Goal: Task Accomplishment & Management: Complete application form

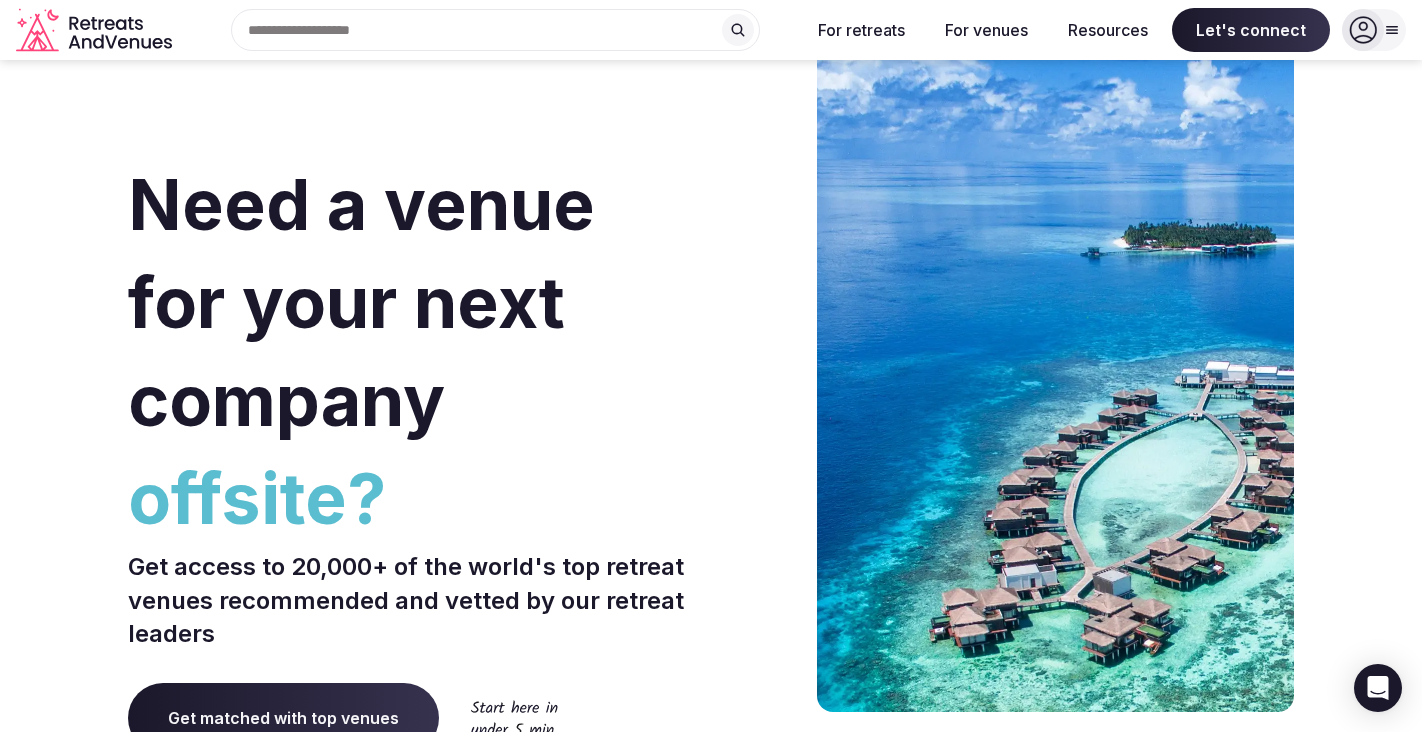
click at [1357, 31] on icon at bounding box center [1363, 30] width 28 height 28
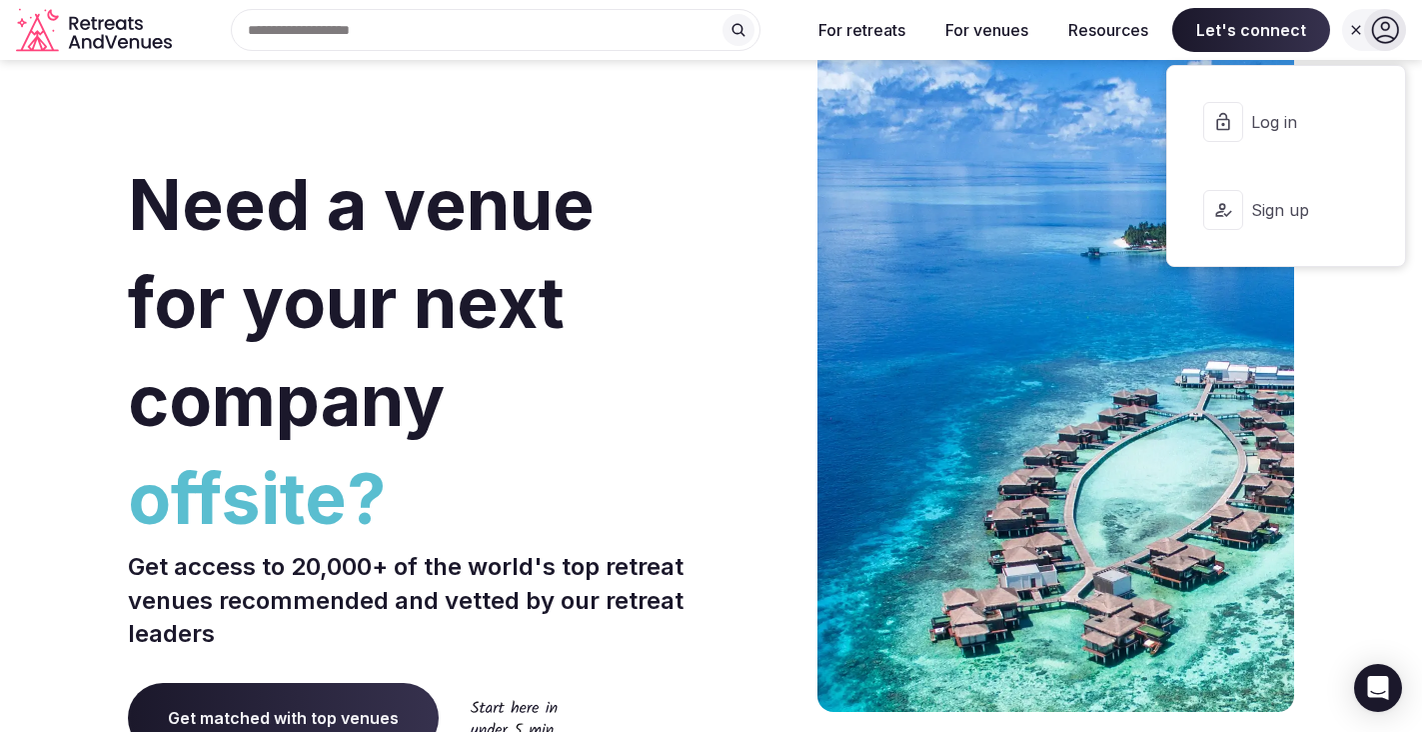
click at [1273, 126] on span "Log in" at bounding box center [1299, 122] width 96 height 22
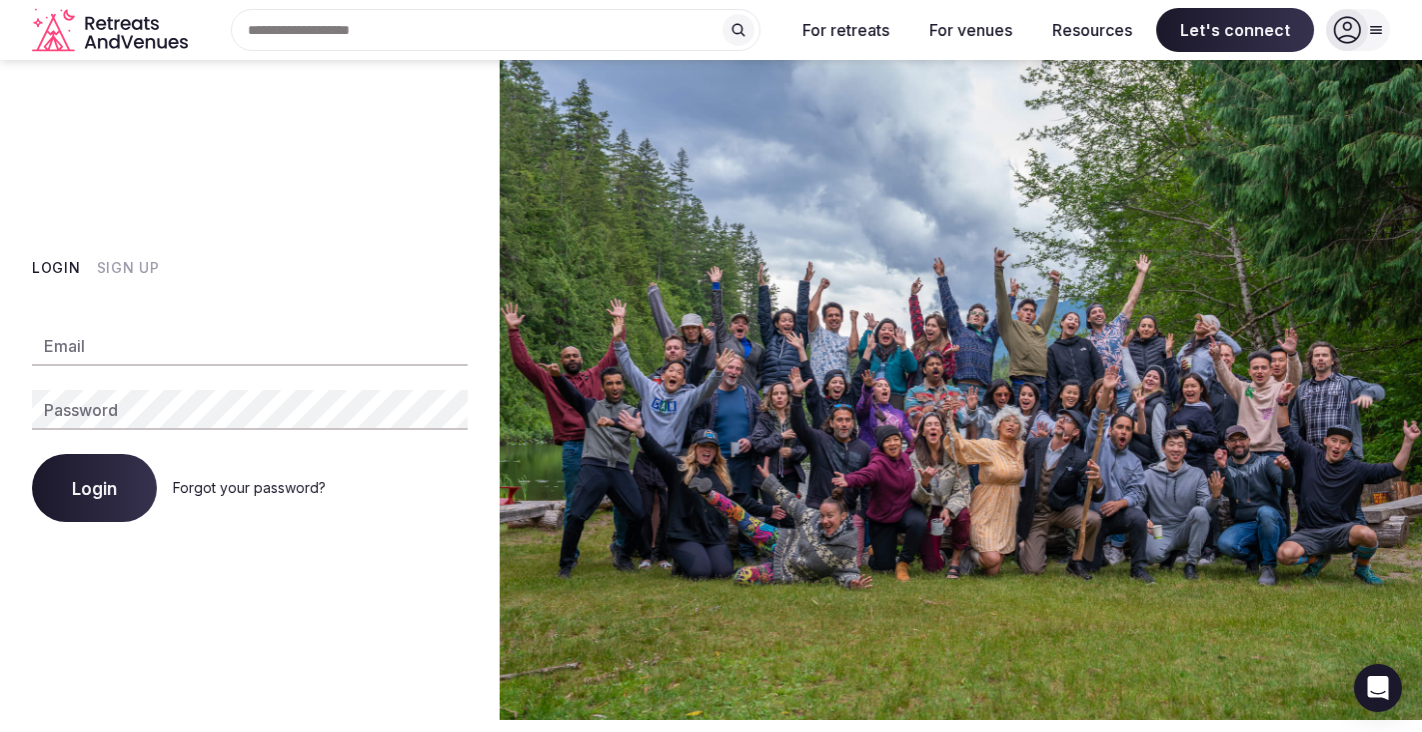
type input "**********"
click at [76, 495] on span "Login" at bounding box center [94, 488] width 45 height 20
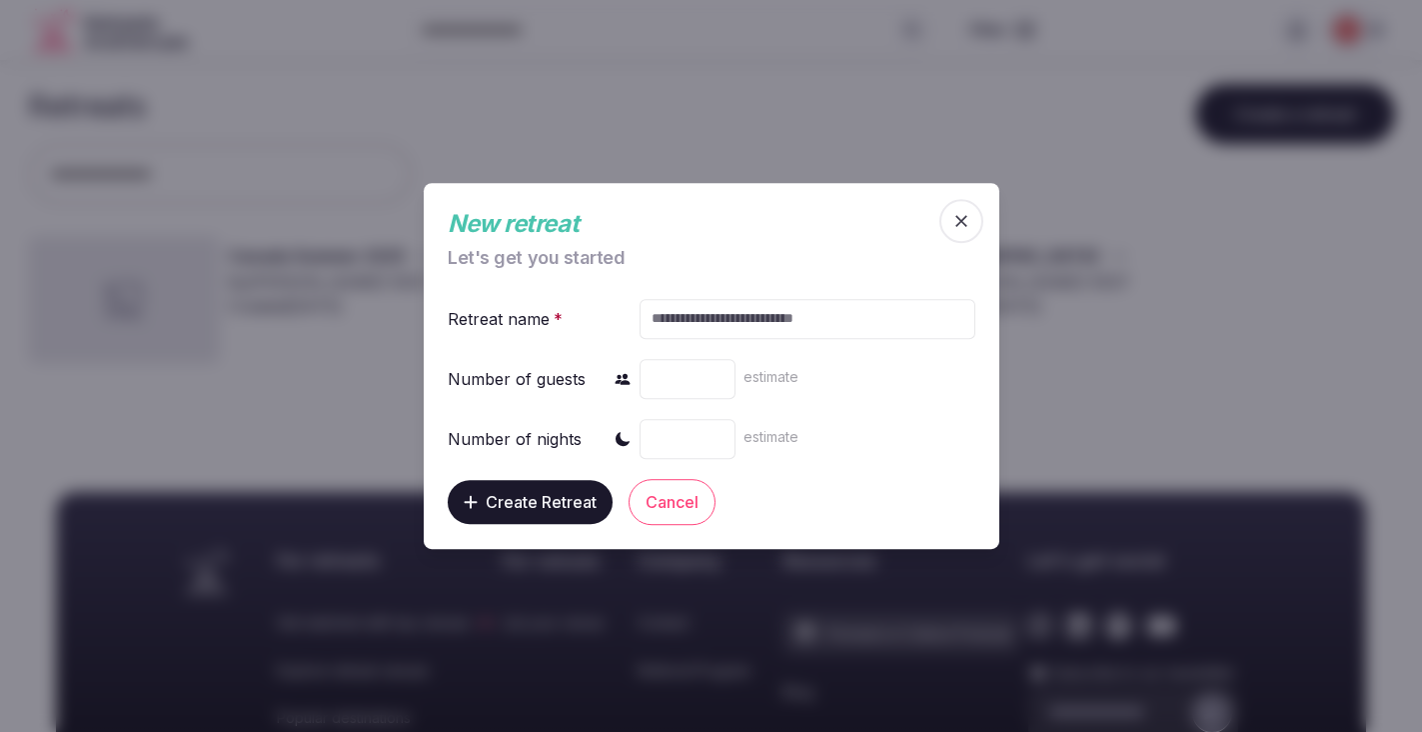
click at [959, 221] on icon "button" at bounding box center [962, 221] width 20 height 20
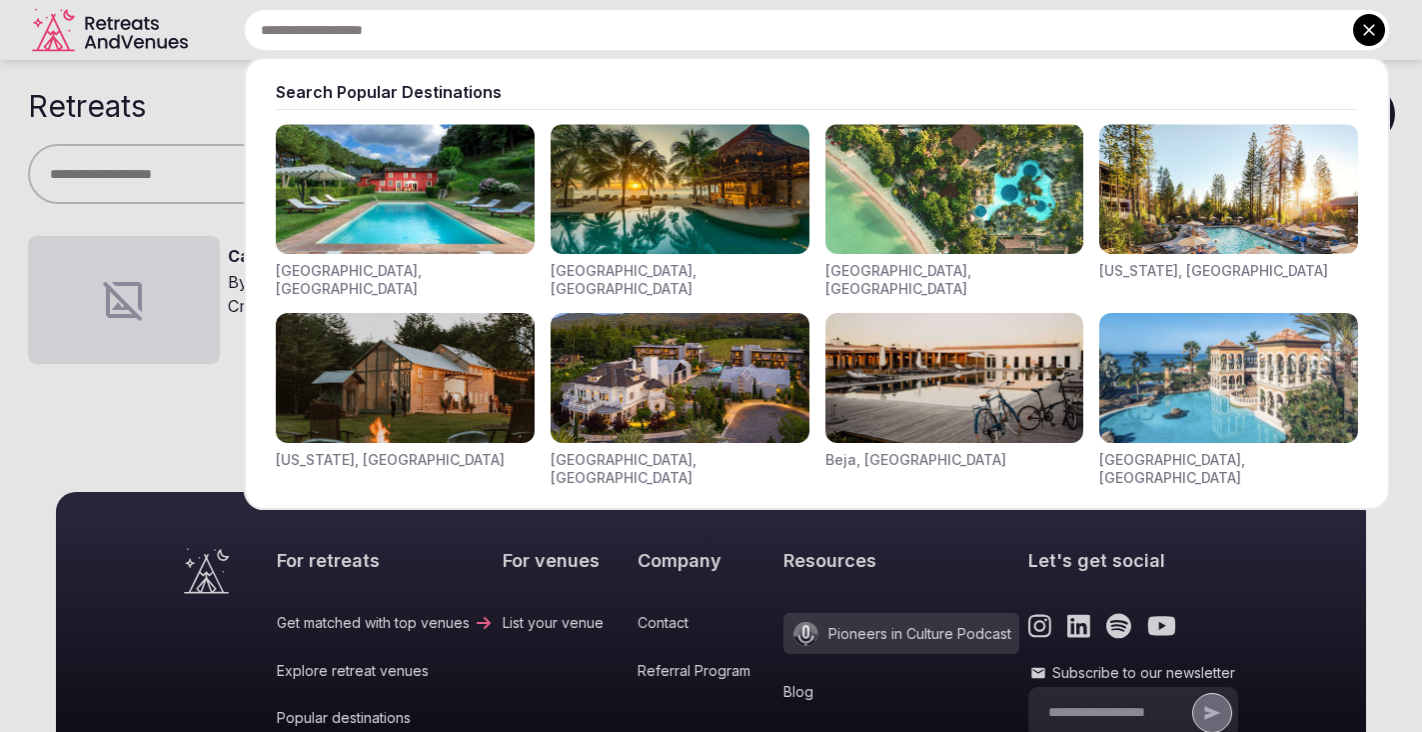
click at [689, 25] on input "text" at bounding box center [817, 30] width 1146 height 42
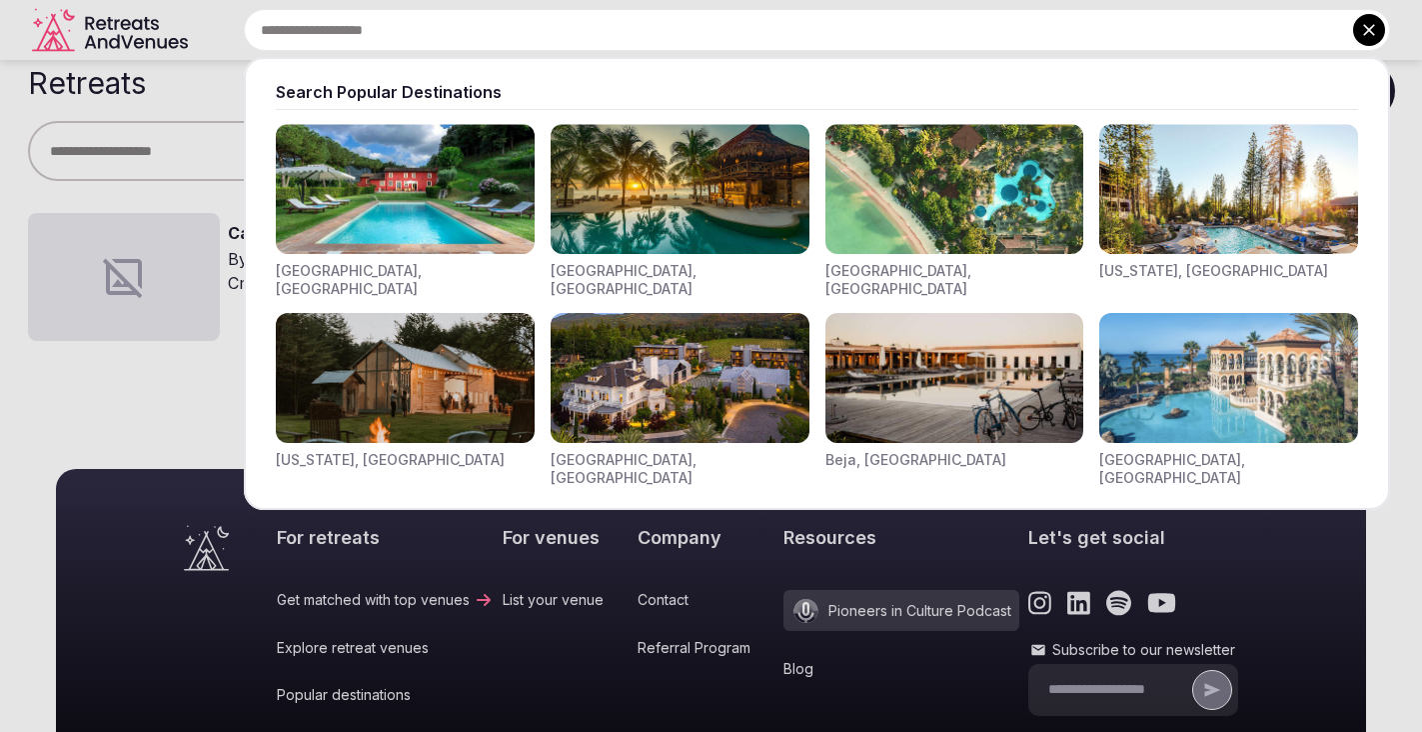
scroll to position [27, 0]
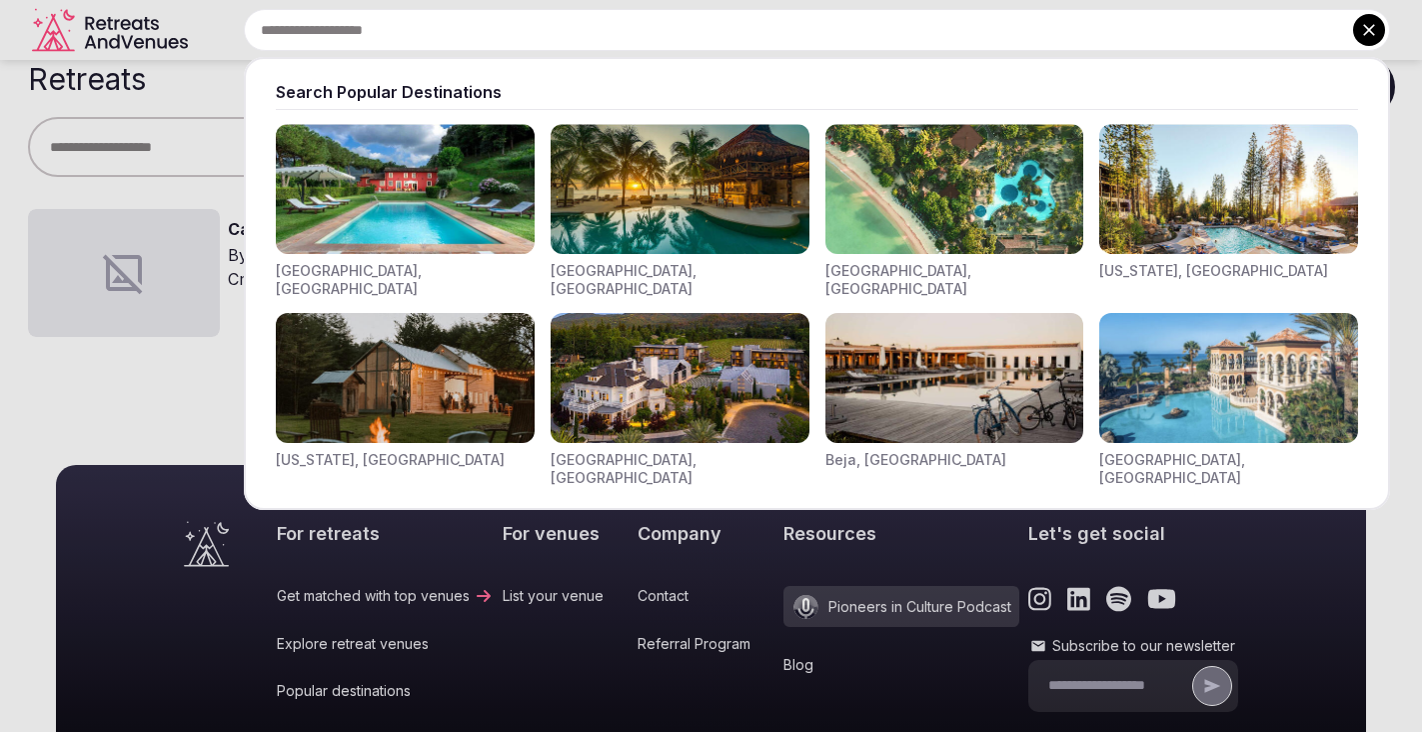
click at [1234, 365] on img "Visit venues for Canarias, Spain" at bounding box center [1228, 378] width 259 height 130
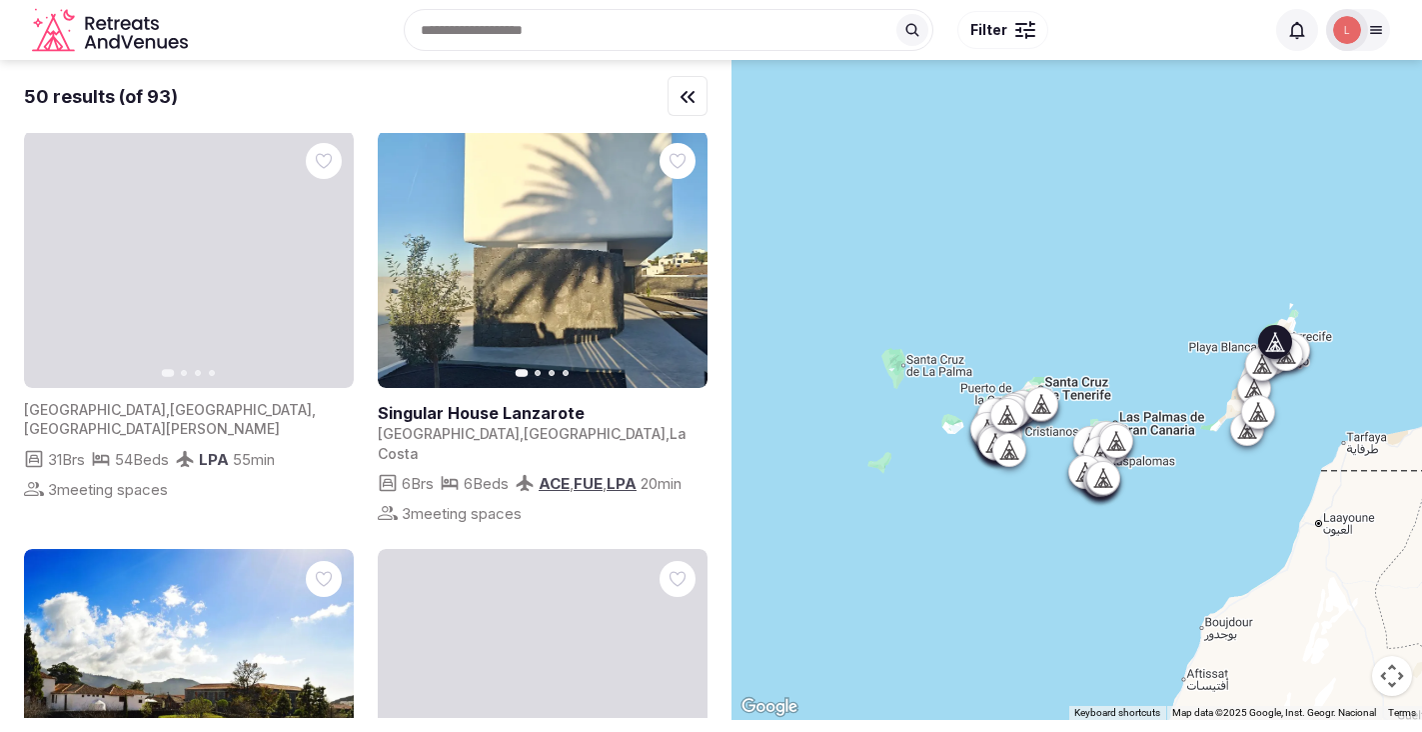
scroll to position [15, 0]
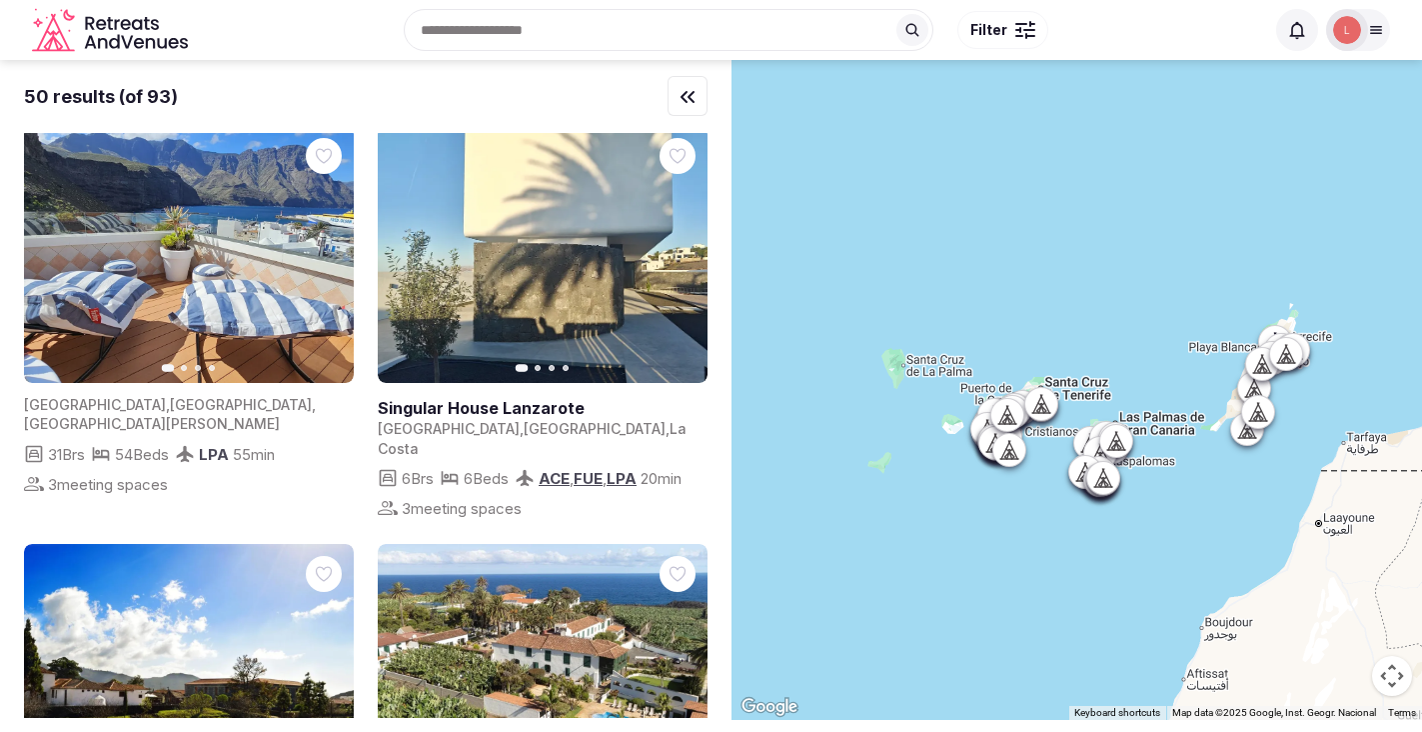
click at [559, 41] on input "text" at bounding box center [669, 30] width 530 height 42
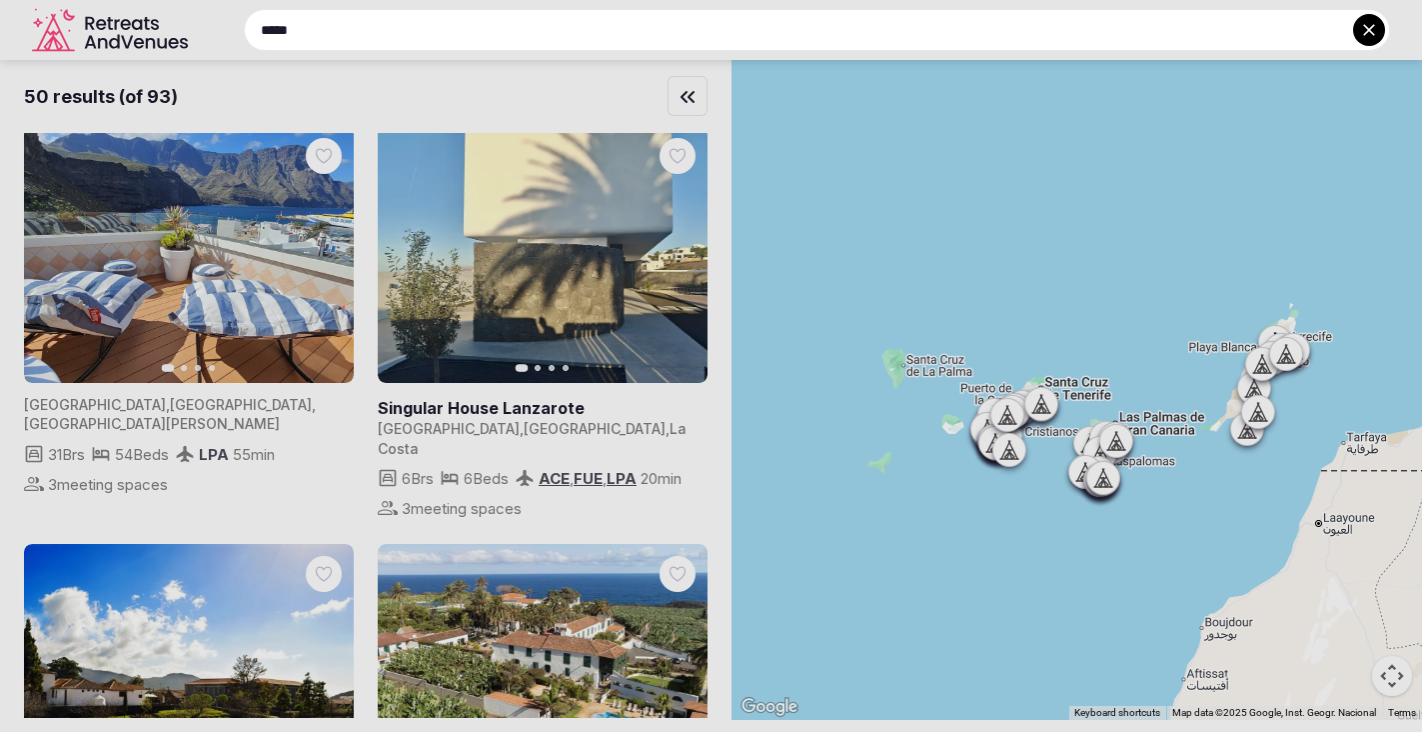
type input "*****"
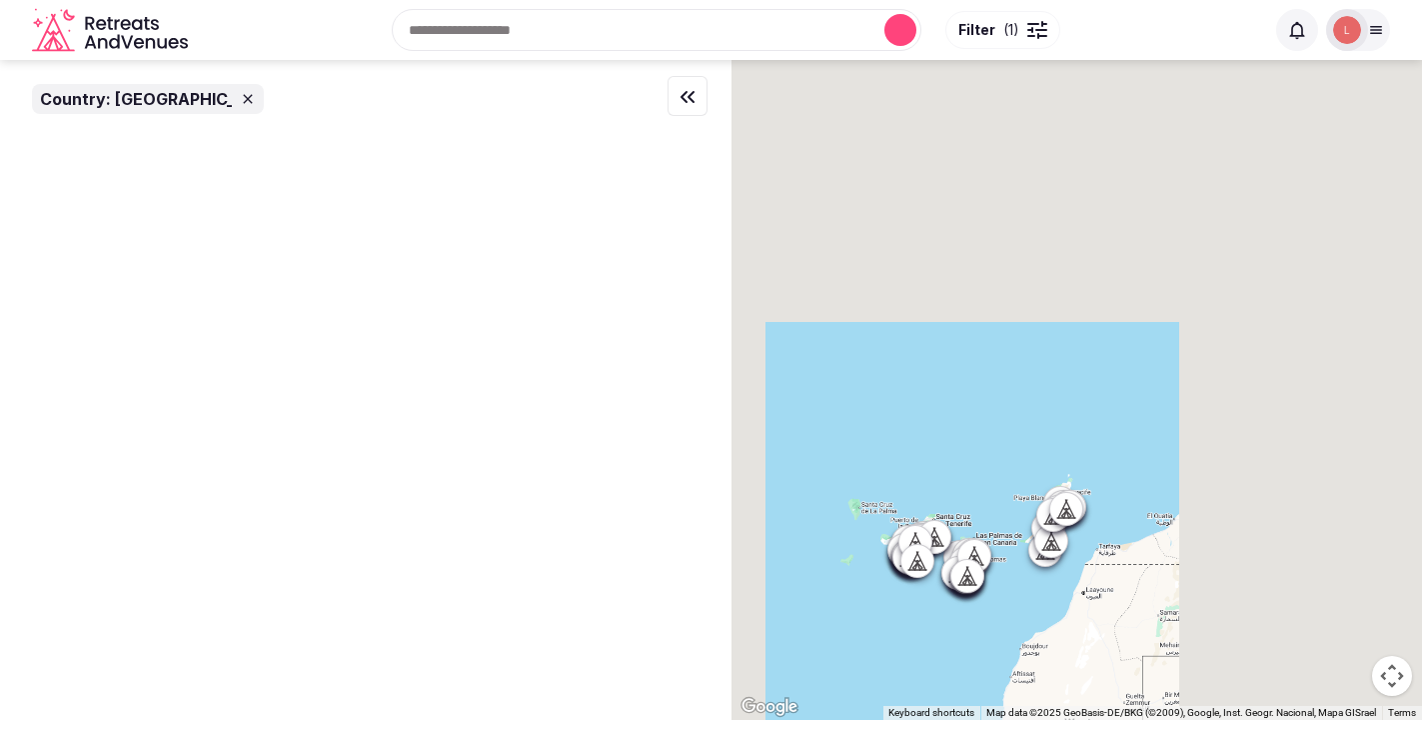
scroll to position [0, 0]
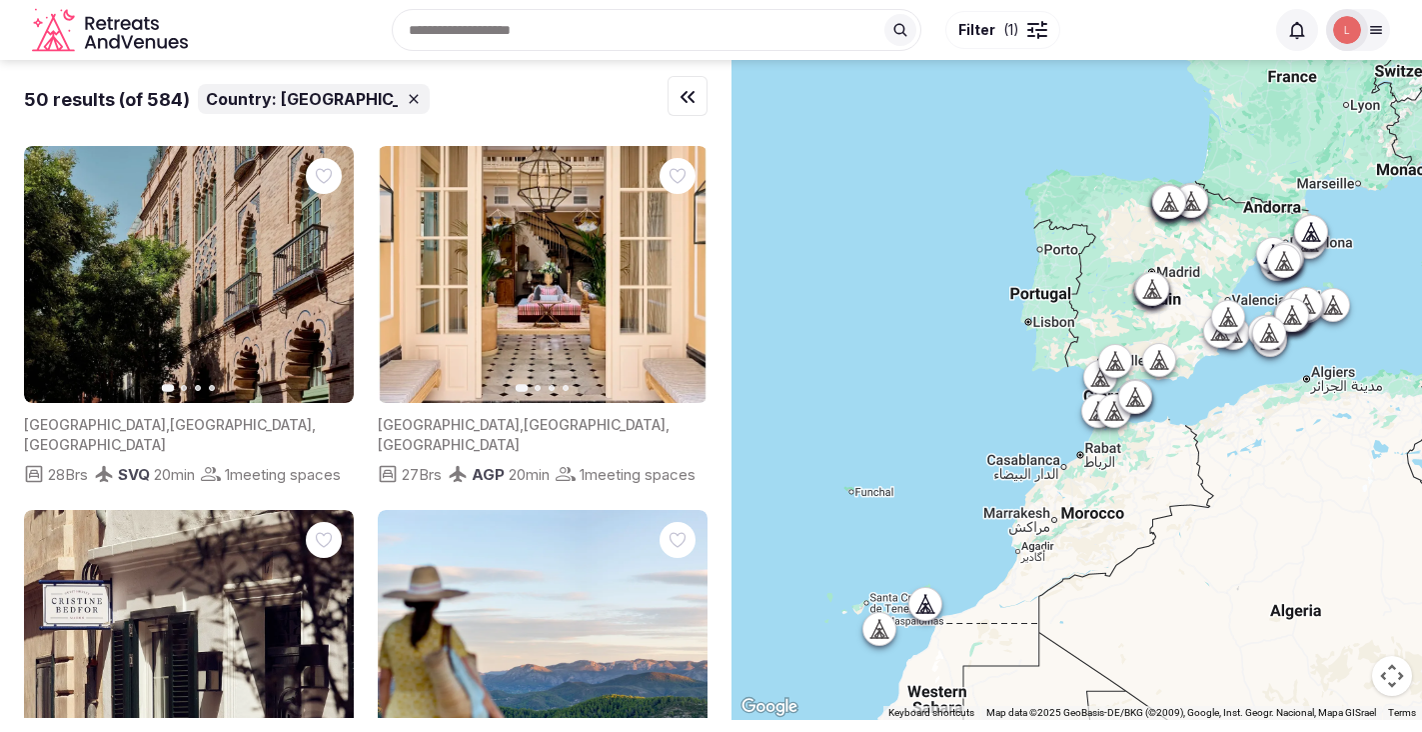
click at [509, 23] on div "Recent searches Spain Search Popular Destinations Toscana, Italy Riviera Maya, …" at bounding box center [730, 30] width 1068 height 86
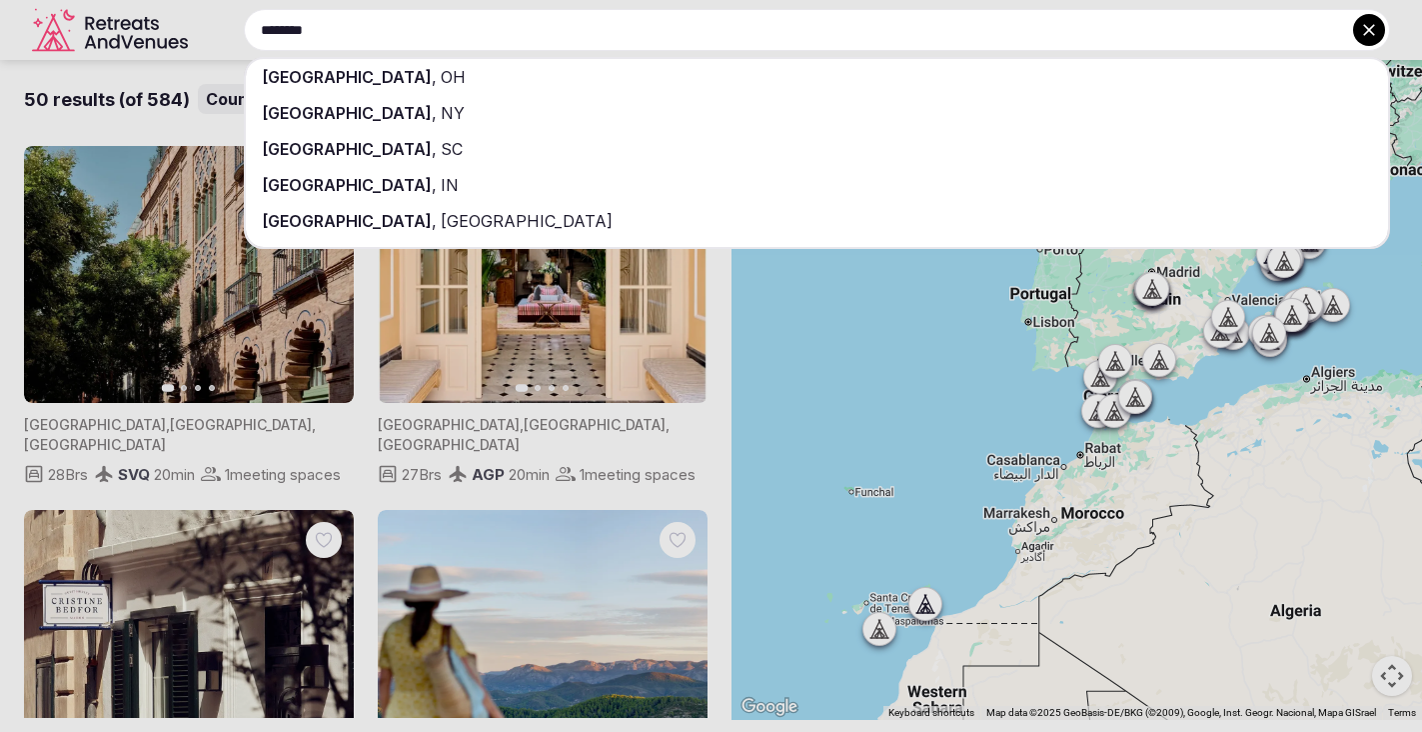
type input "********"
click at [417, 218] on div "Sardinia , Italy" at bounding box center [817, 221] width 1142 height 36
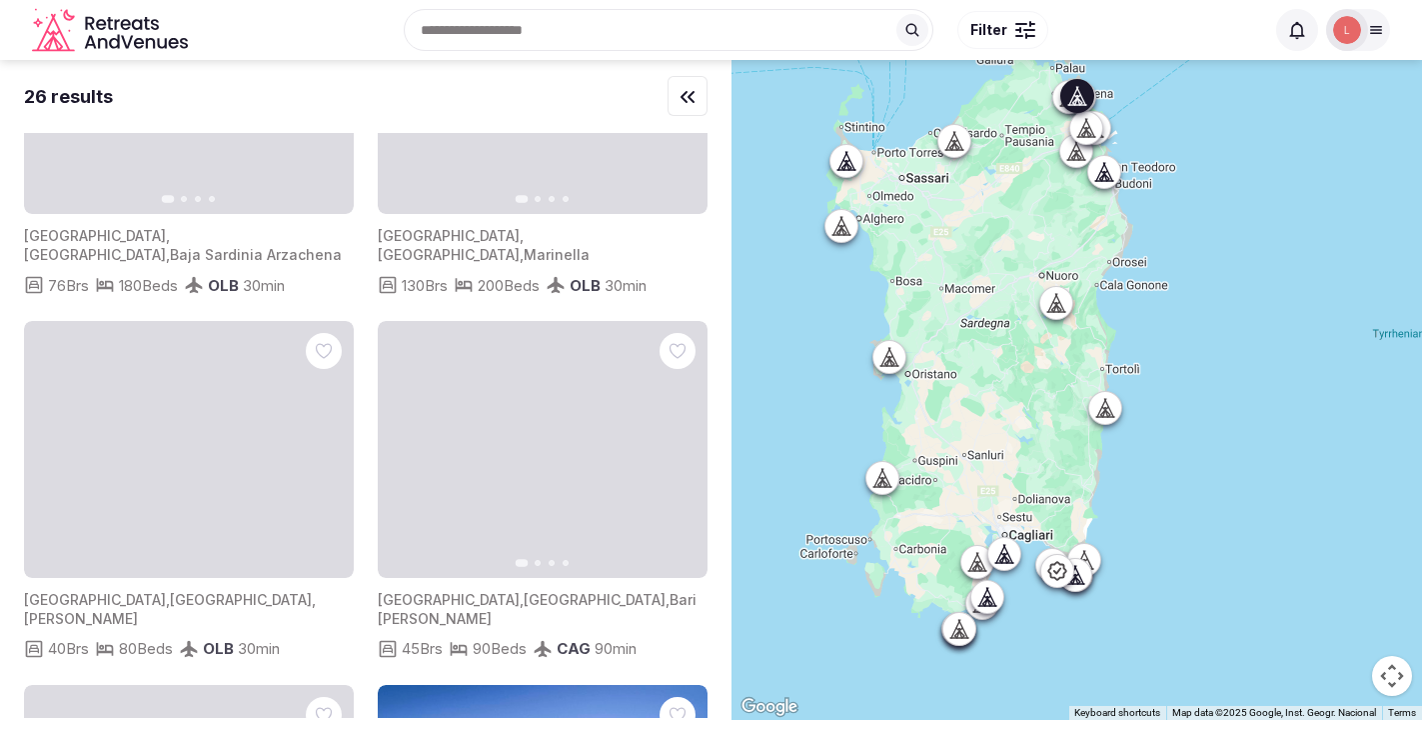
scroll to position [3104, 0]
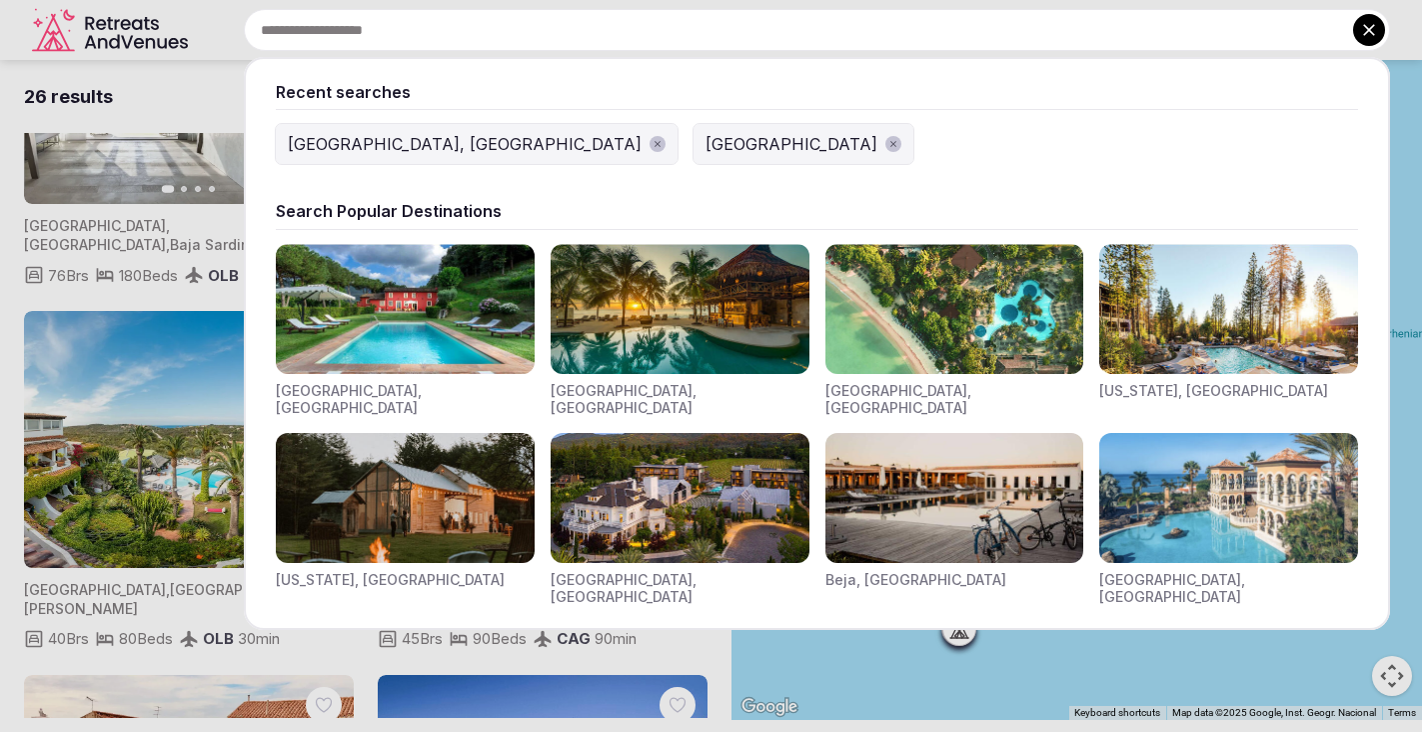
drag, startPoint x: 597, startPoint y: 35, endPoint x: 396, endPoint y: 15, distance: 201.9
click at [396, 15] on input "text" at bounding box center [817, 30] width 1146 height 42
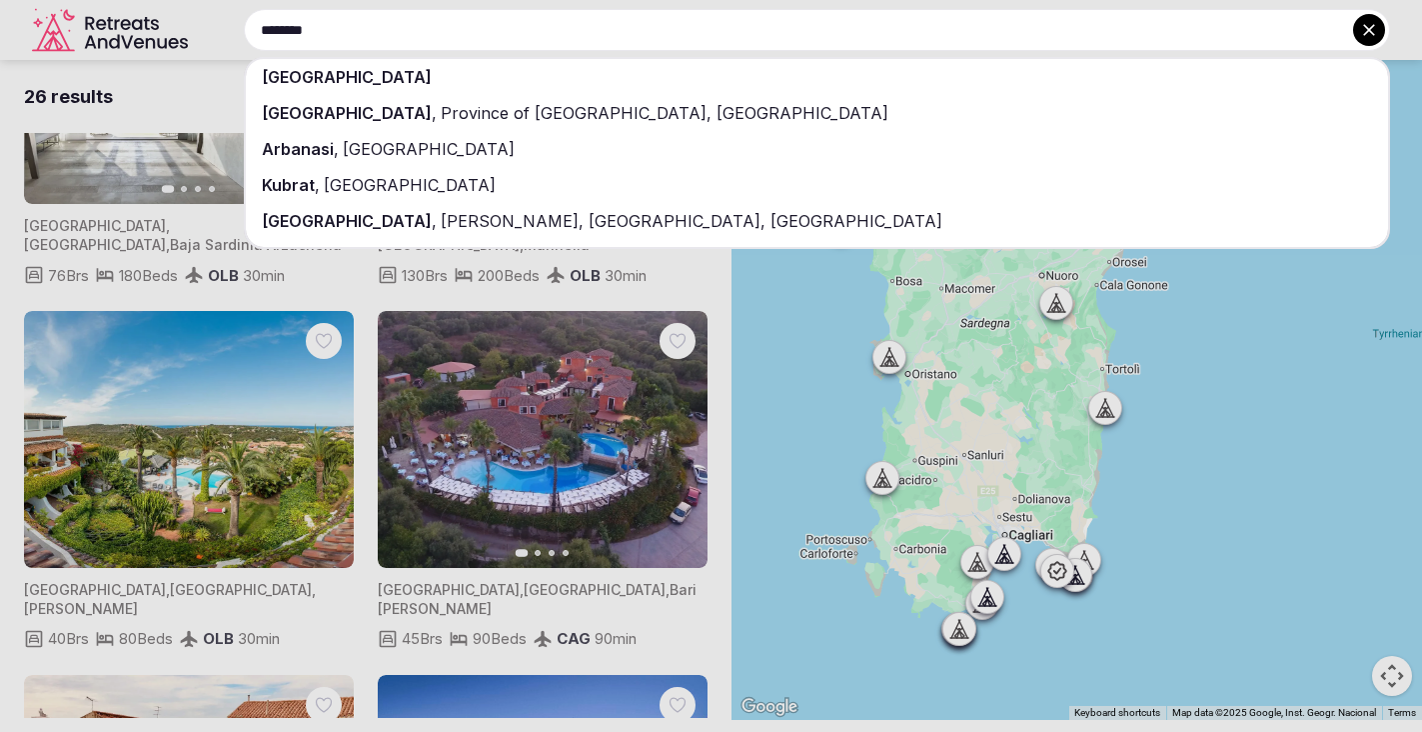
type input "********"
click at [391, 66] on div "[GEOGRAPHIC_DATA]" at bounding box center [817, 77] width 1142 height 36
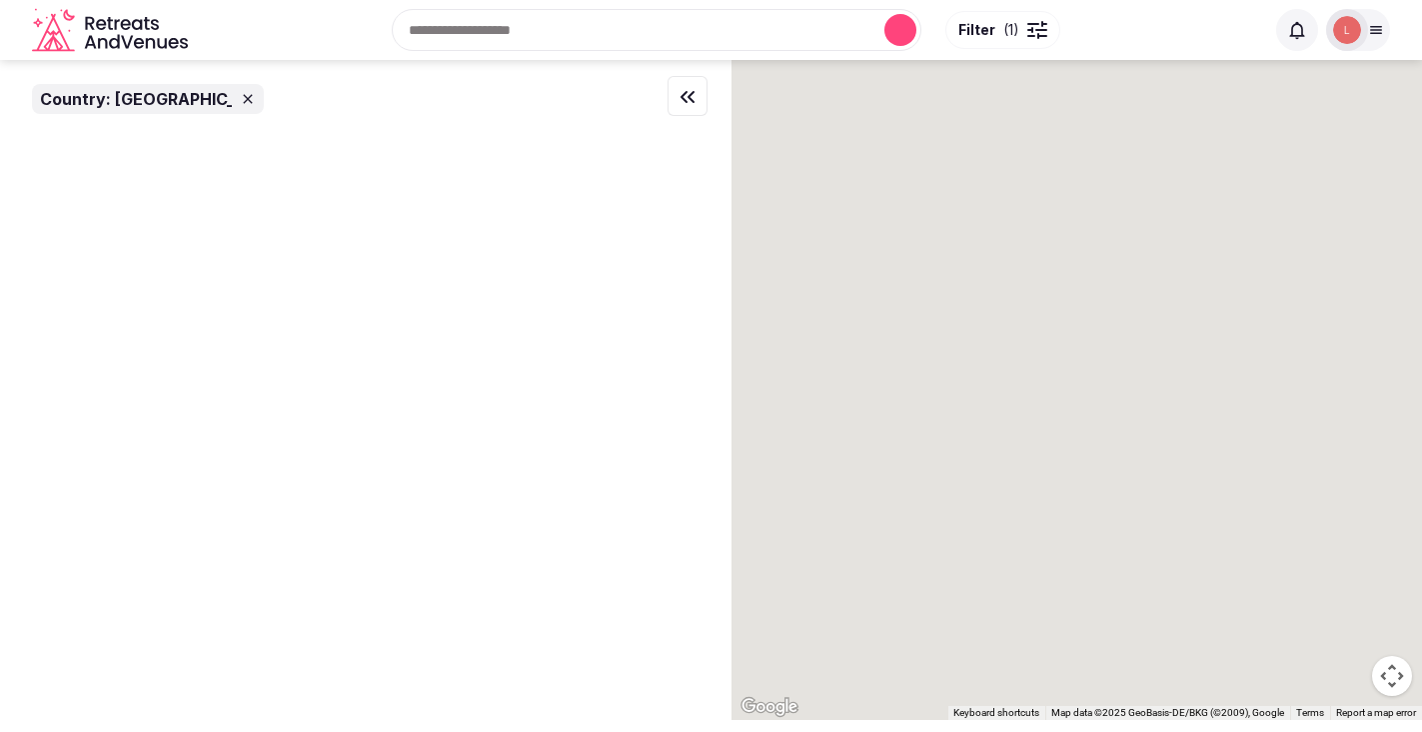
scroll to position [0, 0]
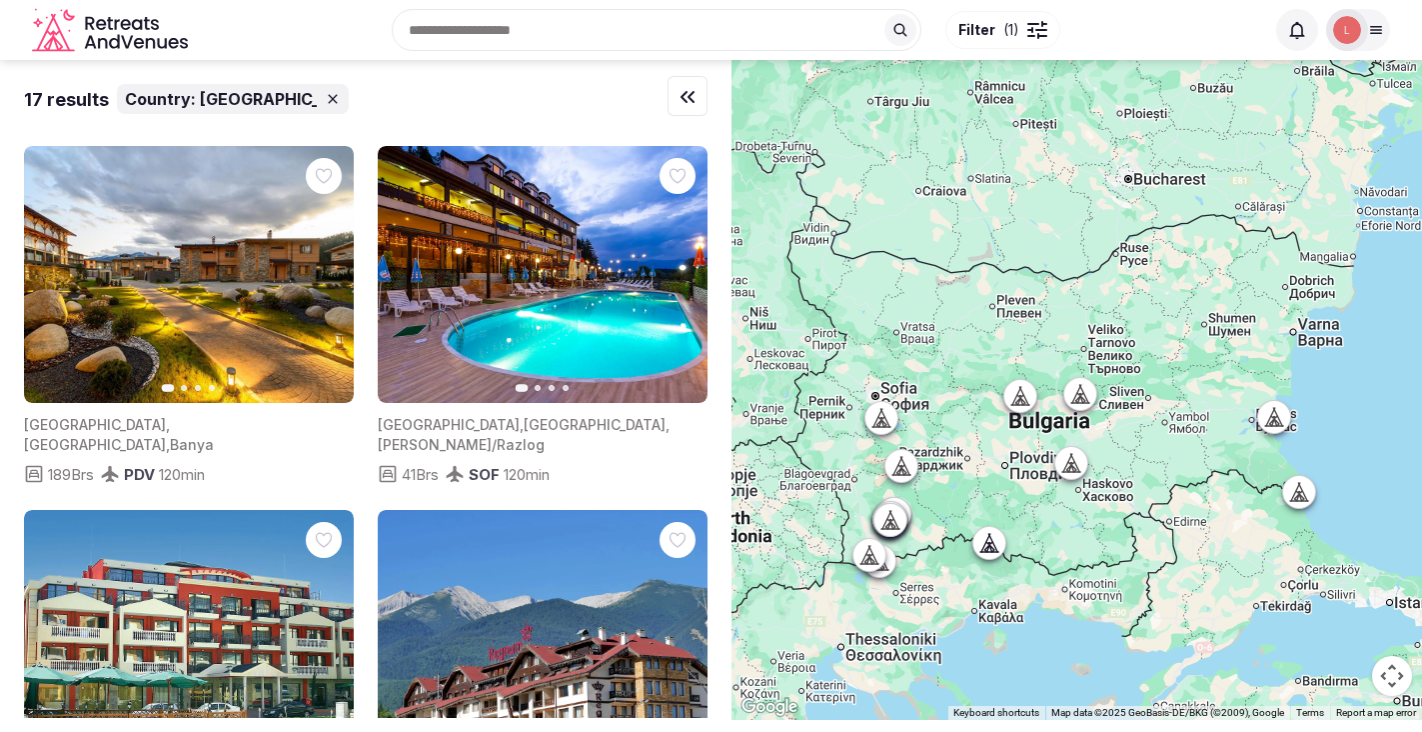
click at [582, 35] on input "text" at bounding box center [657, 30] width 530 height 42
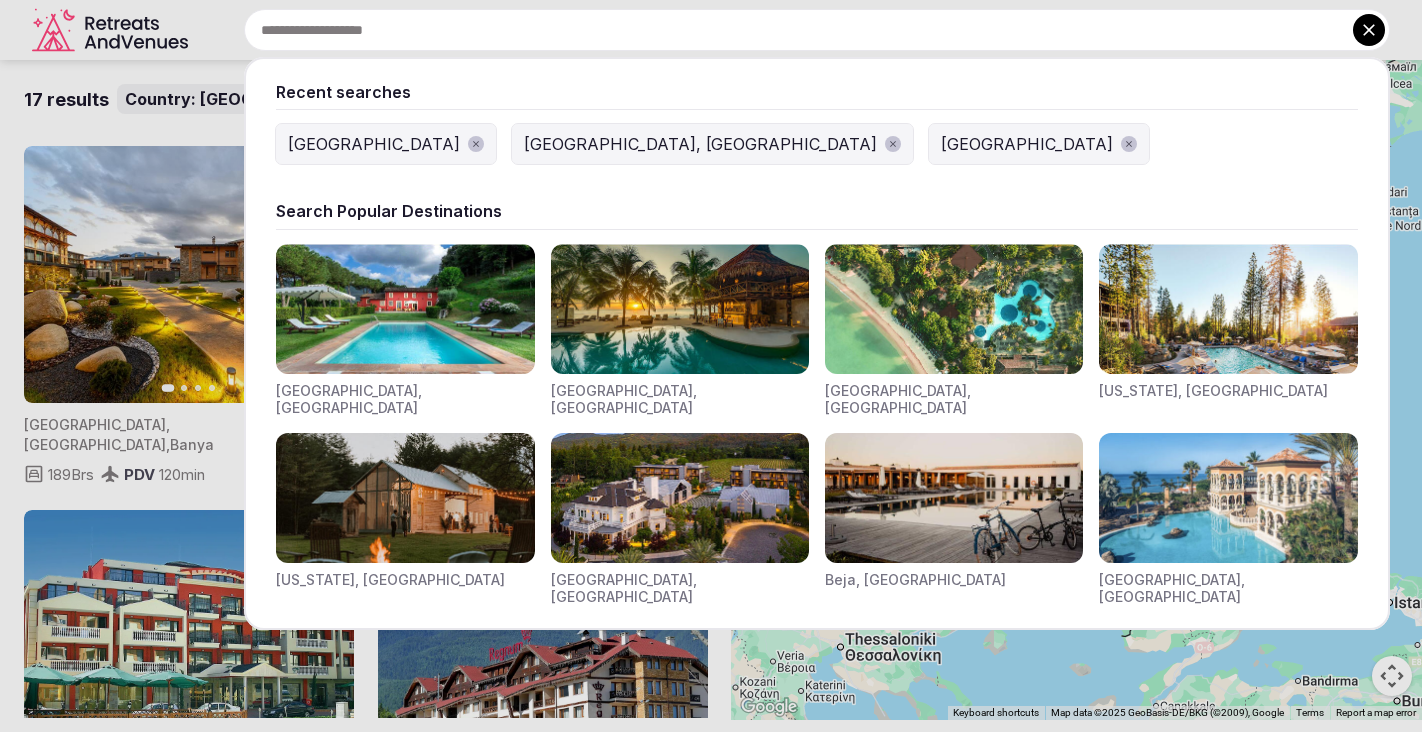
type input "*"
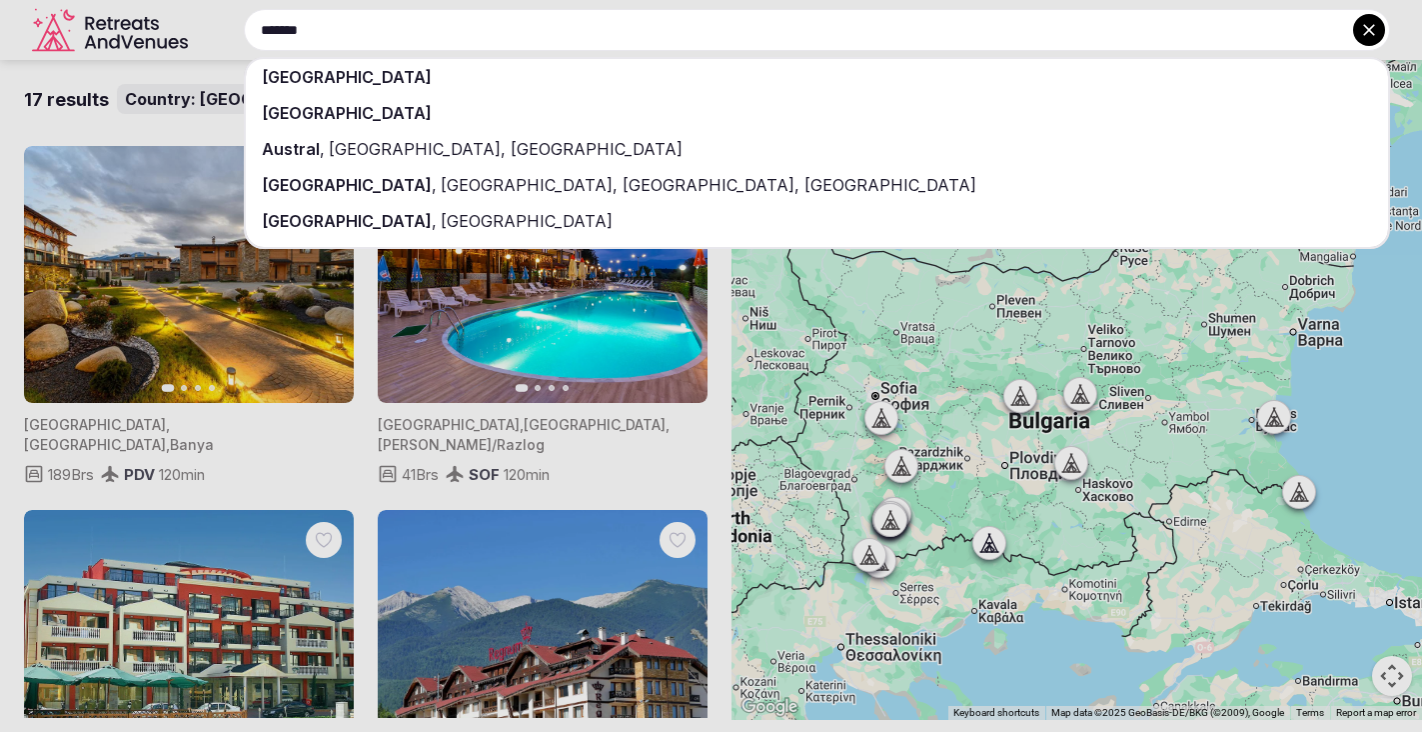
type input "*******"
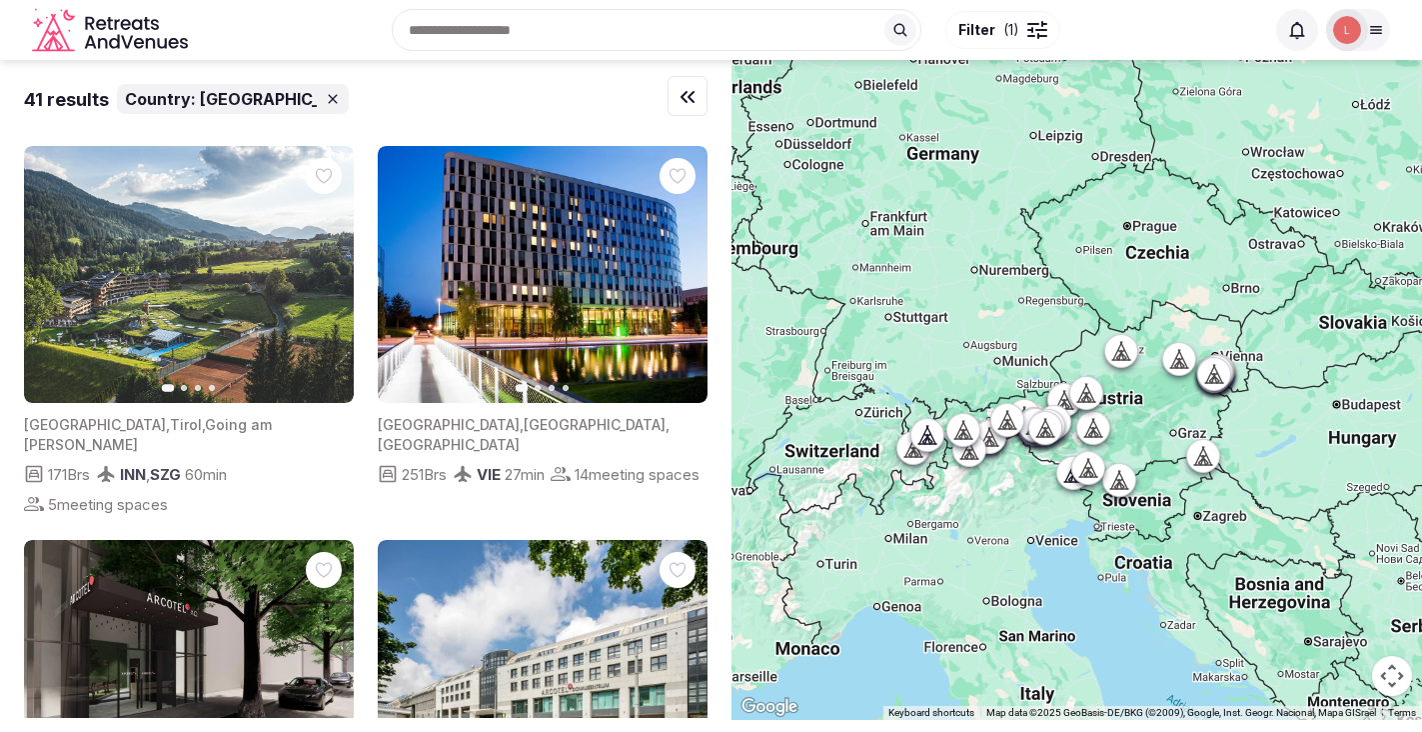
click at [478, 30] on div "Recent searches Austria Bulgaria Sardinia, Italy Spain Search Popular Destinati…" at bounding box center [730, 30] width 1068 height 86
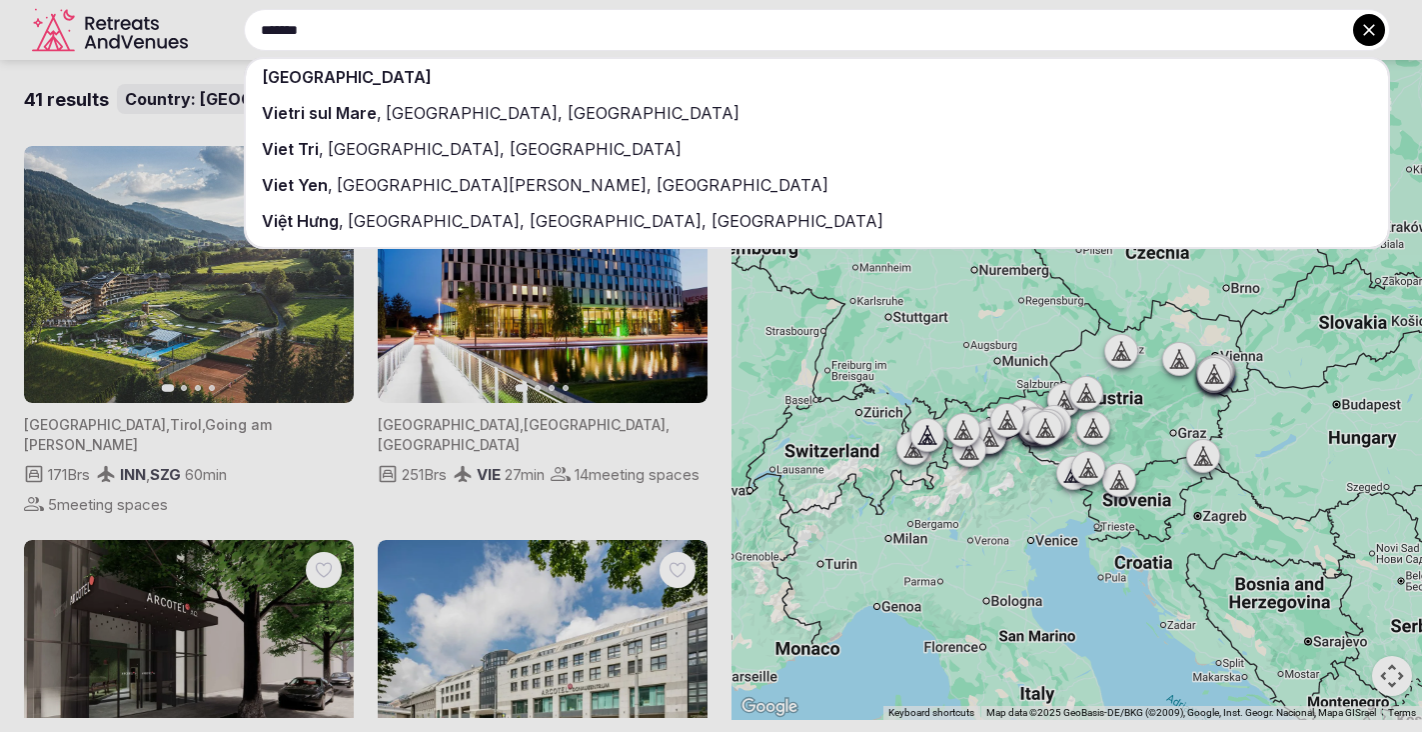
type input "*******"
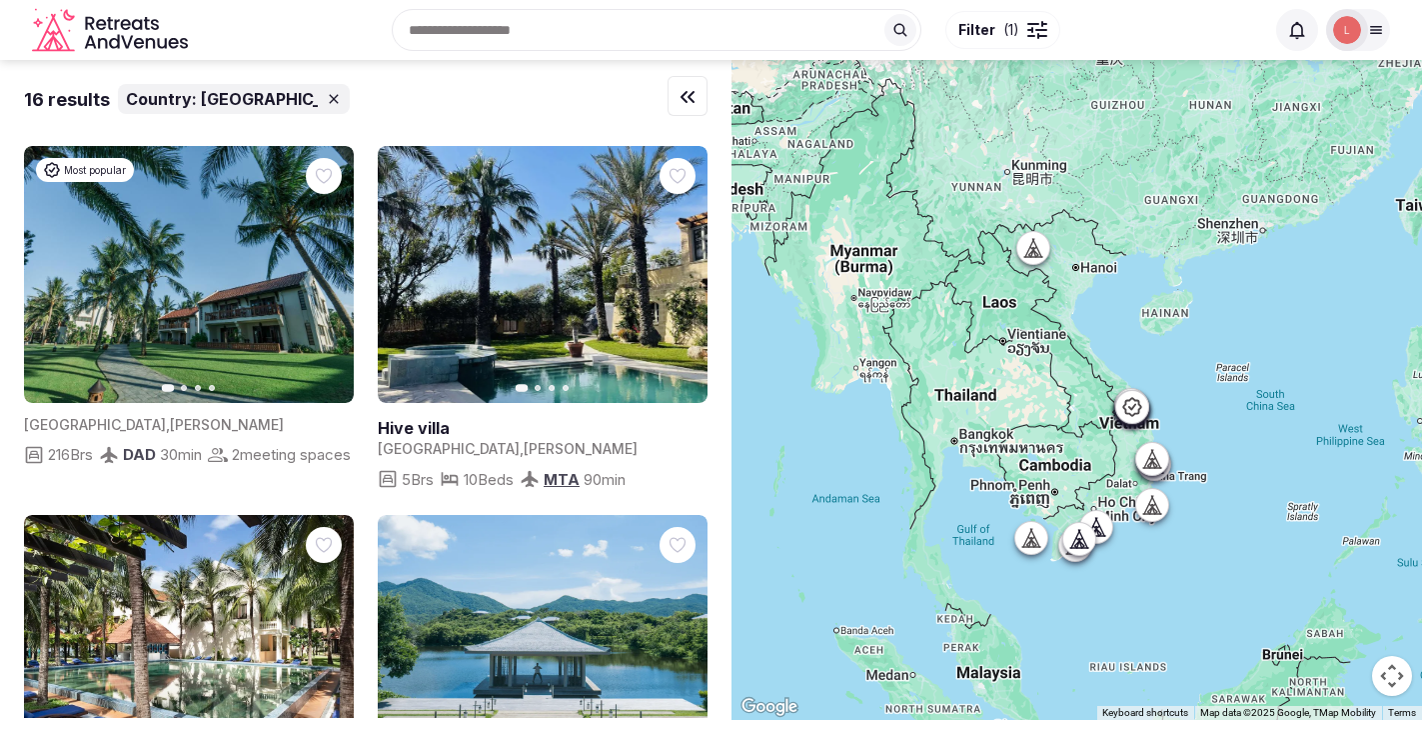
click at [1040, 251] on icon at bounding box center [1032, 248] width 20 height 20
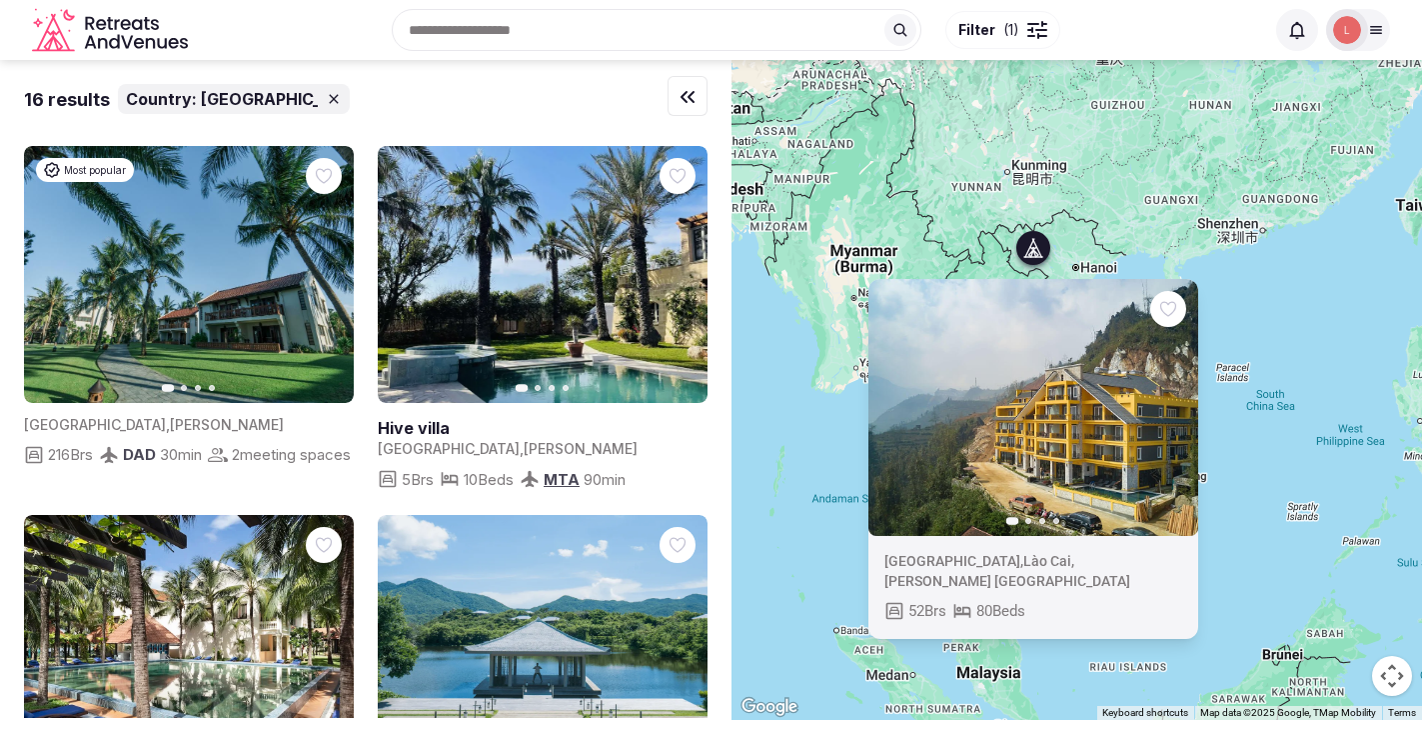
click at [1311, 293] on div "Previous slide Next slide Vietnam , Lào Cai , Thành phố Lào Cai 52 Brs 80 Beds" at bounding box center [1077, 390] width 691 height 660
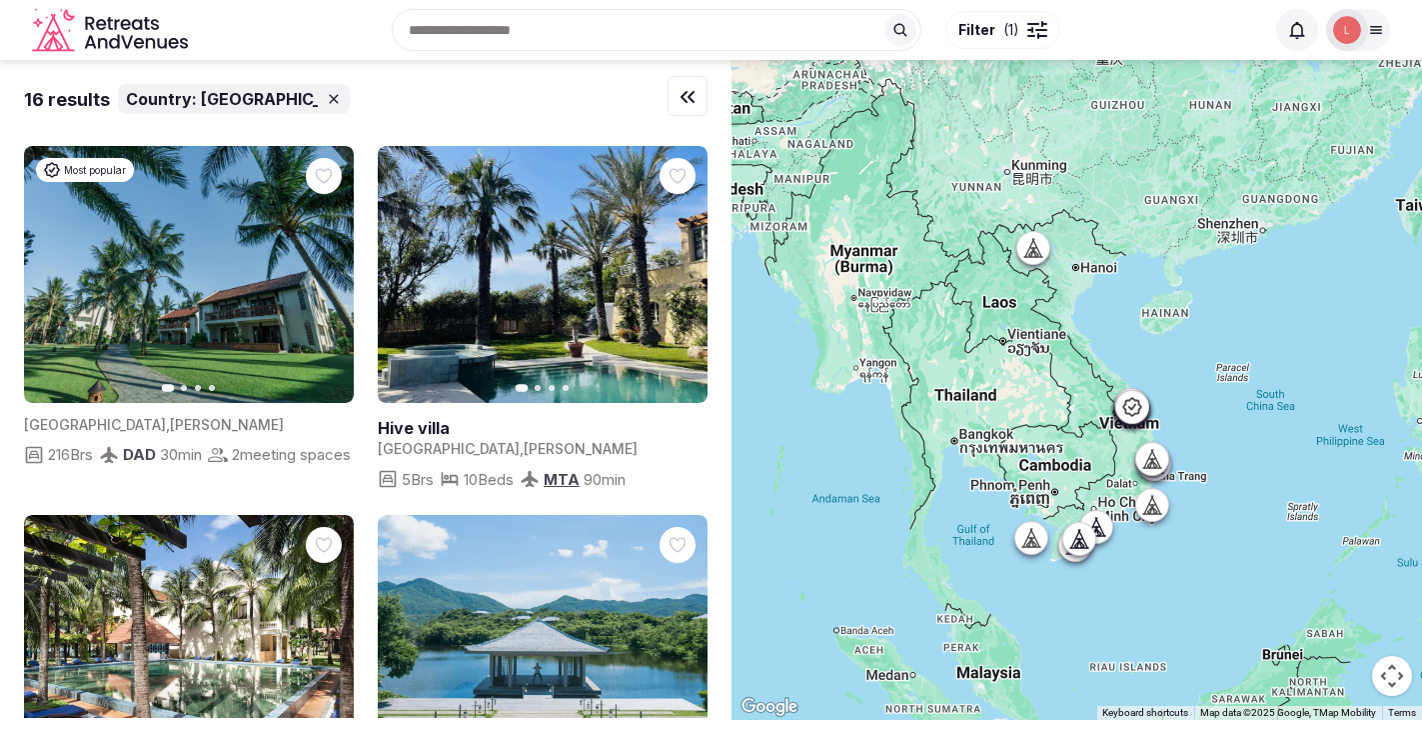
click at [1138, 413] on icon at bounding box center [1132, 407] width 20 height 20
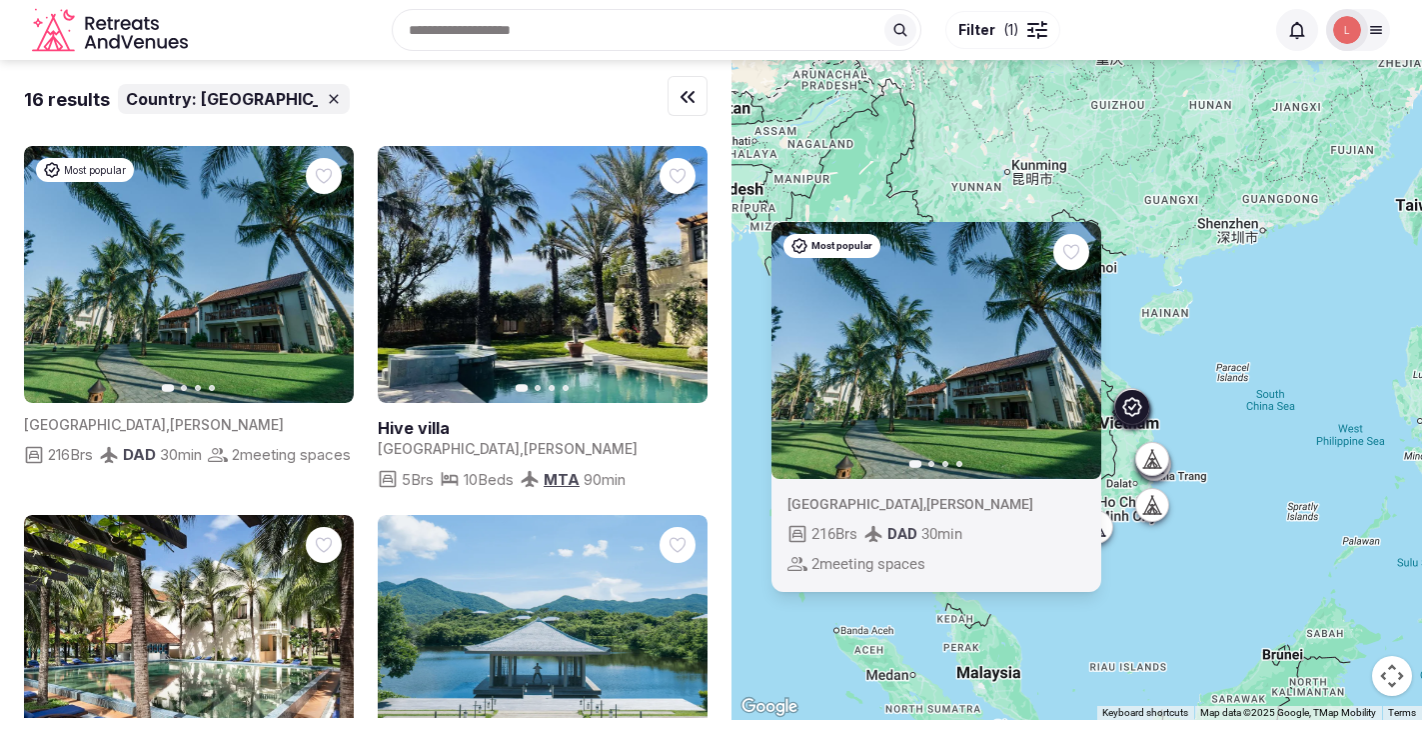
click at [1208, 333] on div "Most popular Previous slide Next slide Vietnam , Quảng Nam 216 Brs DAD 30 min 2…" at bounding box center [1077, 390] width 691 height 660
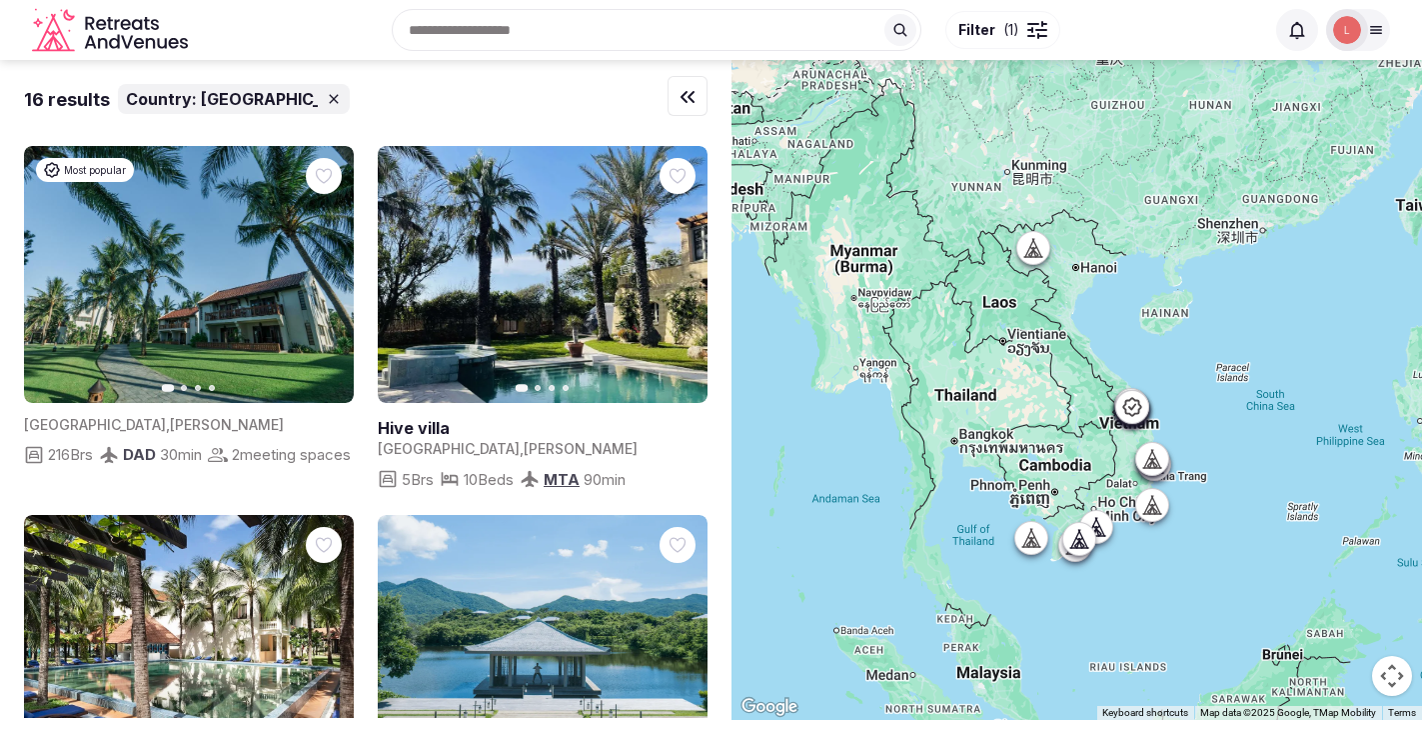
click at [1036, 258] on icon at bounding box center [1032, 248] width 20 height 20
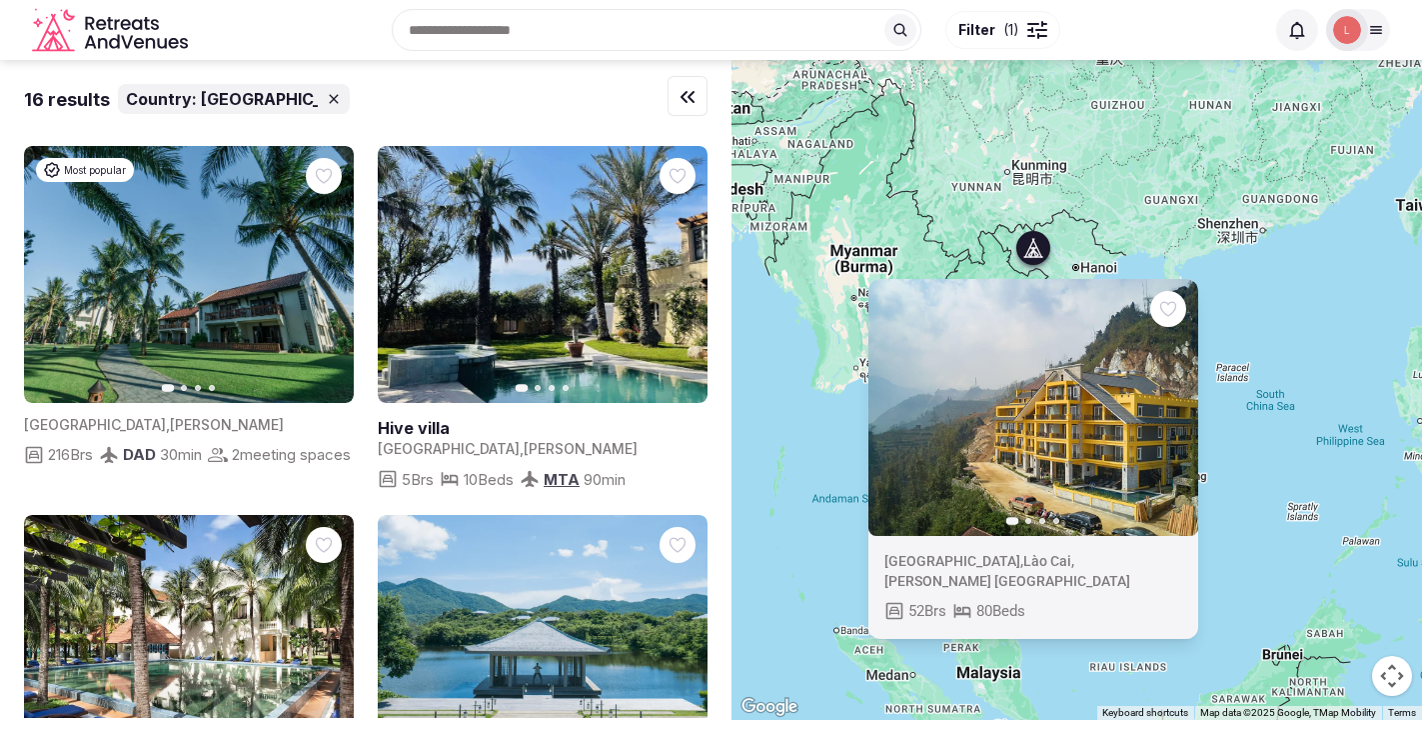
click at [0, 0] on icon "button" at bounding box center [0, 0] width 0 height 0
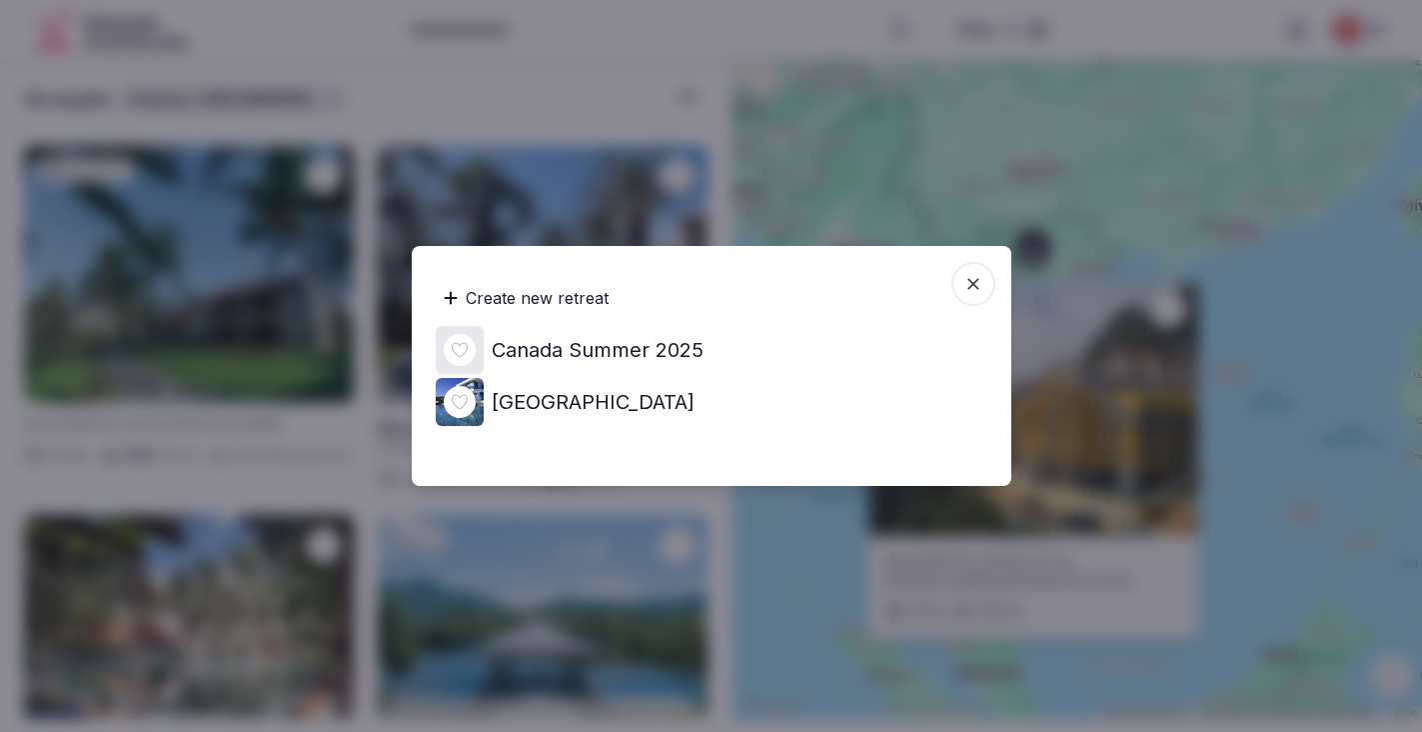
click at [973, 276] on icon "button" at bounding box center [974, 284] width 20 height 20
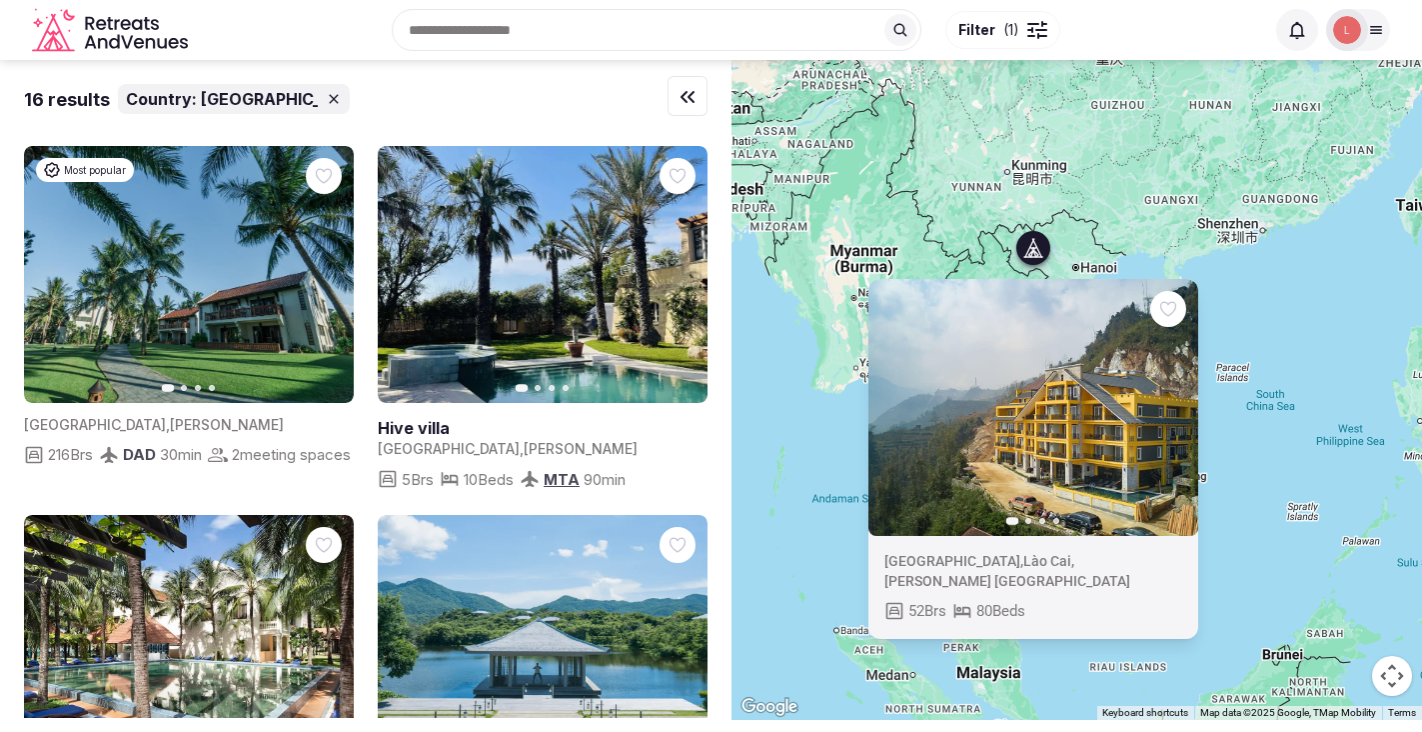
click at [1287, 309] on div "Previous slide Next slide Vietnam , Lào Cai , Thành phố Lào Cai 52 Brs 80 Beds" at bounding box center [1077, 390] width 691 height 660
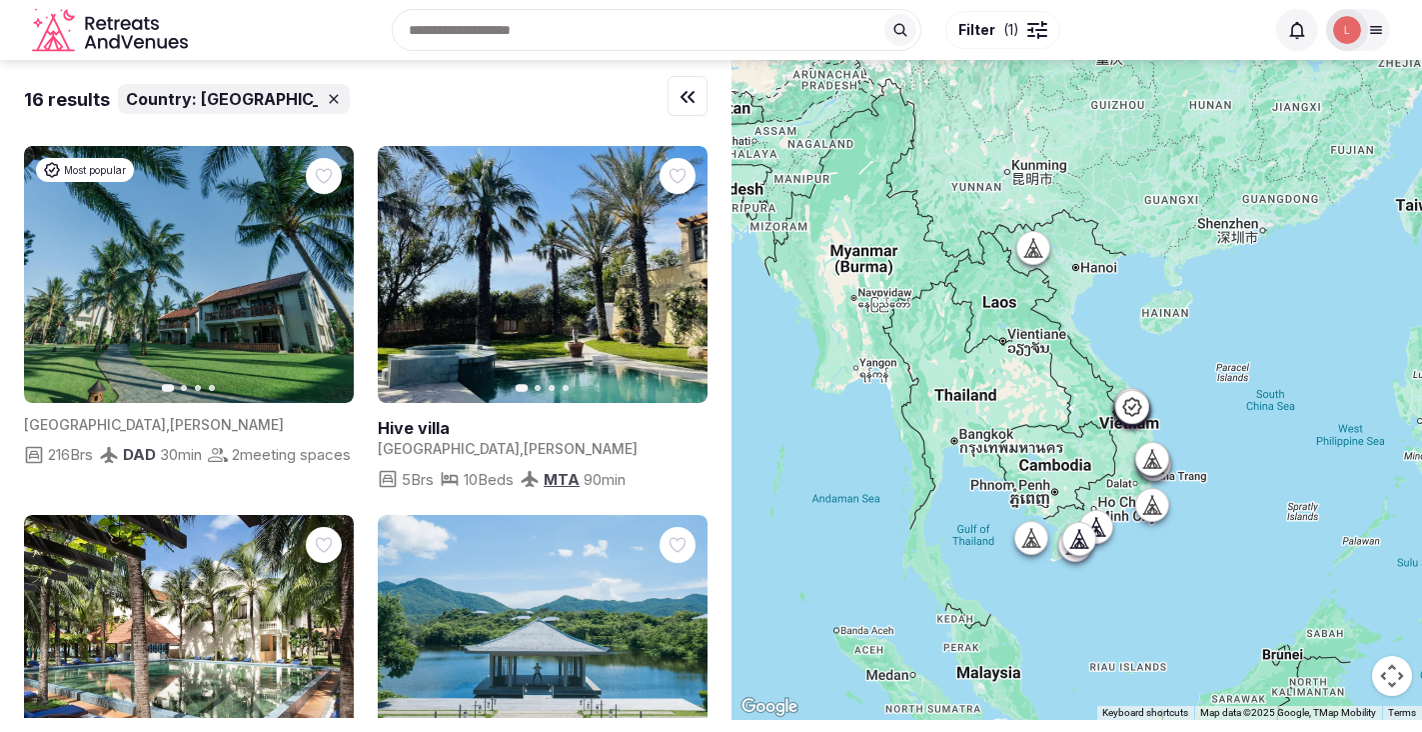
click at [1152, 468] on icon at bounding box center [1152, 459] width 20 height 20
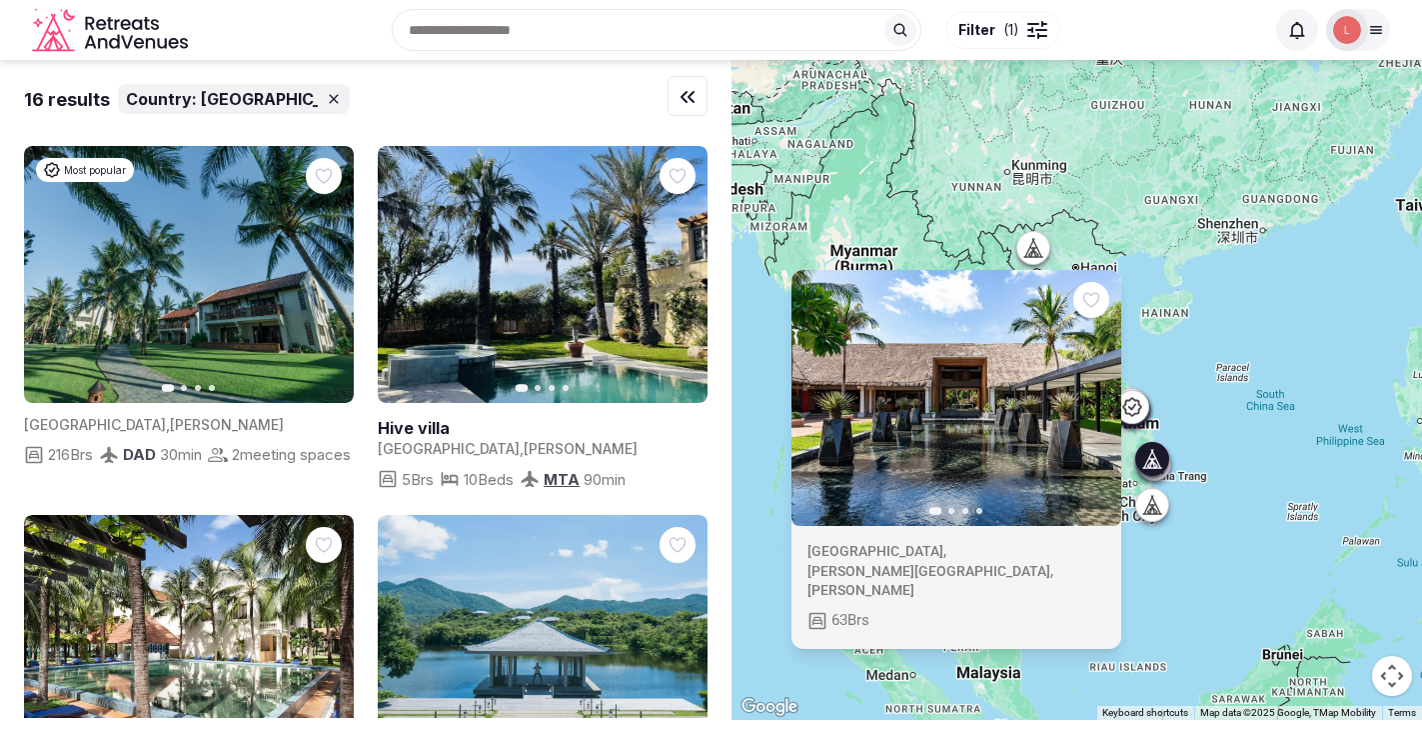
click at [1260, 485] on div "Previous slide Next slide Vietnam , Bình Định , Quy Nhơn 63 Brs" at bounding box center [1077, 390] width 691 height 660
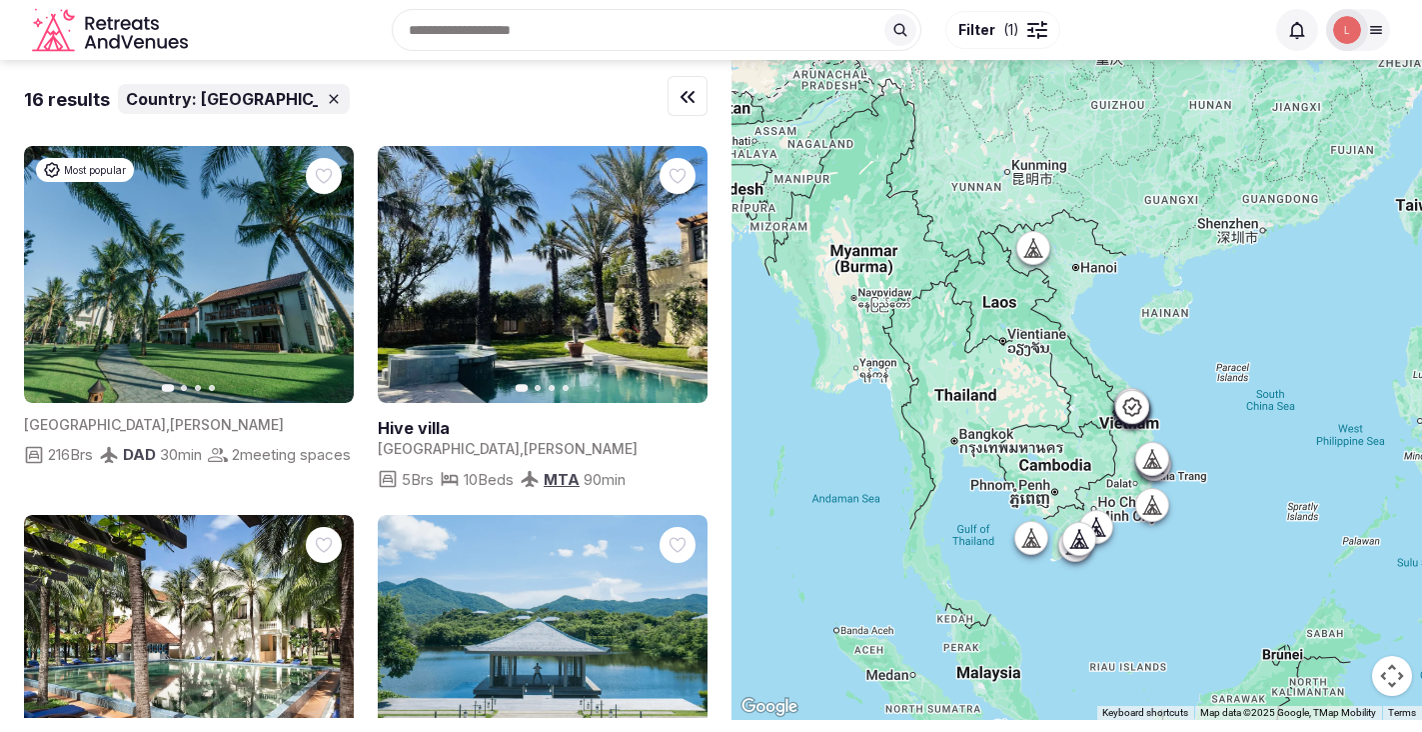
click at [1156, 514] on icon at bounding box center [1151, 514] width 18 height 0
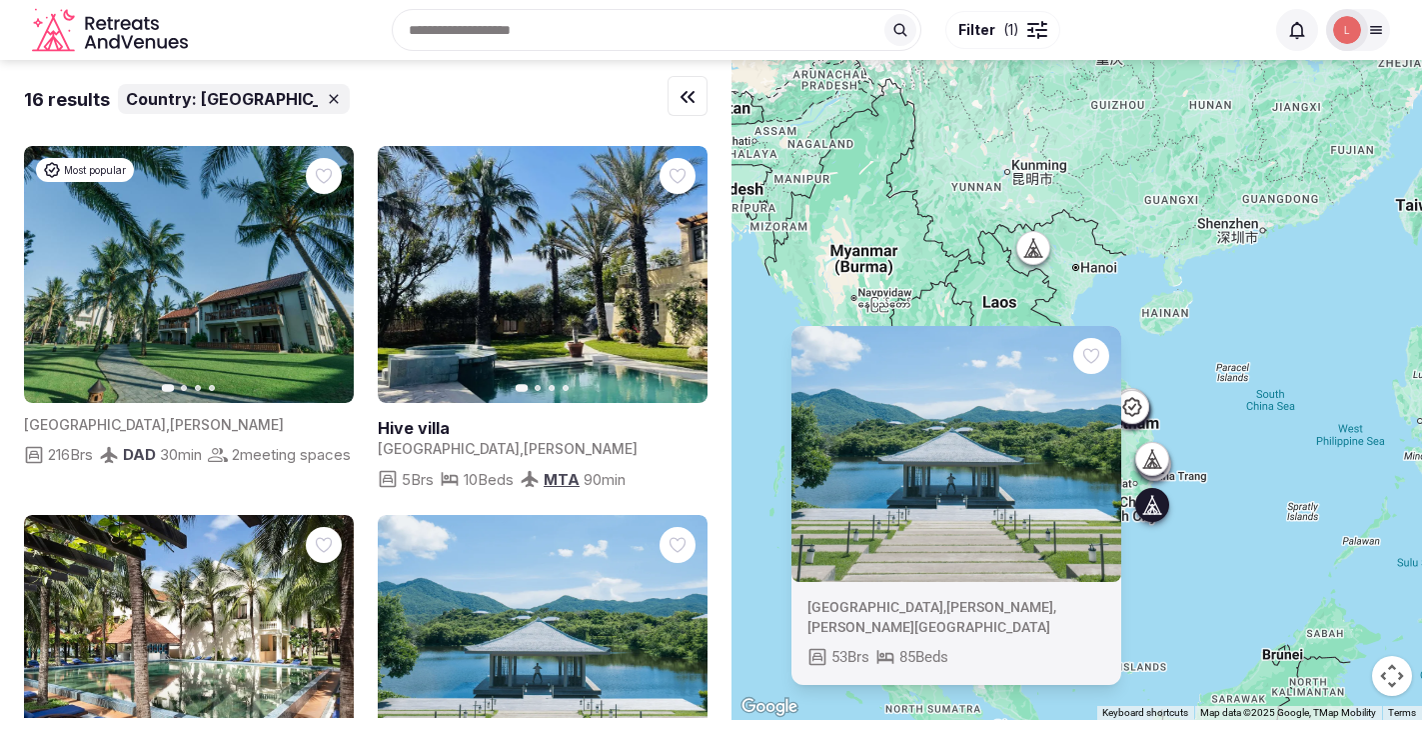
click at [1214, 549] on div "Vietnam , Ninh Thuận , Vĩnh Hải 53 Brs 85 Beds" at bounding box center [1077, 390] width 691 height 660
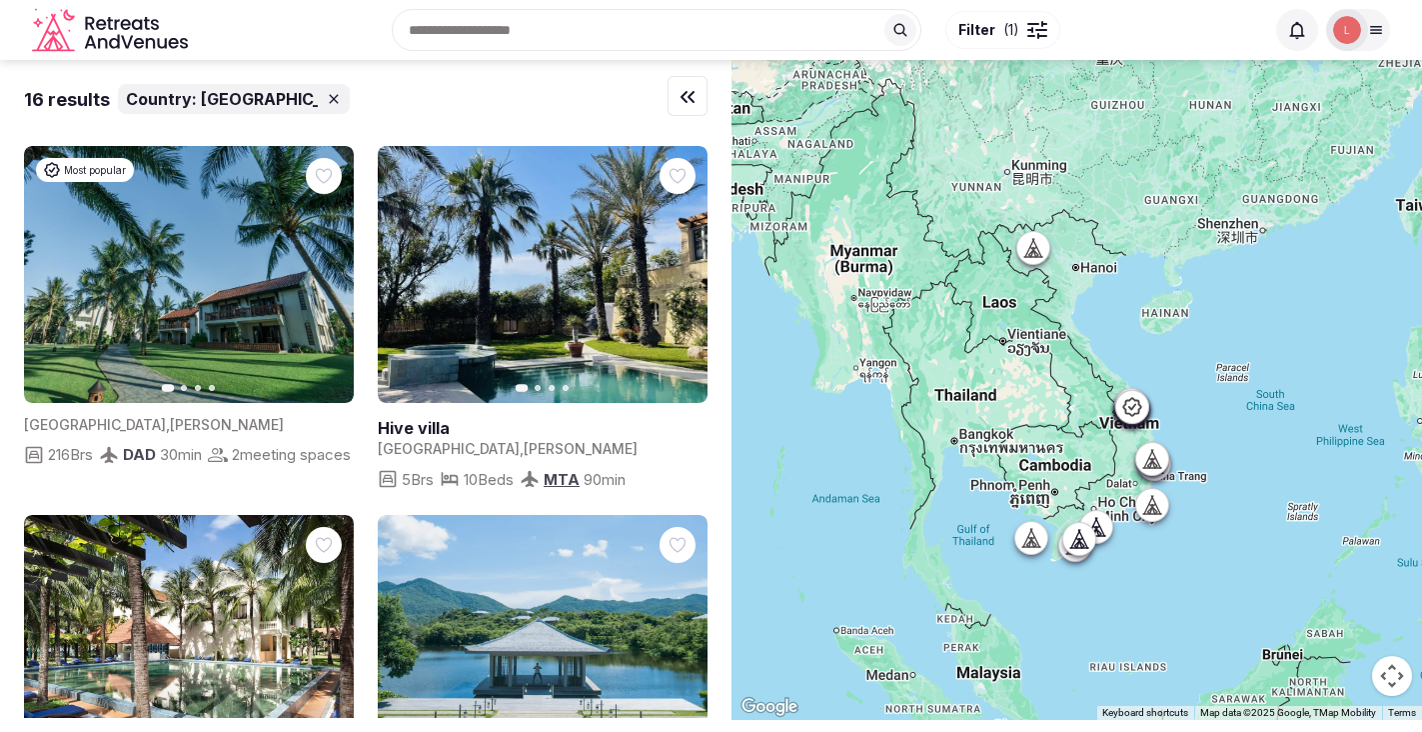
click at [1104, 536] on icon at bounding box center [1095, 536] width 18 height 0
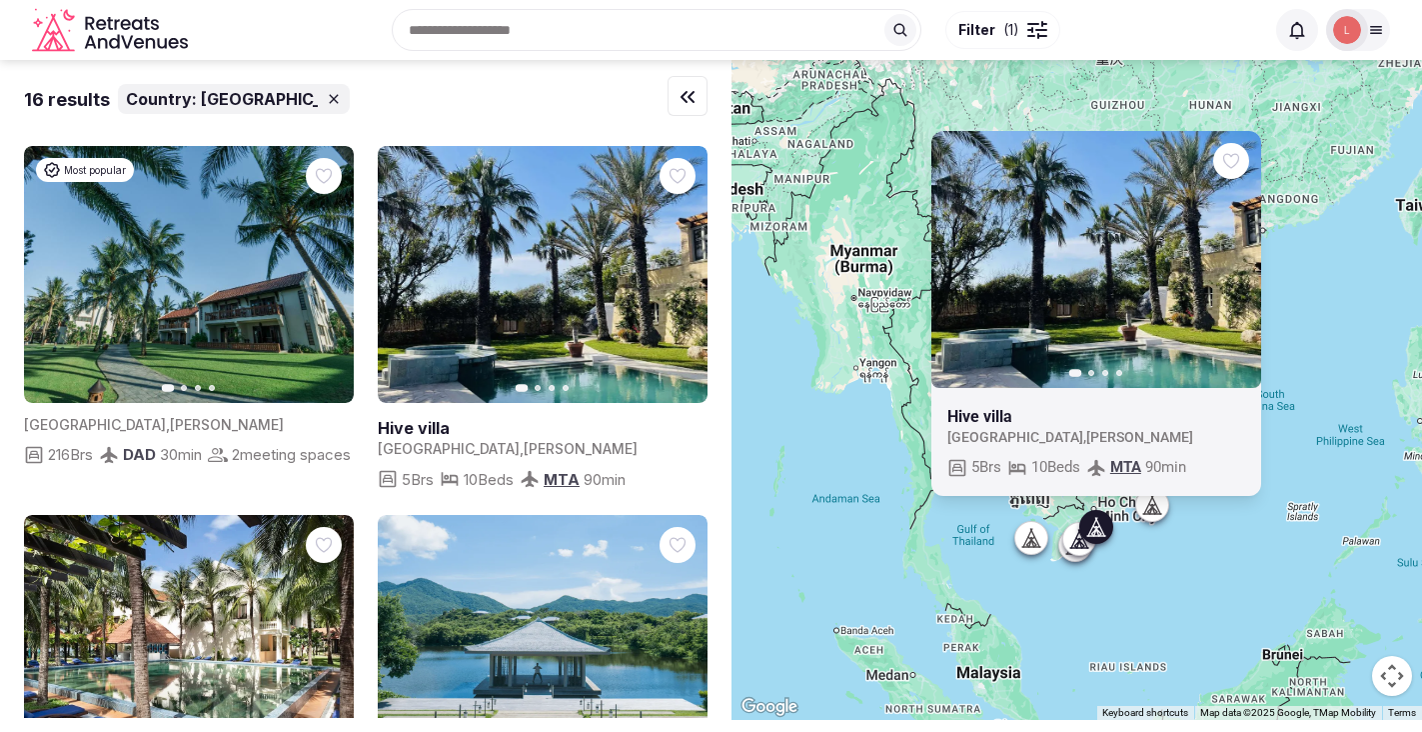
click at [1079, 548] on icon at bounding box center [1079, 548] width 18 height 0
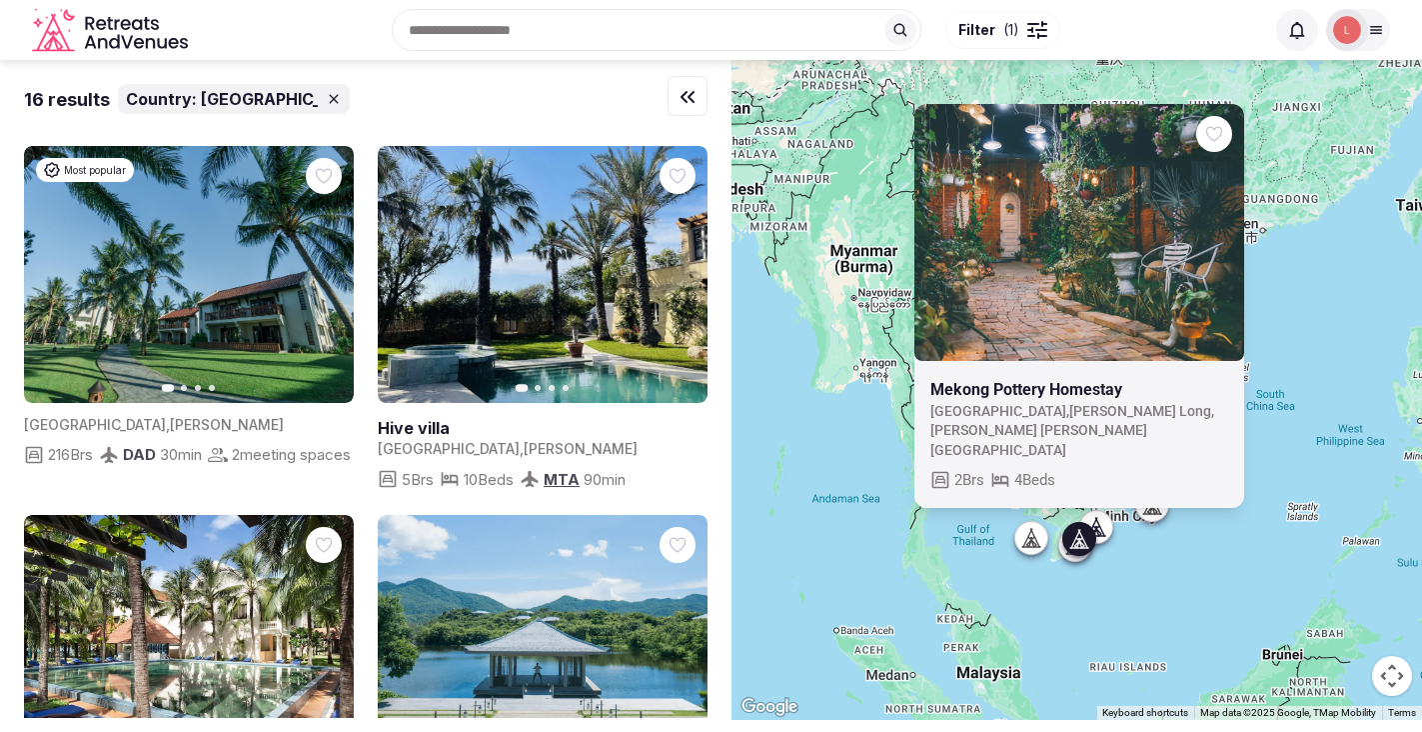
click at [1067, 555] on div at bounding box center [1074, 545] width 32 height 32
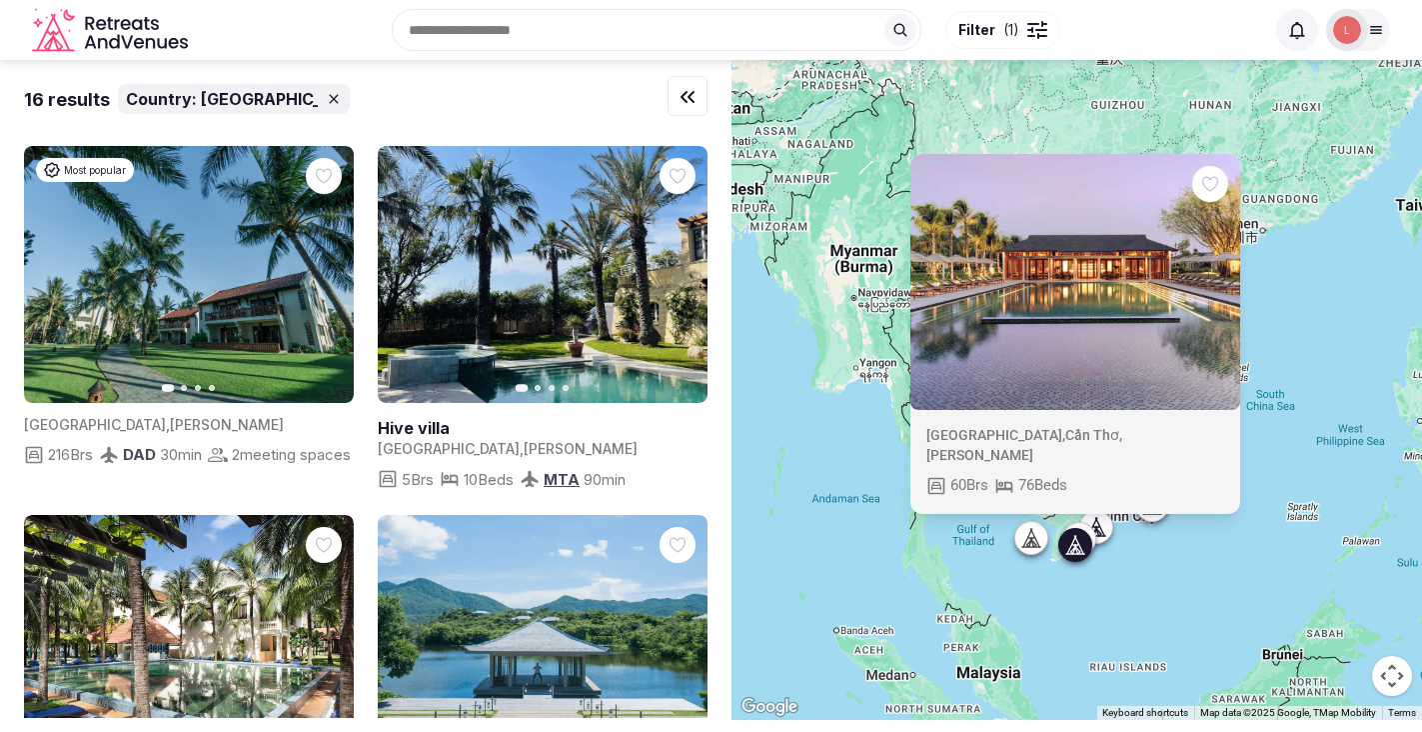
click at [1028, 548] on div at bounding box center [1031, 538] width 32 height 32
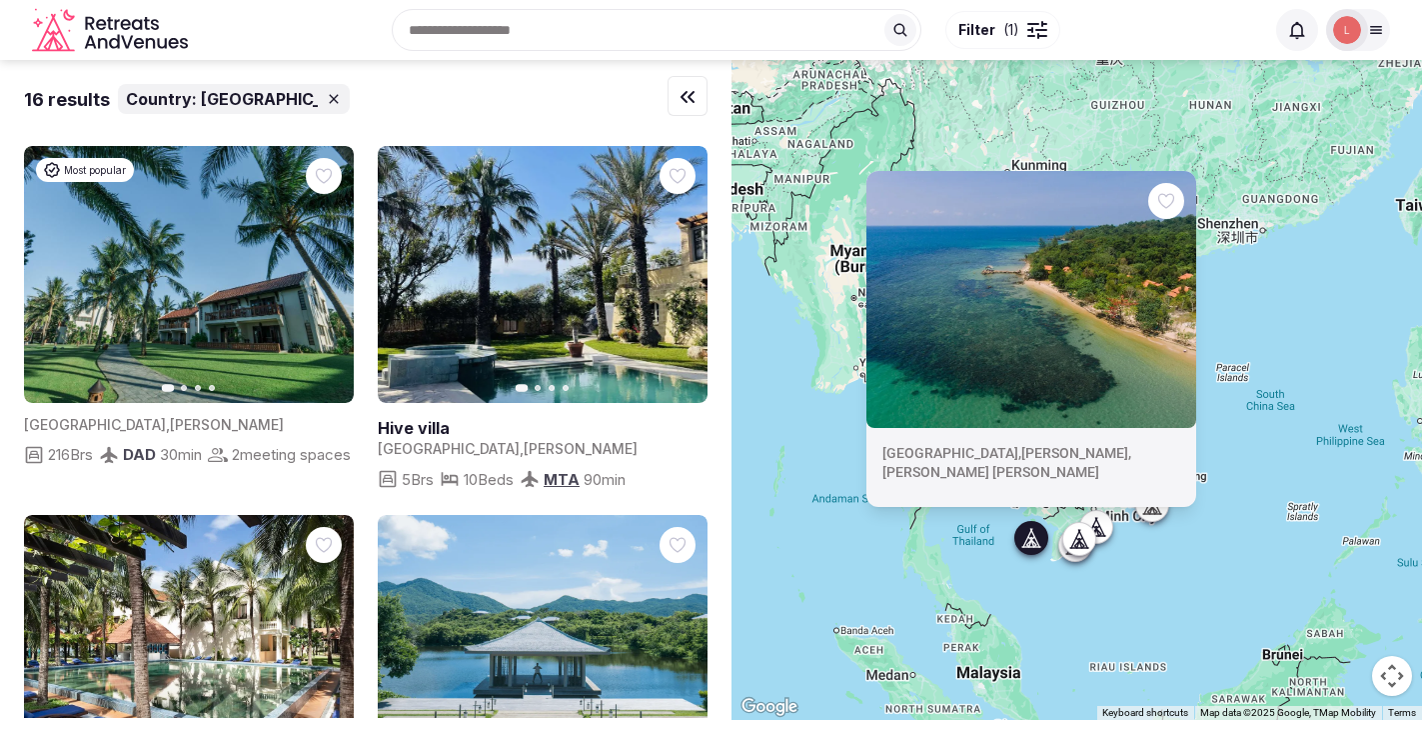
click at [1303, 315] on div "Vietnam , Kiên Giang , Thành phố Phú Quốc" at bounding box center [1077, 390] width 691 height 660
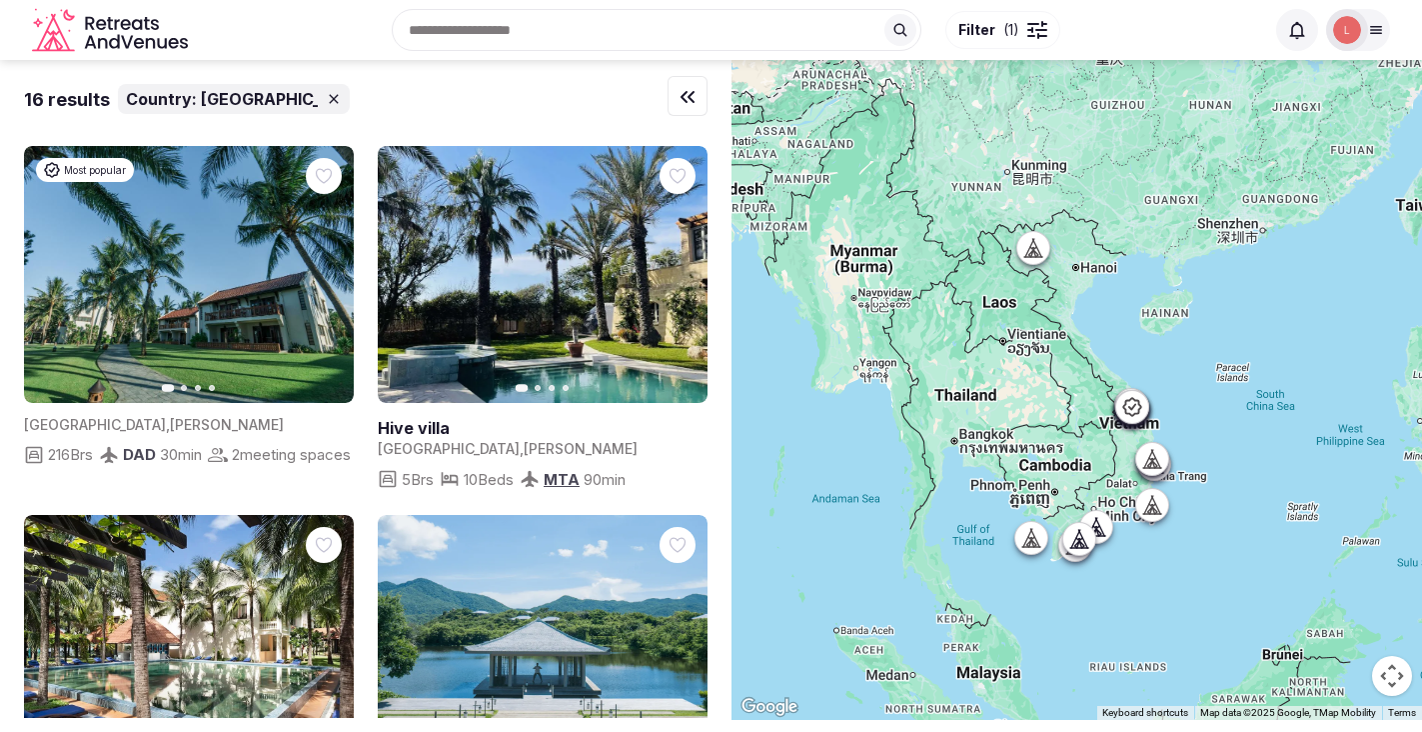
click at [564, 31] on input "text" at bounding box center [657, 30] width 530 height 42
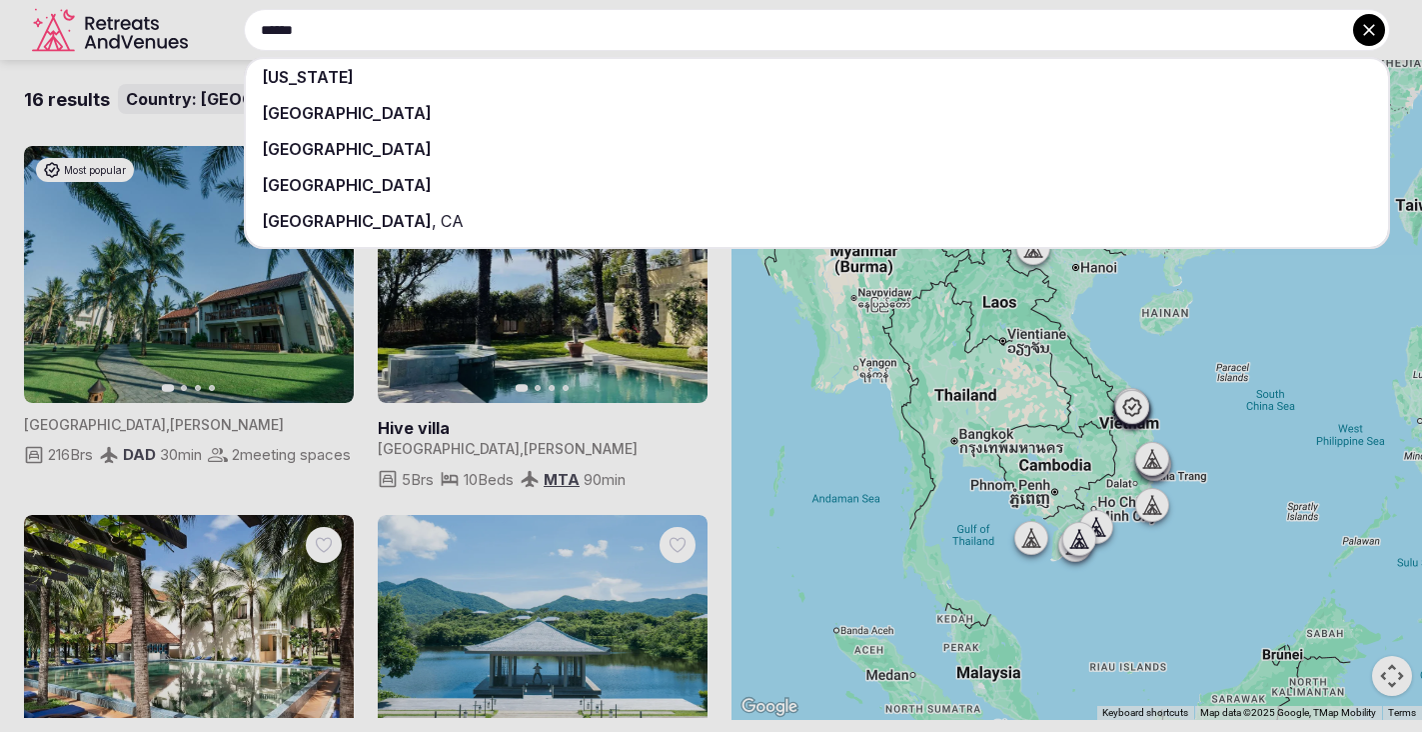
type input "******"
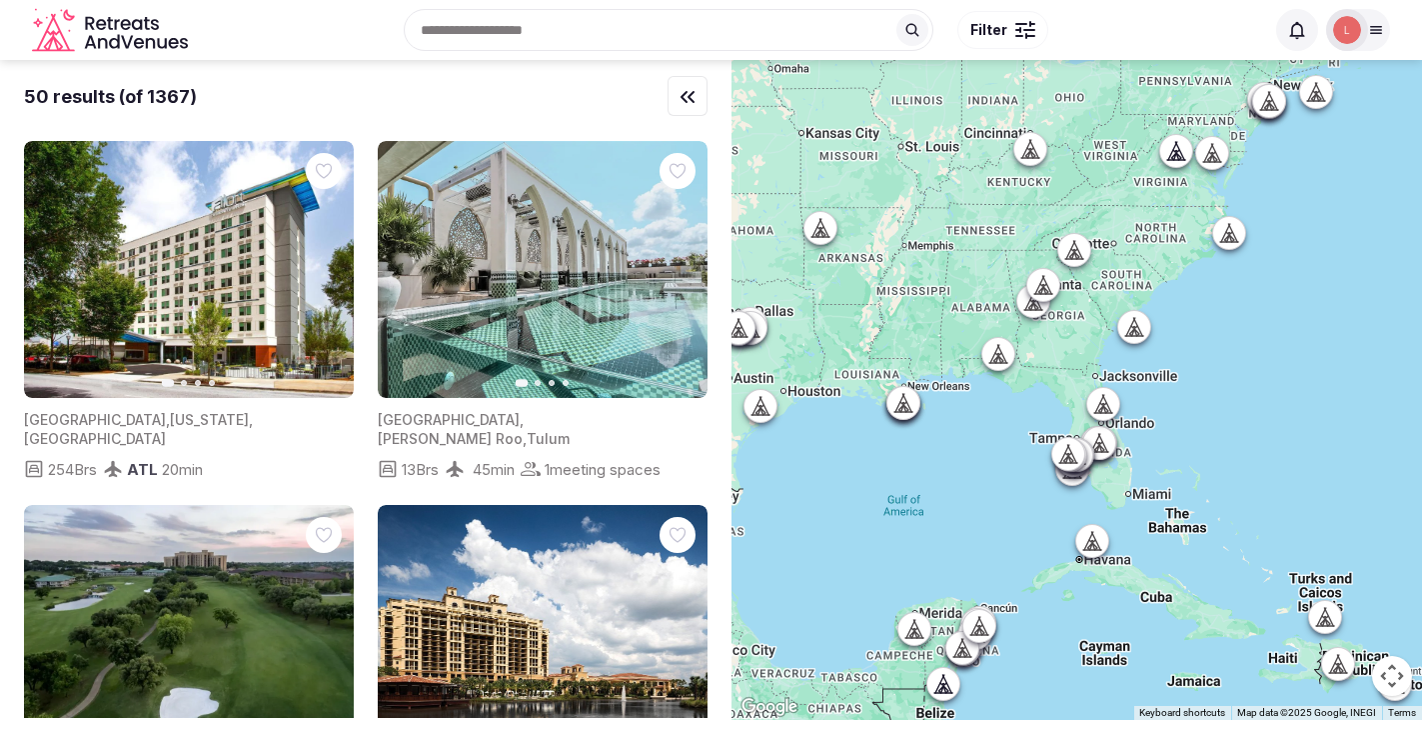
click at [553, 25] on input "text" at bounding box center [669, 30] width 530 height 42
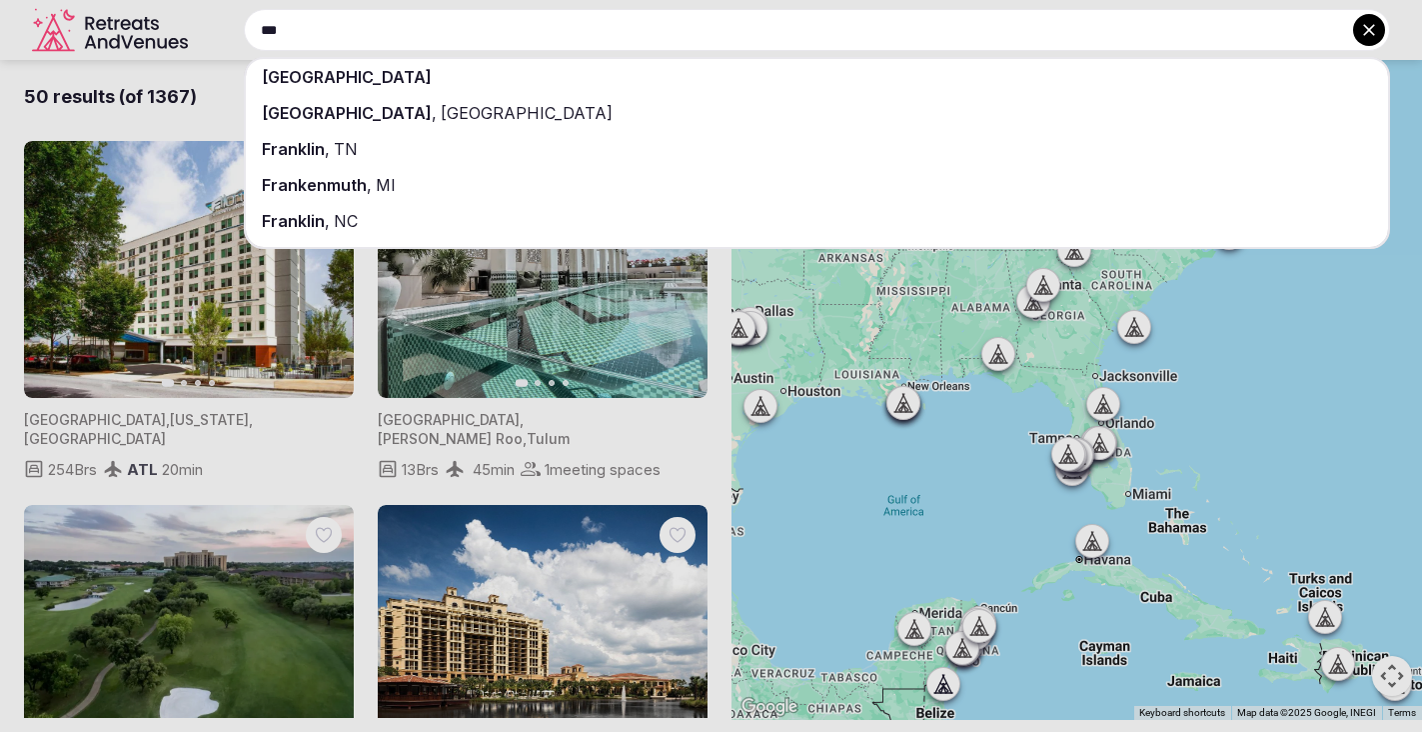
type input "***"
click at [485, 75] on div "[GEOGRAPHIC_DATA]" at bounding box center [817, 77] width 1142 height 36
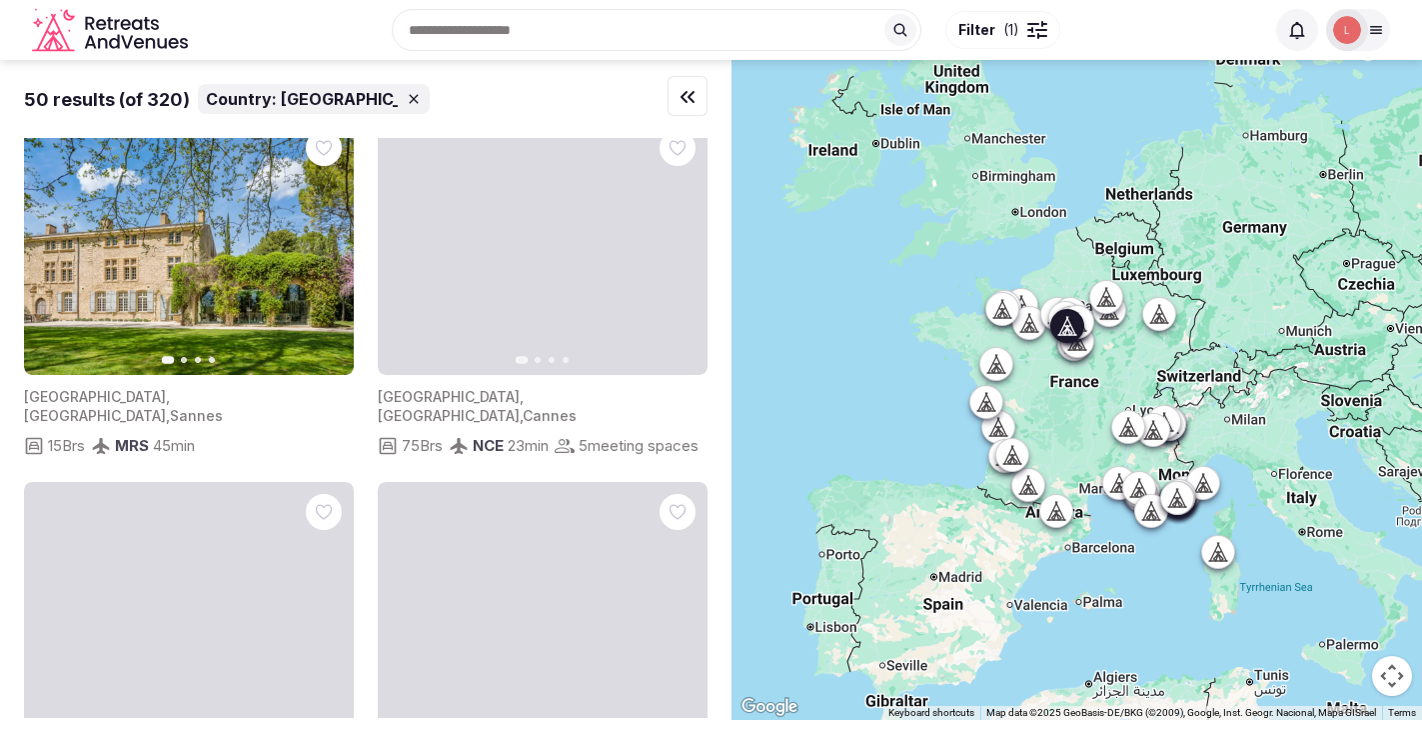
scroll to position [1120, 0]
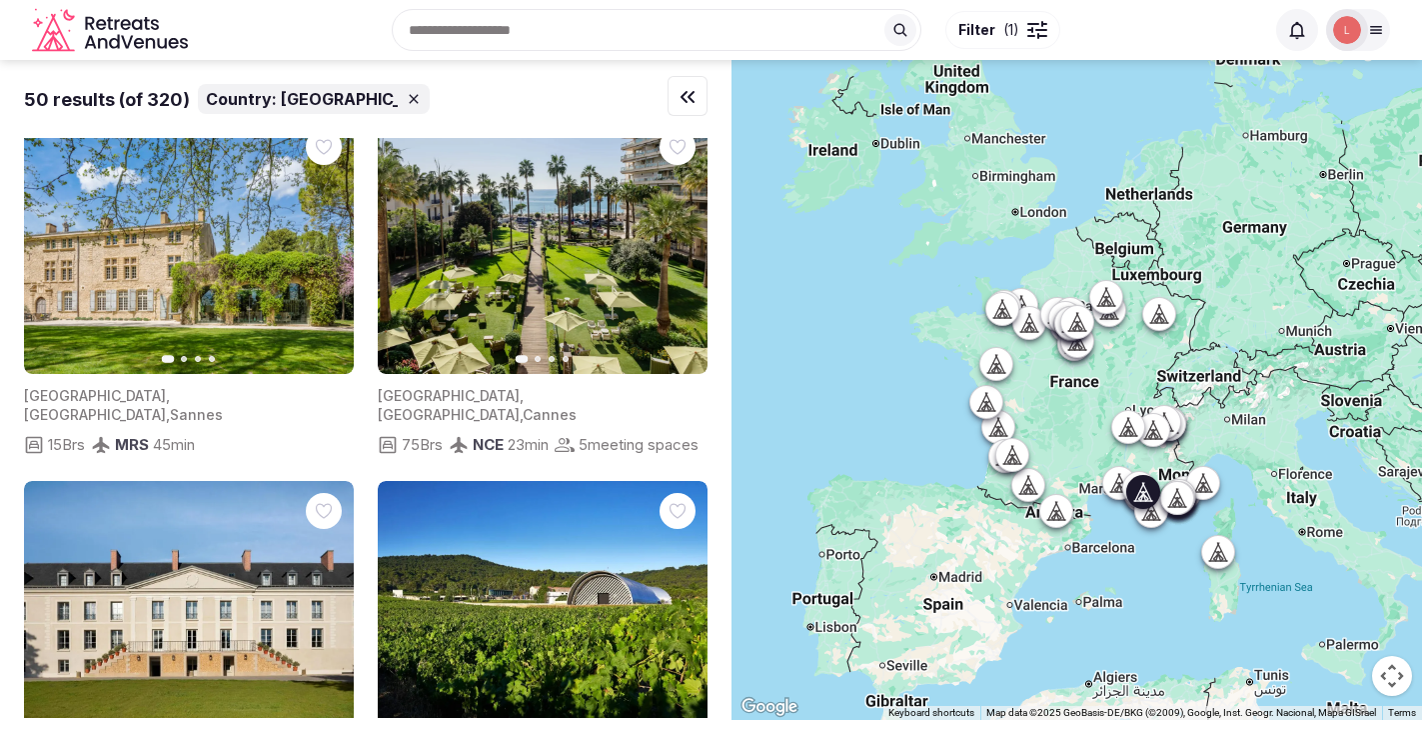
click at [0, 0] on icon "button" at bounding box center [0, 0] width 0 height 0
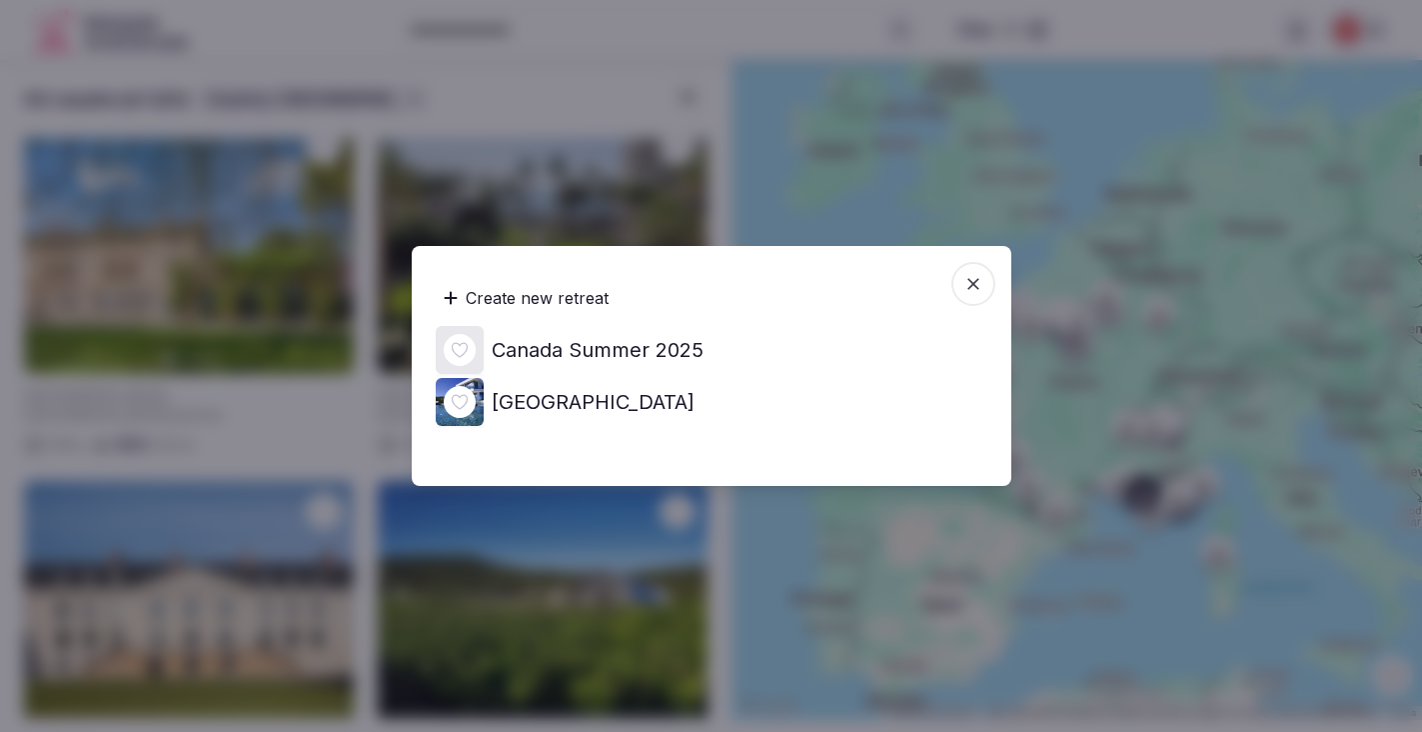
click at [586, 295] on div "Create new retreat" at bounding box center [526, 298] width 181 height 40
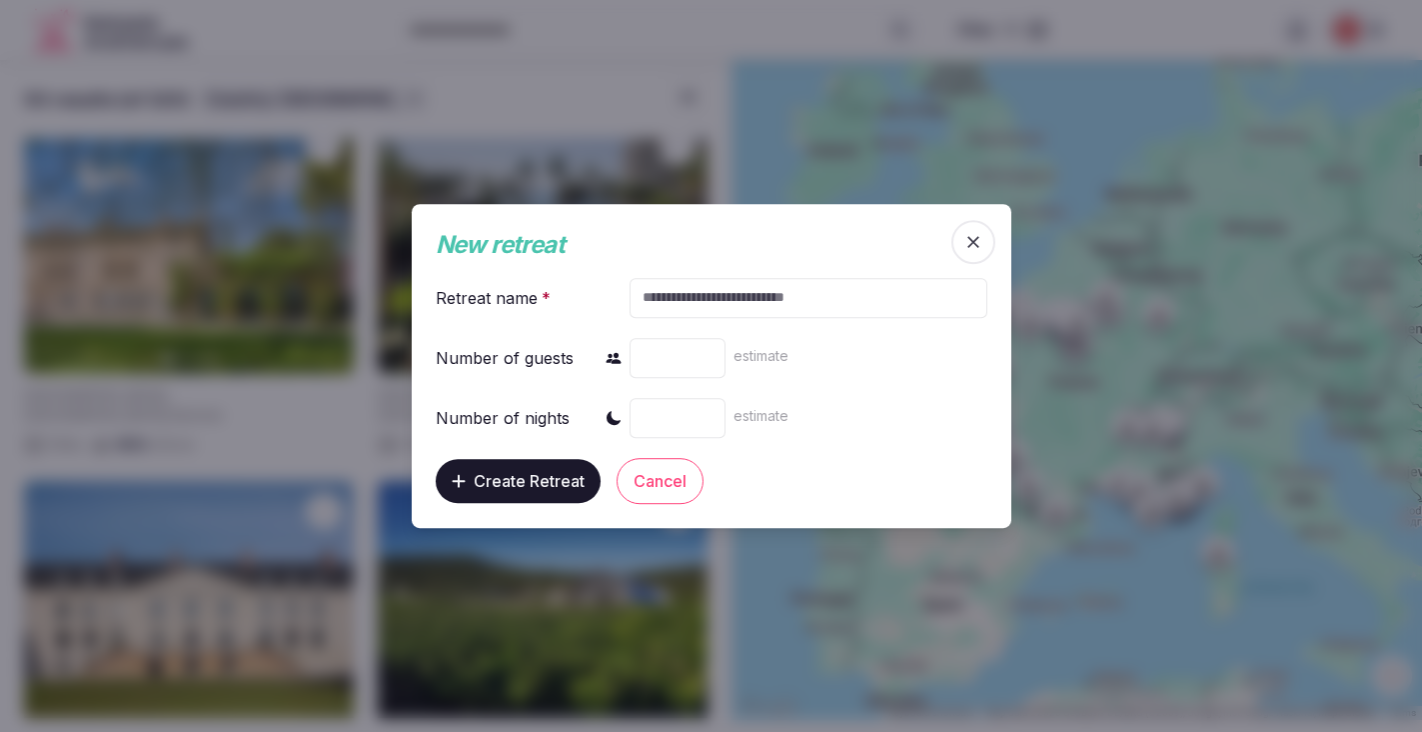
click at [666, 301] on input "text" at bounding box center [808, 298] width 357 height 40
type input "******"
click at [686, 357] on input "number" at bounding box center [678, 358] width 96 height 40
click at [697, 421] on input "number" at bounding box center [678, 418] width 96 height 40
click at [696, 365] on input "number" at bounding box center [678, 358] width 96 height 40
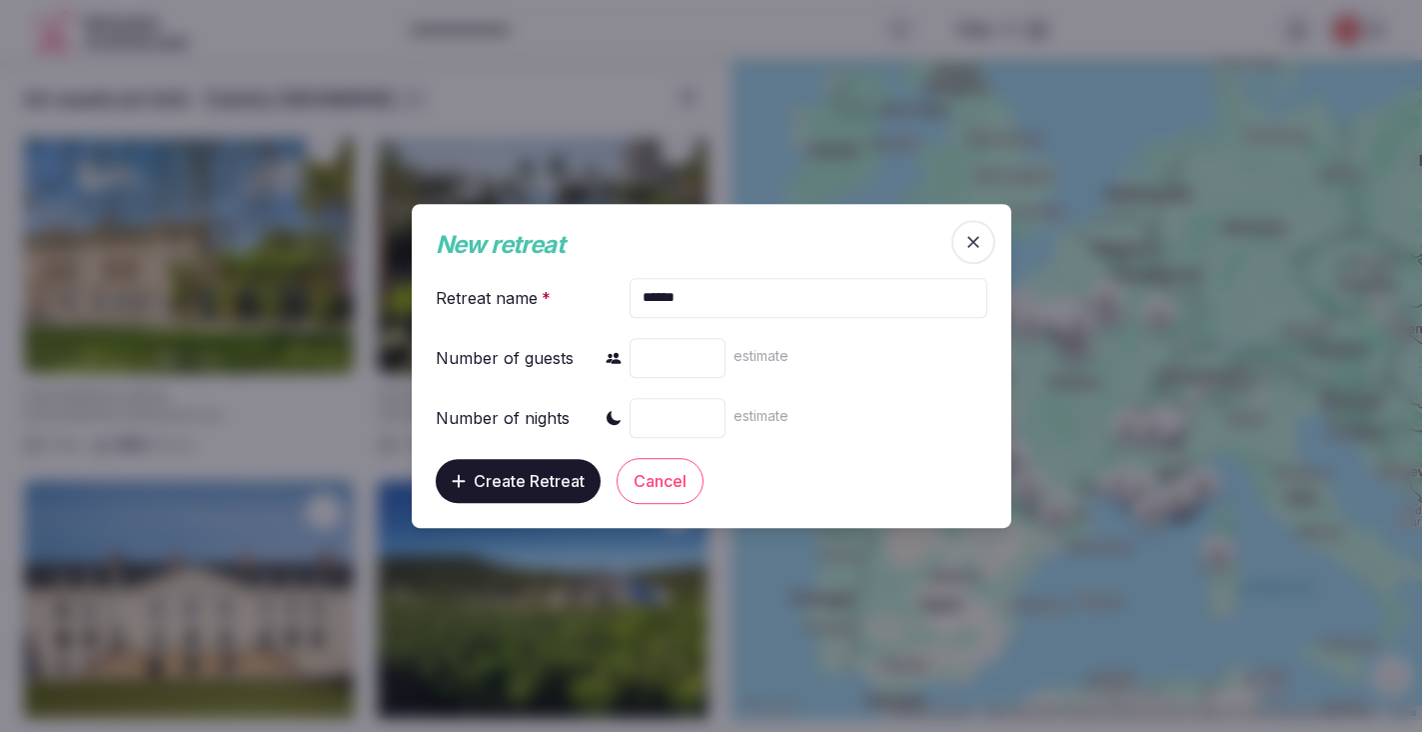
click at [709, 351] on input "*" at bounding box center [678, 358] width 96 height 40
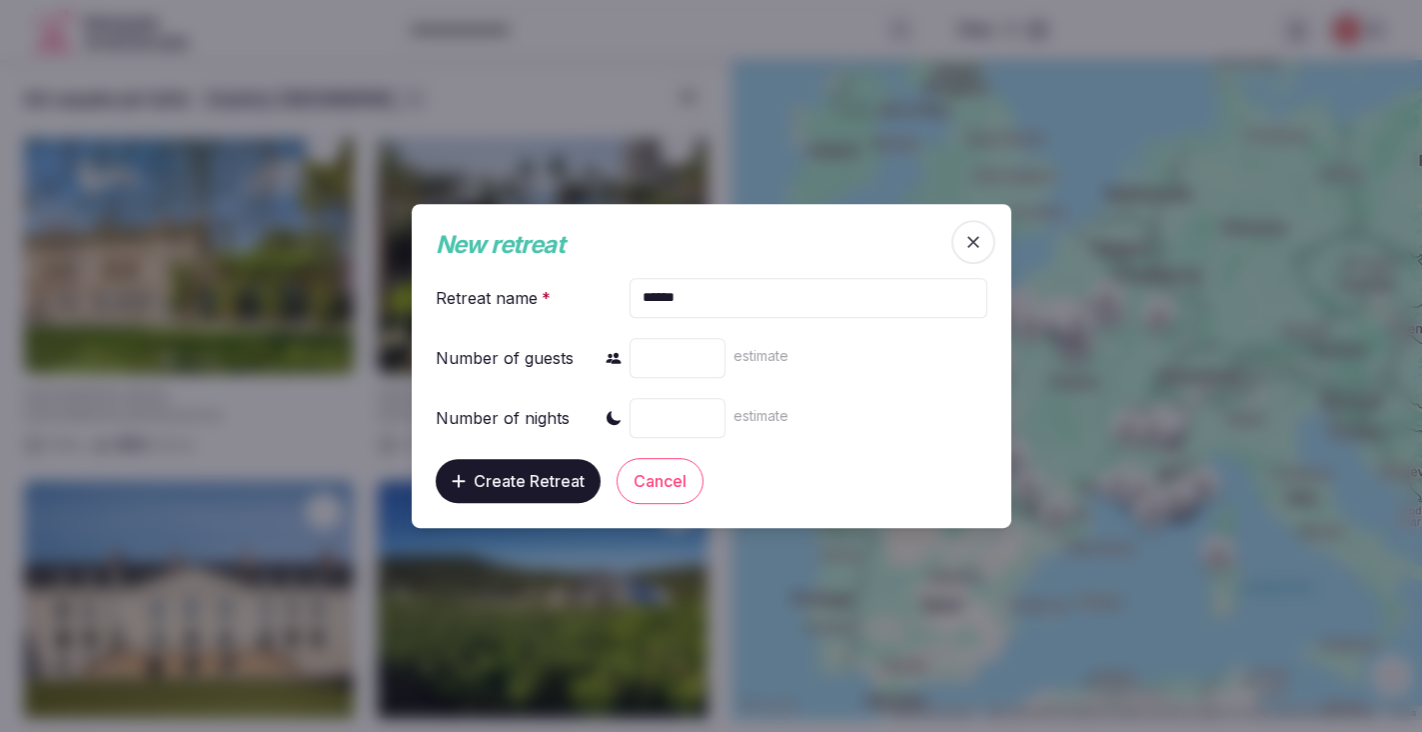
click at [709, 351] on input "*" at bounding box center [678, 358] width 96 height 40
type input "**"
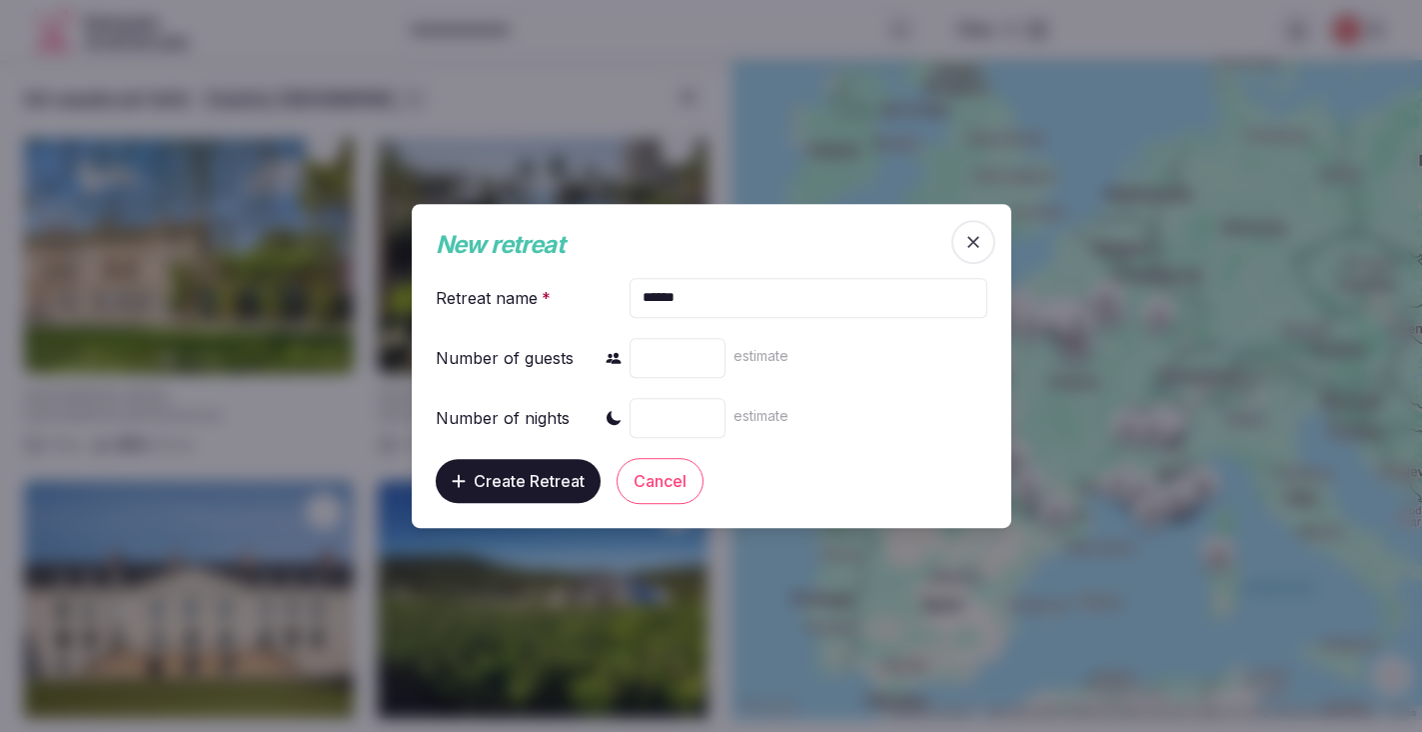
click at [709, 352] on input "**" at bounding box center [678, 358] width 96 height 40
click at [544, 476] on span "Create Retreat" at bounding box center [529, 481] width 111 height 20
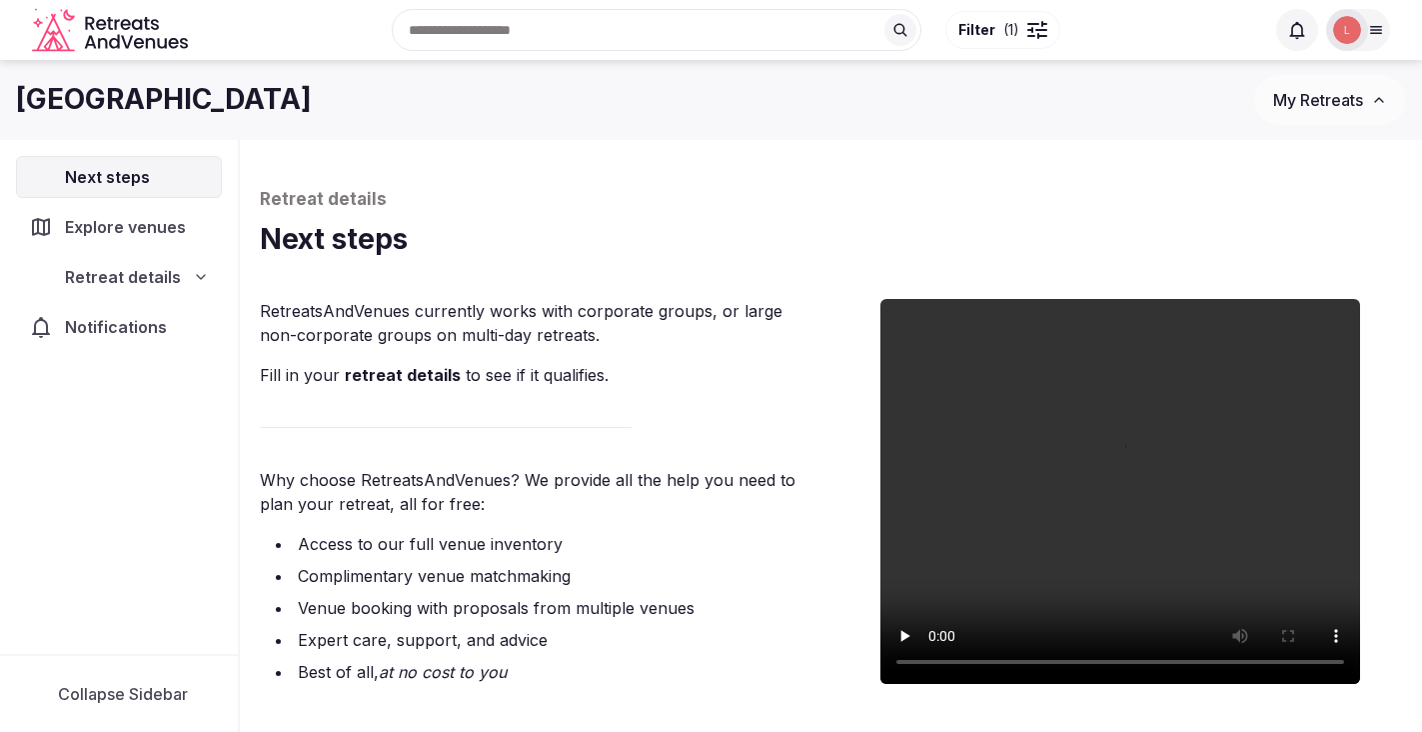
click at [554, 495] on p "Why choose RetreatsAndVenues? We provide all the help you need to plan your ret…" at bounding box center [542, 492] width 564 height 48
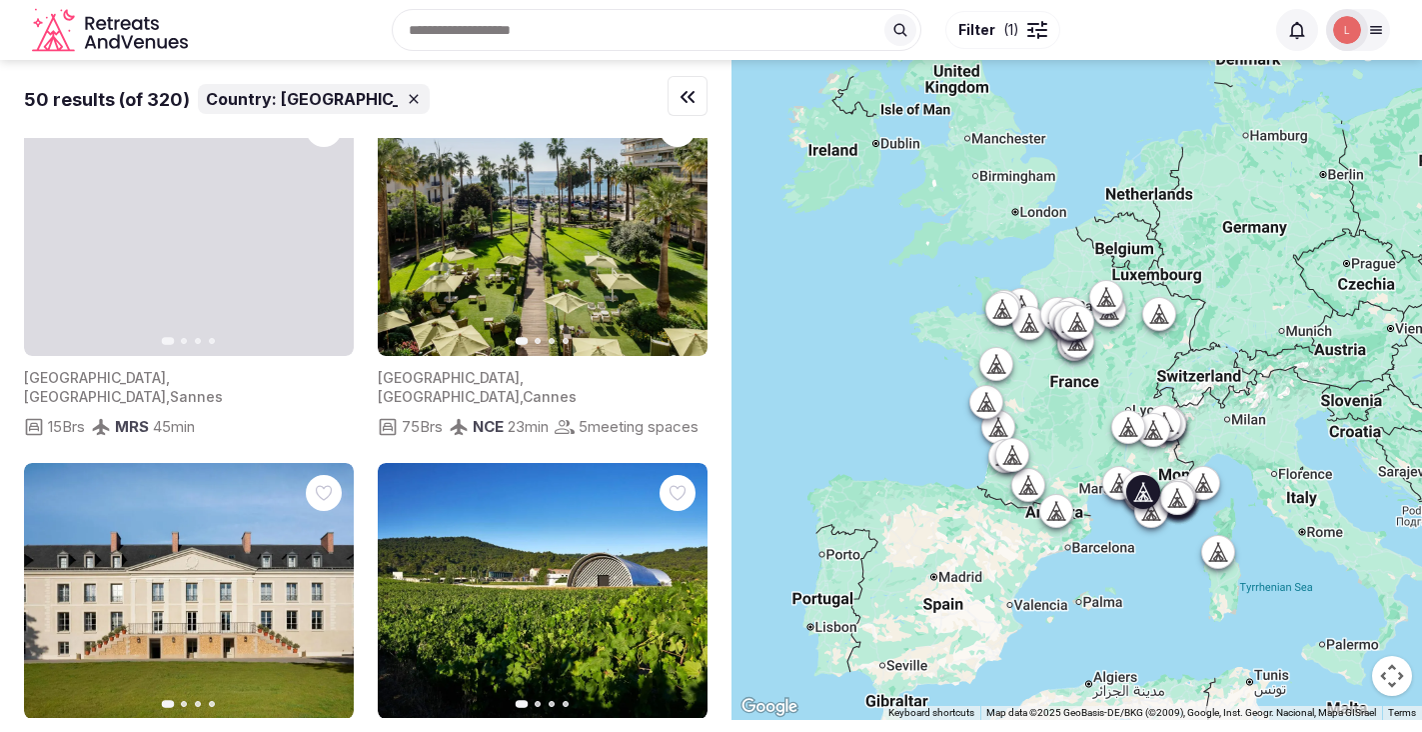
scroll to position [1156, 0]
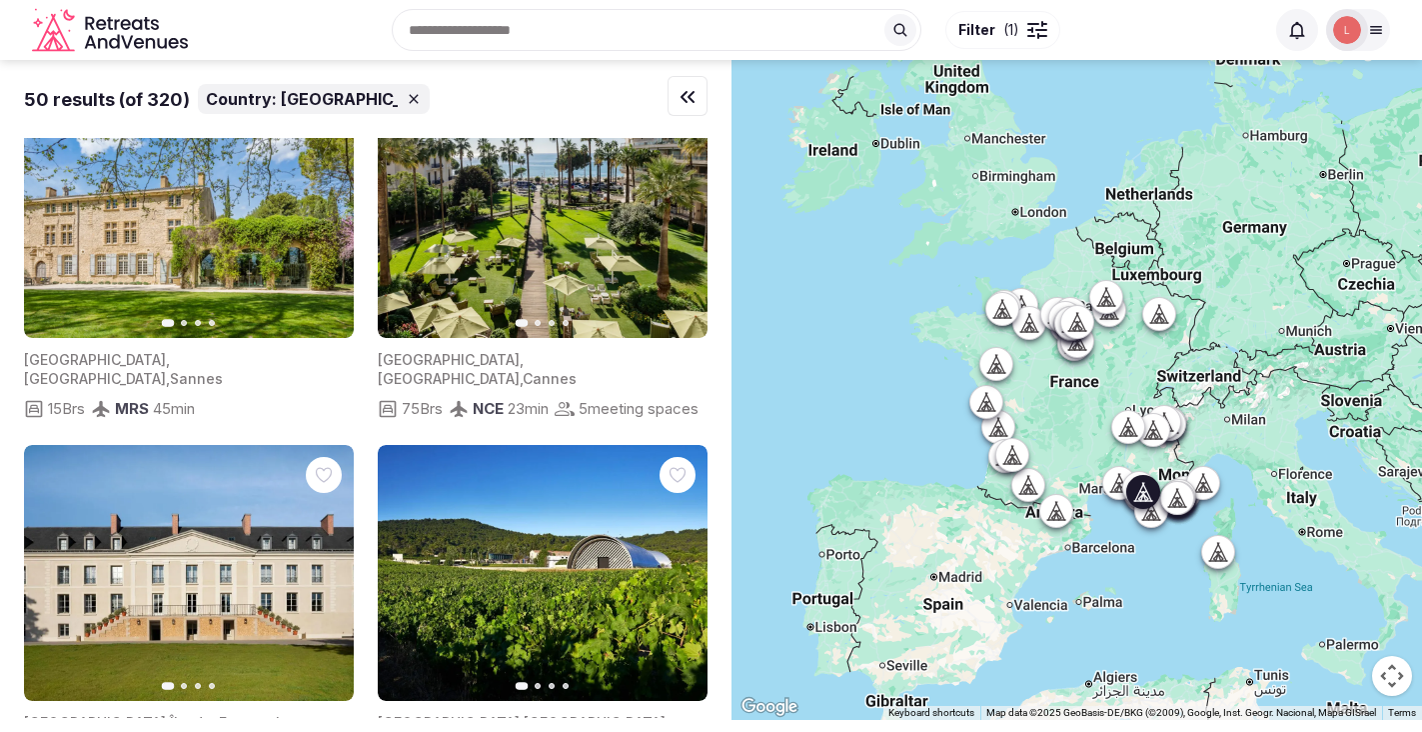
click at [0, 0] on icon "button" at bounding box center [0, 0] width 0 height 0
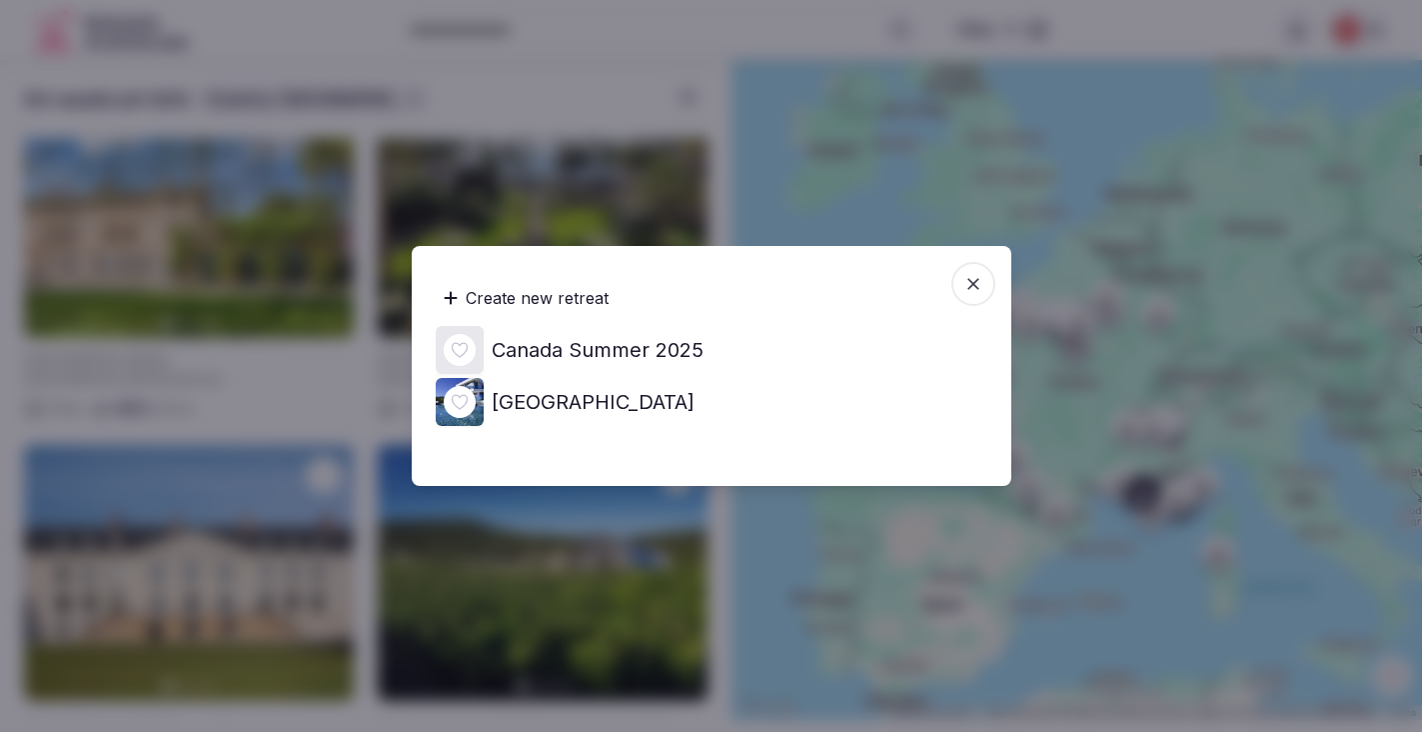
click at [509, 333] on div "Canada Summer 2025" at bounding box center [712, 350] width 552 height 48
click at [0, 0] on icon at bounding box center [0, 0] width 0 height 0
click at [974, 277] on icon "button" at bounding box center [974, 284] width 20 height 20
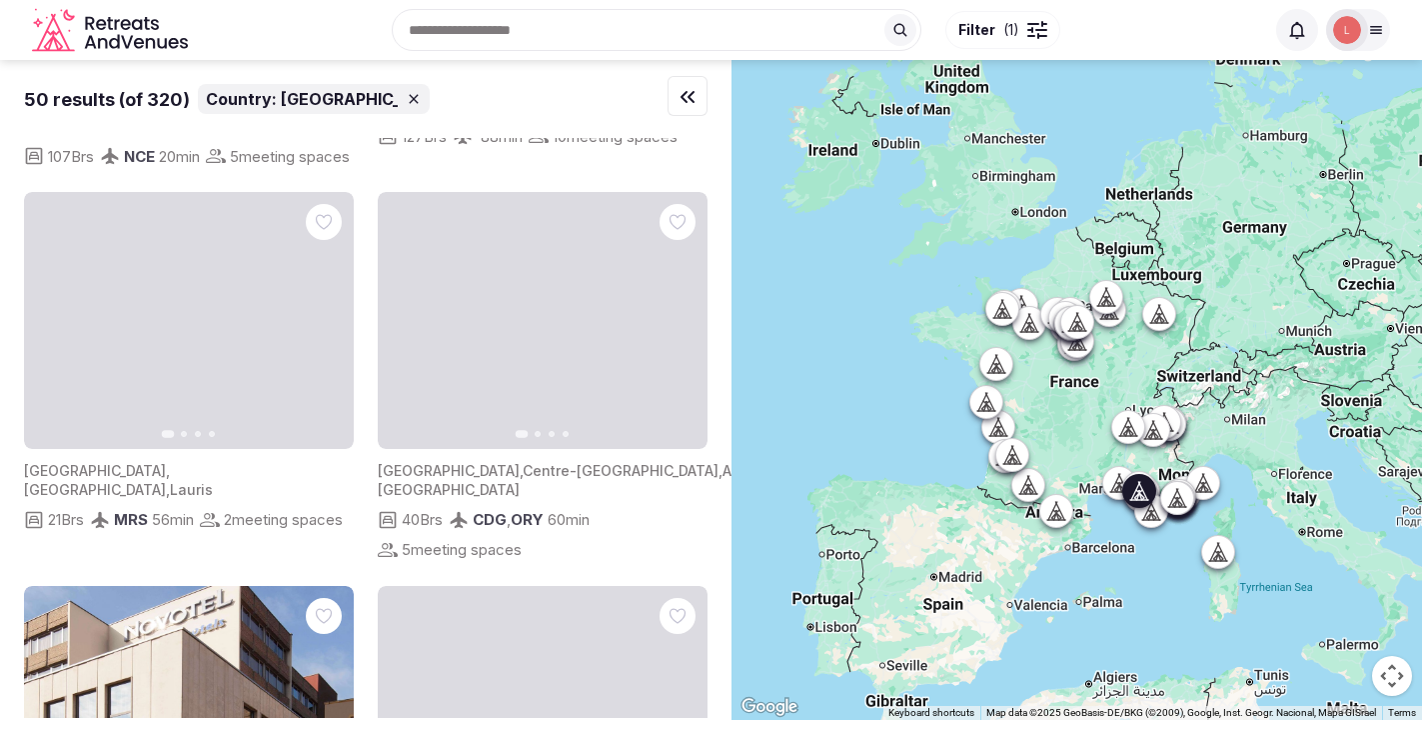
scroll to position [5501, 0]
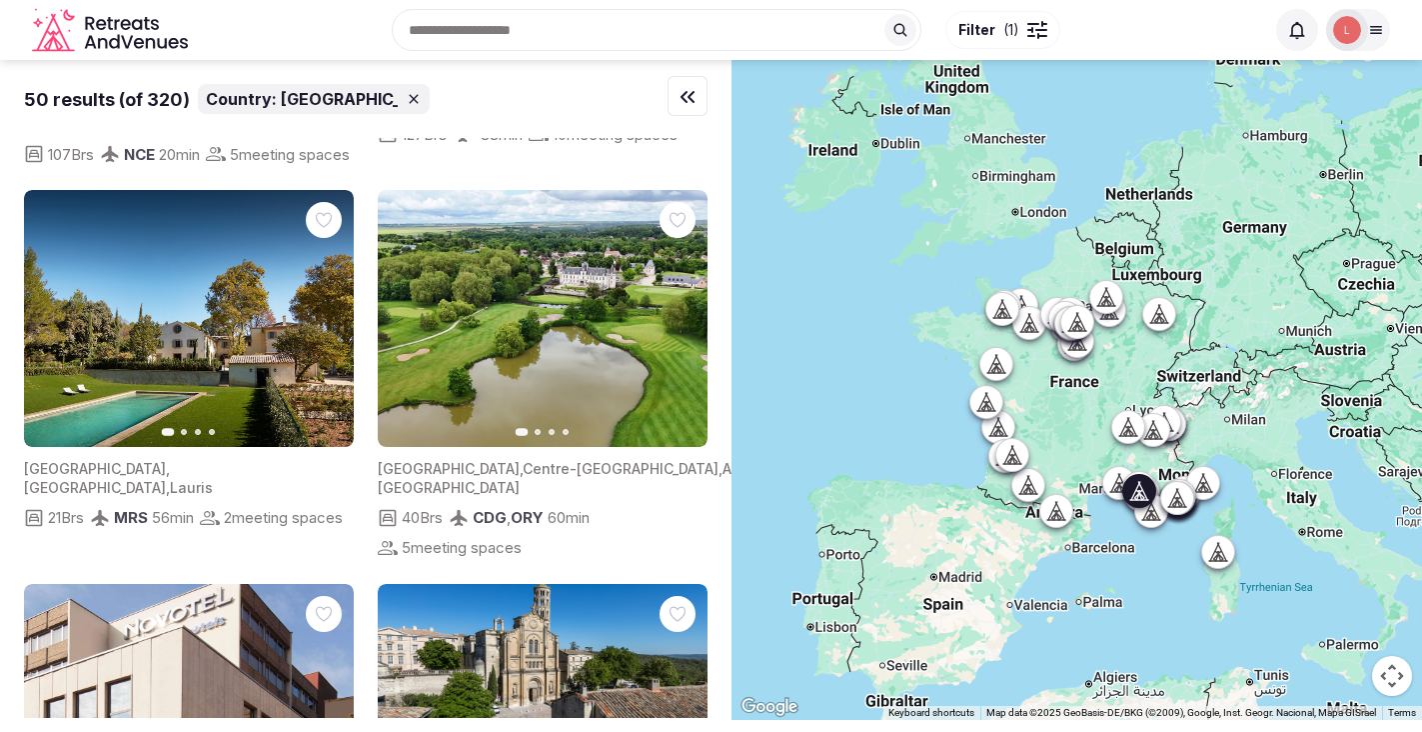
click at [0, 0] on icon "button" at bounding box center [0, 0] width 0 height 0
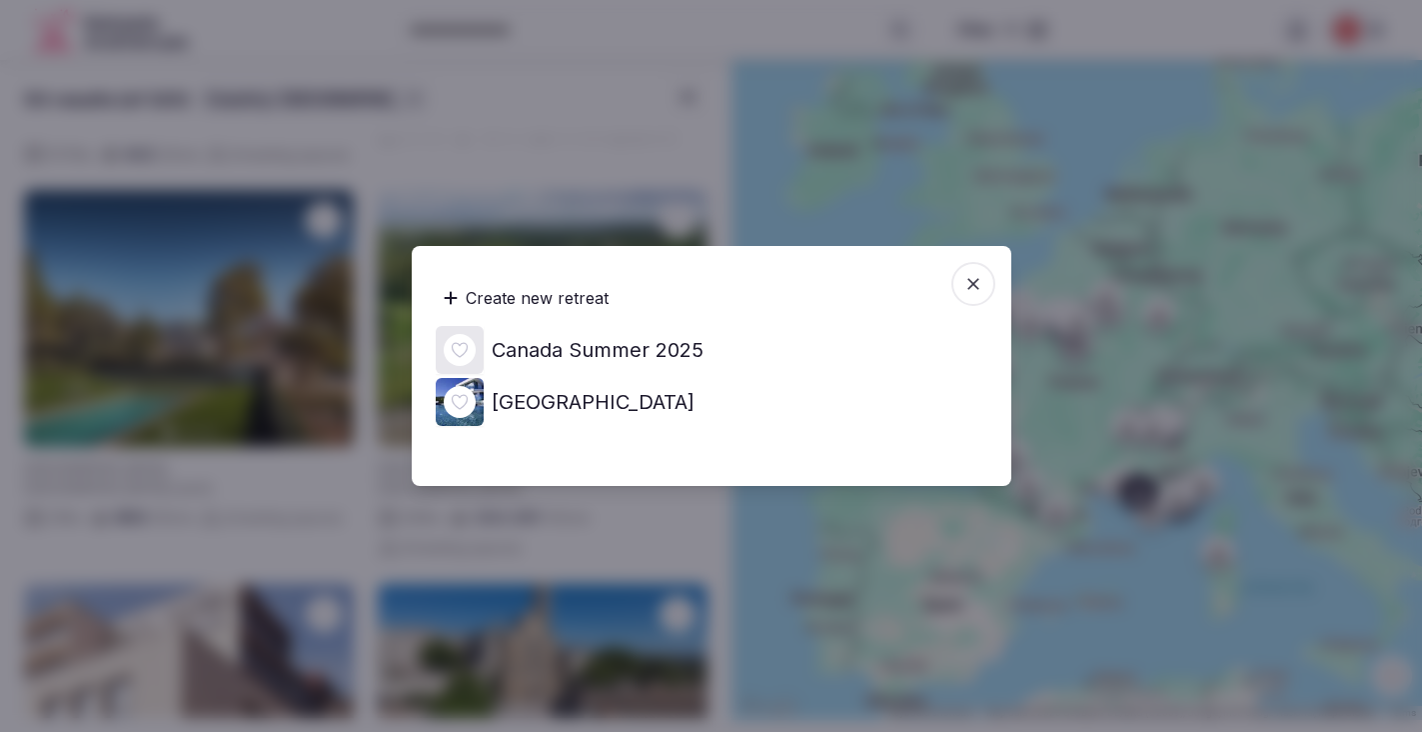
click at [0, 0] on icon at bounding box center [0, 0] width 0 height 0
click at [990, 280] on span "button" at bounding box center [974, 284] width 44 height 44
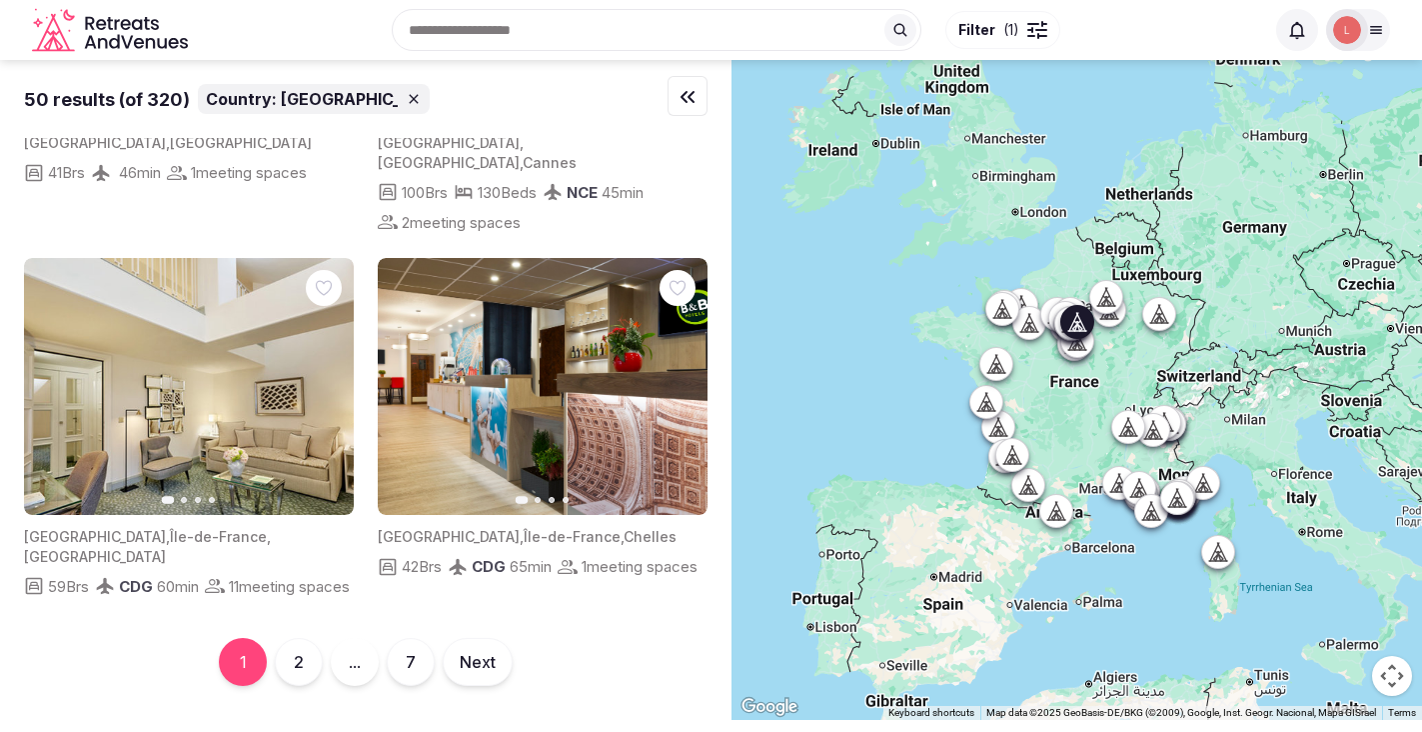
scroll to position [8915, 0]
click at [476, 662] on button "Next" at bounding box center [478, 662] width 70 height 48
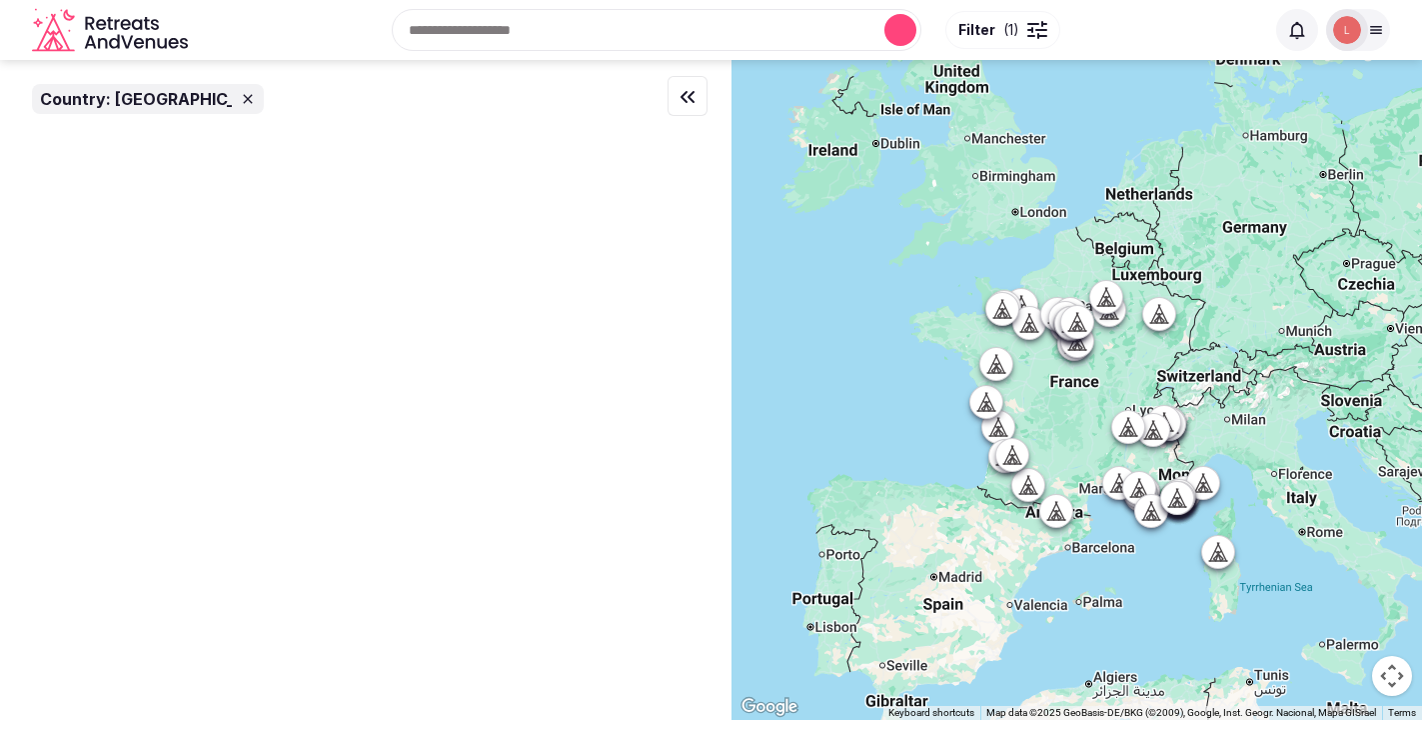
scroll to position [0, 0]
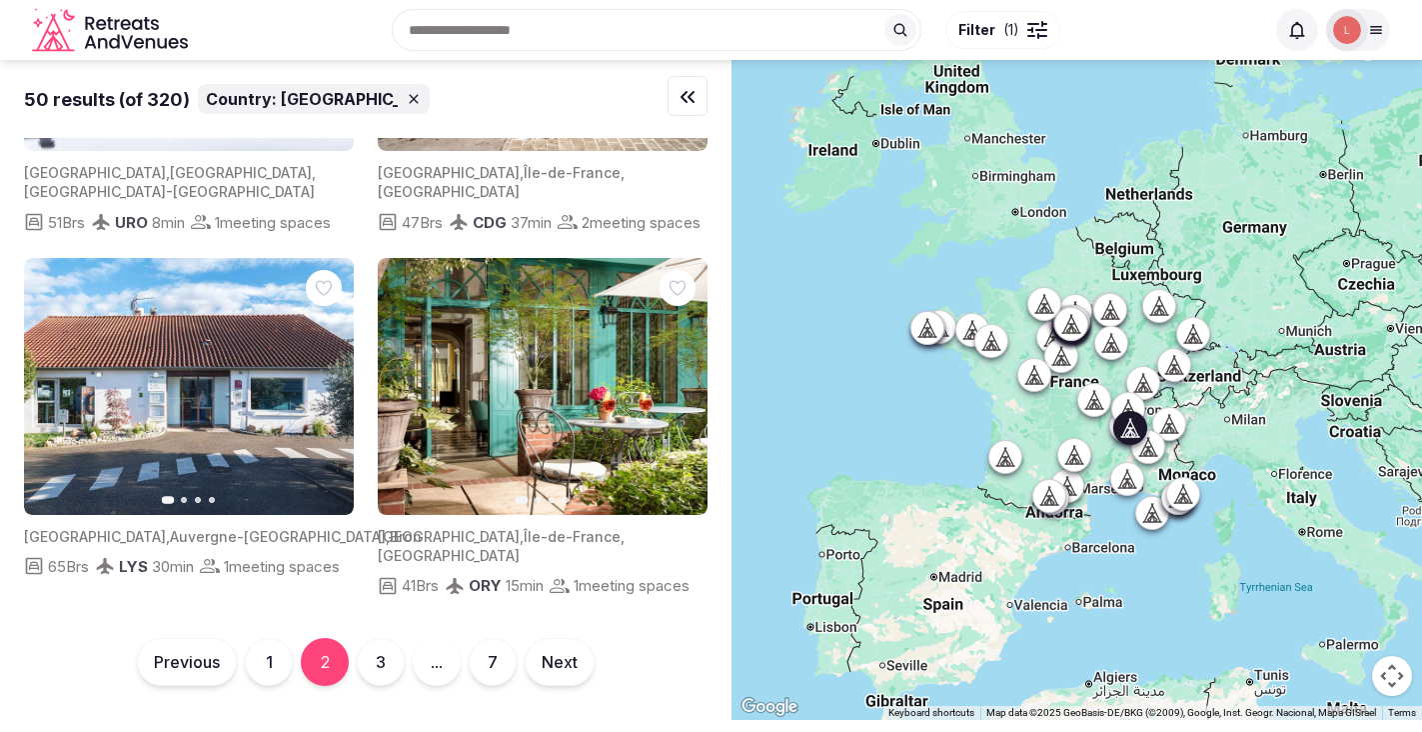
scroll to position [8895, 0]
click at [375, 659] on button "3" at bounding box center [381, 662] width 48 height 48
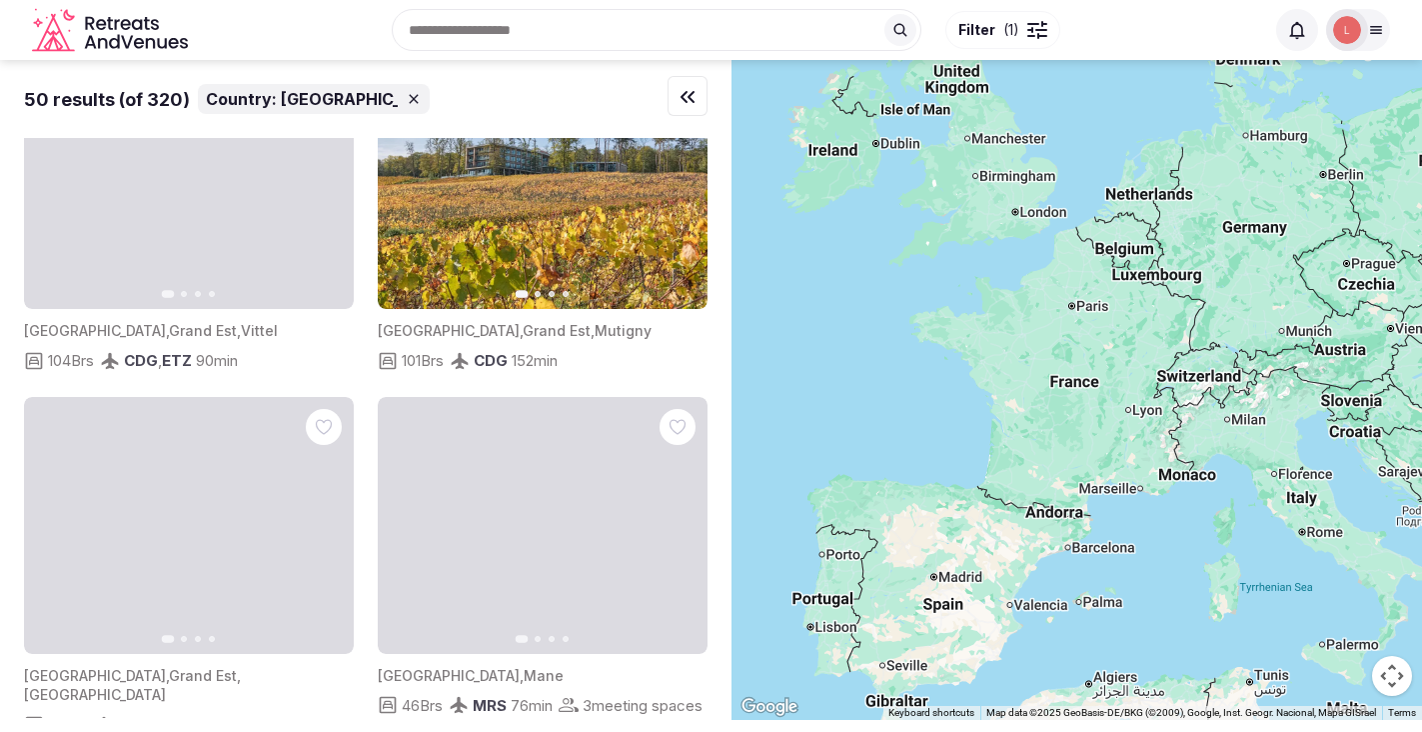
scroll to position [0, 0]
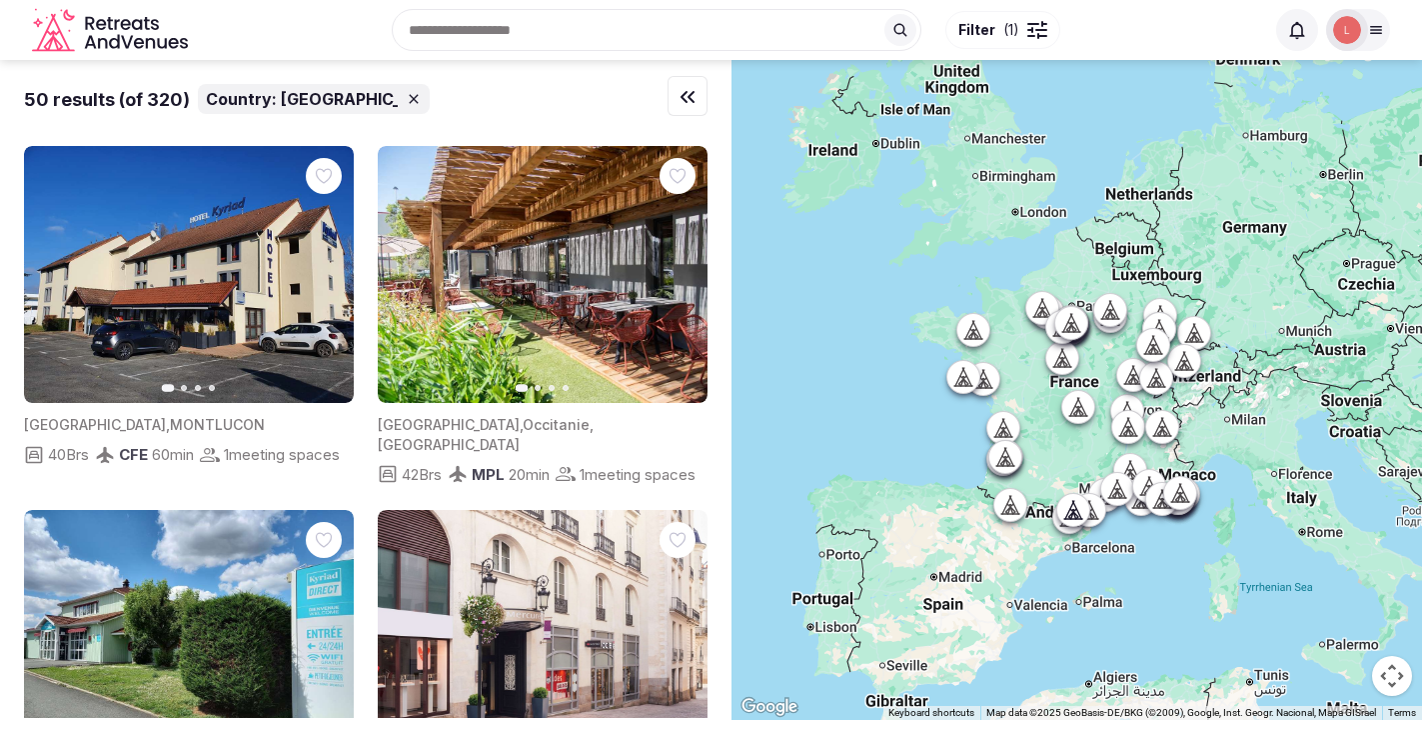
click at [521, 31] on div "Recent searches [GEOGRAPHIC_DATA] [US_STATE] [GEOGRAPHIC_DATA] [GEOGRAPHIC_DATA…" at bounding box center [730, 30] width 1068 height 86
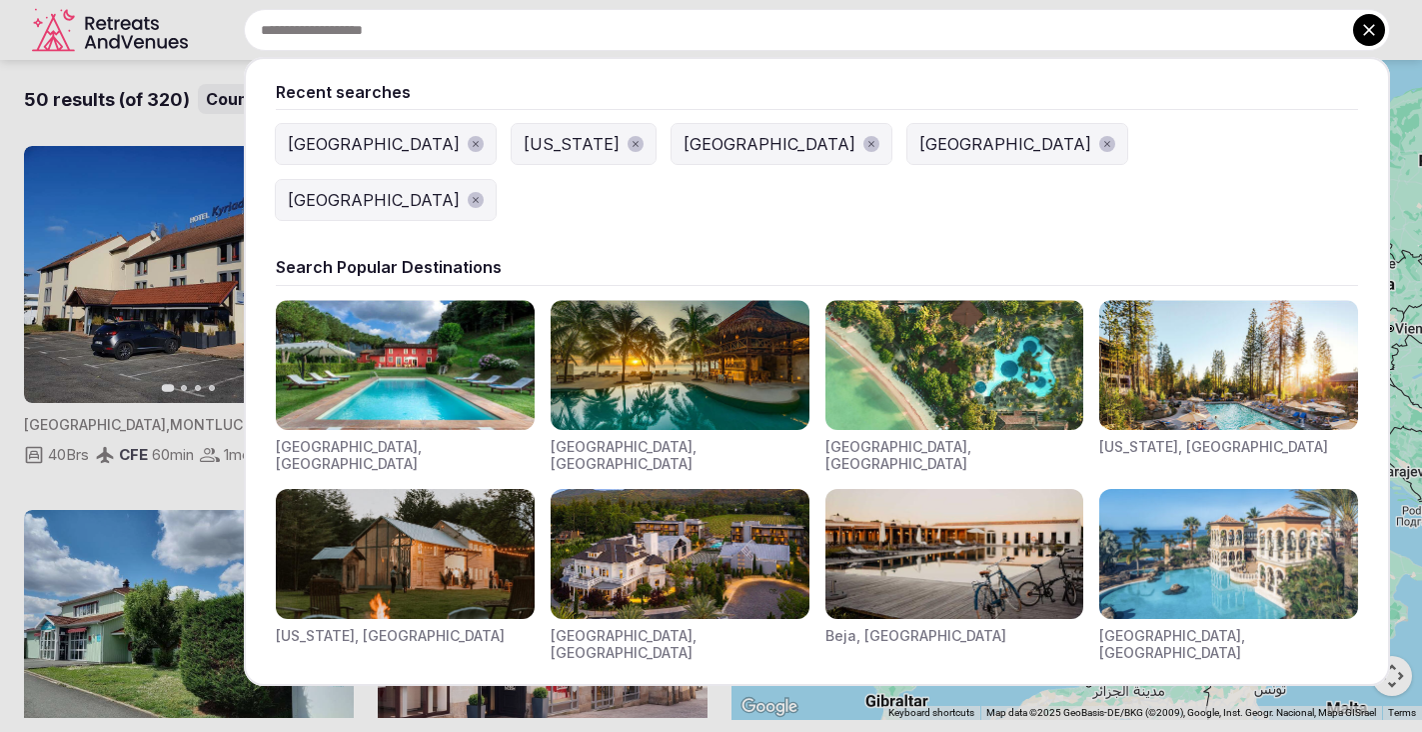
click at [561, 25] on input "text" at bounding box center [817, 30] width 1146 height 42
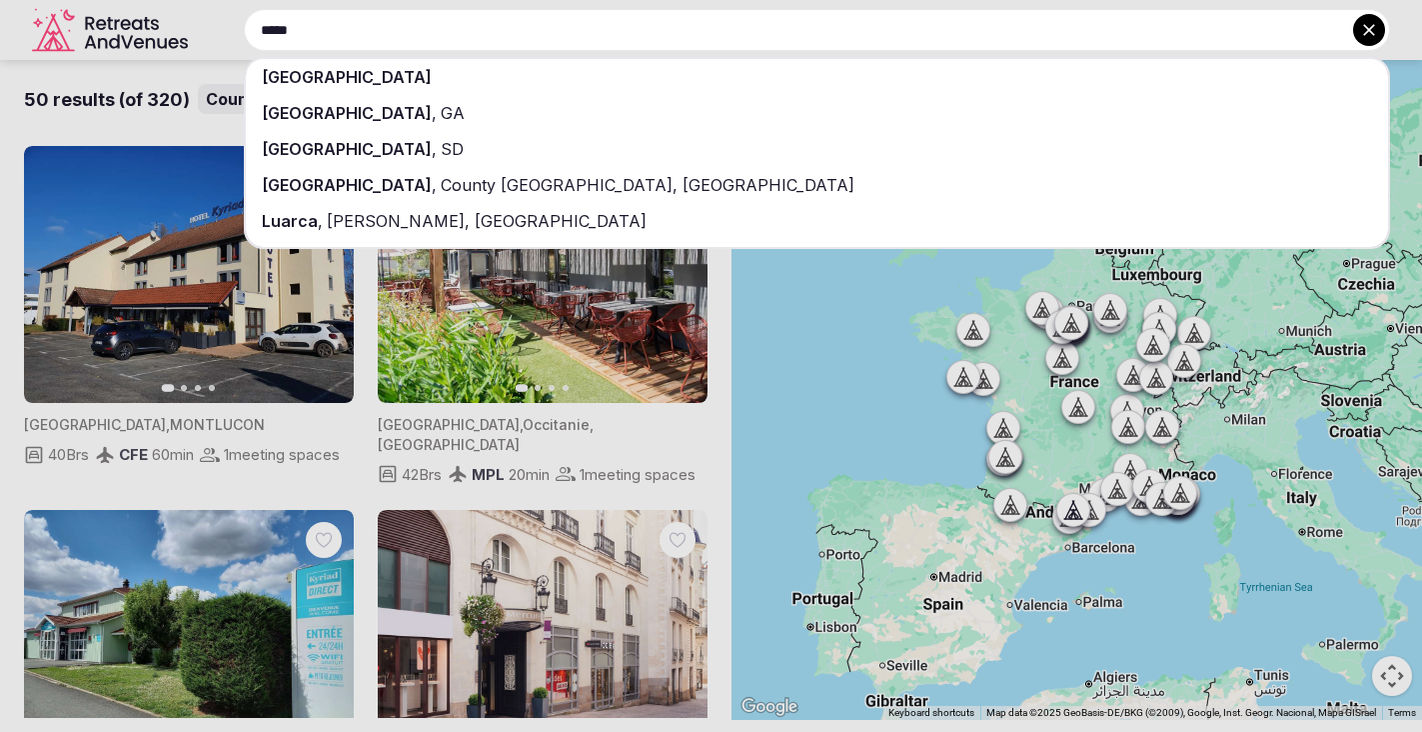
type input "*****"
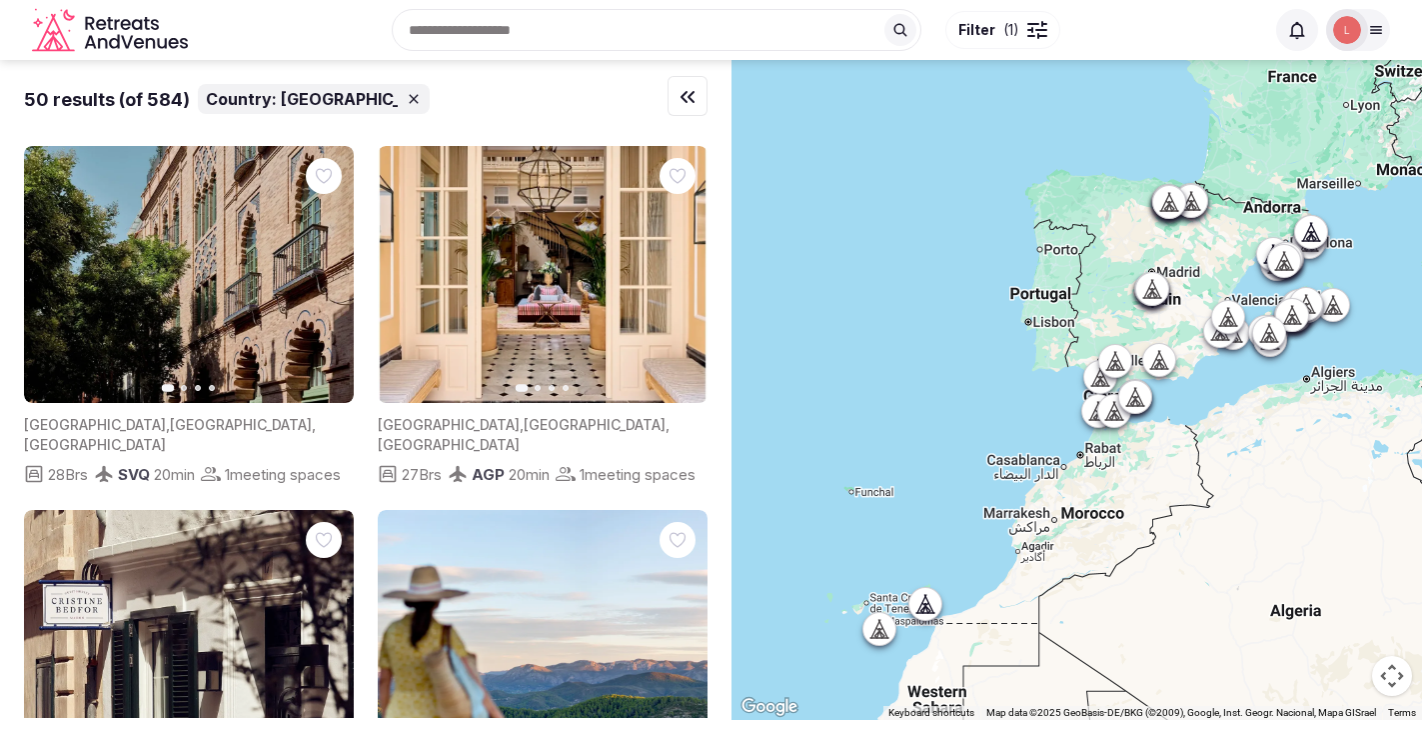
click at [528, 30] on div "Recent searches [GEOGRAPHIC_DATA] [GEOGRAPHIC_DATA] [US_STATE] [GEOGRAPHIC_DATA…" at bounding box center [730, 30] width 1068 height 86
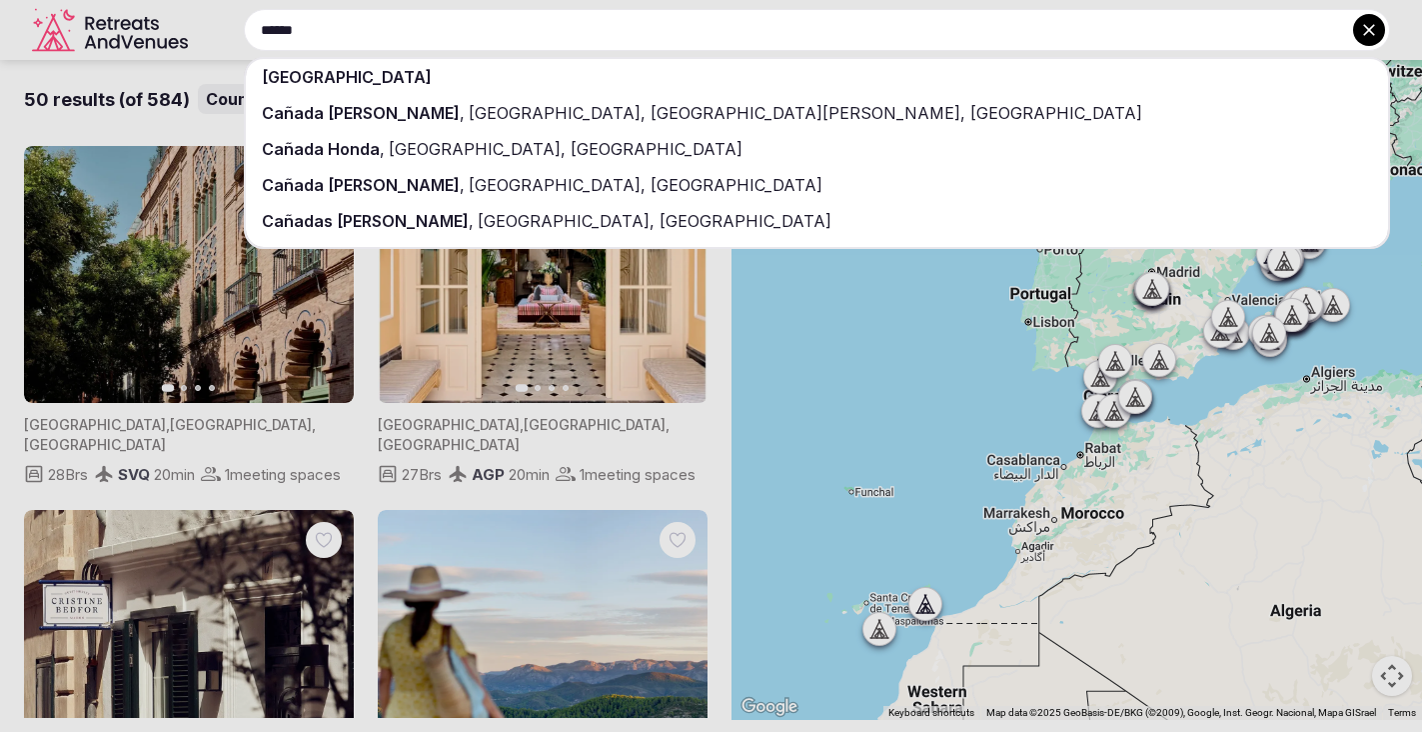
type input "******"
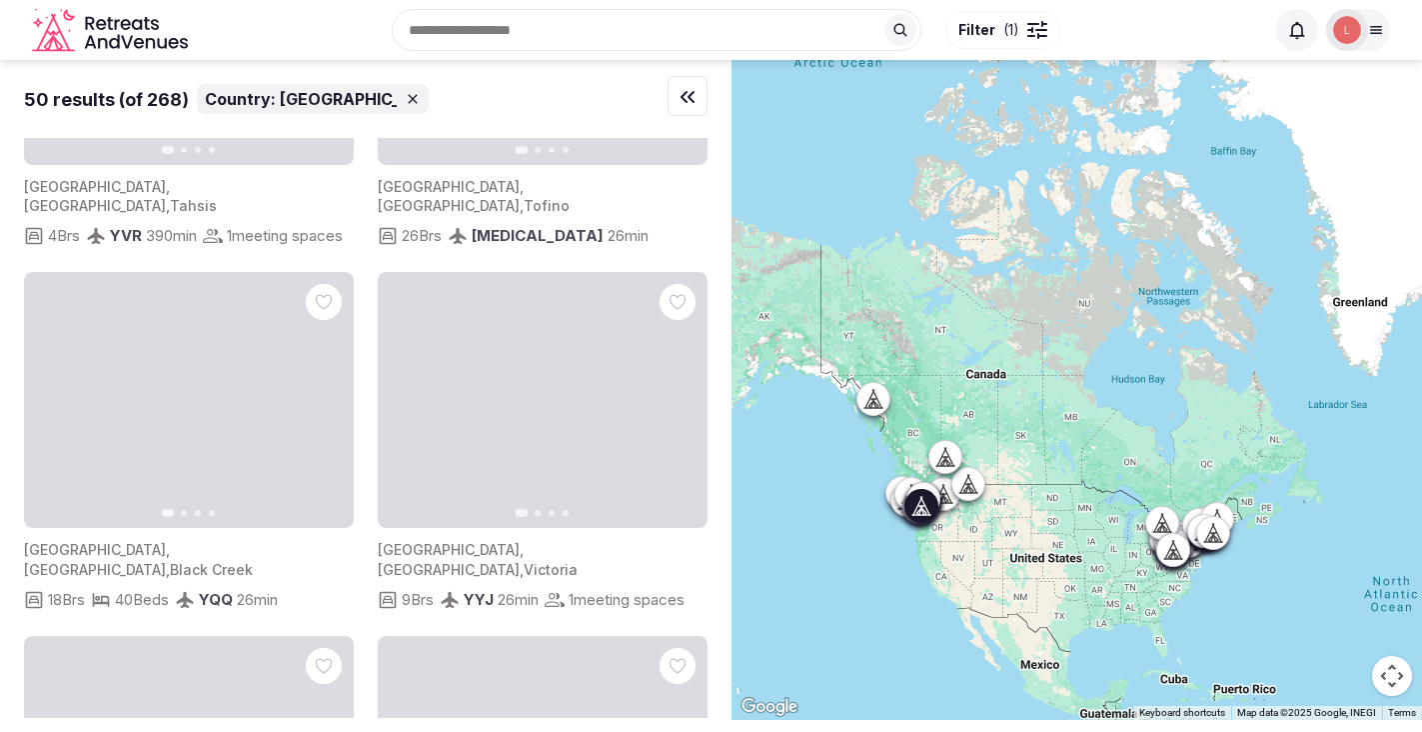
scroll to position [4841, 0]
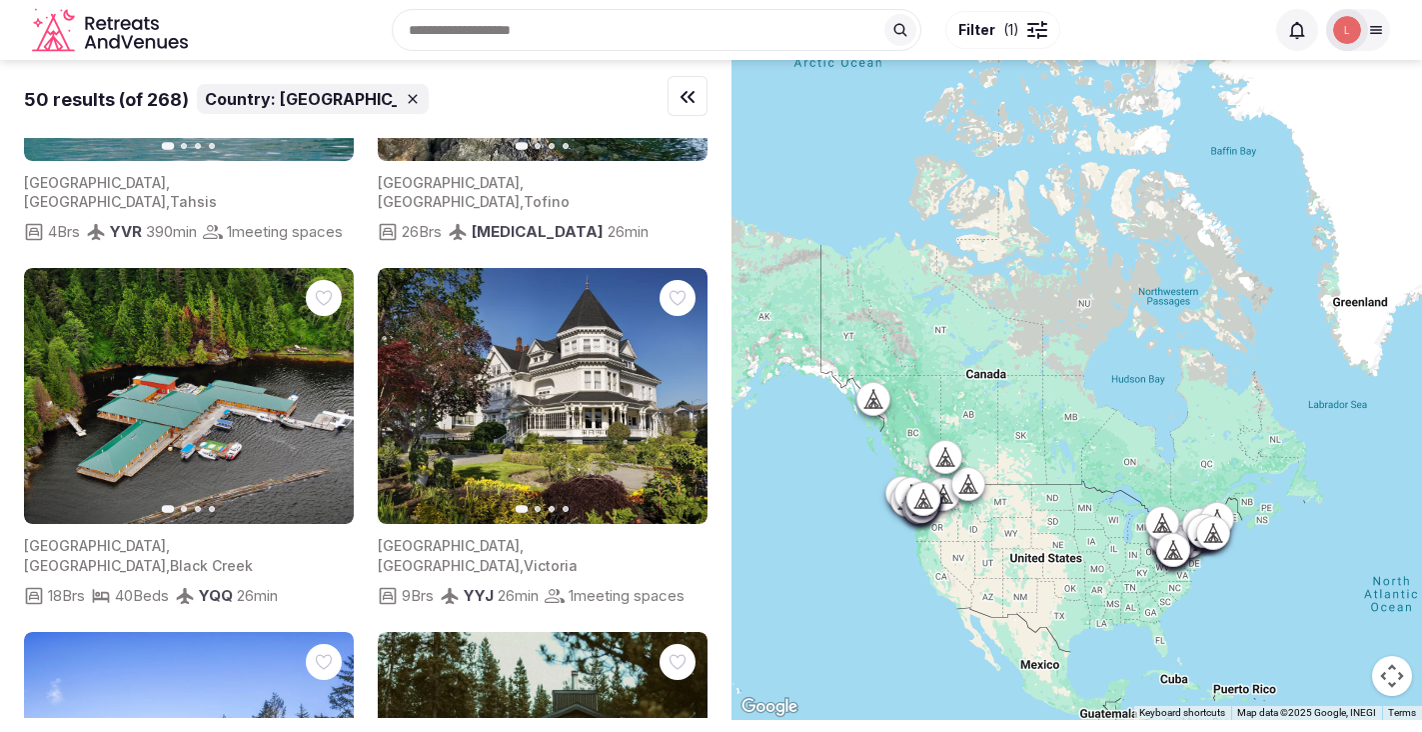
click at [571, 32] on input "text" at bounding box center [657, 30] width 530 height 42
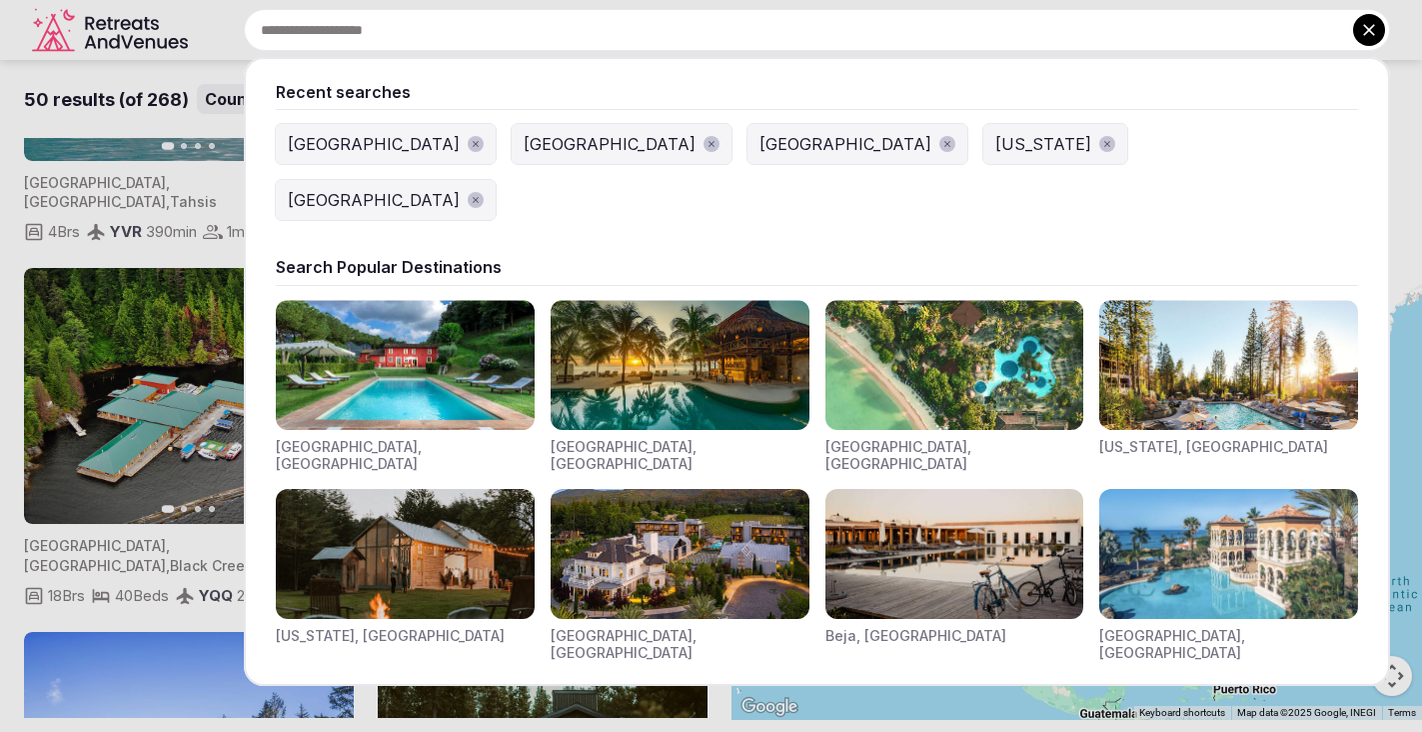
click at [569, 29] on input "text" at bounding box center [817, 30] width 1146 height 42
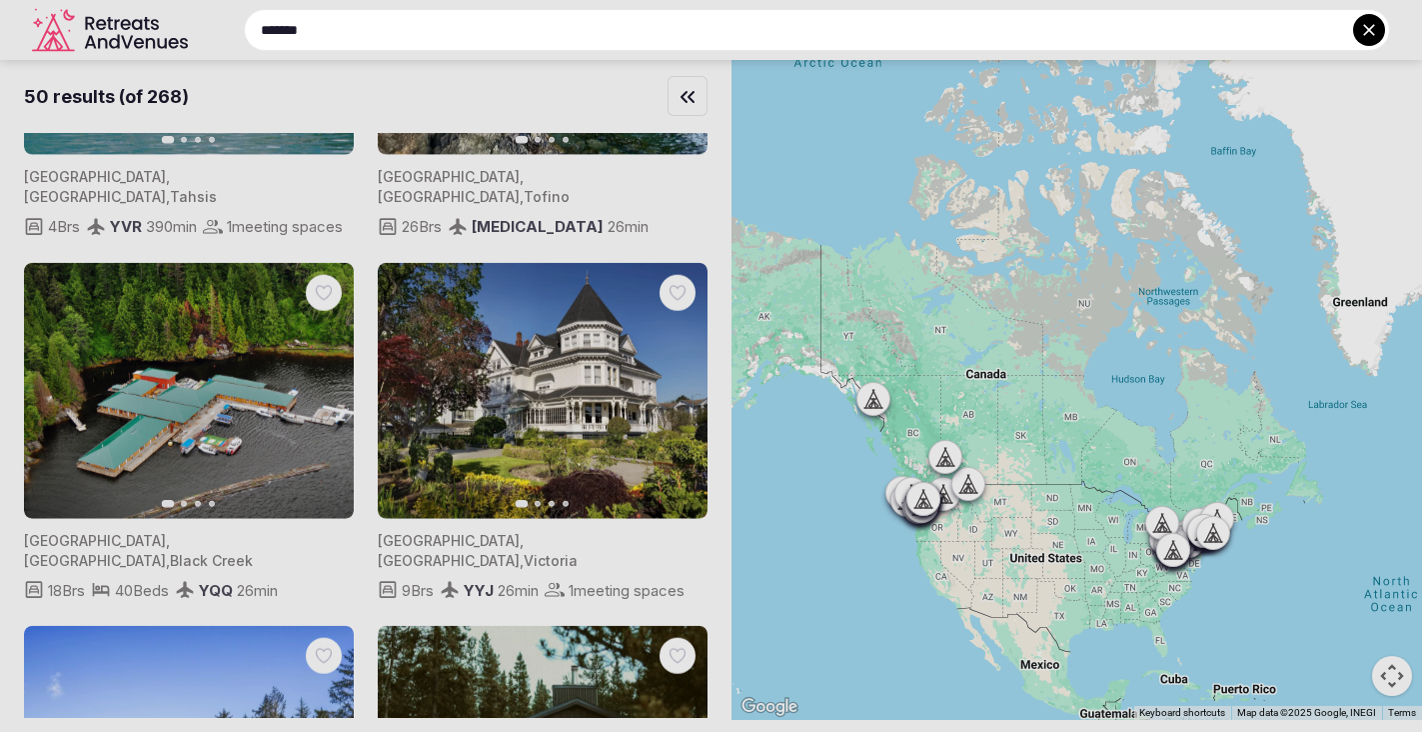
scroll to position [4835, 0]
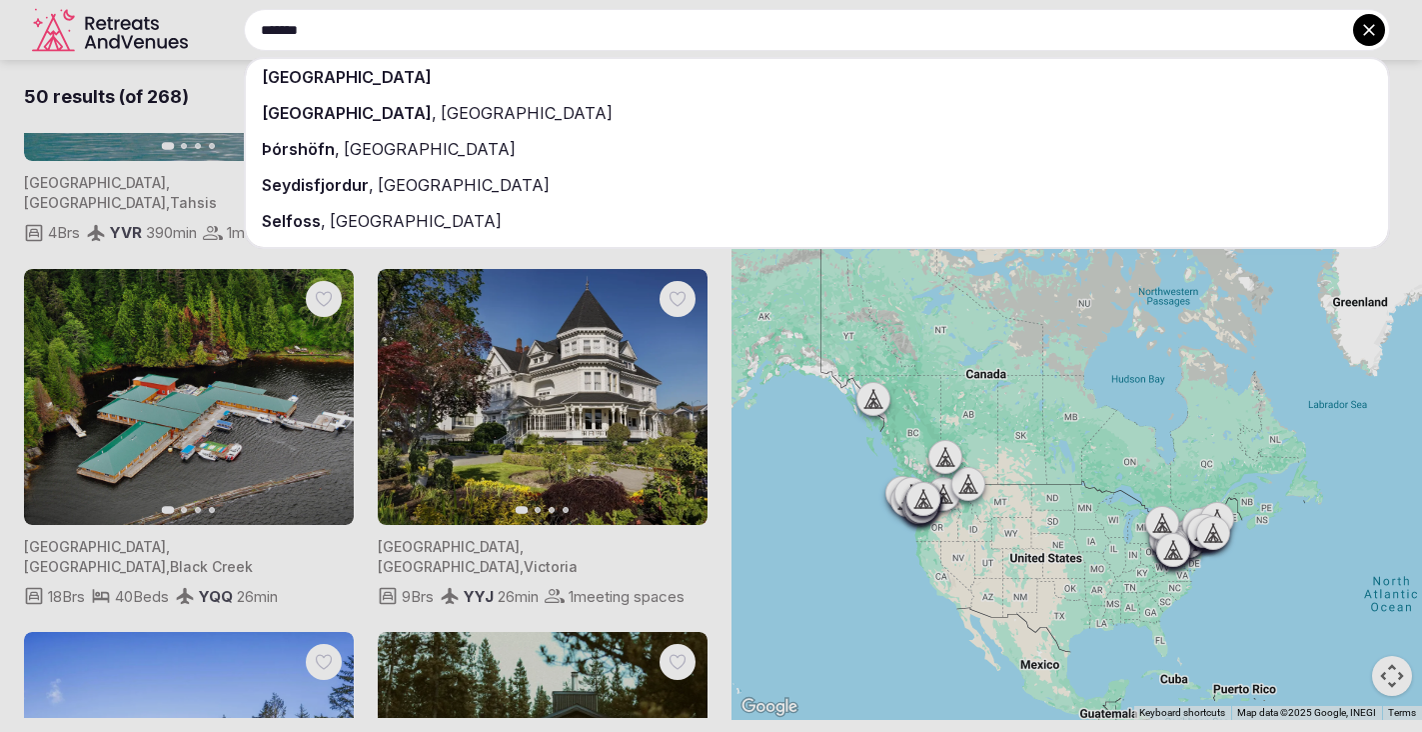
type input "*******"
click at [335, 81] on div "[GEOGRAPHIC_DATA]" at bounding box center [817, 77] width 1142 height 36
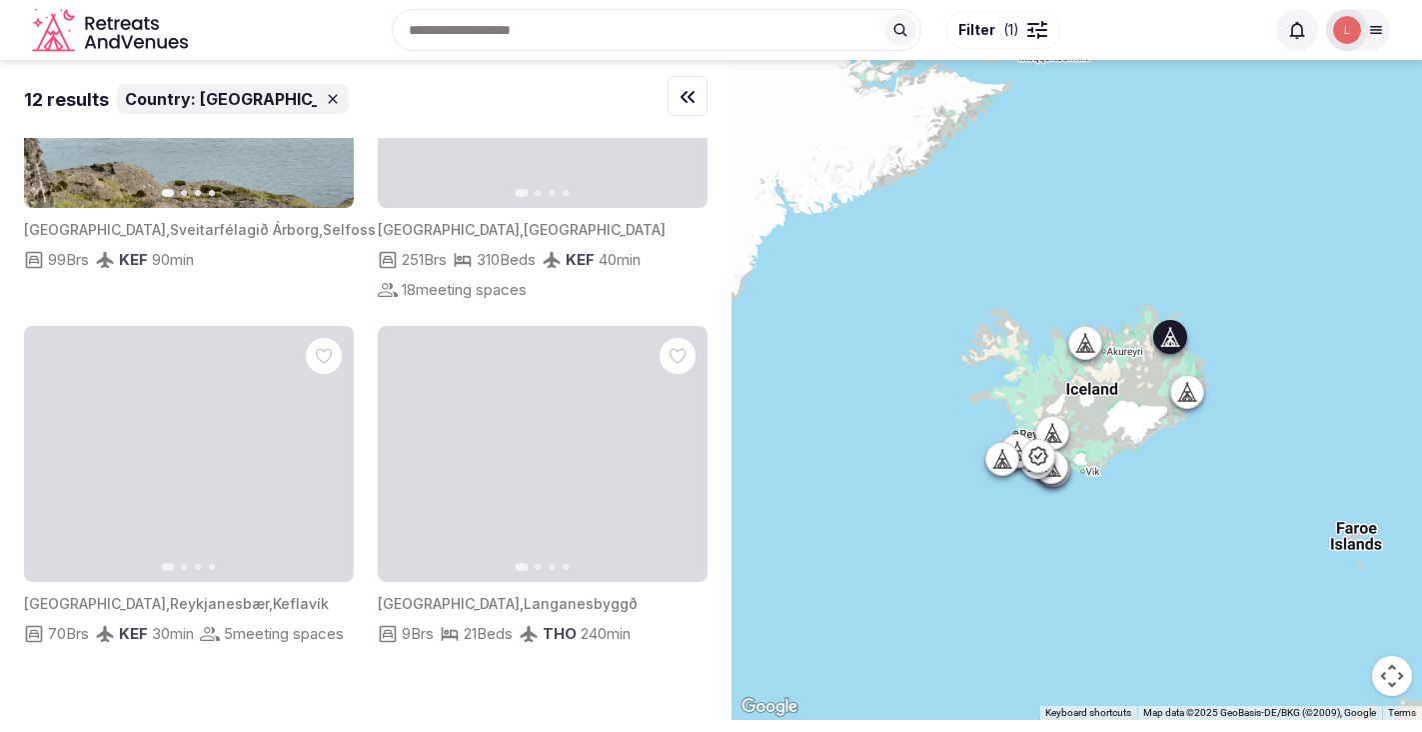
scroll to position [1721, 0]
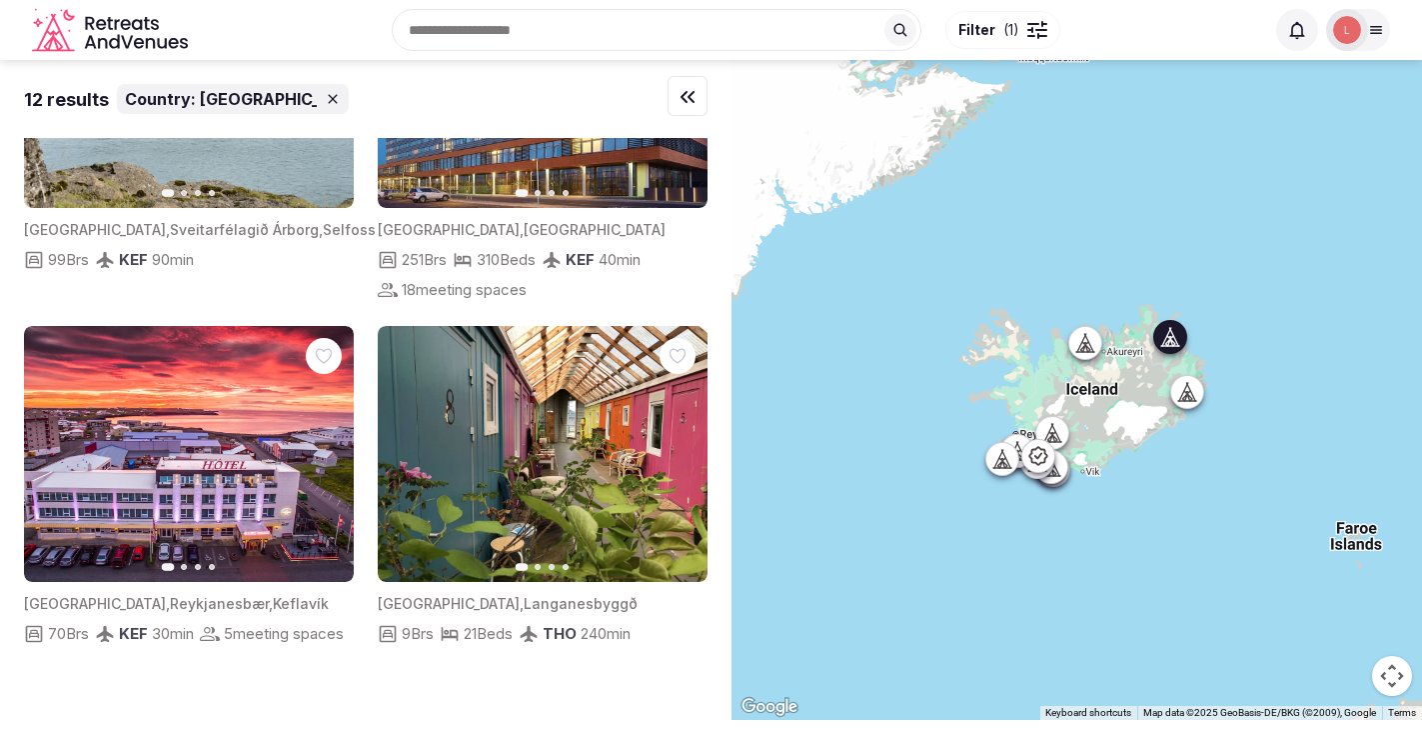
click at [685, 446] on icon "button" at bounding box center [680, 454] width 16 height 16
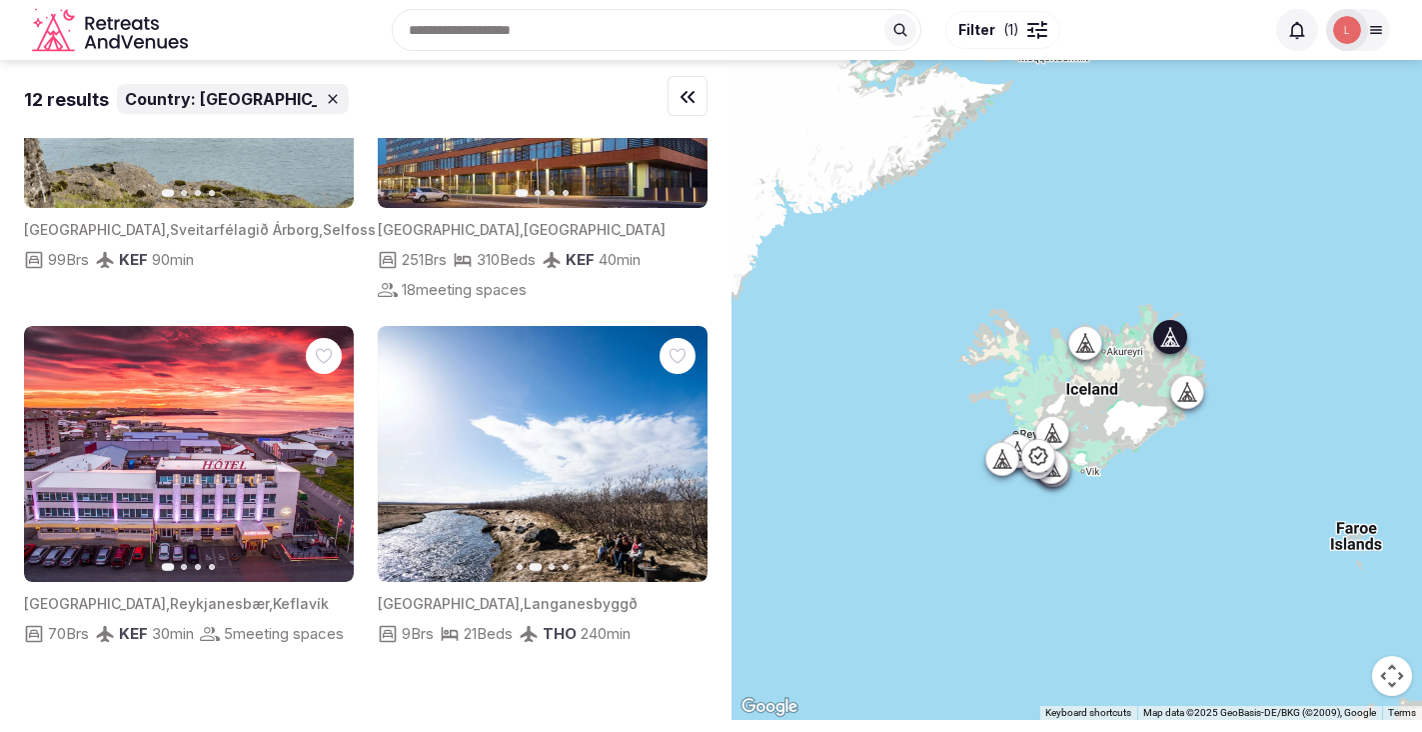
click at [685, 446] on icon "button" at bounding box center [680, 454] width 16 height 16
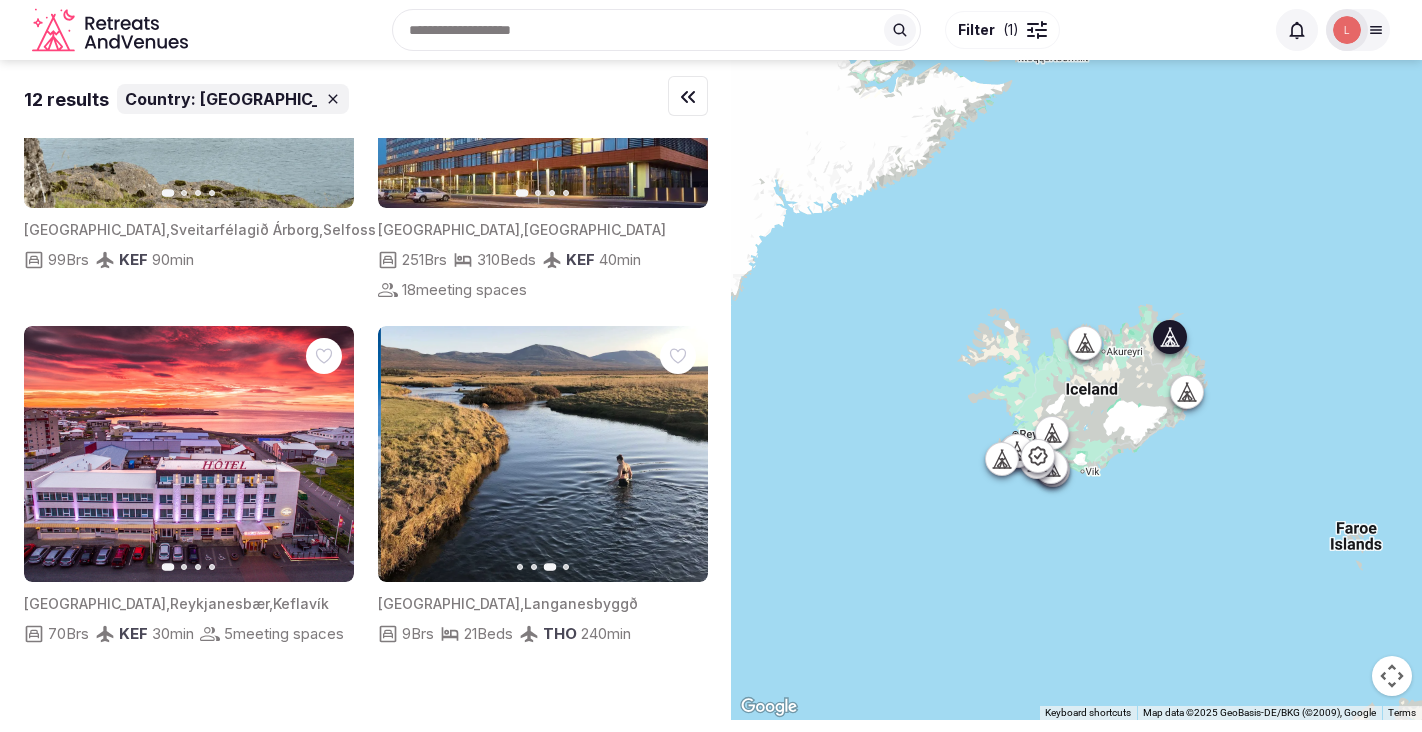
click at [685, 446] on icon "button" at bounding box center [680, 454] width 16 height 16
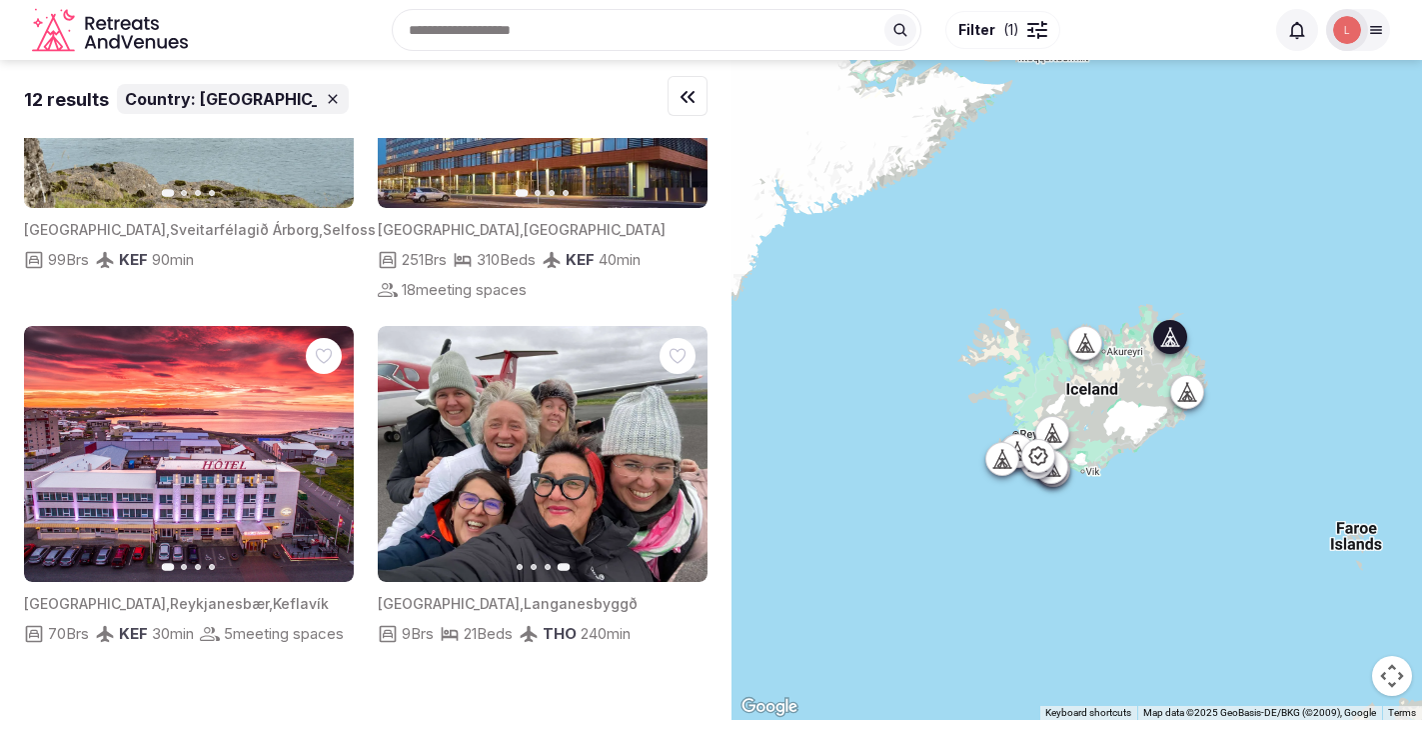
scroll to position [1665, 0]
click at [0, 0] on icon "button" at bounding box center [0, 0] width 0 height 0
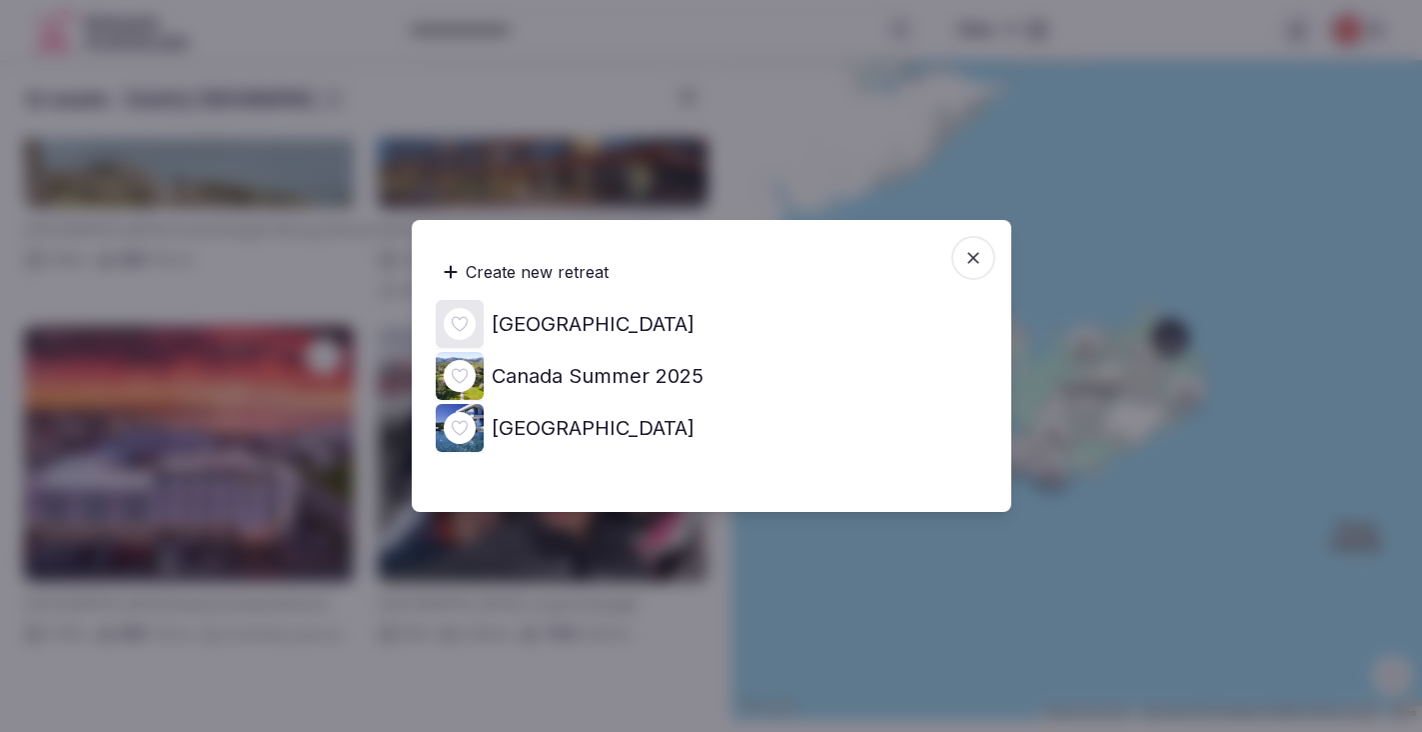
click at [542, 274] on div "Create new retreat" at bounding box center [526, 272] width 181 height 40
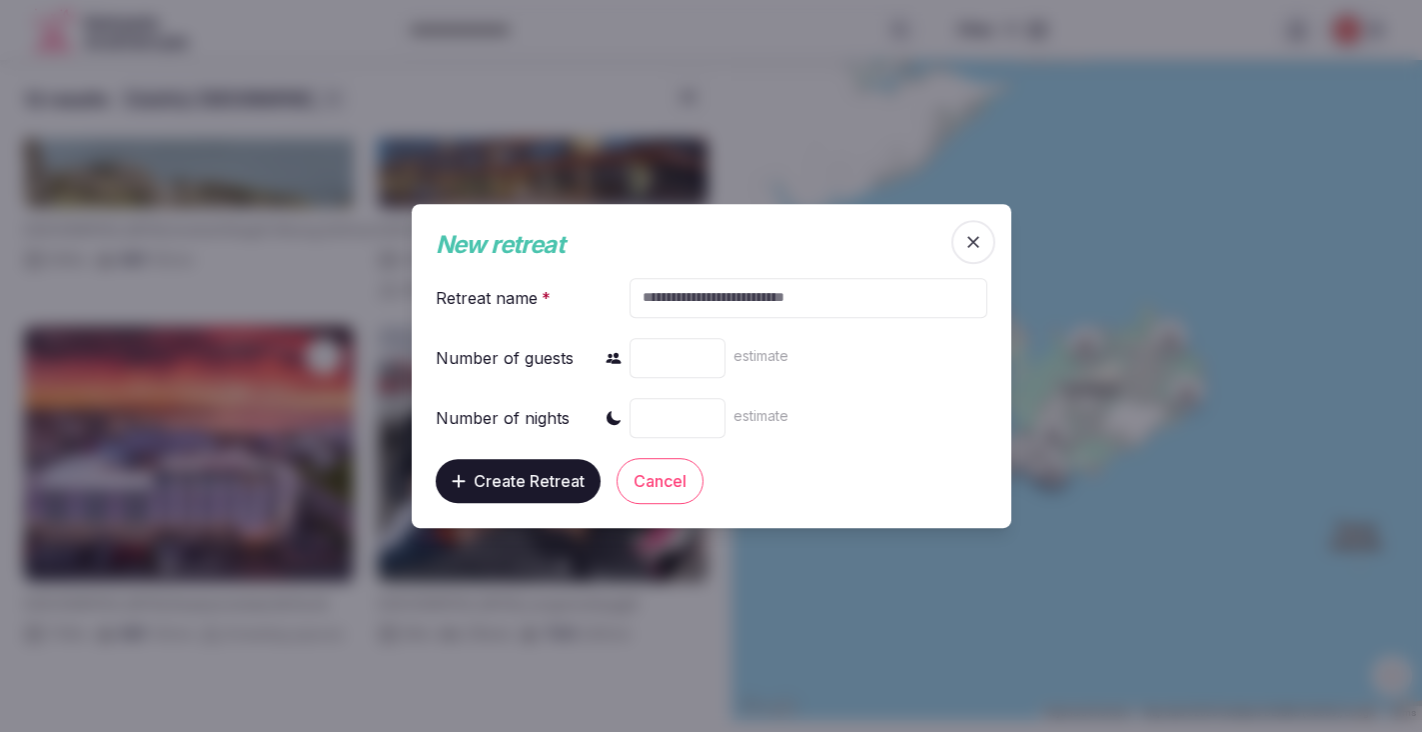
click at [741, 300] on input "text" at bounding box center [808, 298] width 357 height 40
type input "**********"
click at [695, 358] on input "number" at bounding box center [678, 358] width 96 height 40
click at [707, 353] on input "*" at bounding box center [678, 358] width 96 height 40
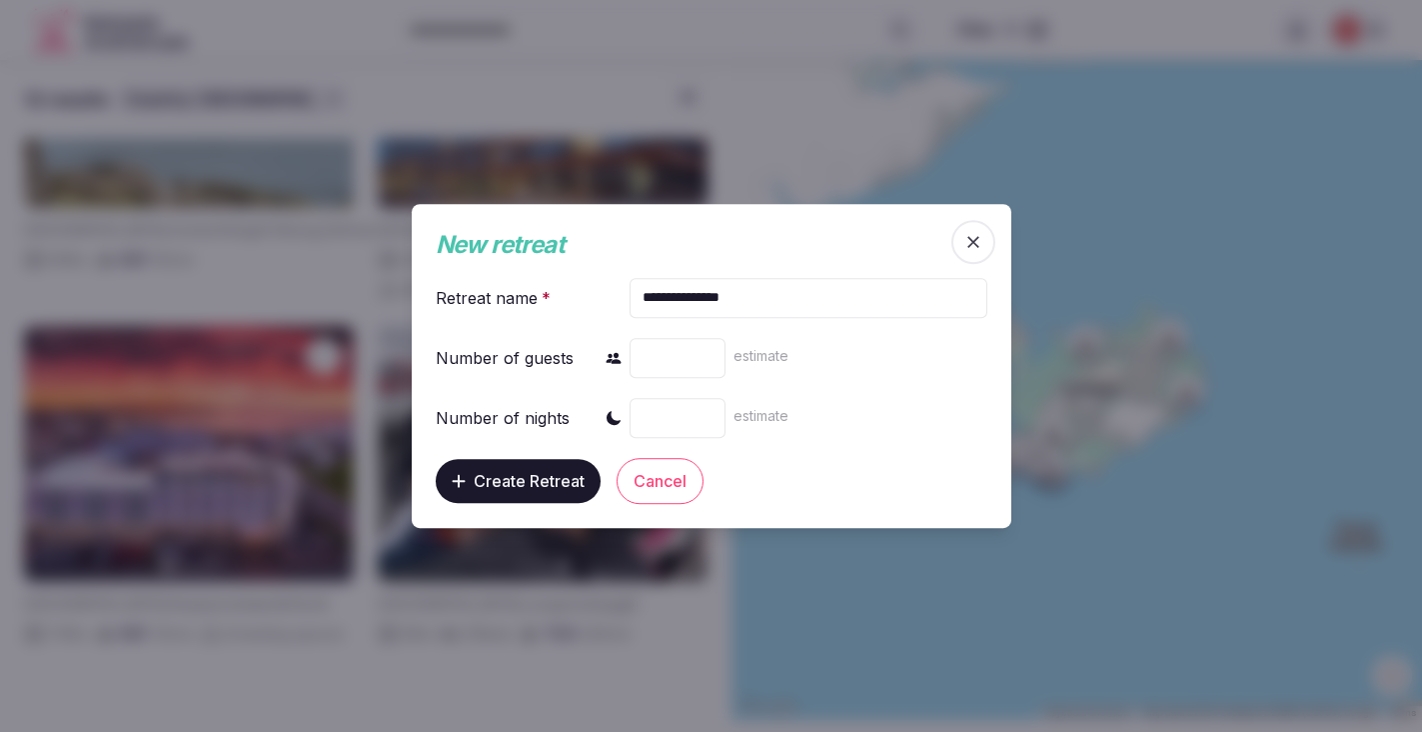
click at [707, 353] on input "*" at bounding box center [678, 358] width 96 height 40
click at [707, 350] on input "*" at bounding box center [678, 358] width 96 height 40
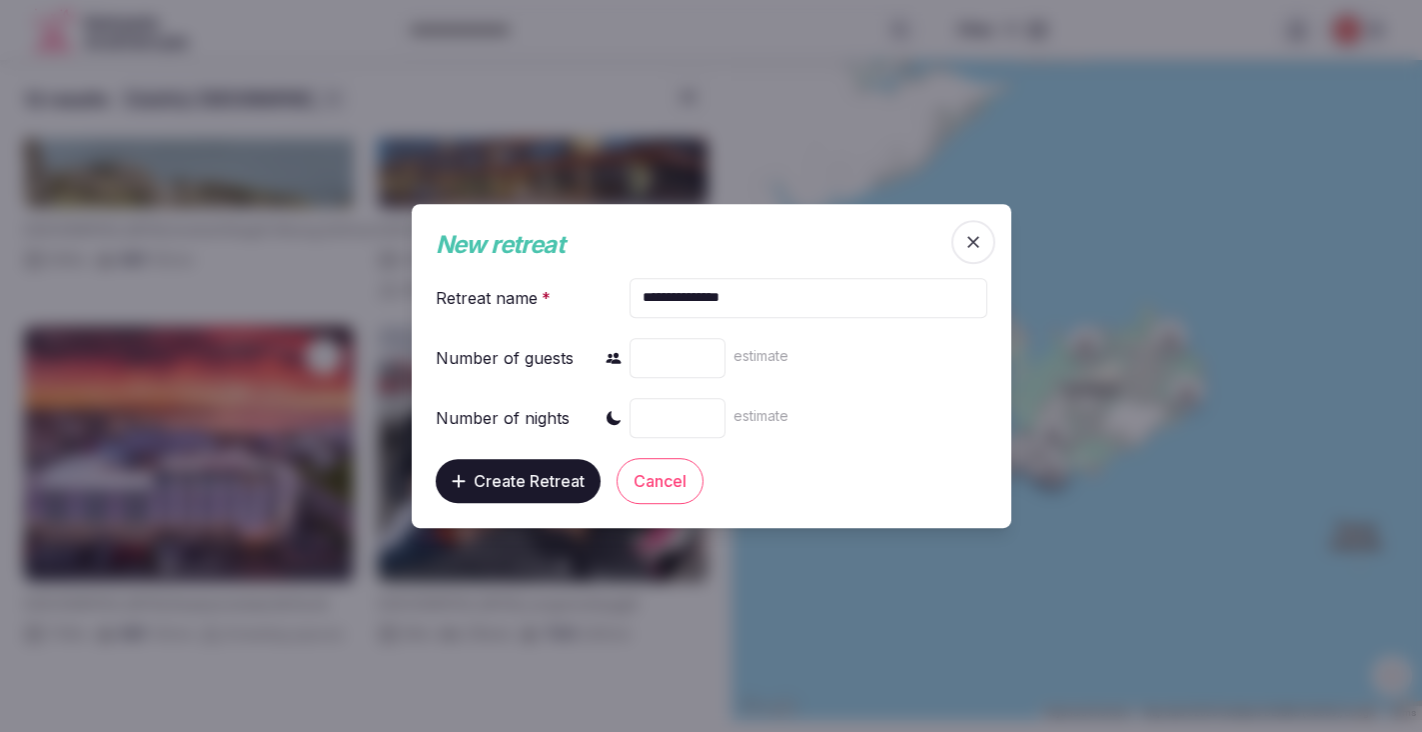
click at [707, 350] on input "*" at bounding box center [678, 358] width 96 height 40
type input "**"
click at [707, 350] on input "**" at bounding box center [678, 358] width 96 height 40
click at [677, 418] on input "number" at bounding box center [678, 418] width 96 height 40
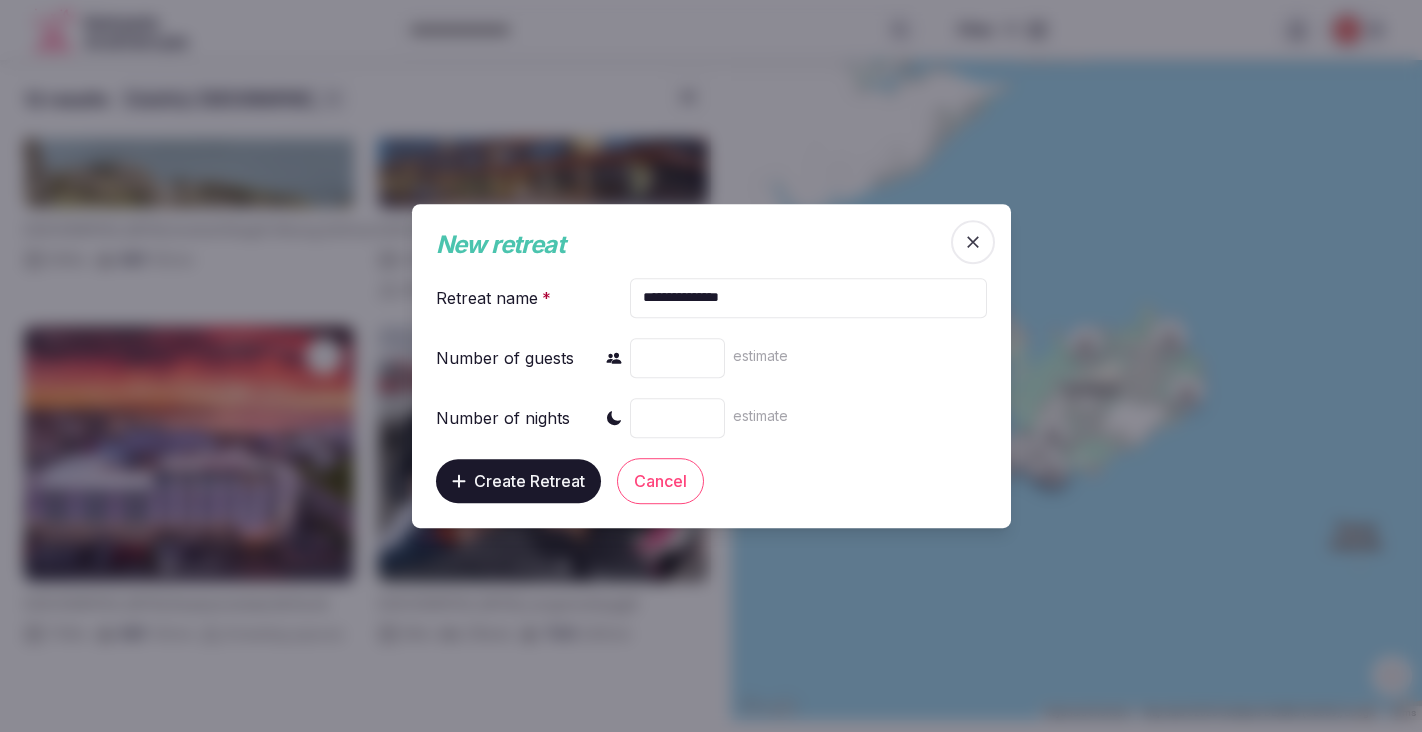
click at [703, 415] on input "*" at bounding box center [678, 418] width 96 height 40
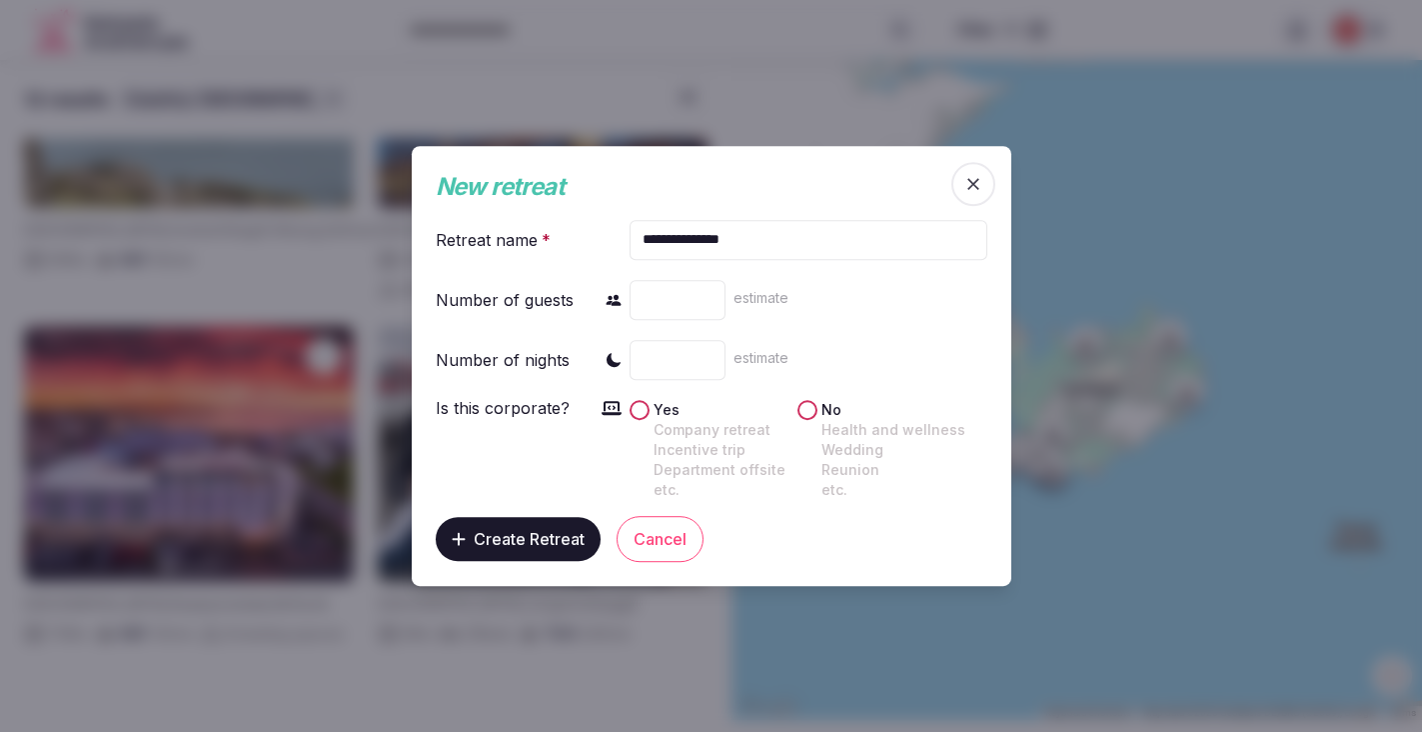
click at [703, 415] on label "Yes Company retreat Incentive trip Department offsite etc." at bounding box center [720, 450] width 132 height 100
click at [650, 415] on button "Yes Company retreat Incentive trip Department offsite etc." at bounding box center [640, 410] width 20 height 20
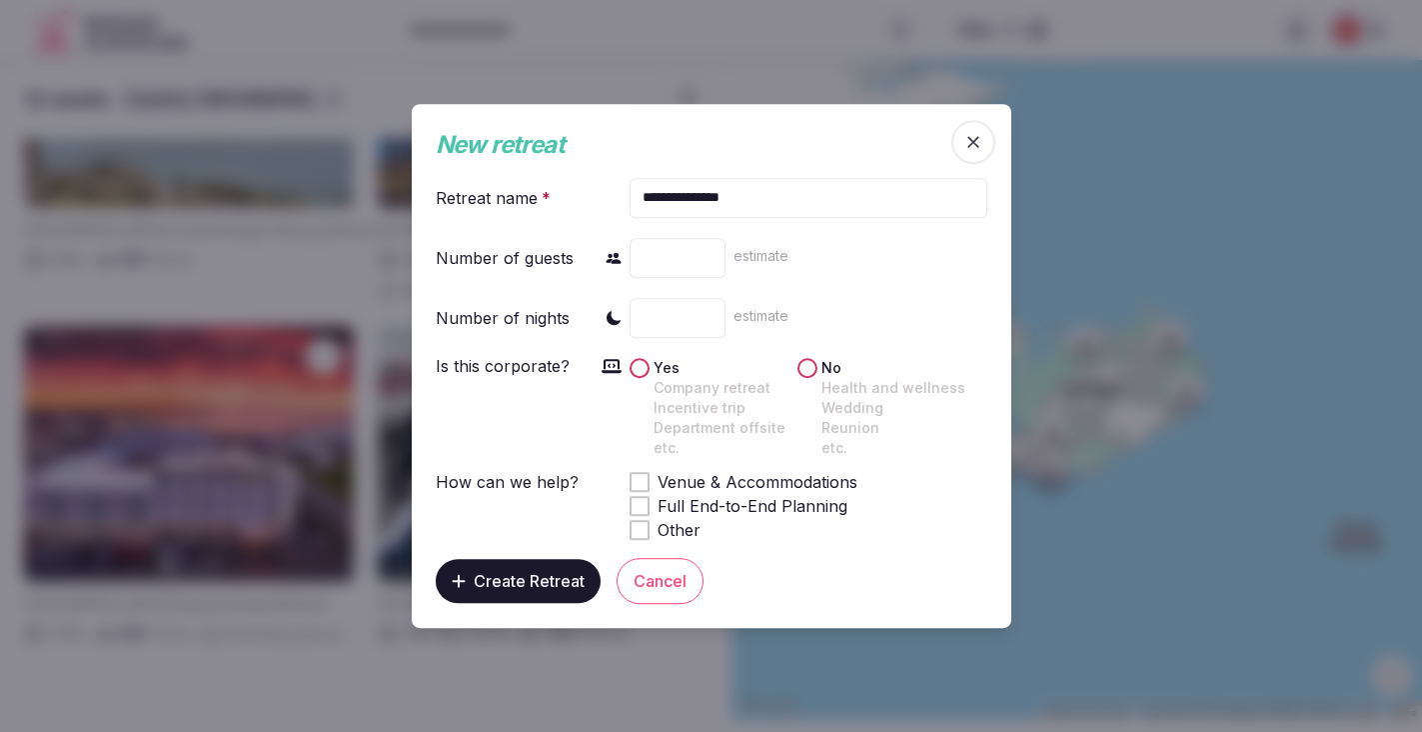
click at [703, 415] on div "Incentive trip" at bounding box center [720, 408] width 132 height 20
click at [650, 378] on button "Yes Company retreat Incentive trip Department offsite etc." at bounding box center [640, 368] width 20 height 20
click at [711, 315] on input "*" at bounding box center [678, 318] width 96 height 40
click at [708, 313] on input "*" at bounding box center [678, 318] width 96 height 40
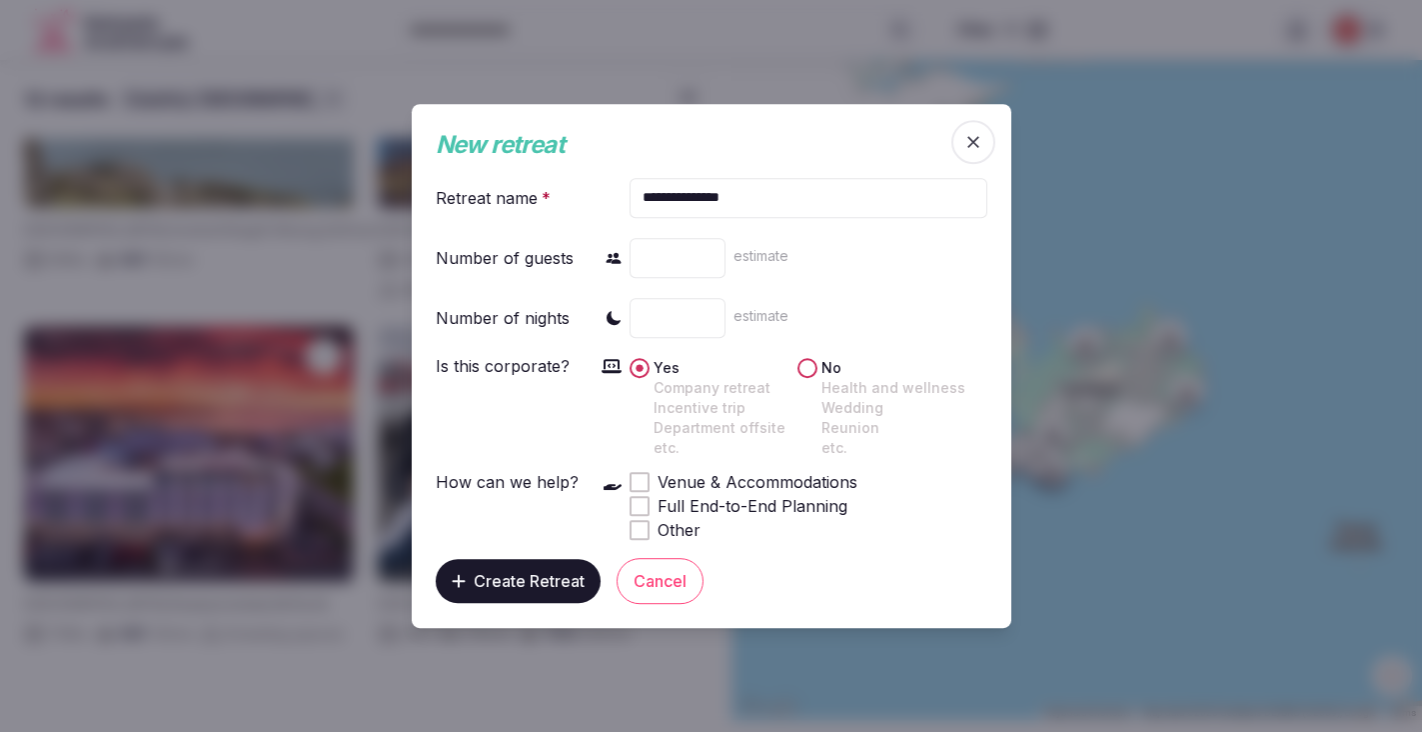
click at [708, 313] on input "*" at bounding box center [678, 318] width 96 height 40
type input "*"
click at [708, 313] on input "*" at bounding box center [678, 318] width 96 height 40
click at [807, 366] on button "No Health and wellness Wedding Reunion etc." at bounding box center [808, 368] width 20 height 20
click at [648, 483] on div at bounding box center [640, 482] width 20 height 20
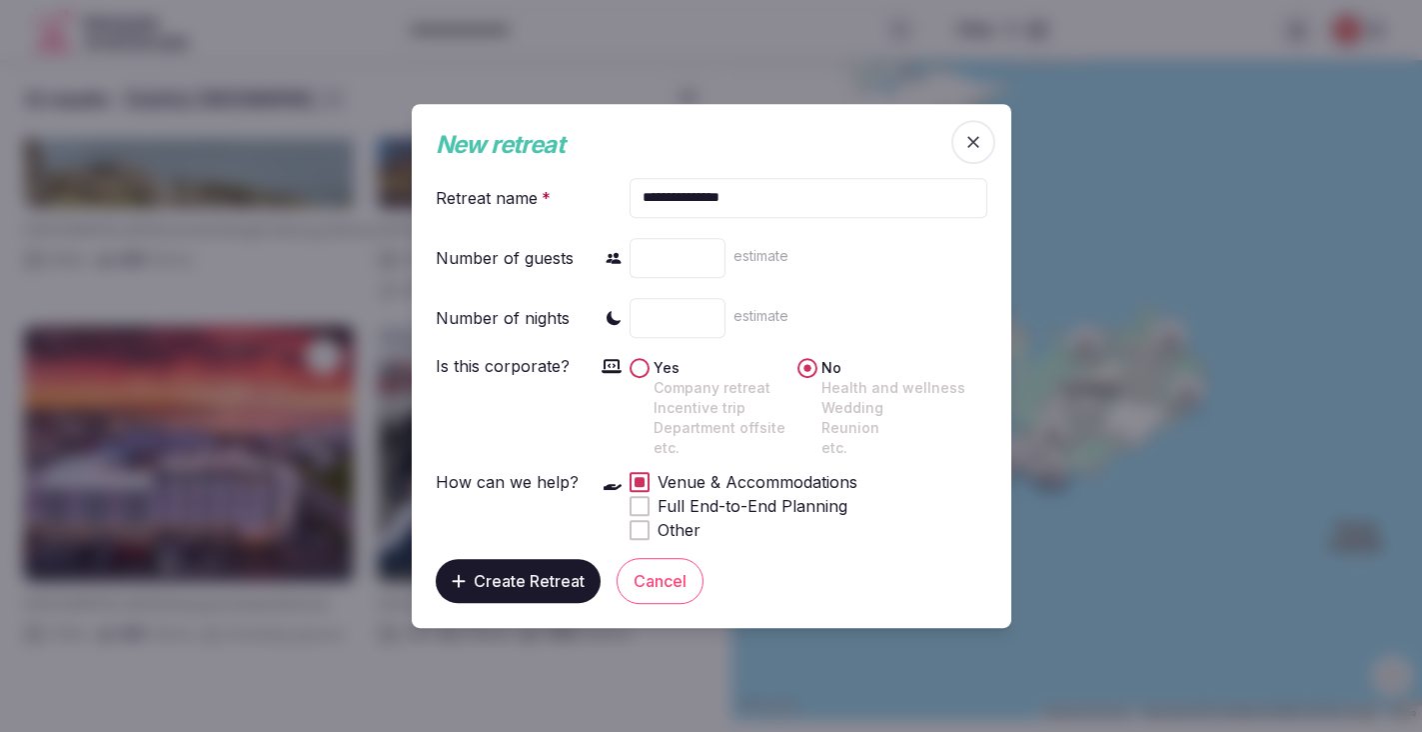
click at [529, 576] on span "Create Retreat" at bounding box center [529, 581] width 111 height 20
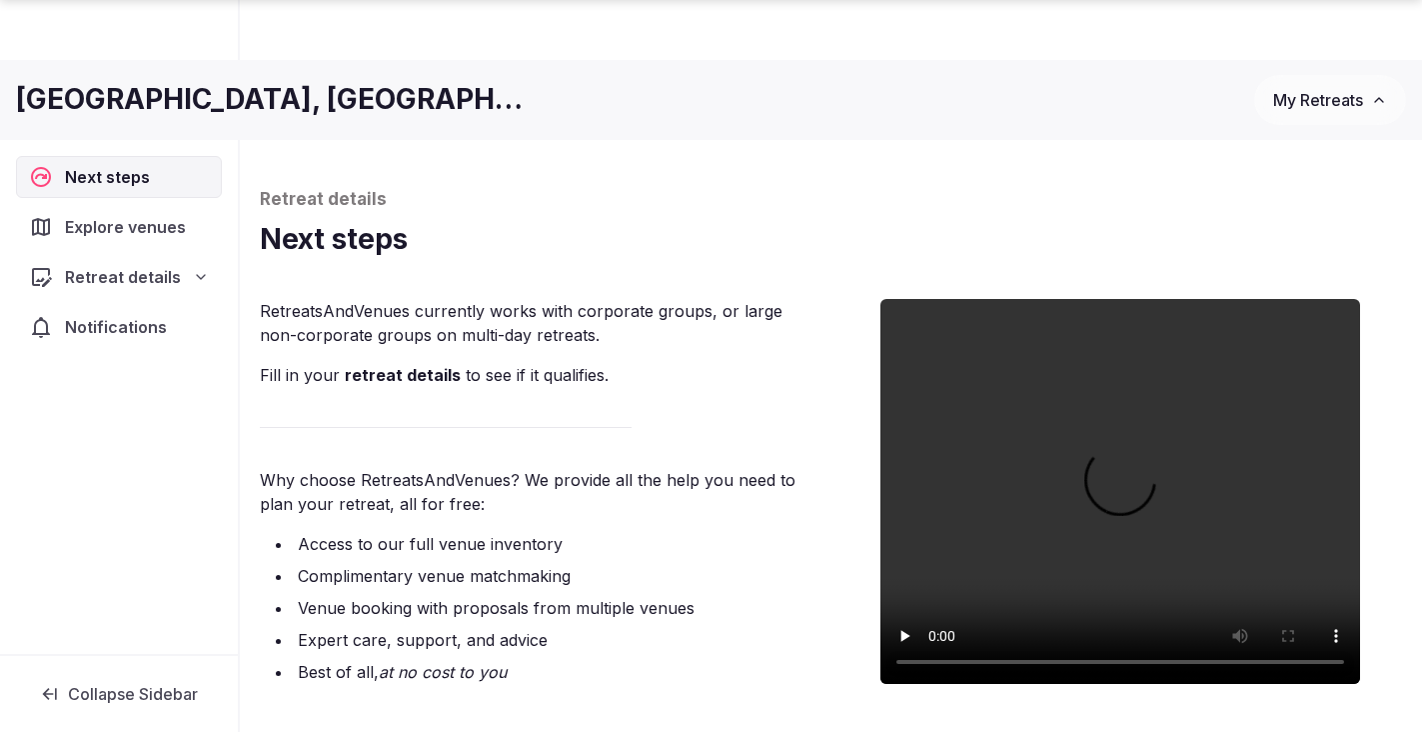
scroll to position [112, 0]
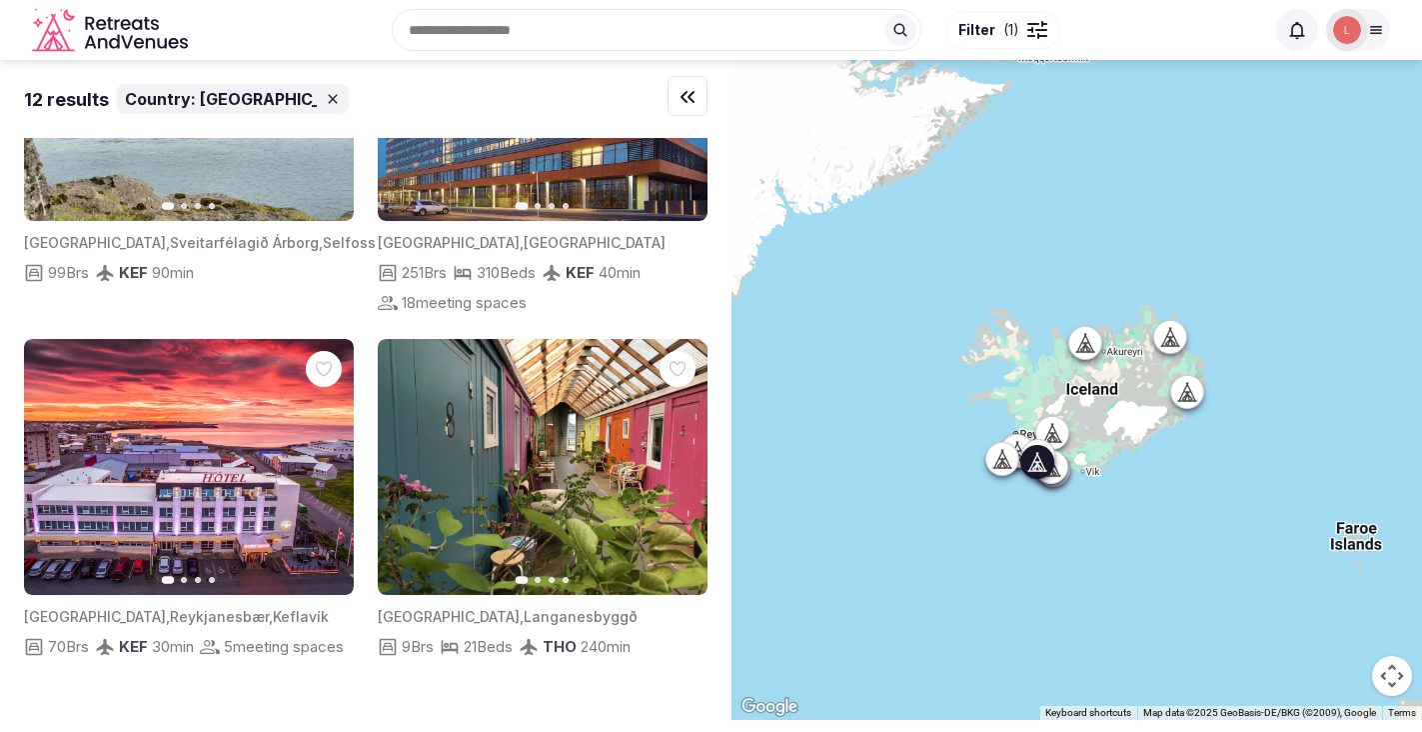
scroll to position [1721, 0]
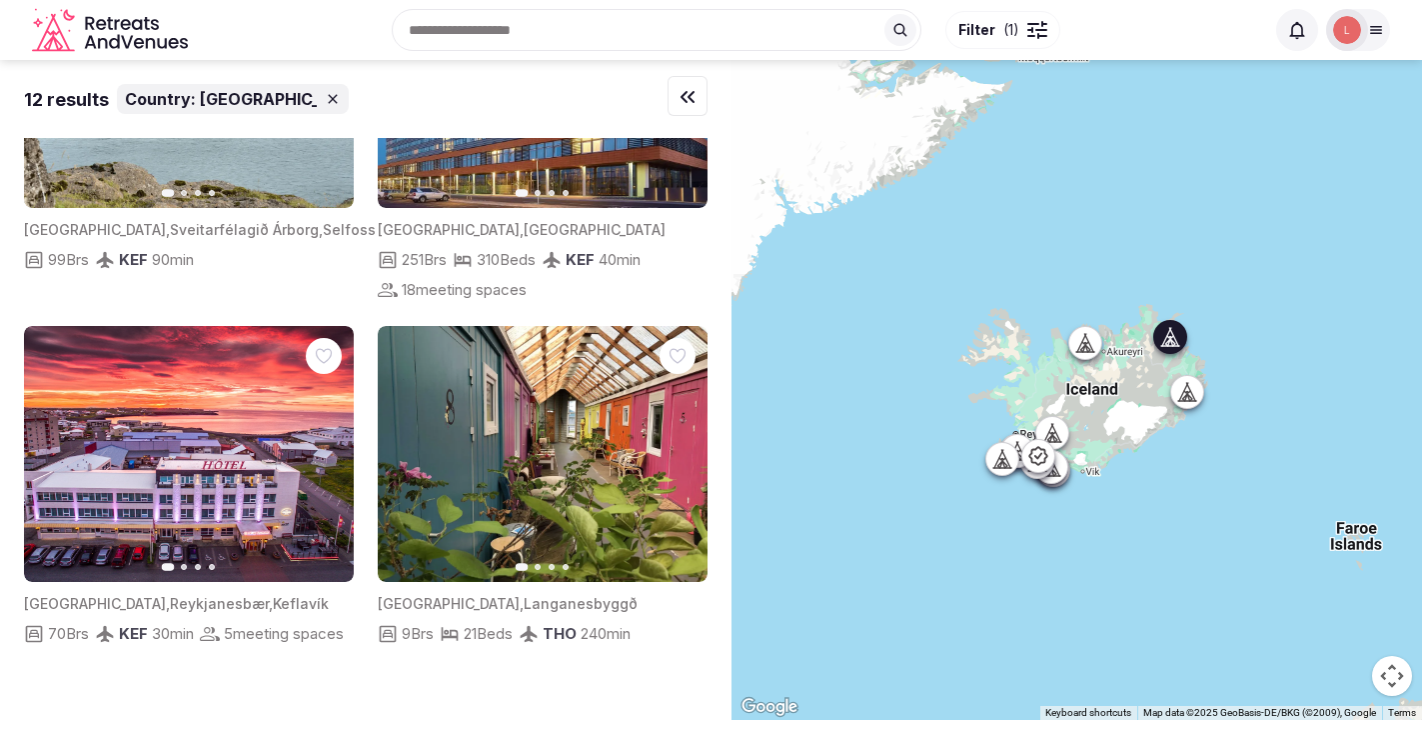
click at [582, 391] on img at bounding box center [543, 454] width 330 height 257
click at [684, 446] on icon "button" at bounding box center [680, 454] width 16 height 16
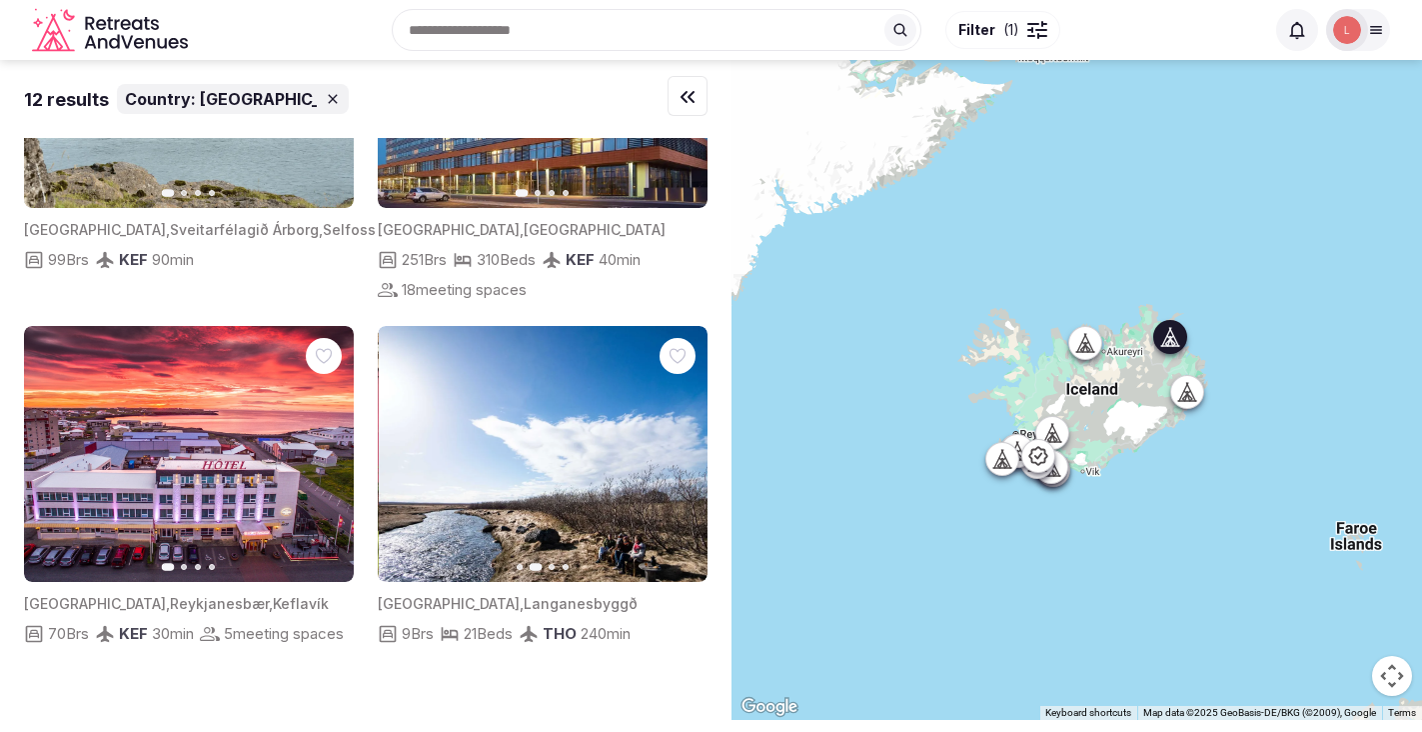
click at [684, 446] on icon "button" at bounding box center [680, 454] width 16 height 16
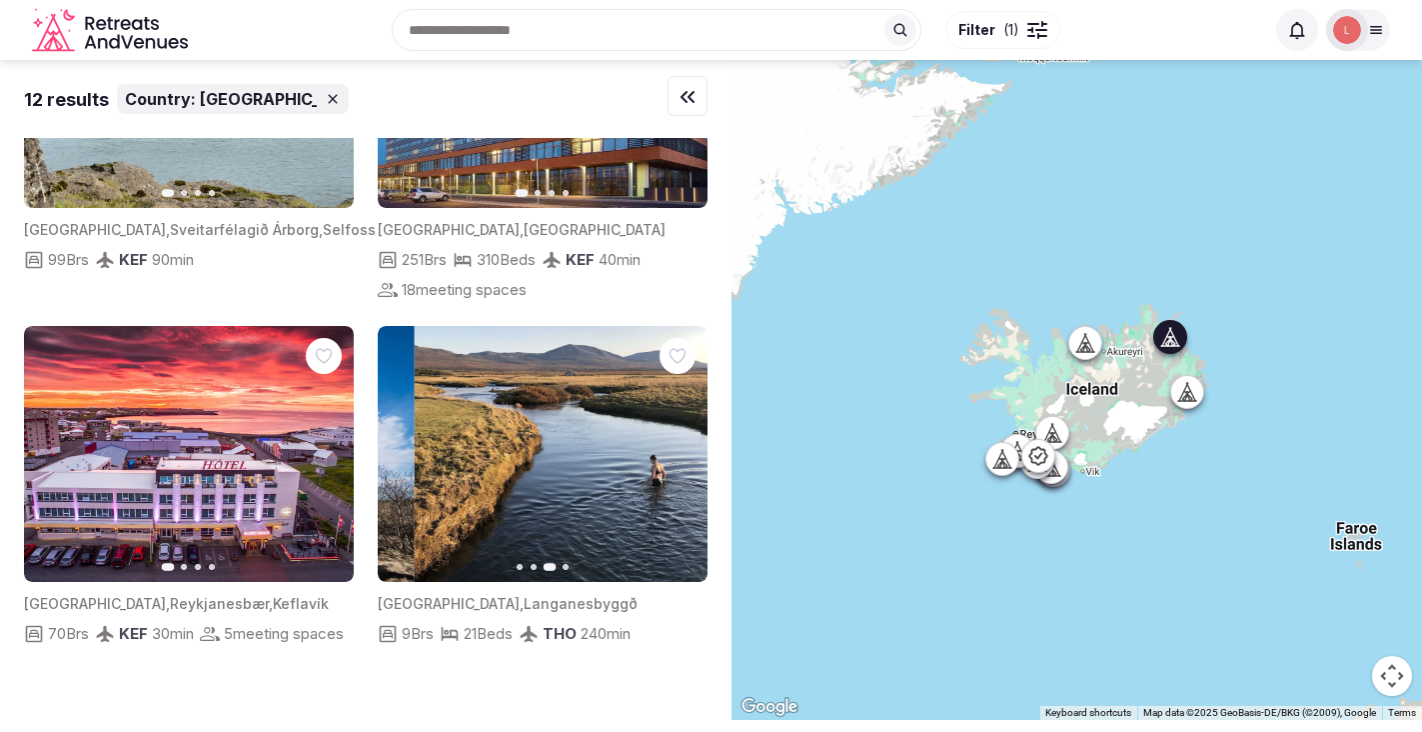
click at [685, 446] on icon "button" at bounding box center [680, 454] width 16 height 16
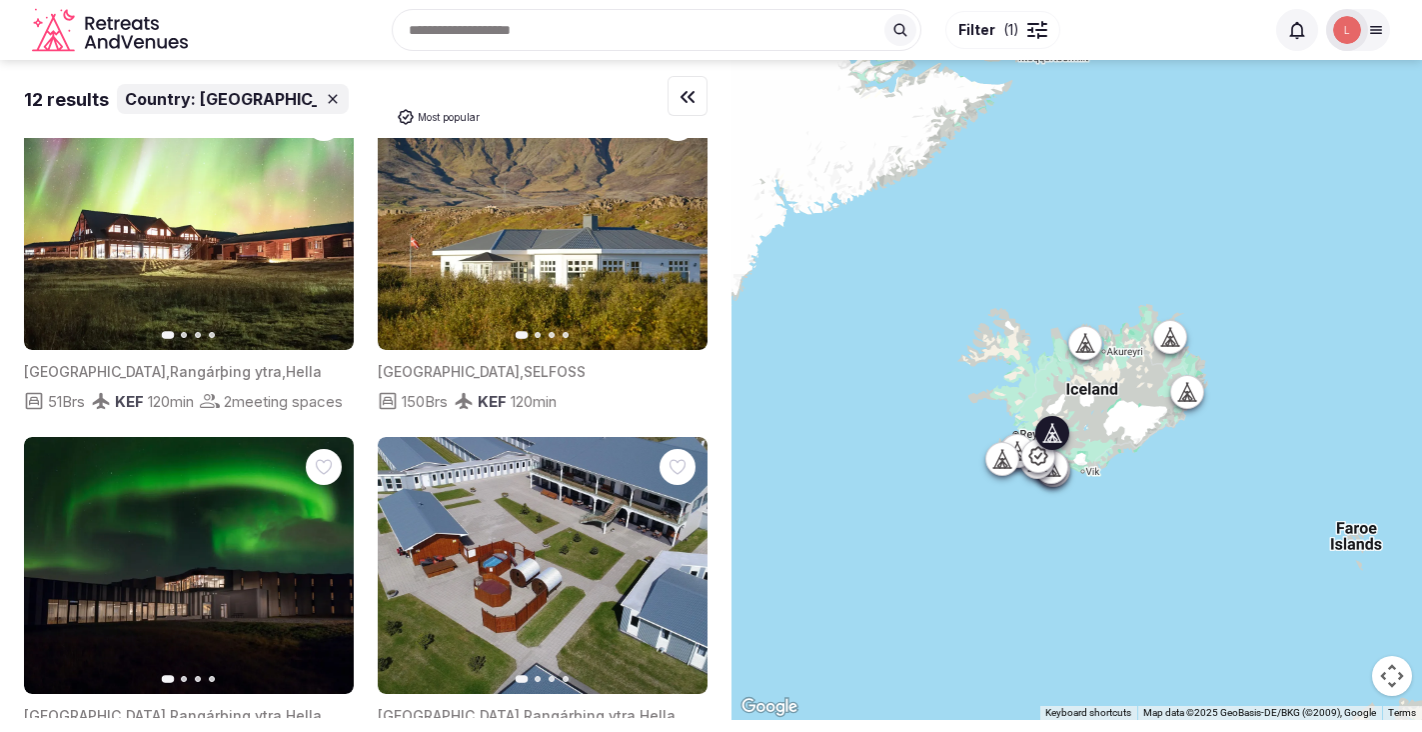
scroll to position [0, 0]
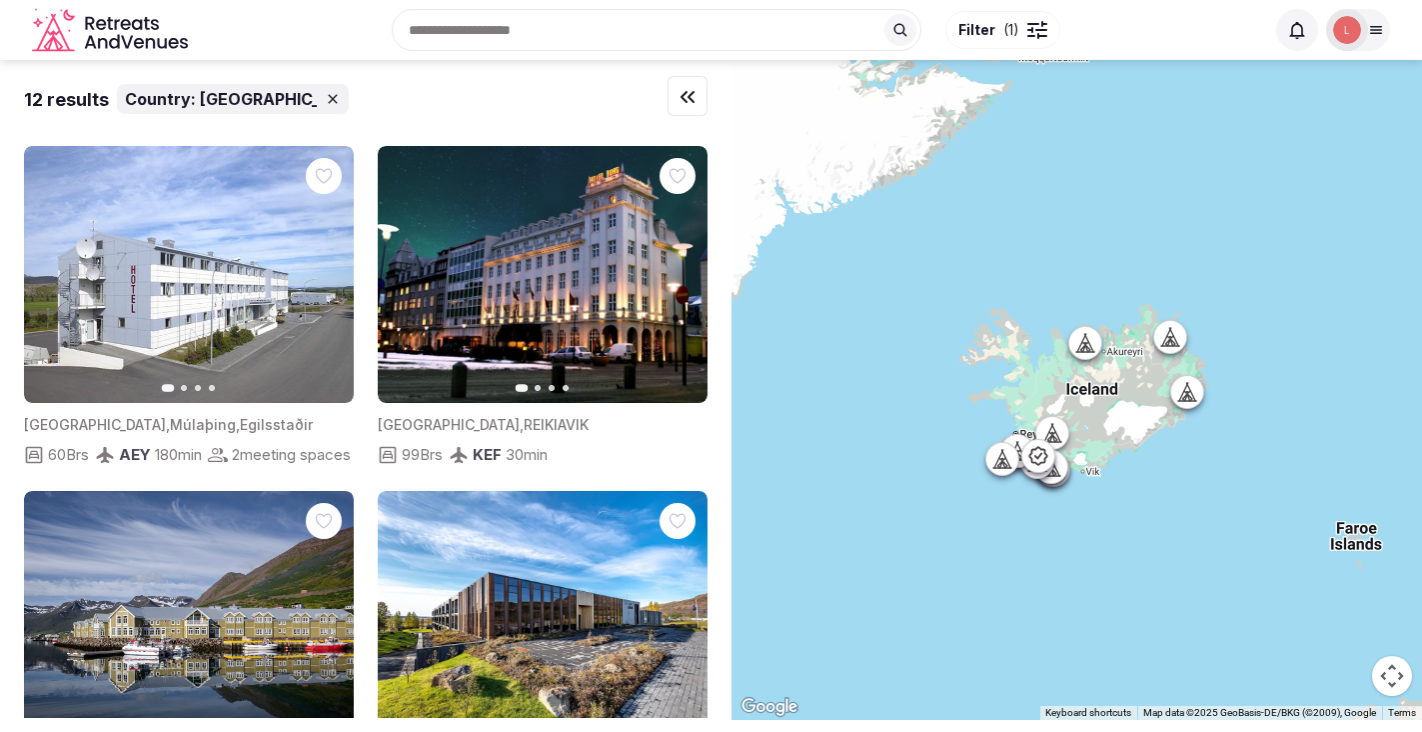
click at [548, 25] on input "text" at bounding box center [657, 30] width 530 height 42
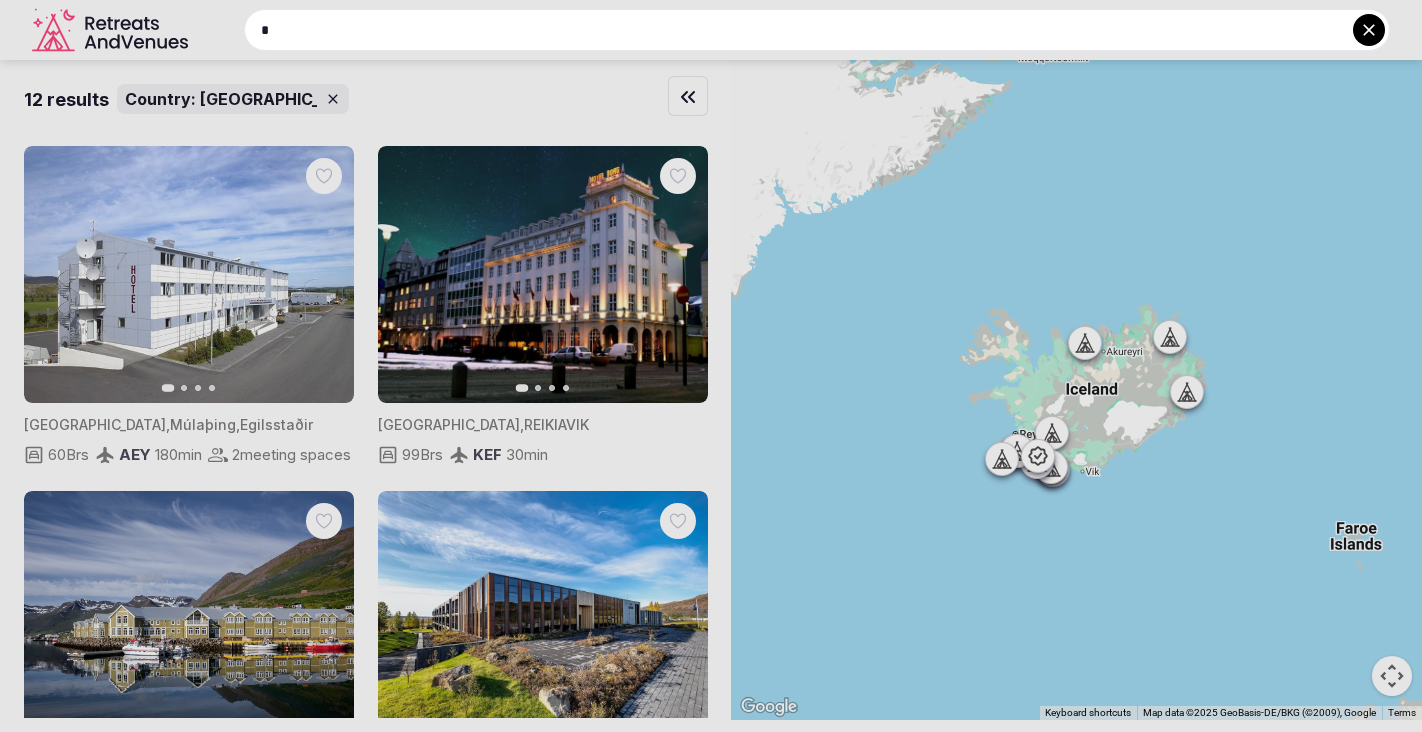
type input "*"
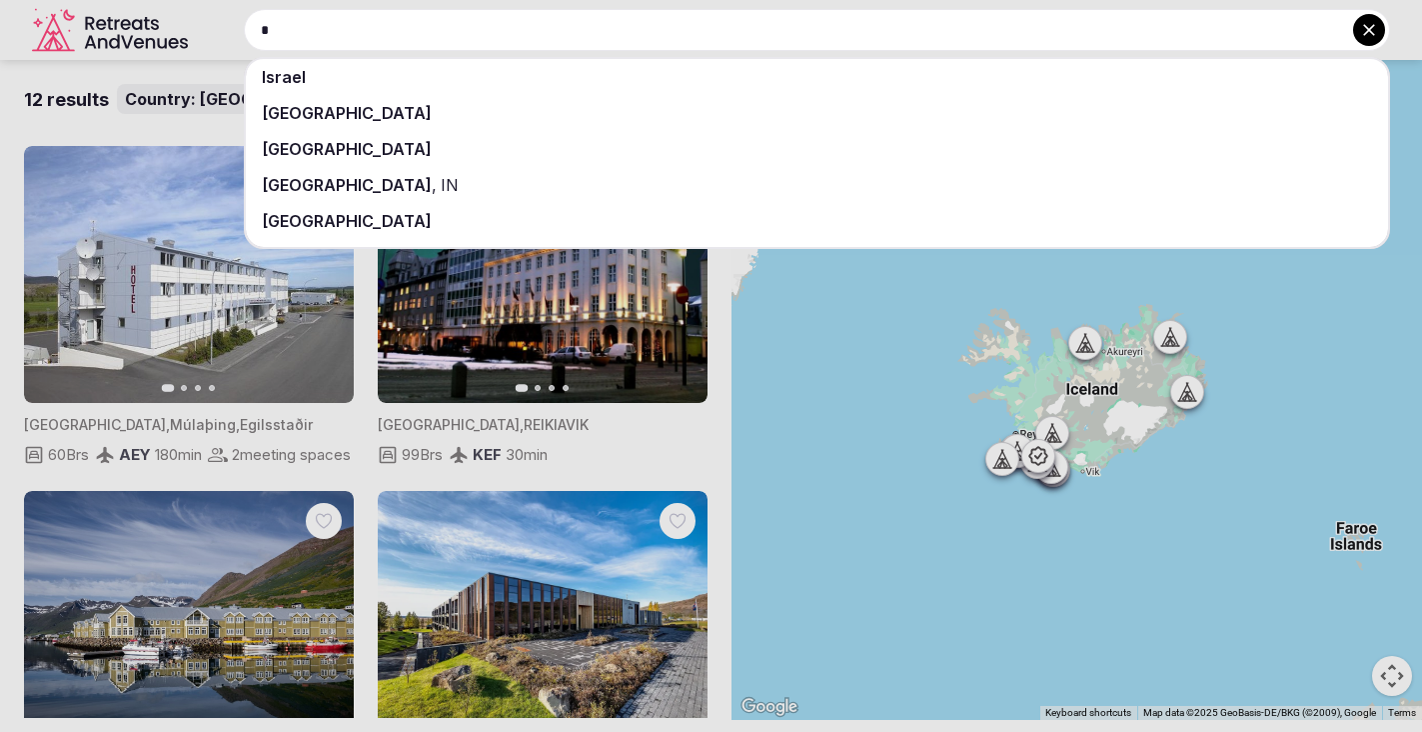
click at [444, 23] on input "*" at bounding box center [817, 30] width 1146 height 42
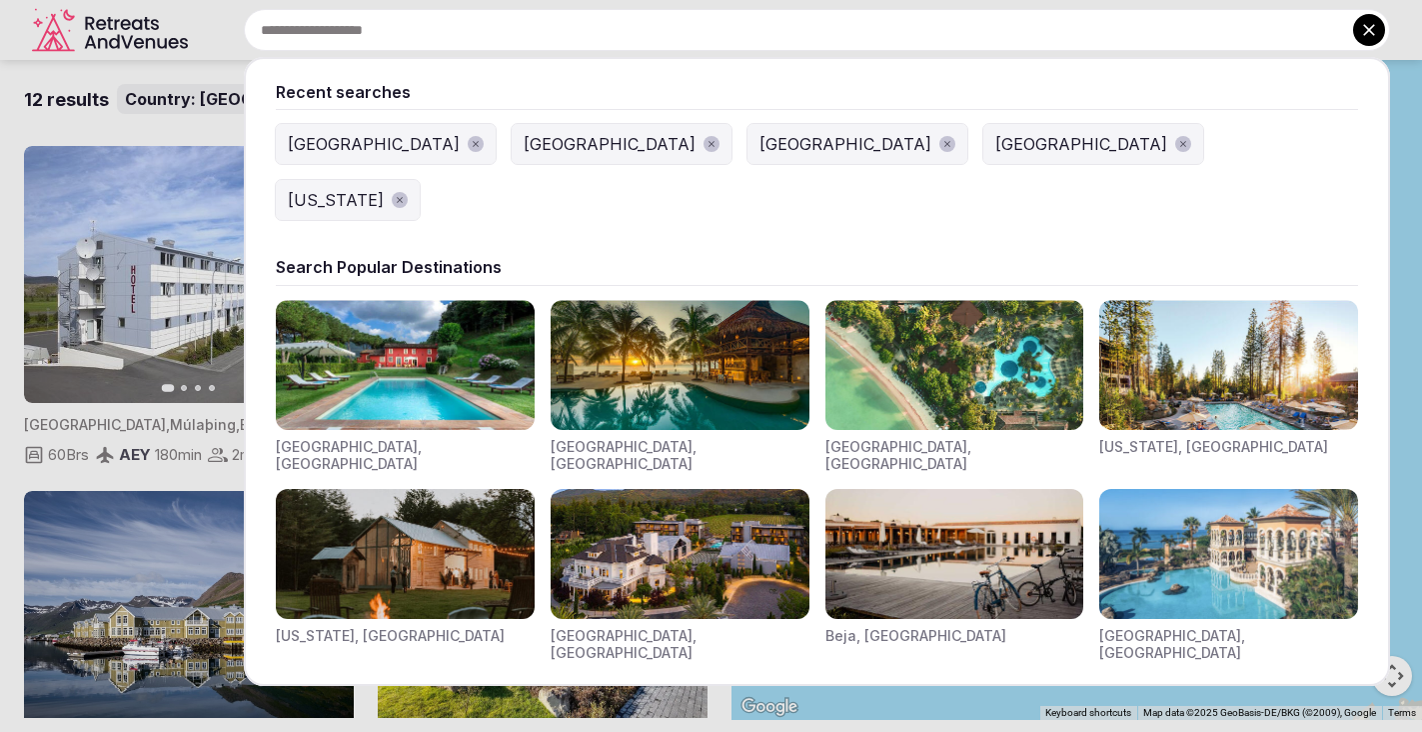
click at [396, 42] on input "text" at bounding box center [817, 30] width 1146 height 42
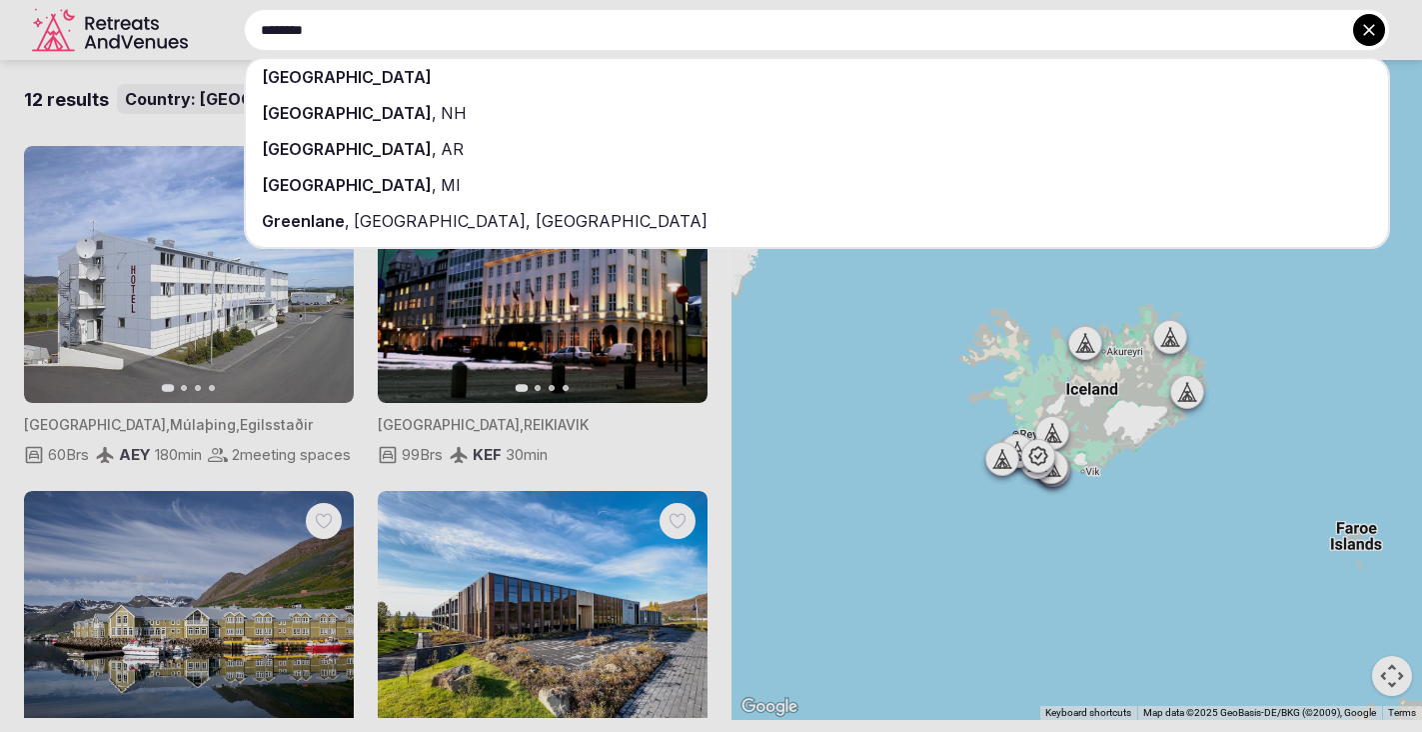
type input "********"
click at [335, 80] on span "[GEOGRAPHIC_DATA]" at bounding box center [347, 77] width 170 height 20
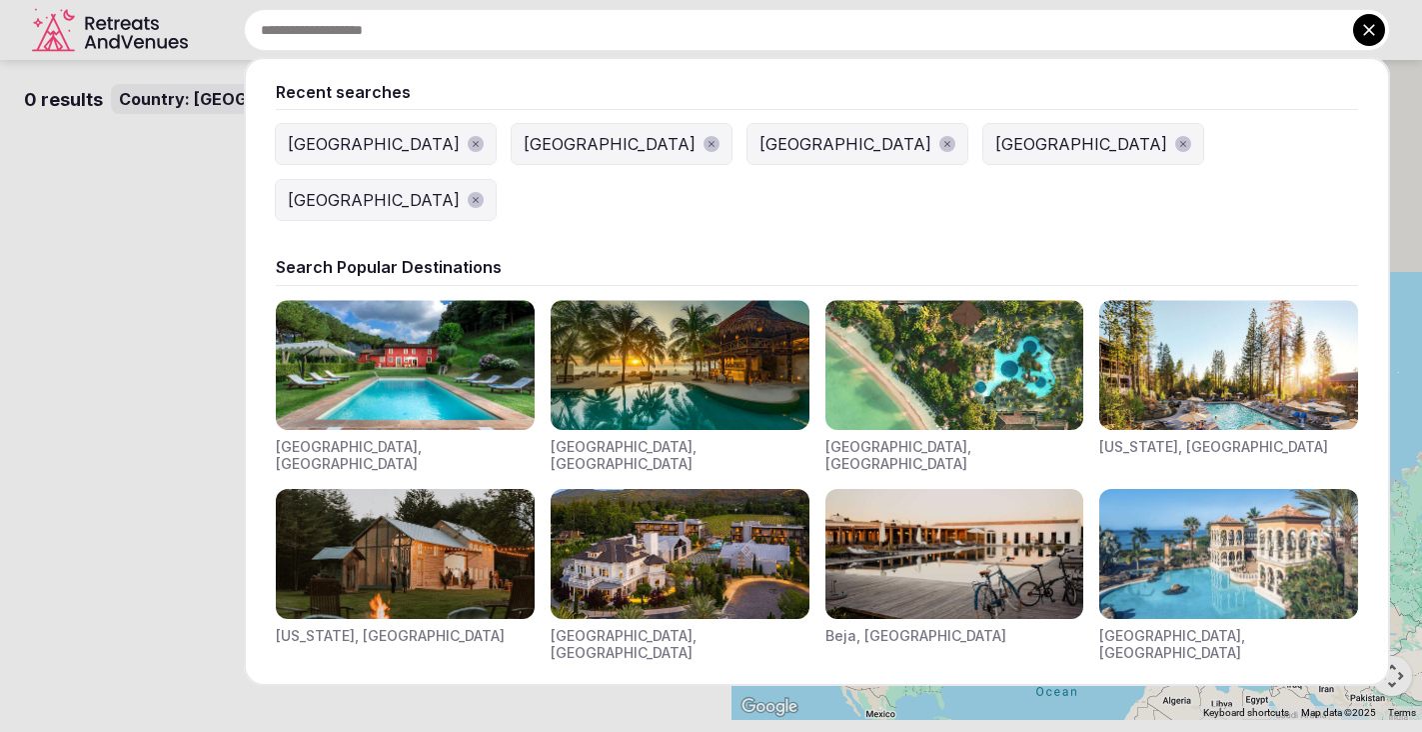
click at [625, 33] on input "text" at bounding box center [817, 30] width 1146 height 42
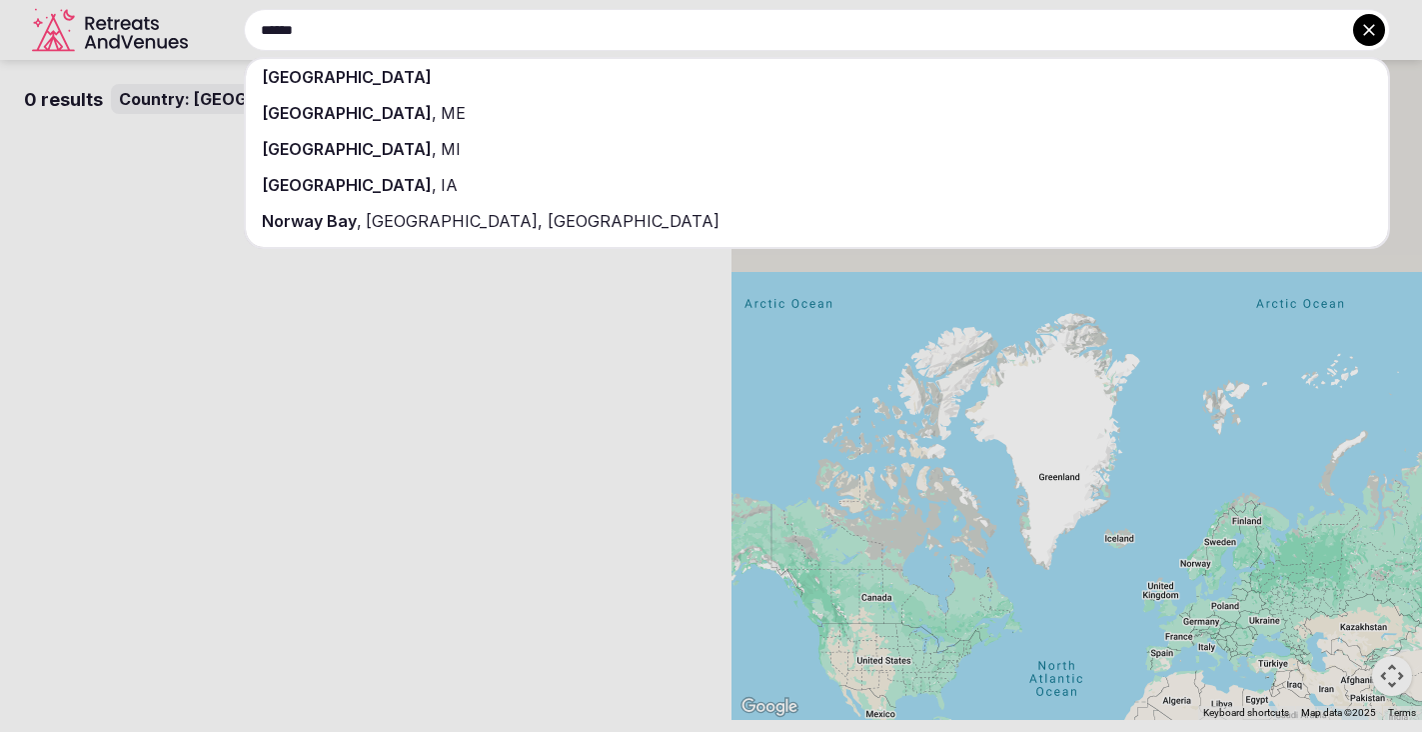
type input "******"
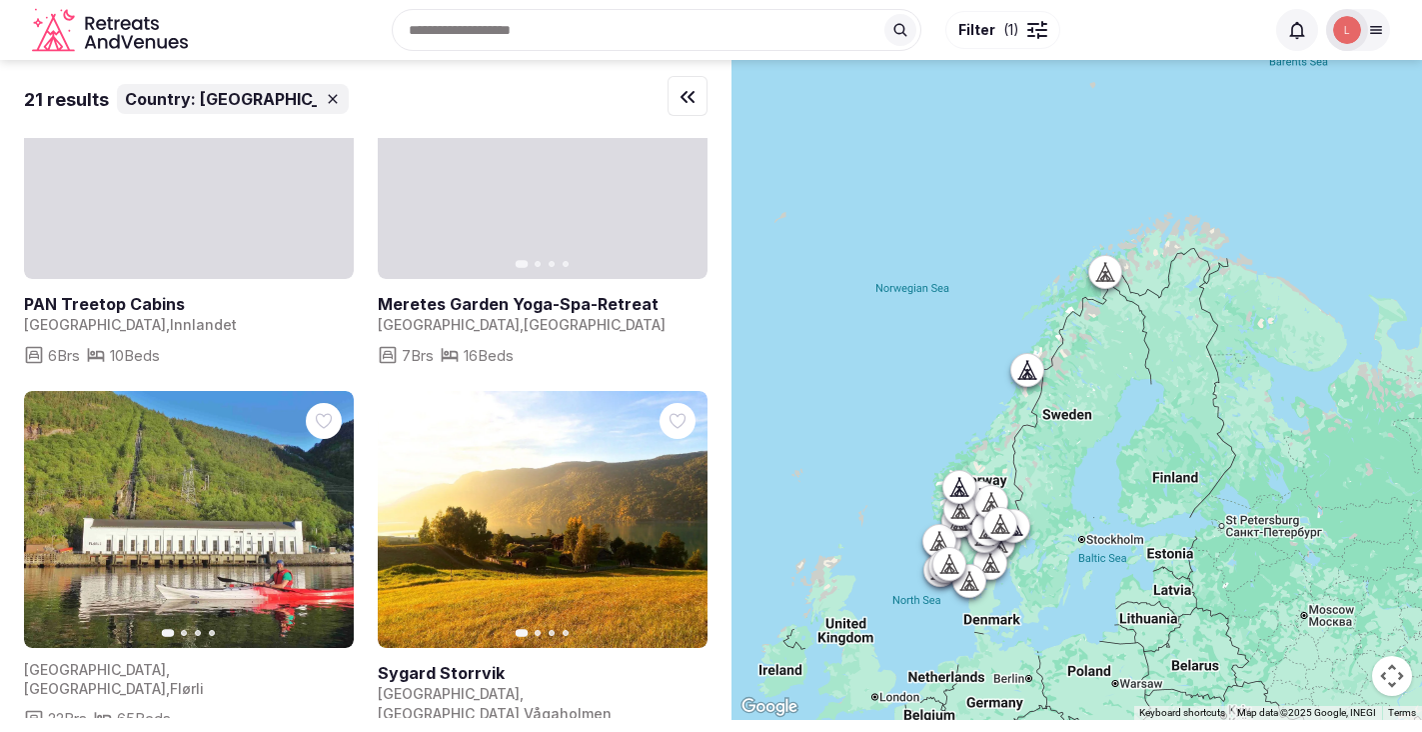
scroll to position [2988, 0]
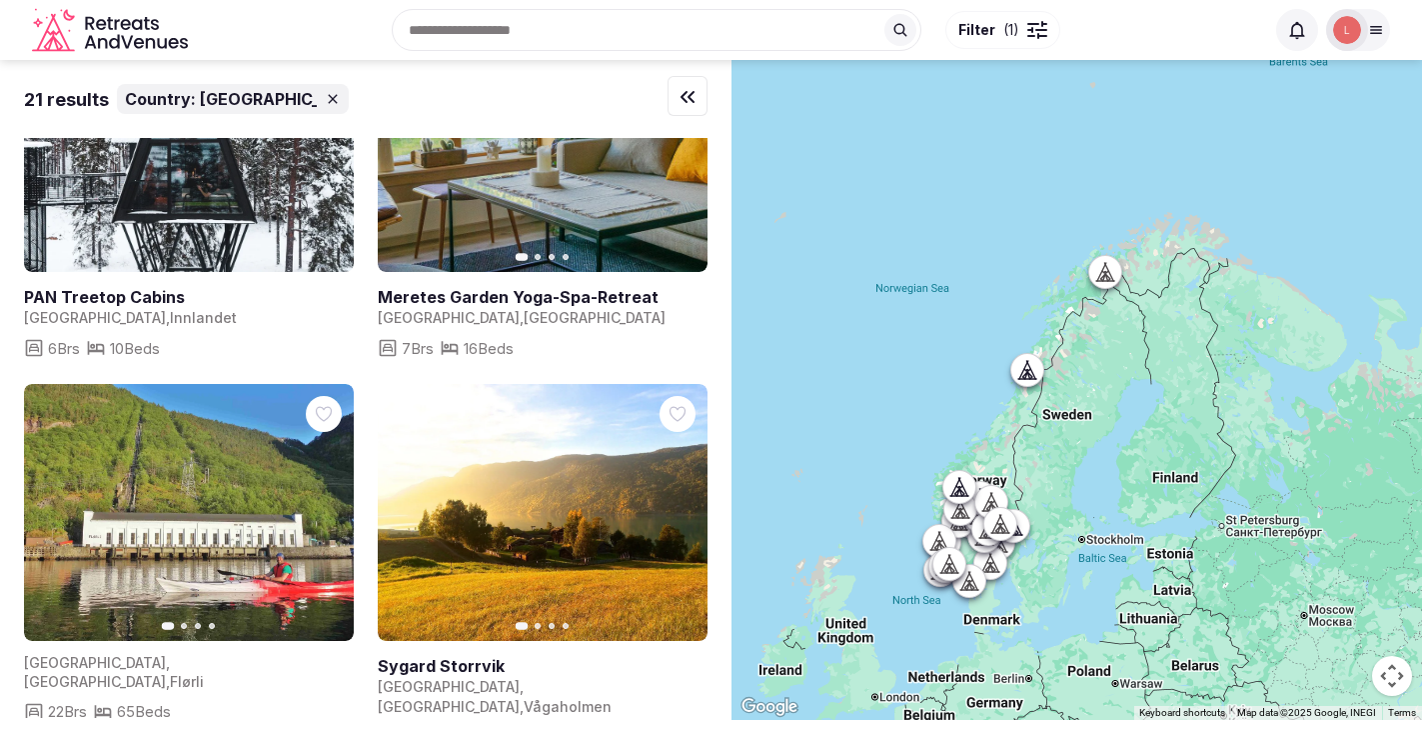
click at [1110, 280] on icon at bounding box center [1108, 272] width 9 height 18
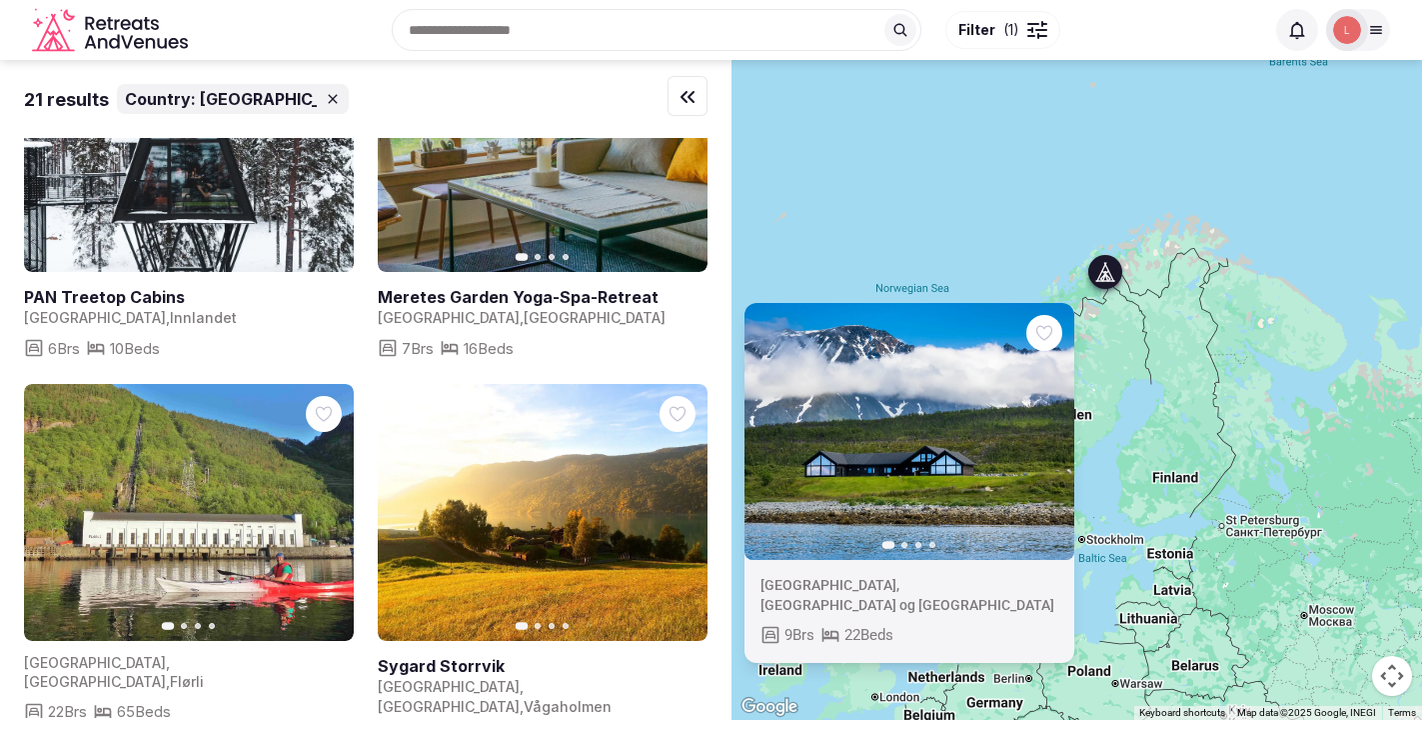
click at [901, 227] on div "Previous slide Next slide [GEOGRAPHIC_DATA] , [GEOGRAPHIC_DATA] og [GEOGRAPHIC_…" at bounding box center [1077, 390] width 691 height 660
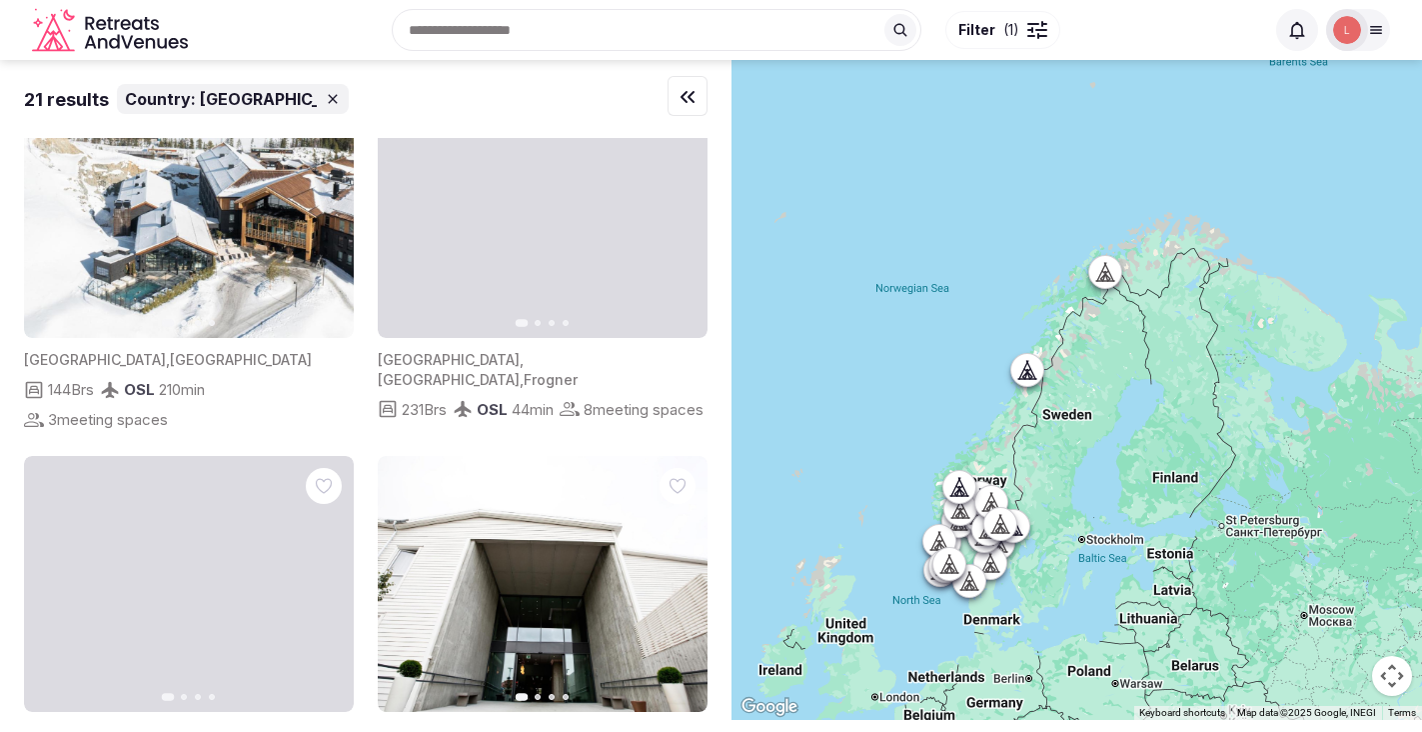
scroll to position [0, 0]
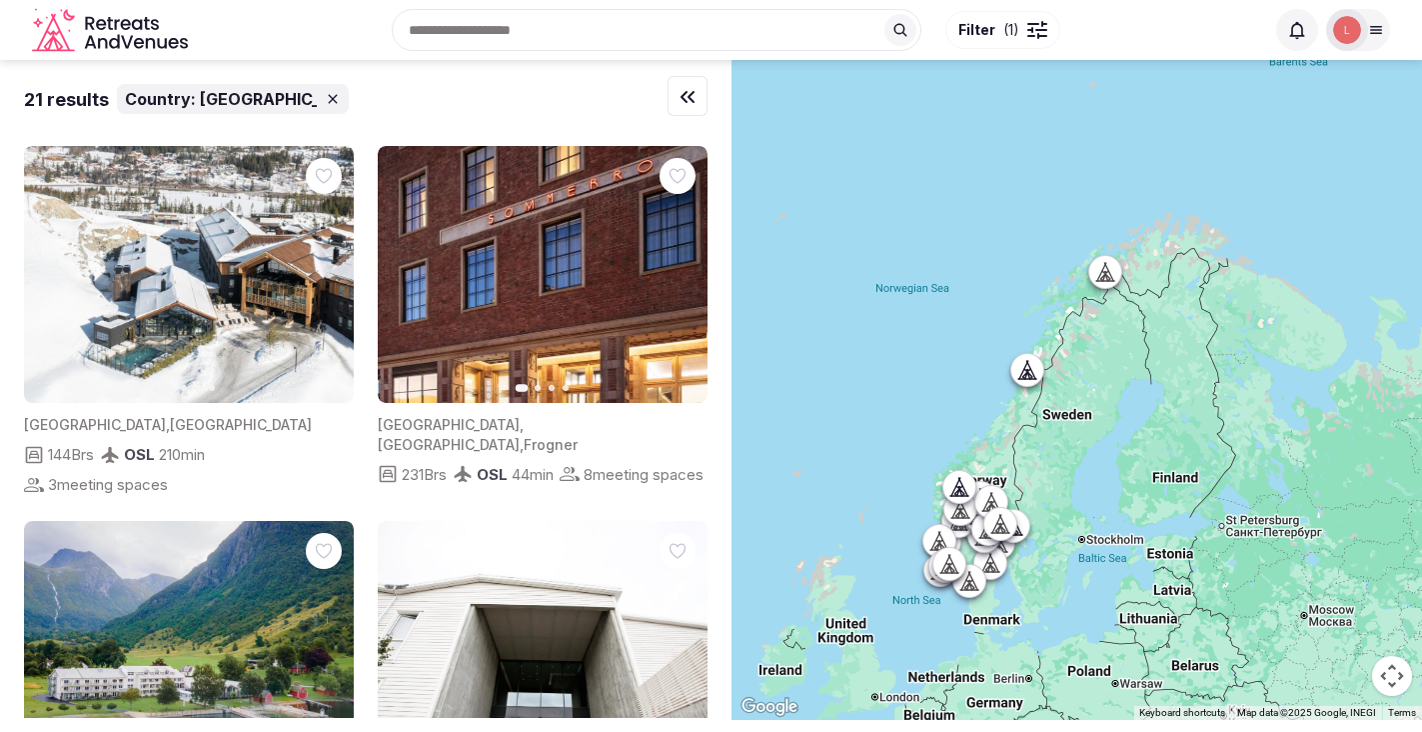
click at [575, 19] on input "text" at bounding box center [657, 30] width 530 height 42
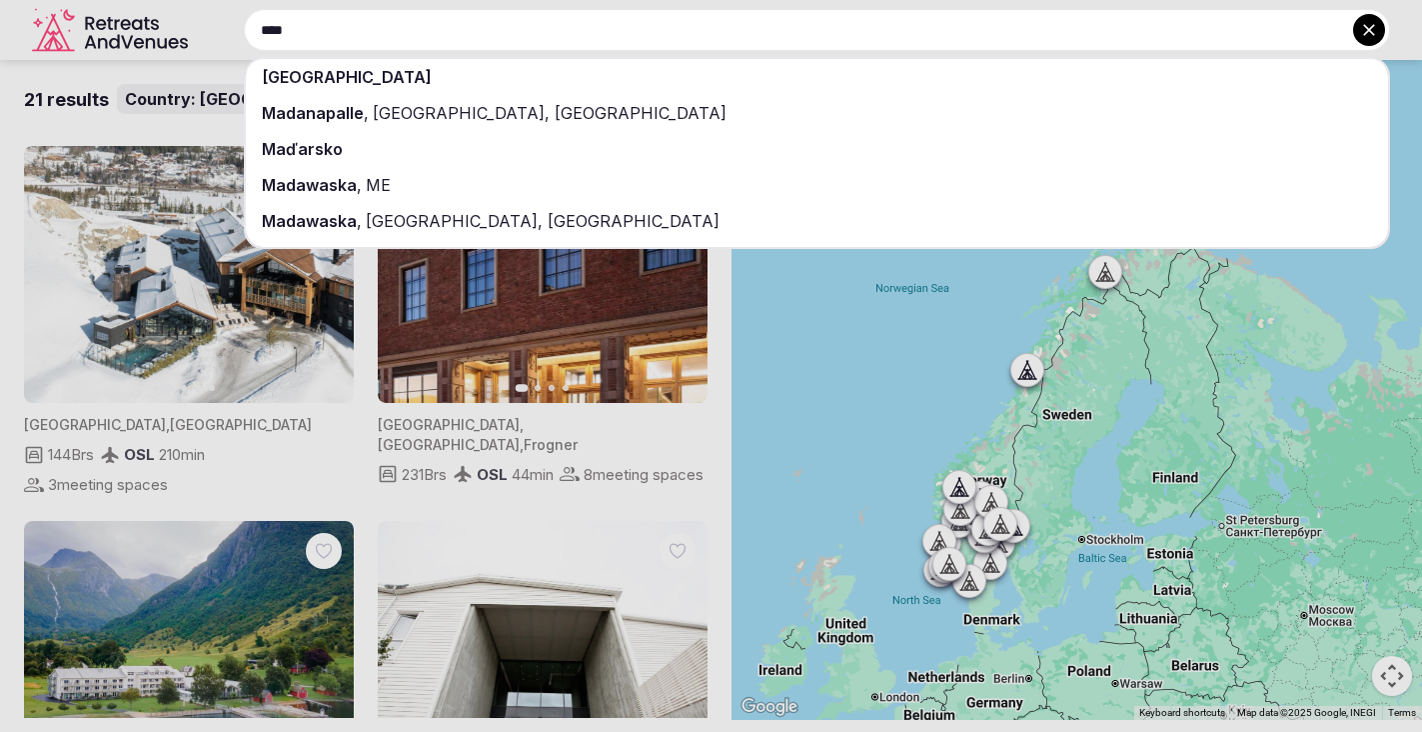
type input "****"
click at [471, 65] on div "[GEOGRAPHIC_DATA]" at bounding box center [817, 77] width 1142 height 36
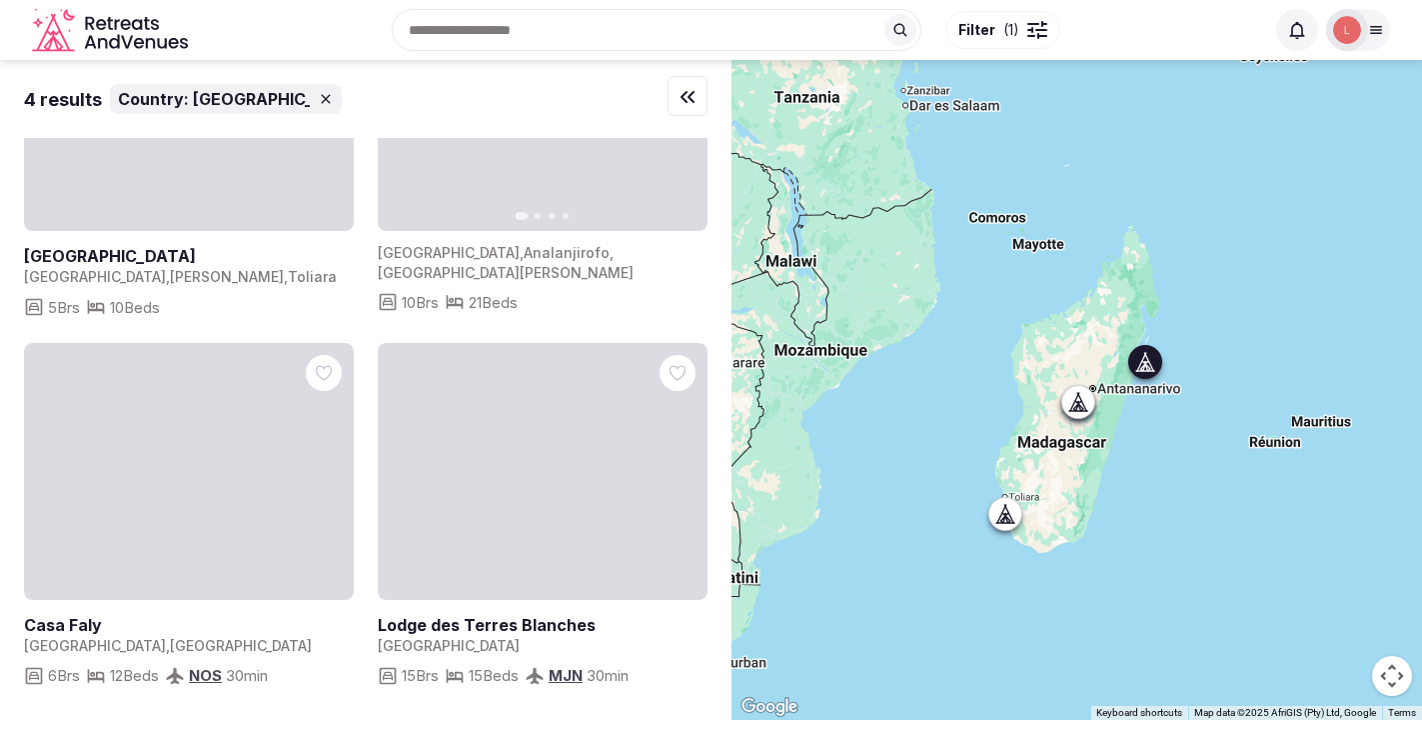
scroll to position [213, 0]
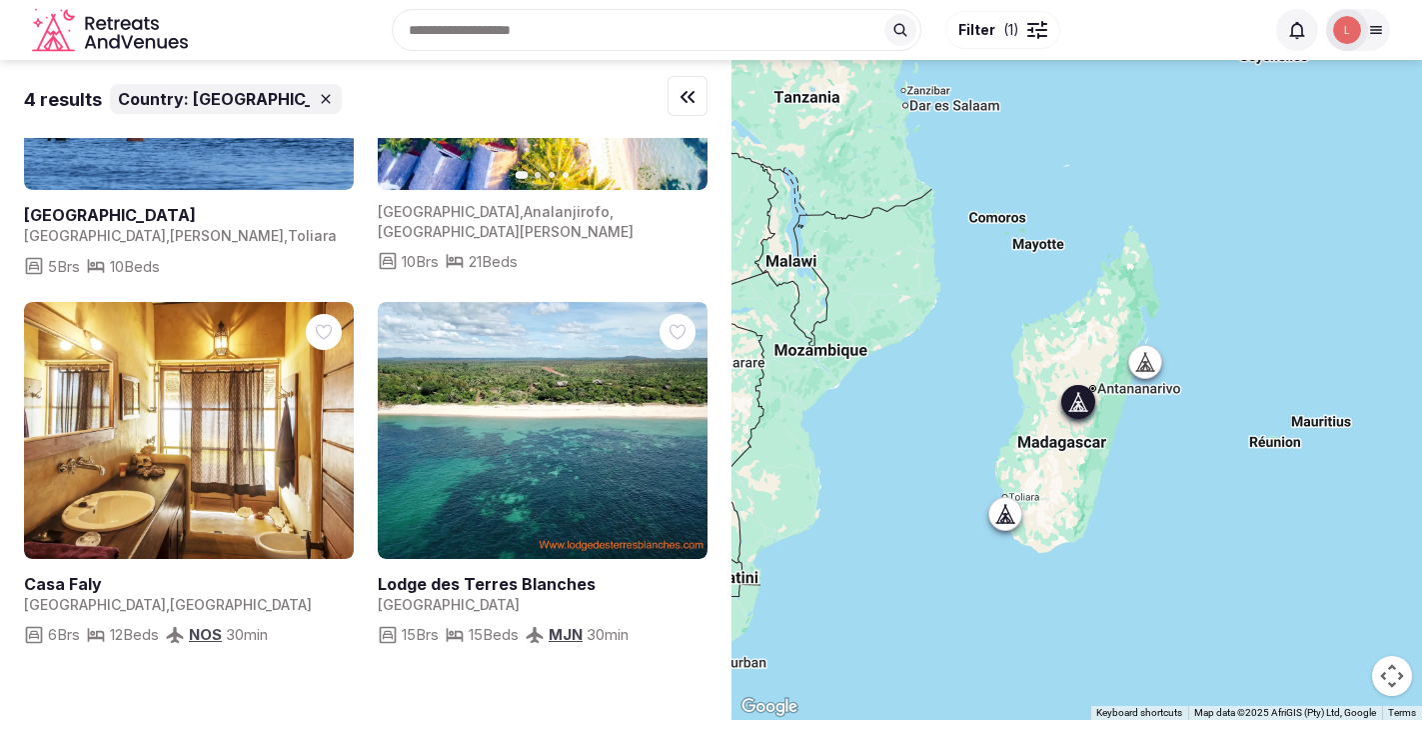
click at [0, 0] on icon "button" at bounding box center [0, 0] width 0 height 0
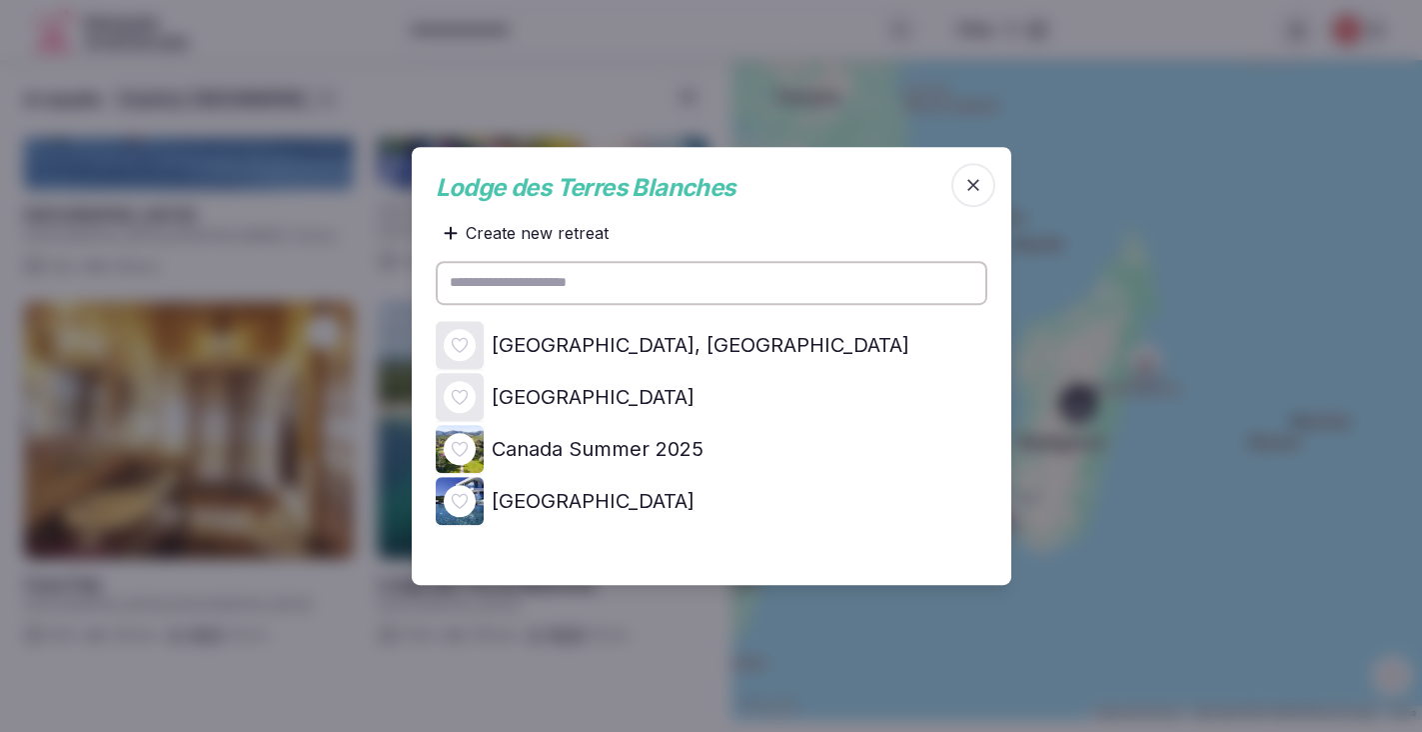
click at [974, 185] on icon "button" at bounding box center [974, 185] width 12 height 12
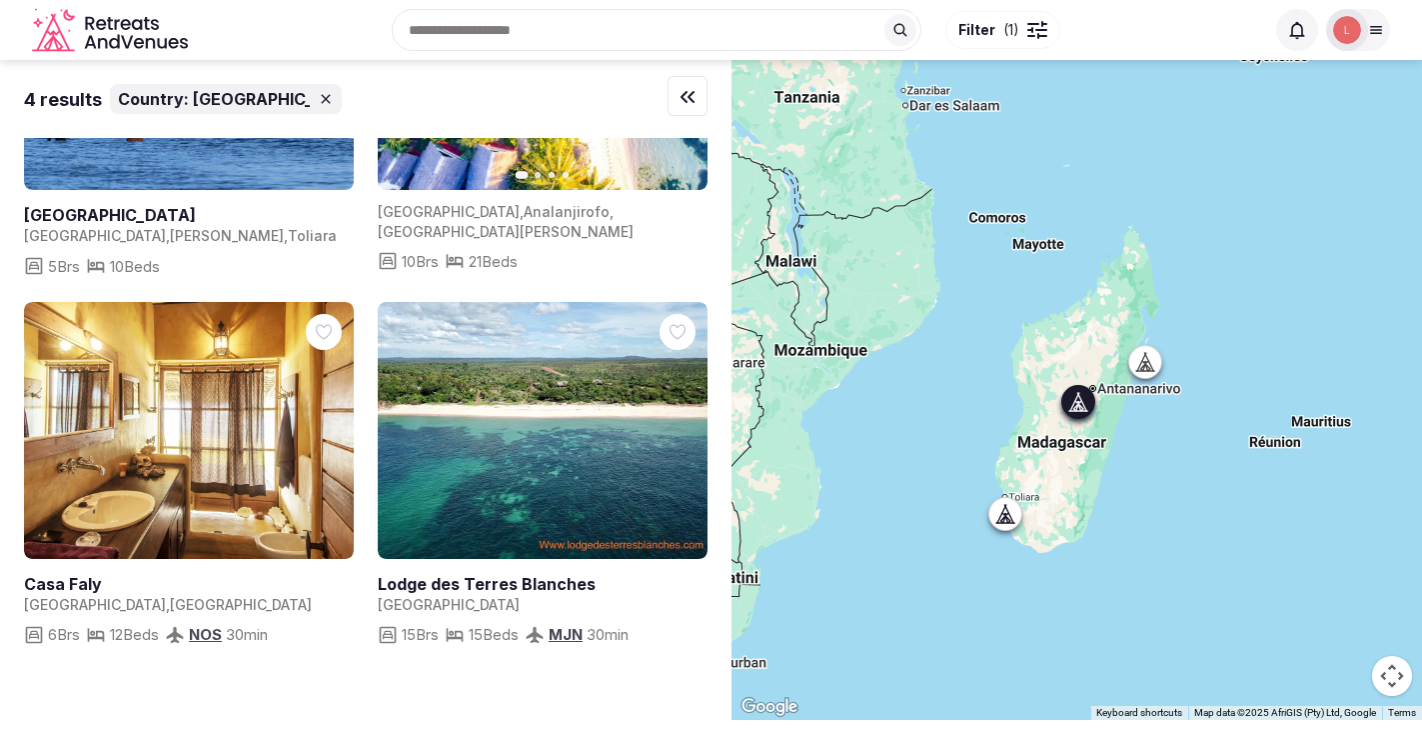
click at [648, 414] on link at bounding box center [543, 430] width 330 height 257
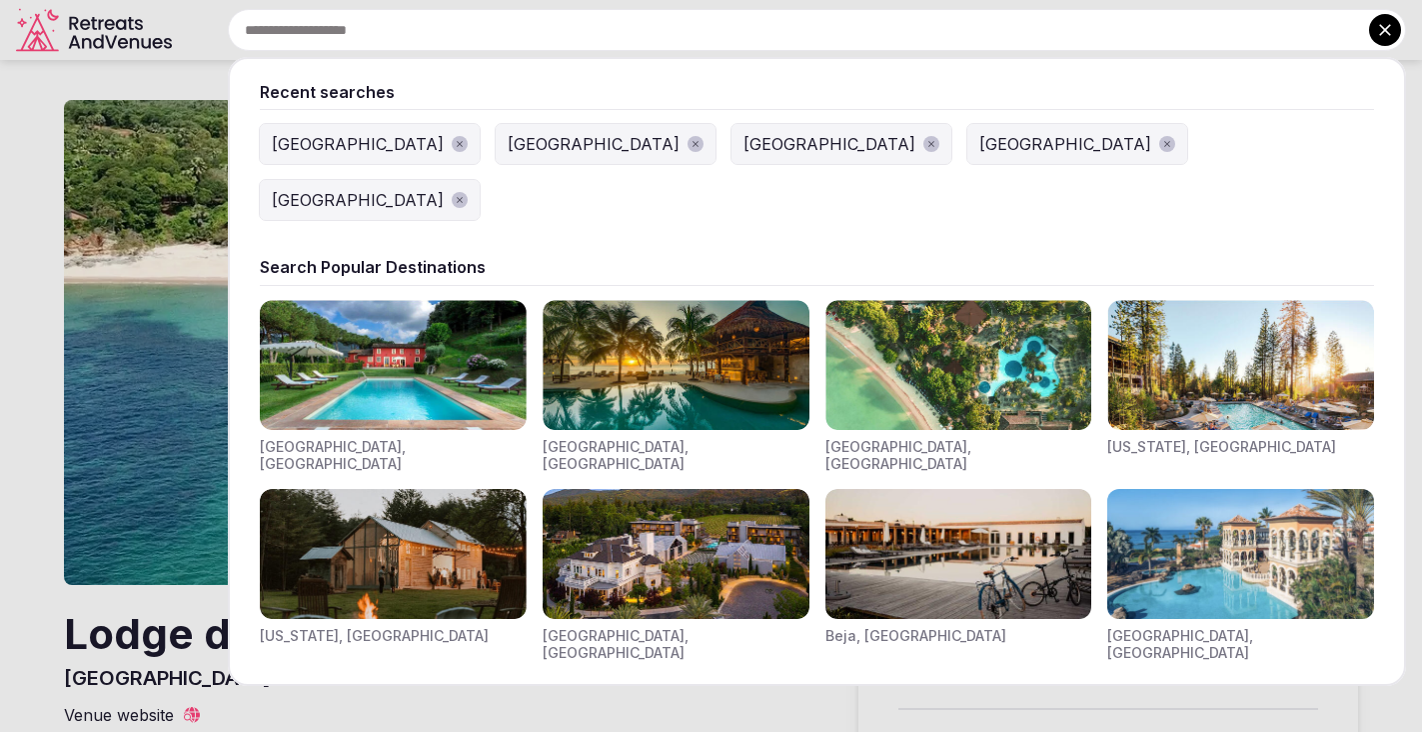
click at [656, 32] on input "text" at bounding box center [817, 30] width 1178 height 42
click at [408, 18] on input "text" at bounding box center [817, 30] width 1178 height 42
click at [295, 32] on input "text" at bounding box center [817, 30] width 1178 height 42
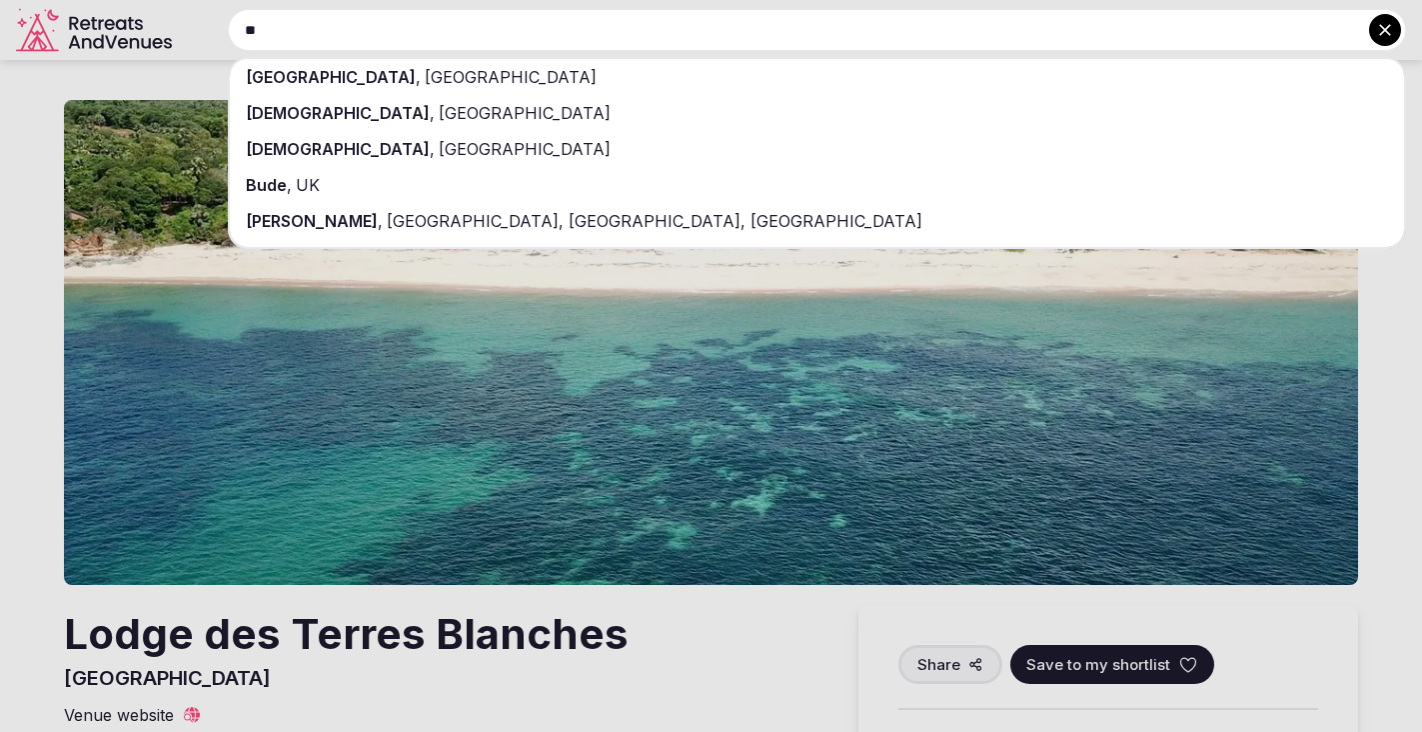
type input "*"
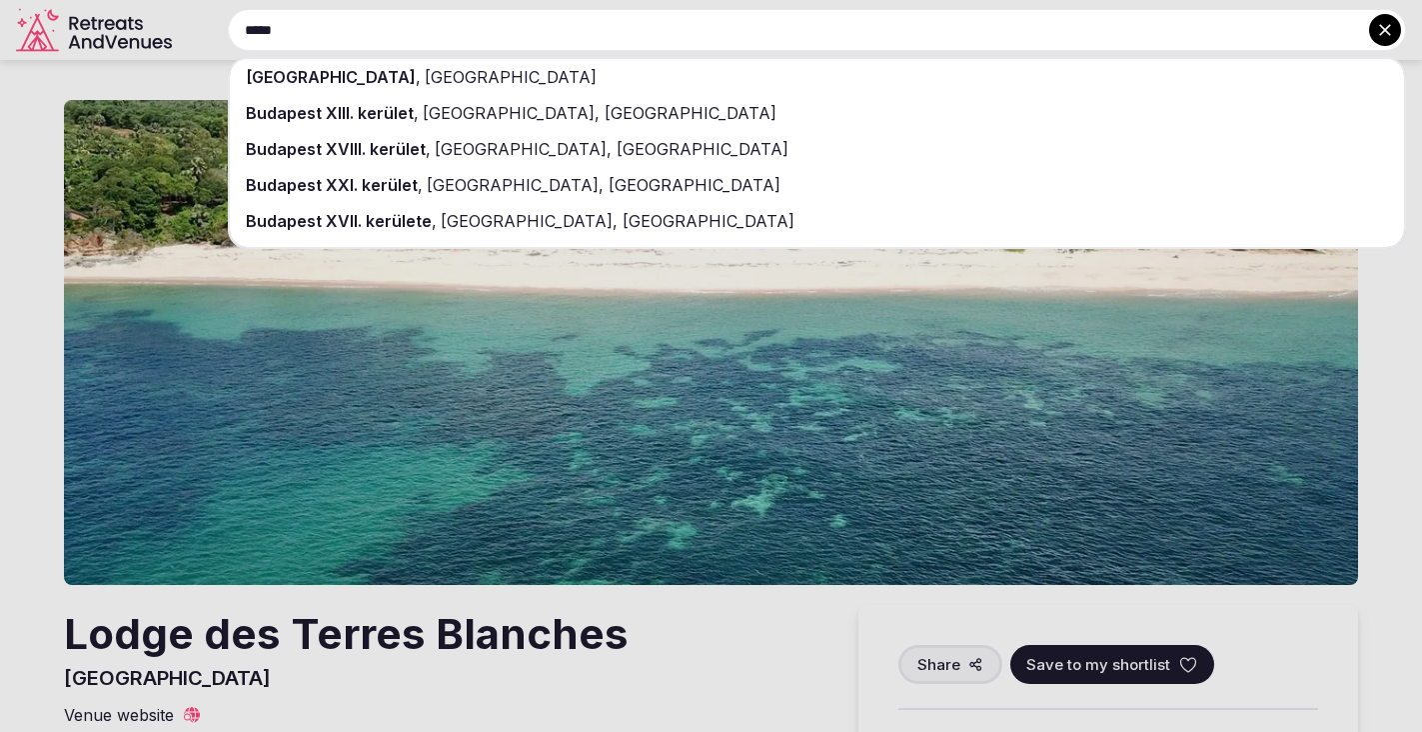
type input "*****"
click at [336, 66] on div "Budapest , Hungary" at bounding box center [817, 77] width 1174 height 36
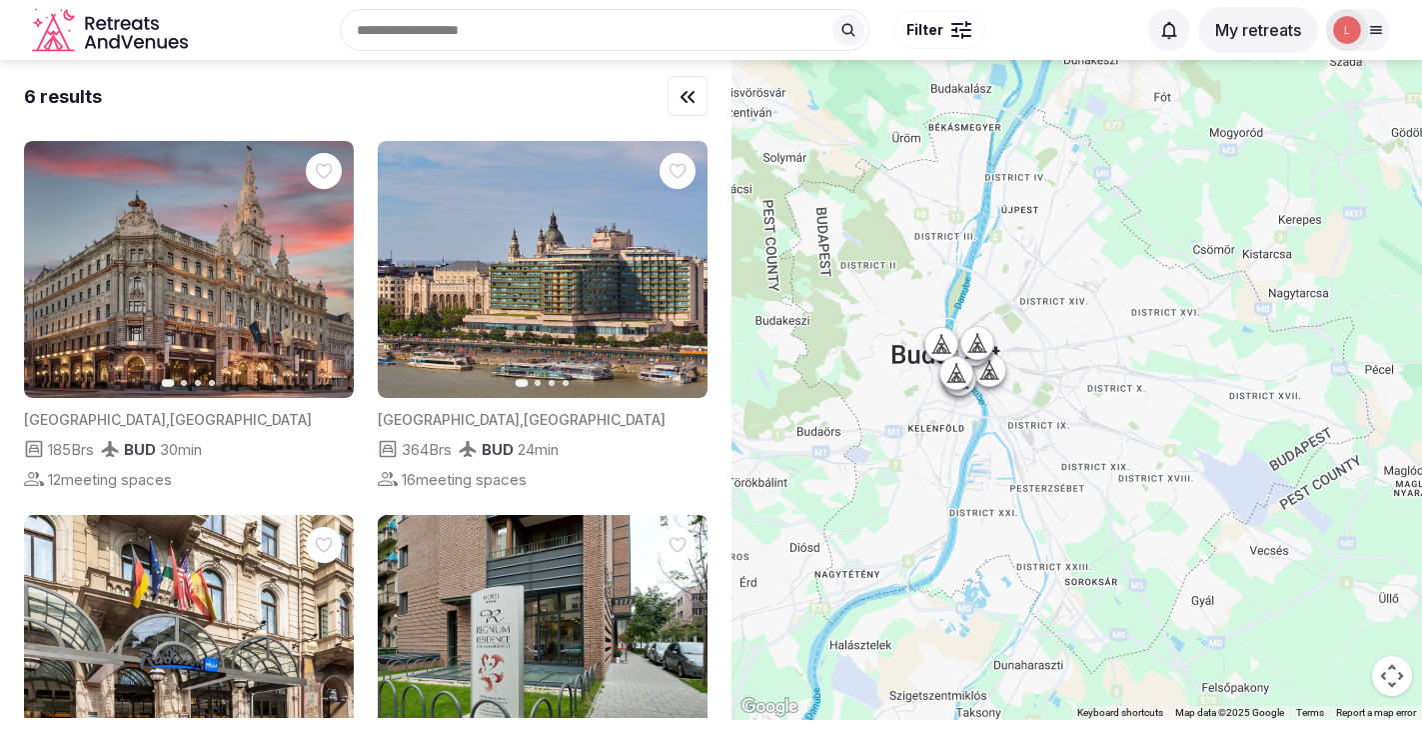
click at [535, 36] on input "text" at bounding box center [605, 30] width 530 height 42
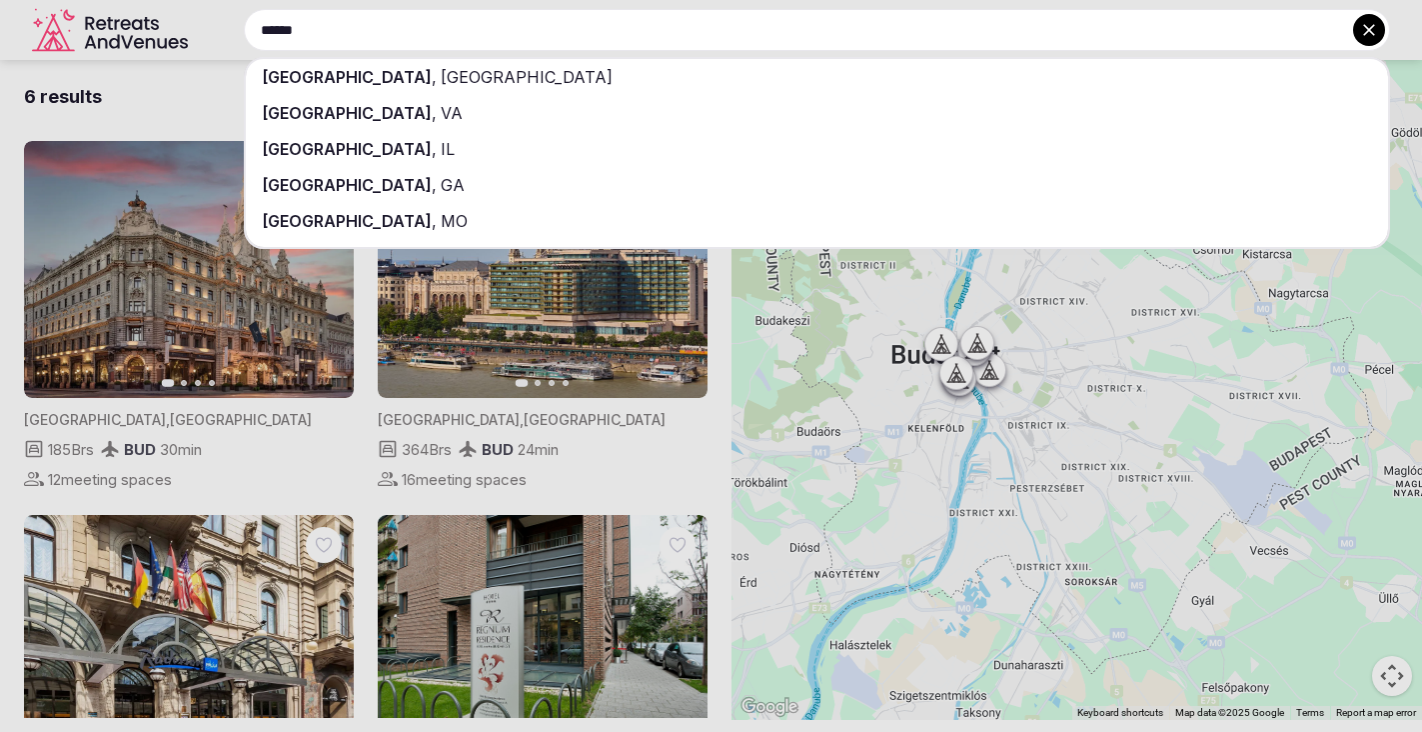
type input "******"
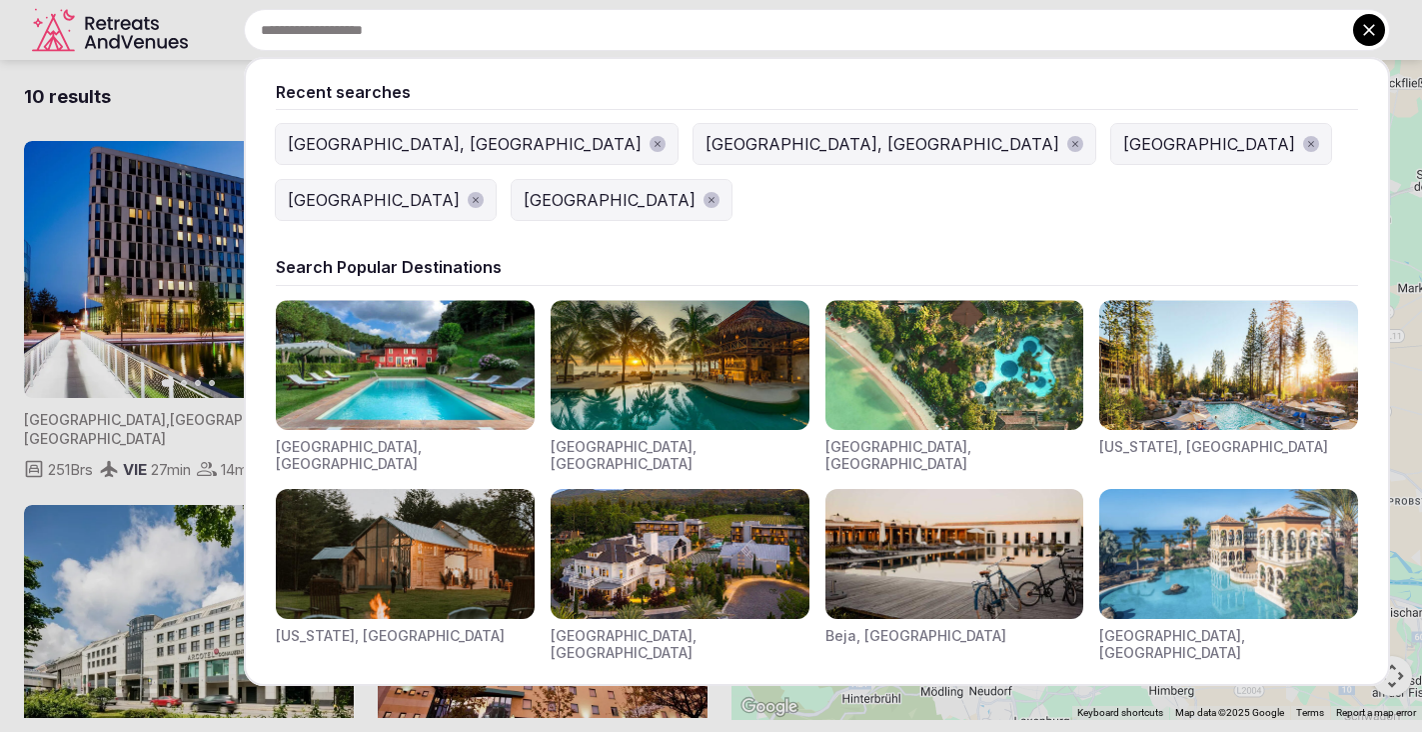
click at [574, 29] on input "text" at bounding box center [817, 30] width 1146 height 42
click at [558, 33] on input "text" at bounding box center [817, 30] width 1146 height 42
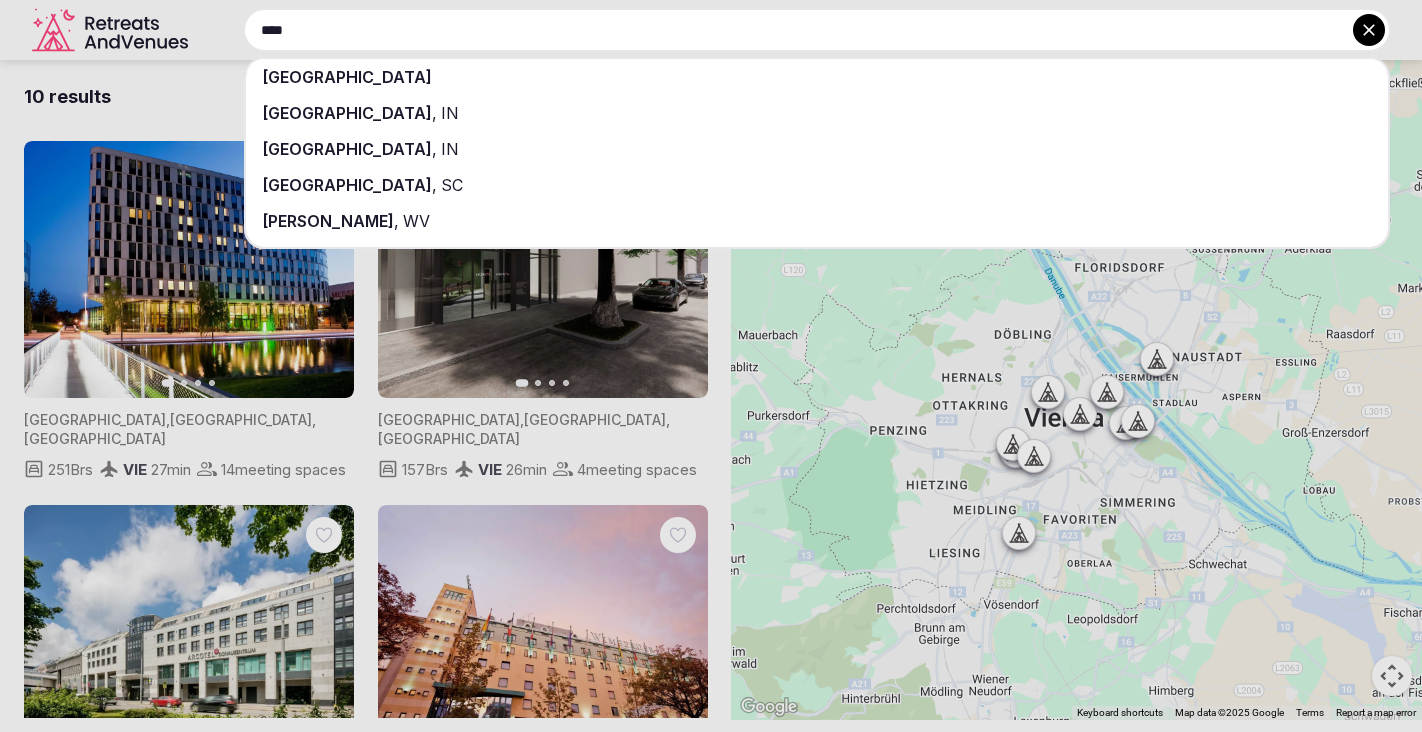
type input "****"
click at [541, 74] on div "[GEOGRAPHIC_DATA]" at bounding box center [817, 77] width 1142 height 36
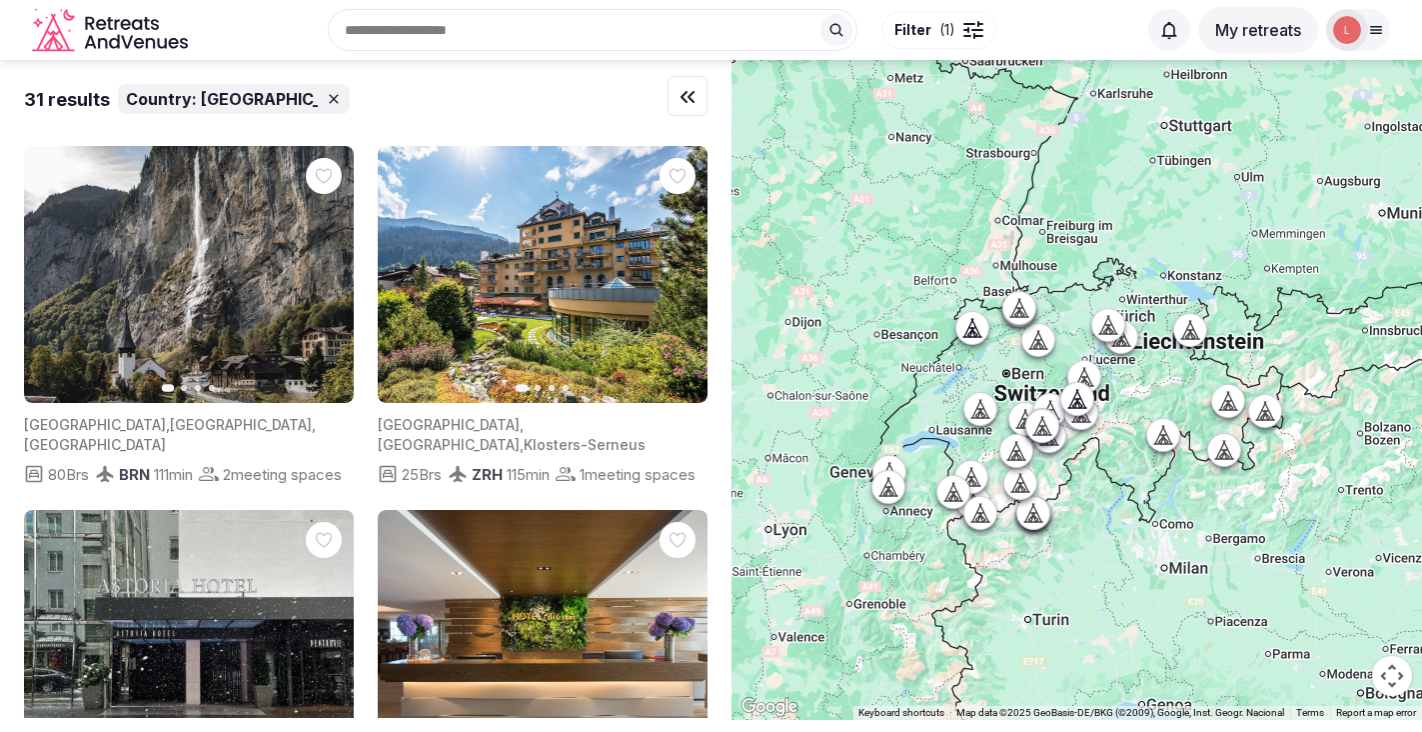
click at [494, 17] on div "Recent searches Switzerland Vienna, Austria Budapest, Hungary Madagascar Norway…" at bounding box center [666, 30] width 941 height 86
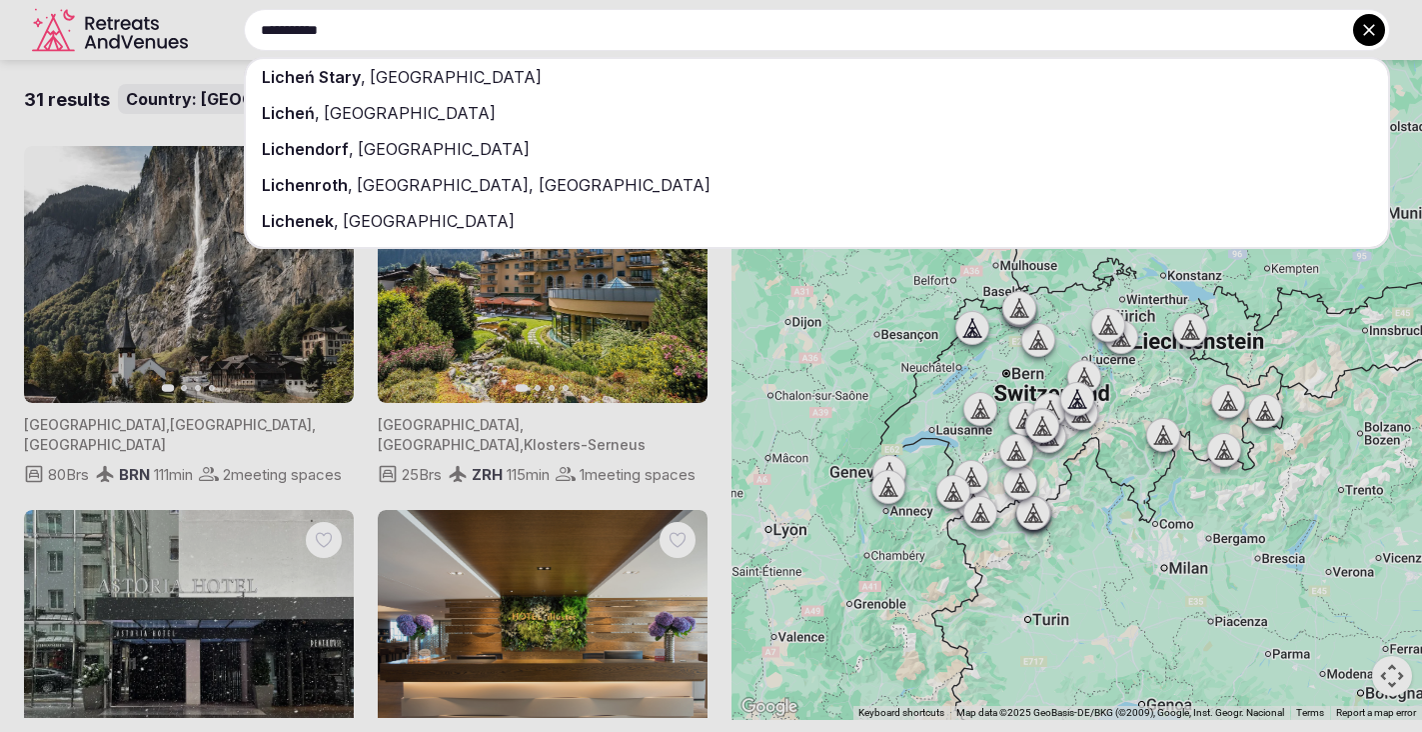
type input "**********"
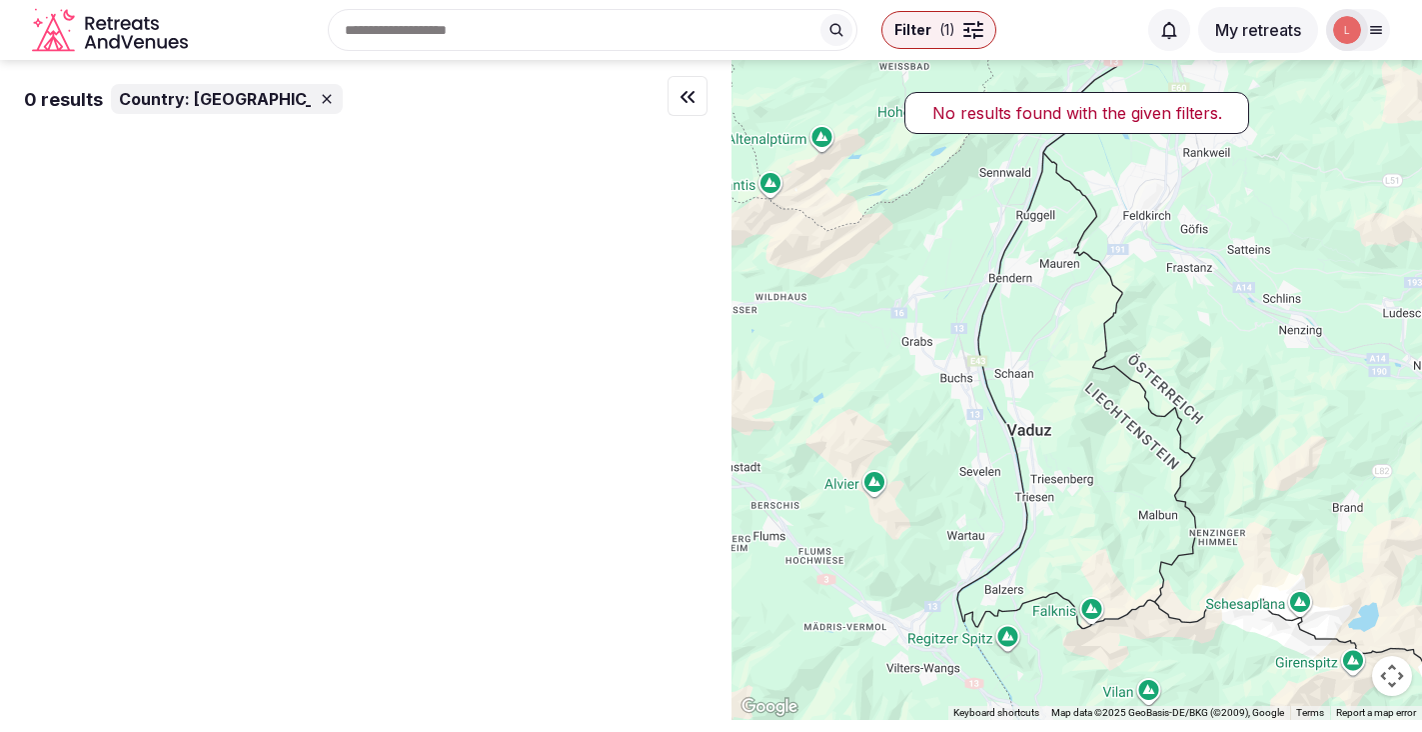
click at [434, 35] on input "text" at bounding box center [593, 30] width 530 height 42
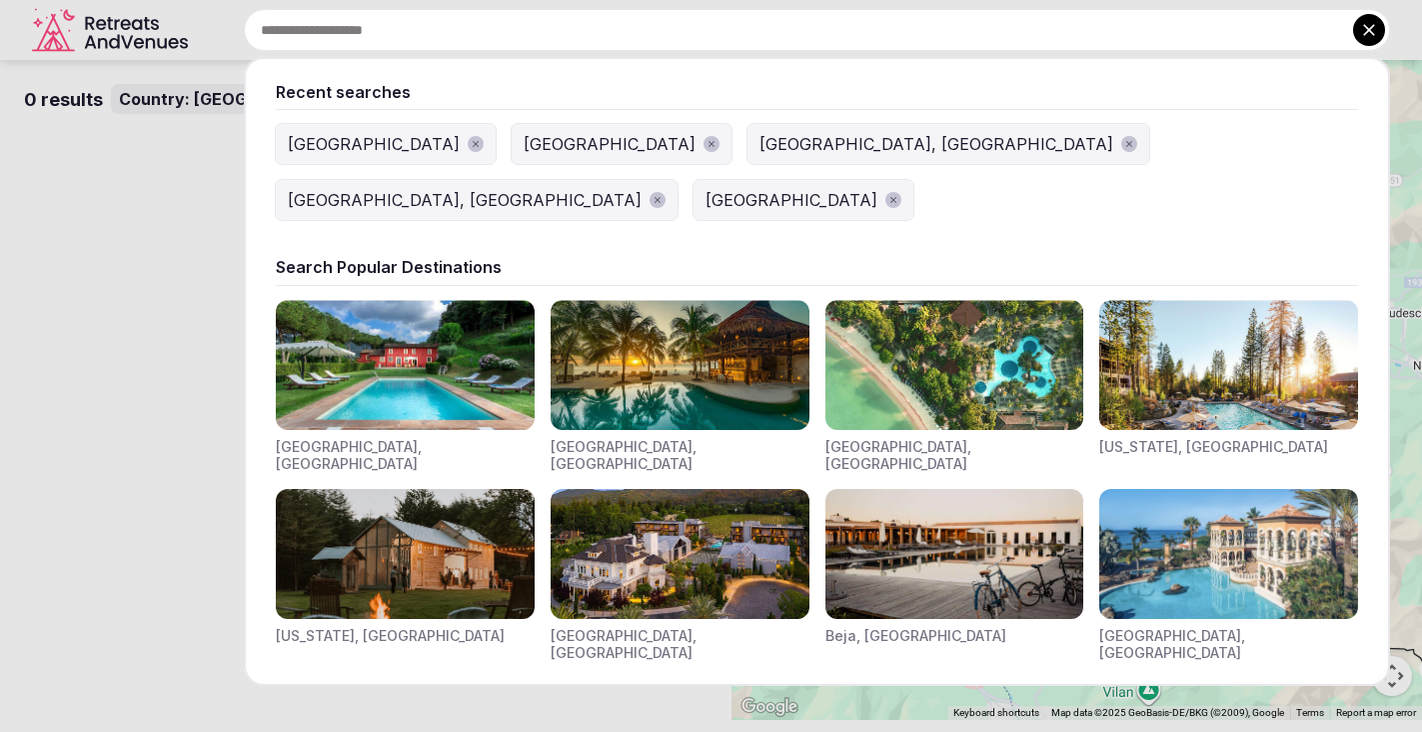
click at [445, 34] on input "text" at bounding box center [817, 30] width 1146 height 42
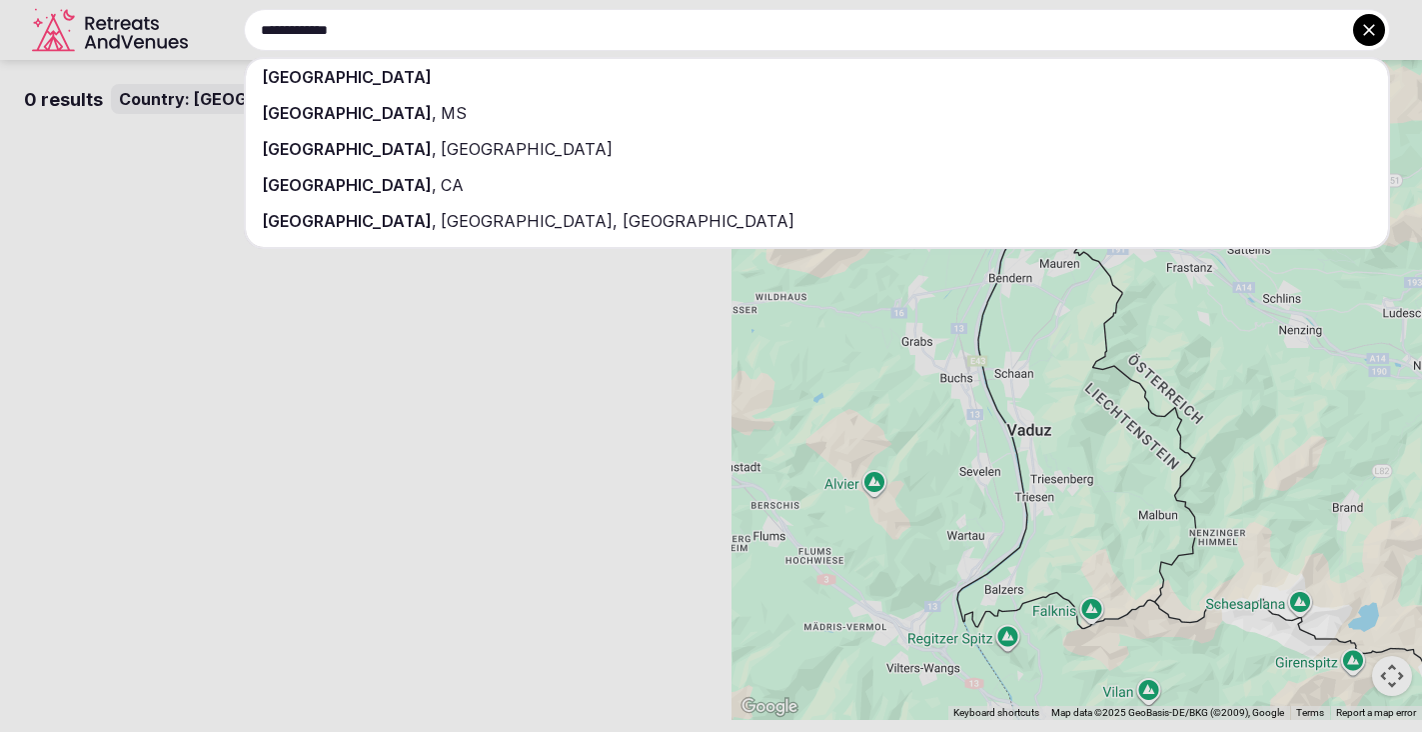
type input "**********"
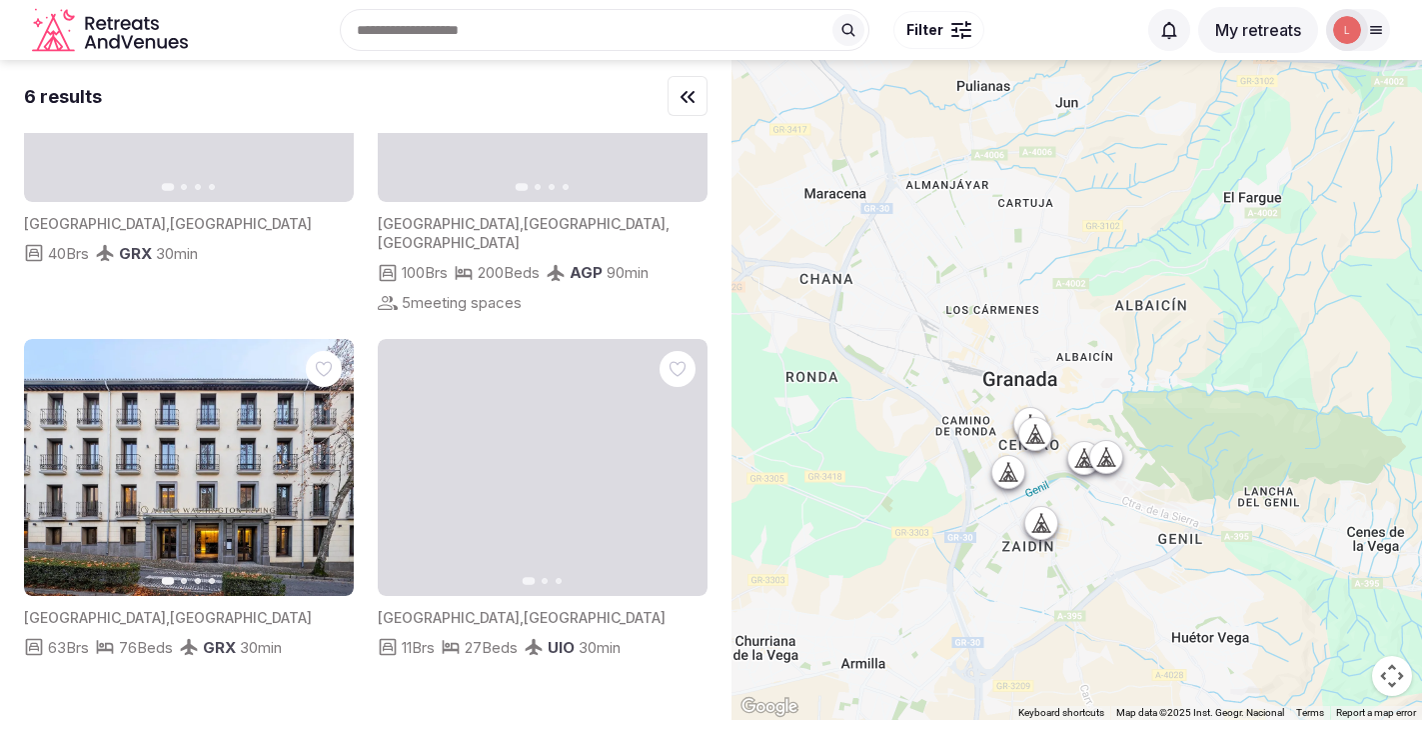
scroll to position [564, 0]
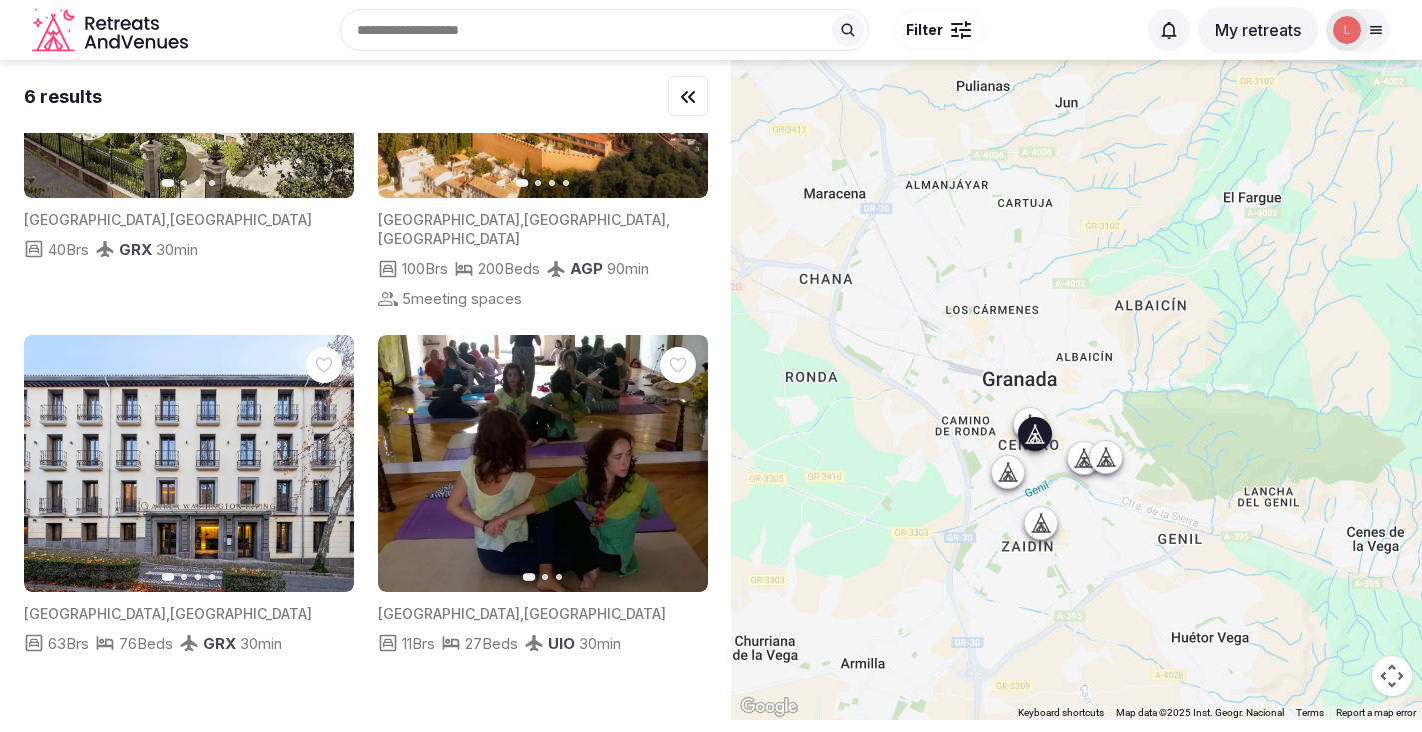
click at [680, 457] on icon "button" at bounding box center [681, 463] width 8 height 14
click at [679, 455] on icon "button" at bounding box center [680, 463] width 16 height 16
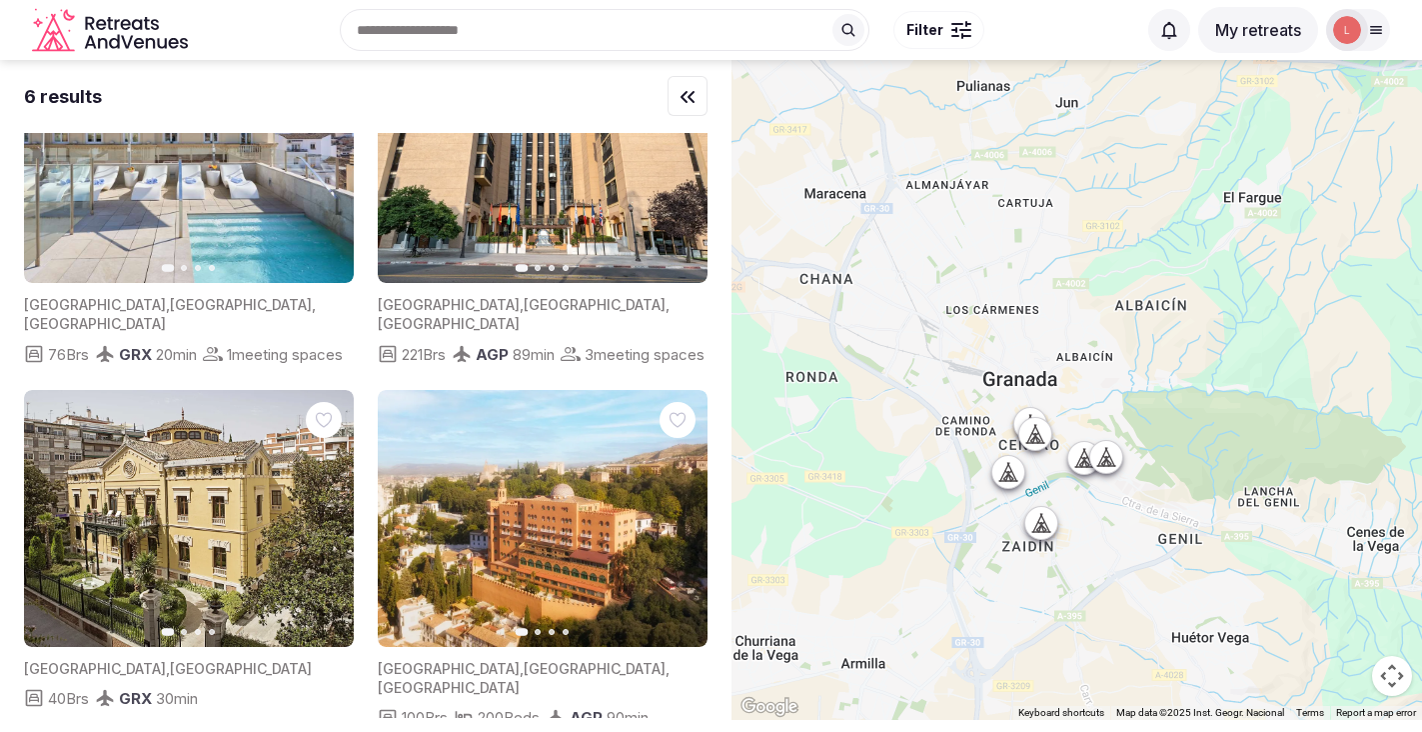
scroll to position [0, 0]
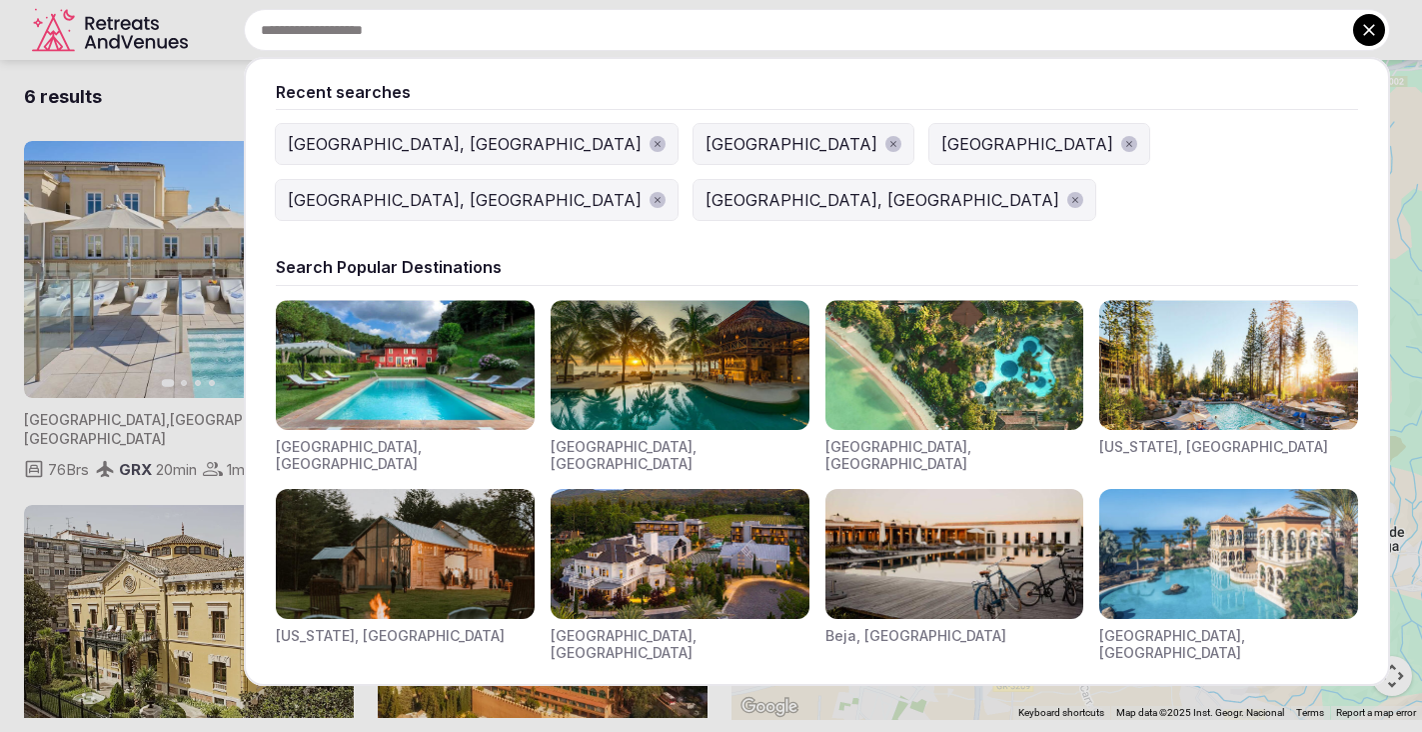
drag, startPoint x: 719, startPoint y: 35, endPoint x: 445, endPoint y: 19, distance: 274.3
click at [445, 19] on input "text" at bounding box center [817, 30] width 1146 height 42
click at [449, 36] on input "text" at bounding box center [817, 30] width 1146 height 42
click at [1090, 31] on input "text" at bounding box center [817, 30] width 1146 height 42
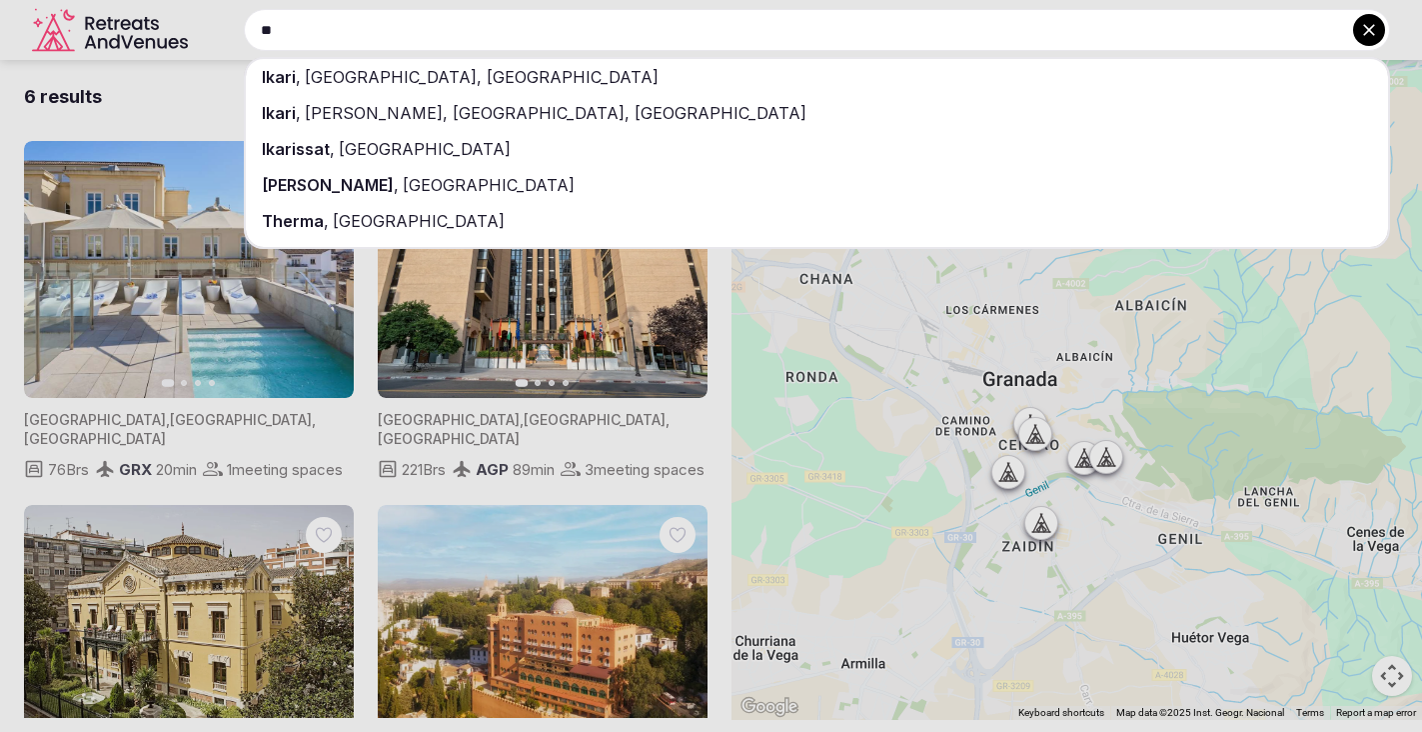
type input "*"
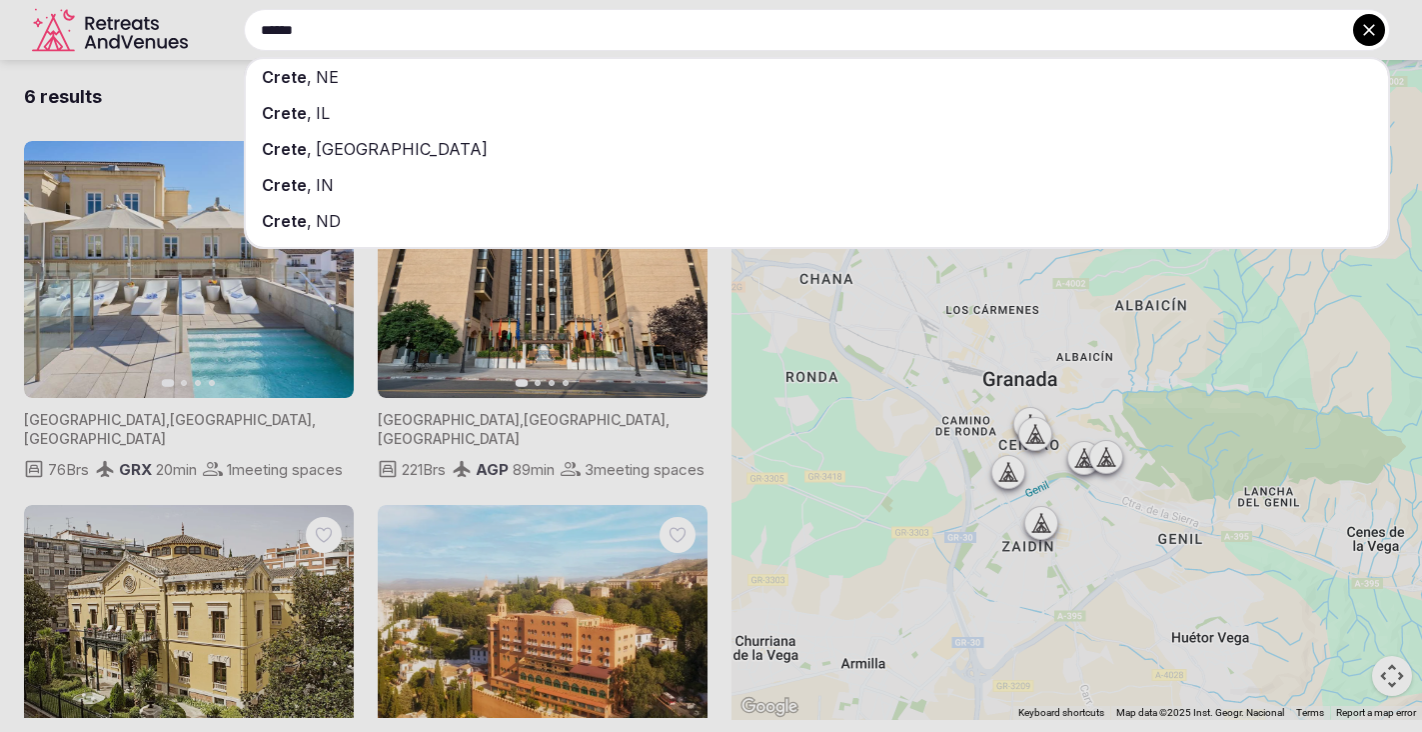
type input "*****"
click at [966, 161] on div "Crete , Greece" at bounding box center [817, 149] width 1142 height 36
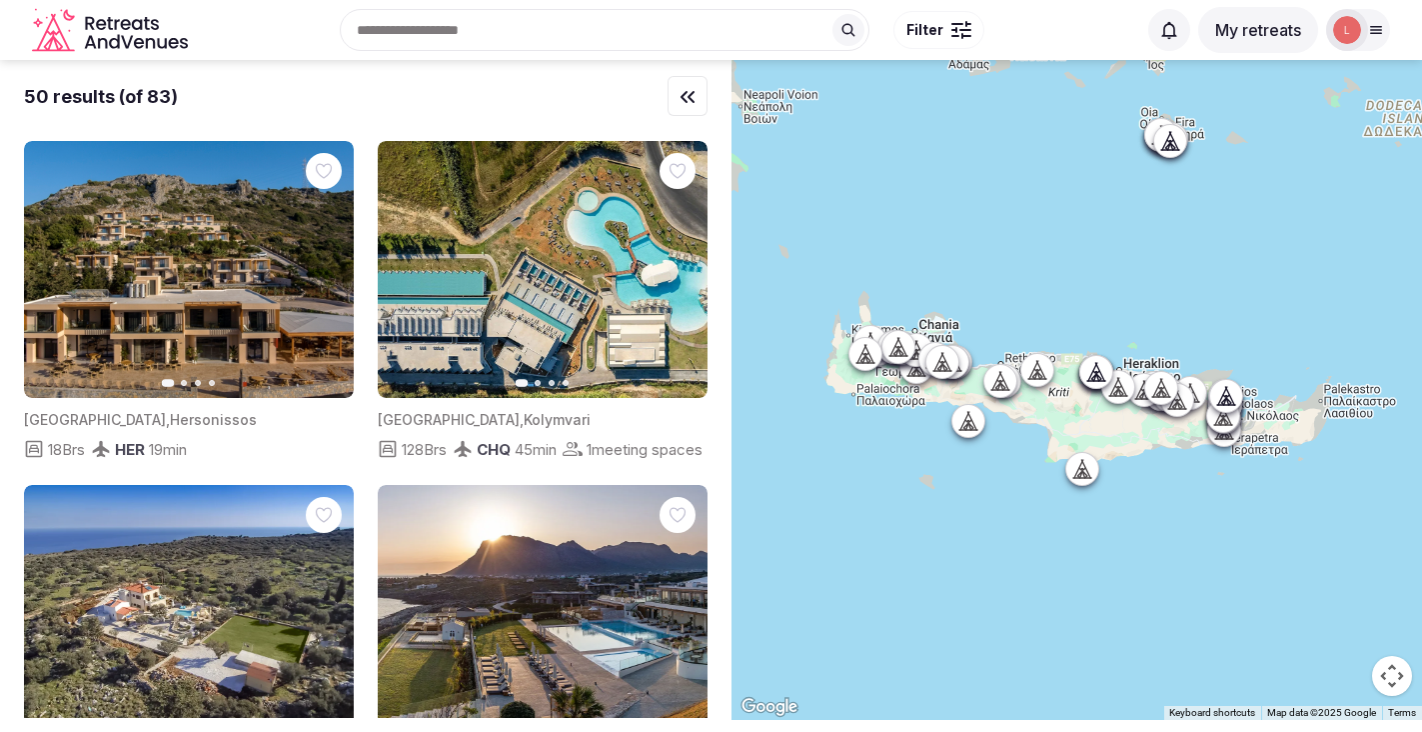
click at [480, 20] on div "Recent searches Crete, Greece Granada, Spain Liechtenstein Switzerland Vienna, …" at bounding box center [666, 30] width 941 height 86
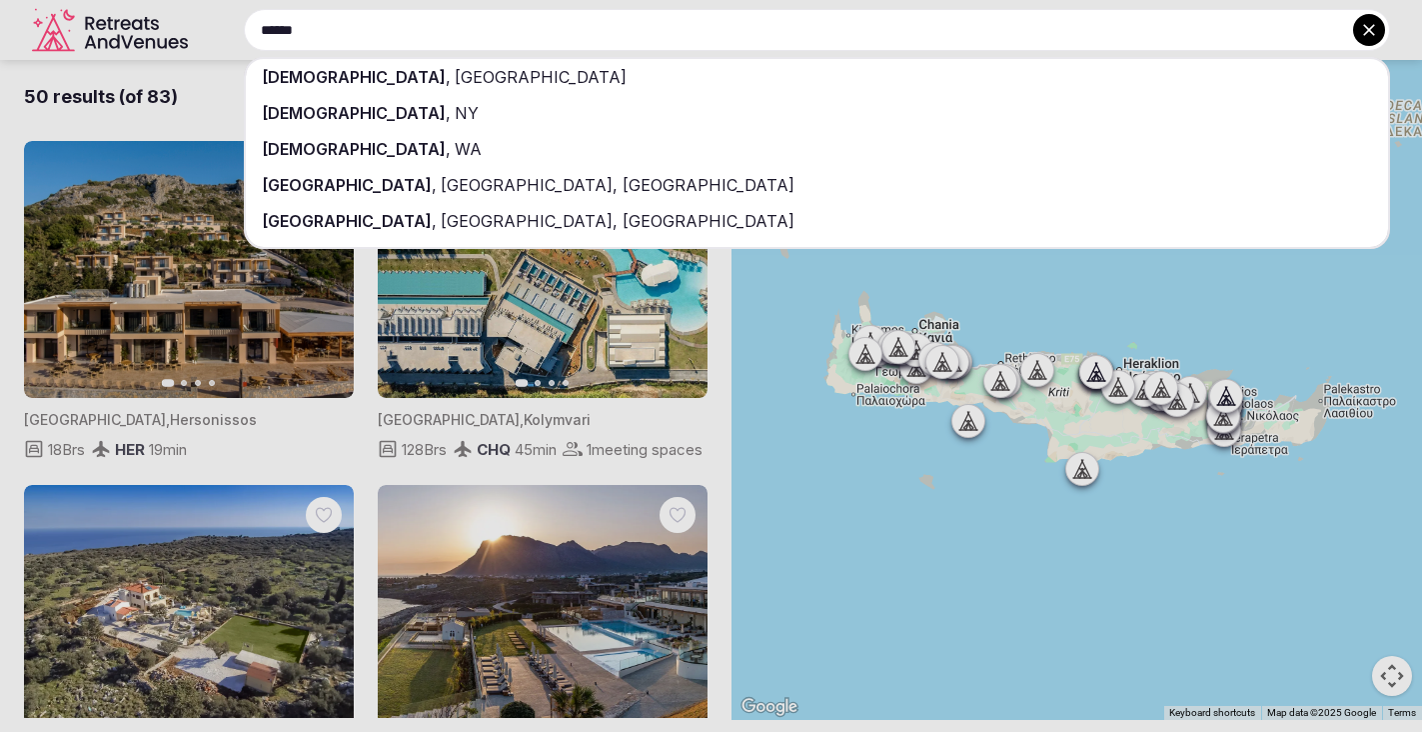
type input "*****"
click at [458, 81] on div "Corfu , Greece" at bounding box center [817, 77] width 1142 height 36
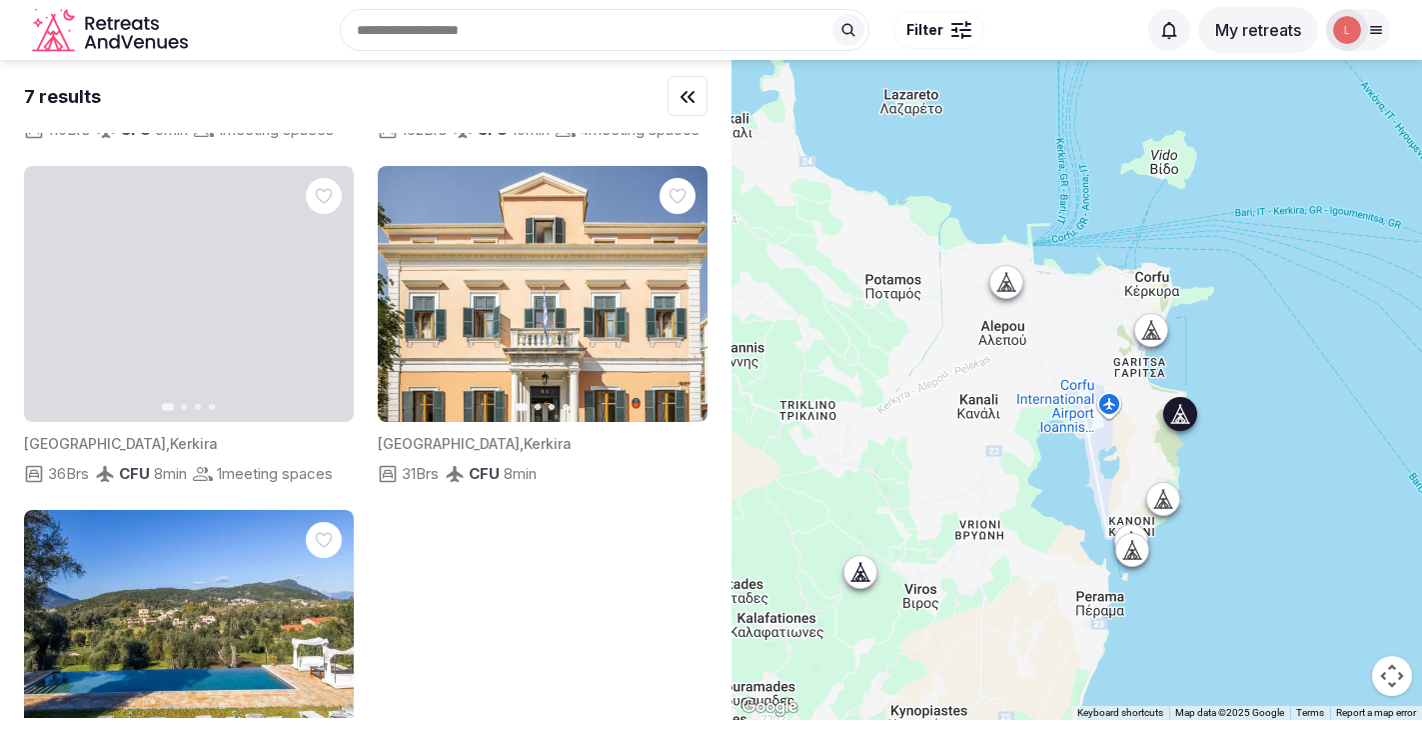
scroll to position [932, 0]
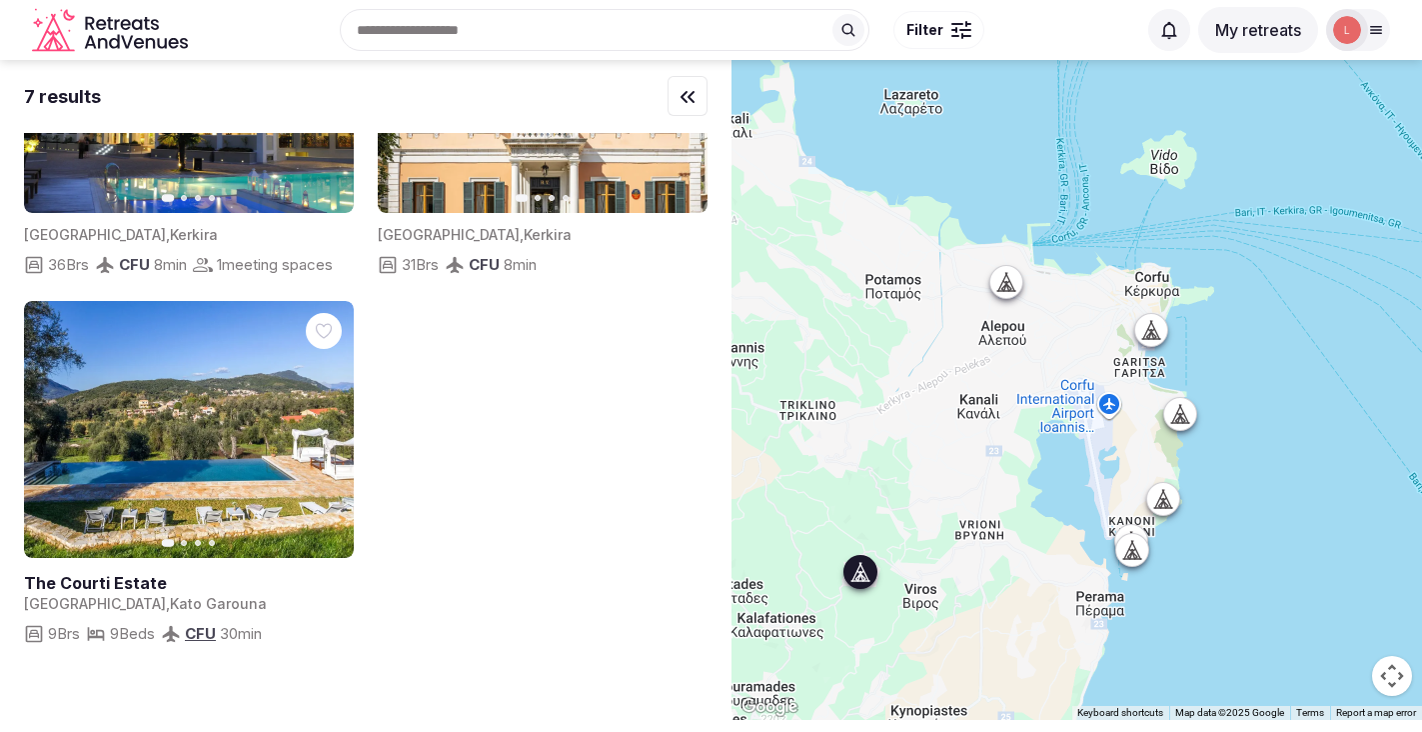
click at [0, 0] on icon "button" at bounding box center [0, 0] width 0 height 0
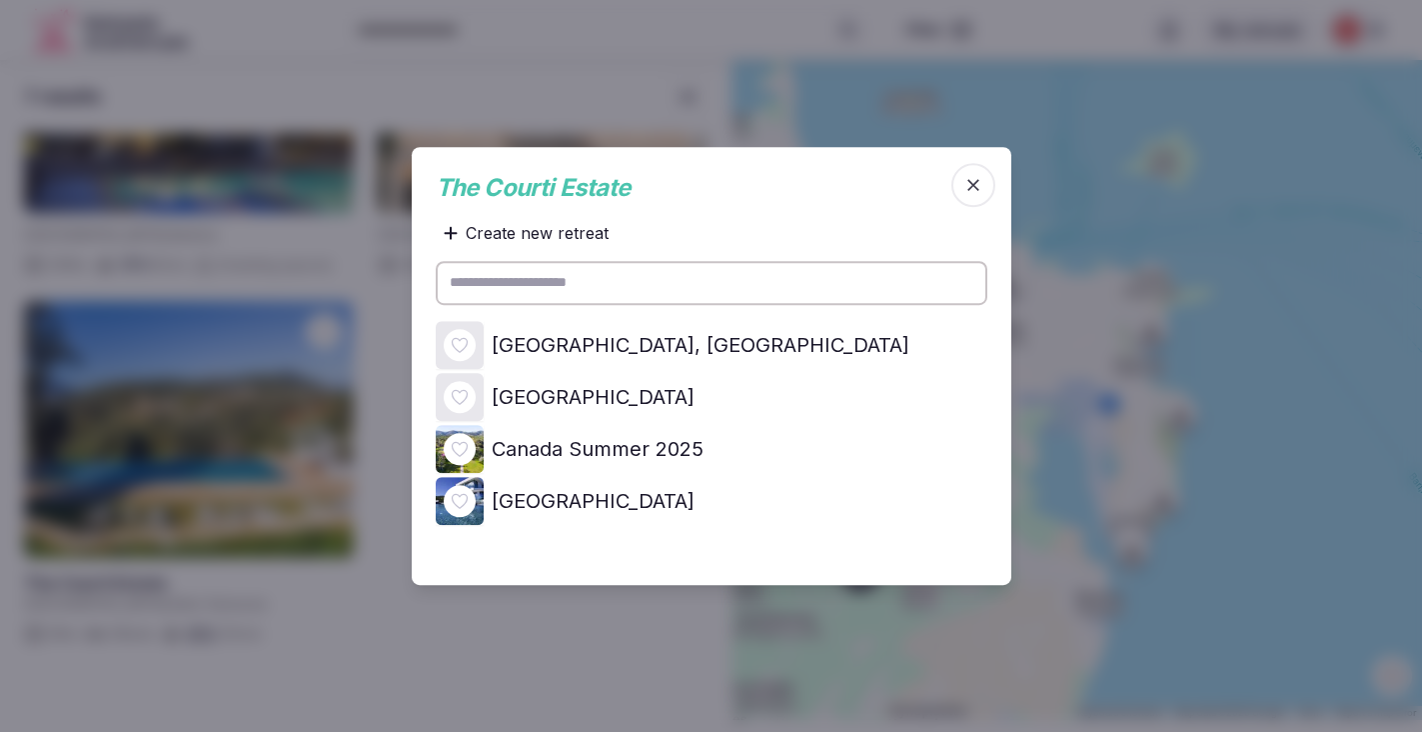
click at [487, 502] on div "[GEOGRAPHIC_DATA]" at bounding box center [712, 501] width 552 height 48
click at [0, 0] on icon at bounding box center [0, 0] width 0 height 0
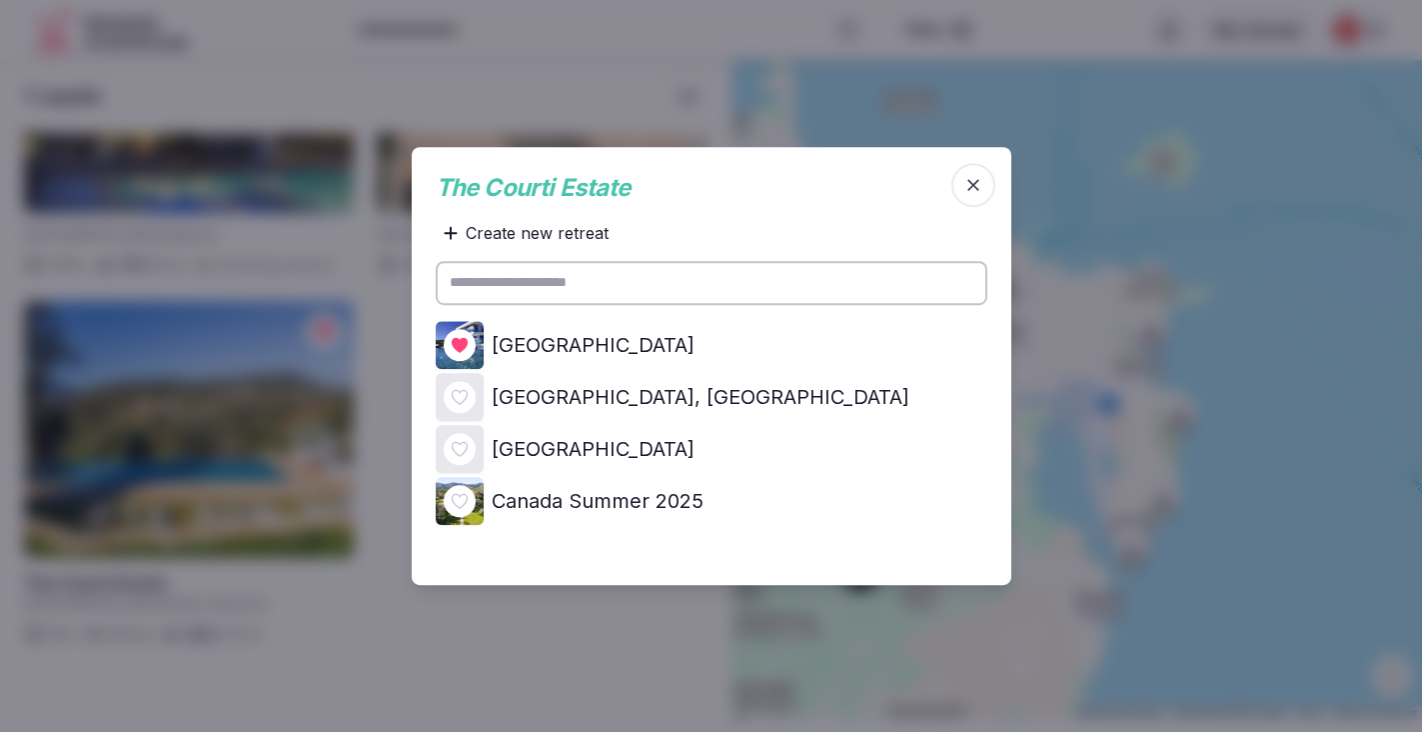
click at [212, 438] on div at bounding box center [711, 366] width 1422 height 732
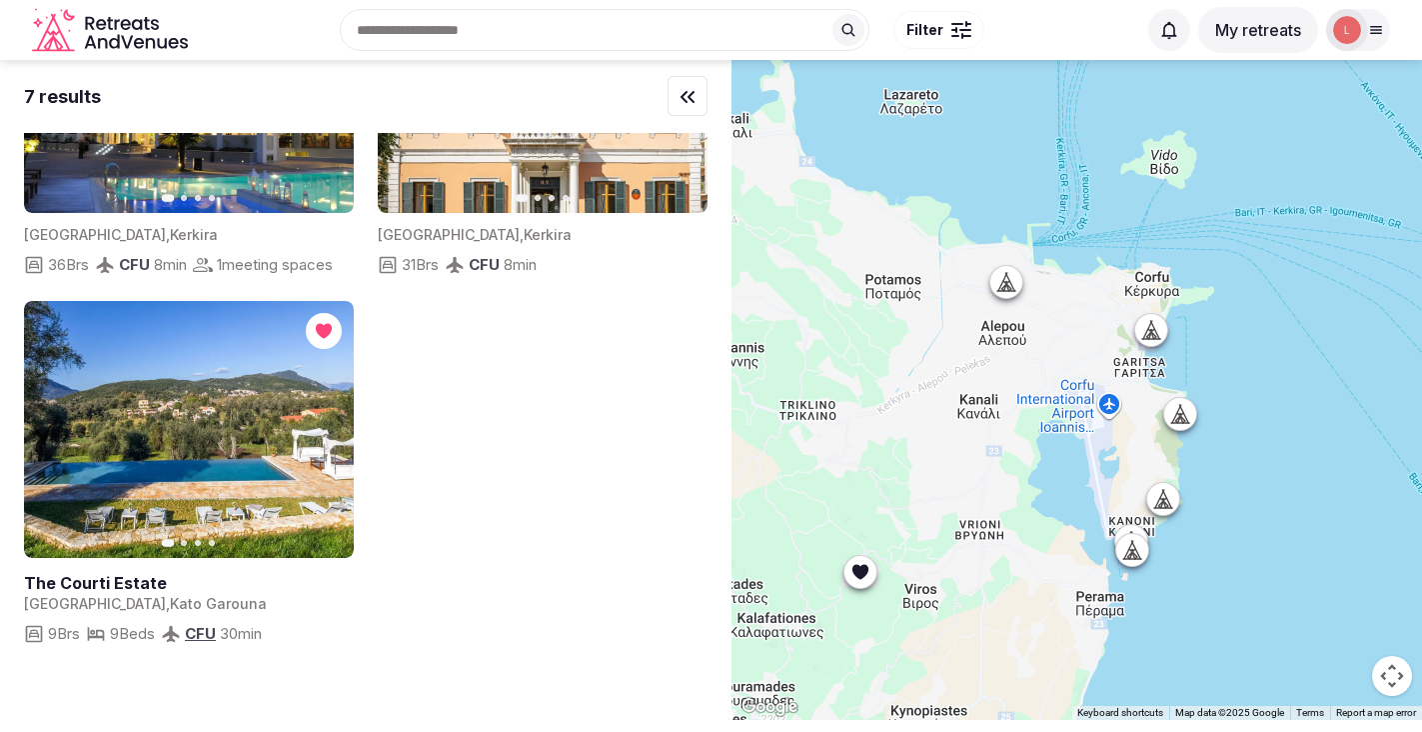
click at [208, 423] on link at bounding box center [189, 429] width 330 height 257
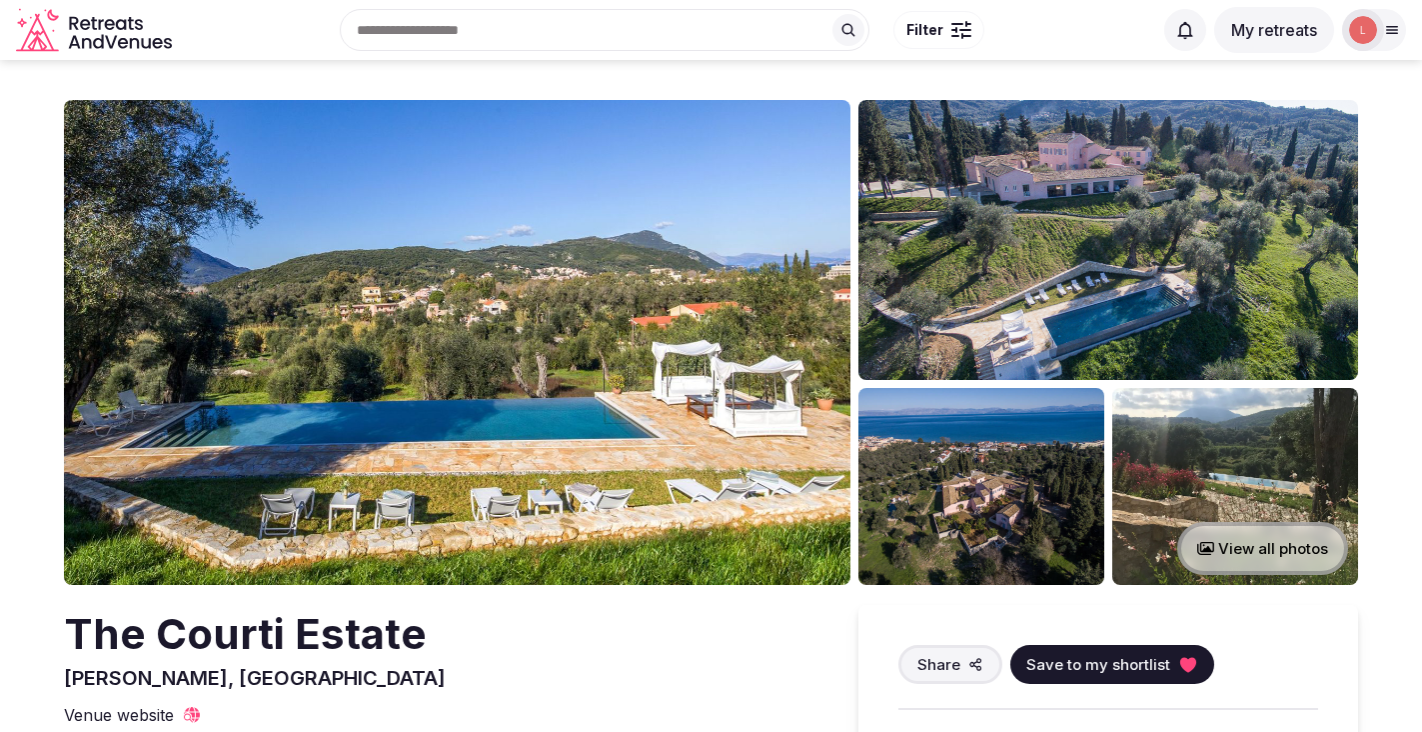
click at [578, 36] on input "text" at bounding box center [605, 30] width 530 height 42
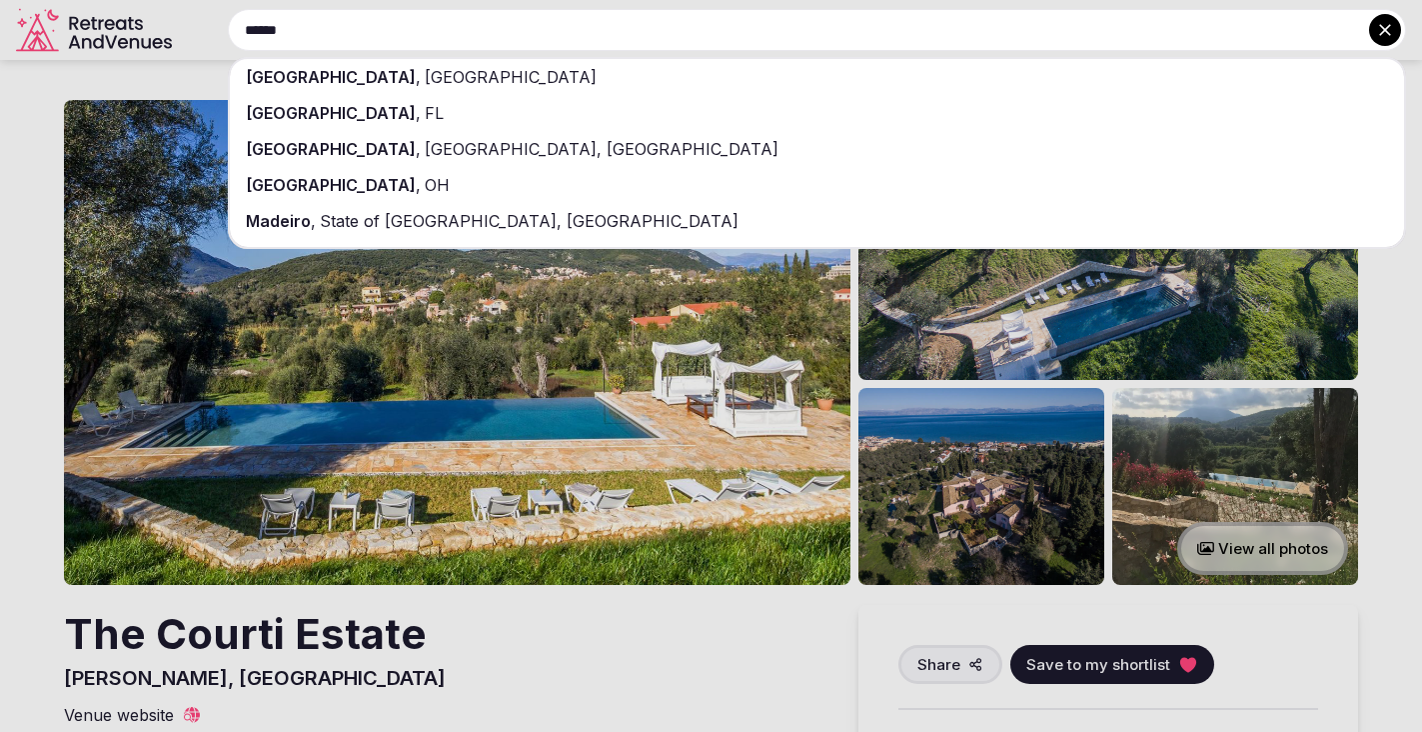
type input "******"
click at [465, 69] on div "Madeira , Portugal" at bounding box center [817, 77] width 1174 height 36
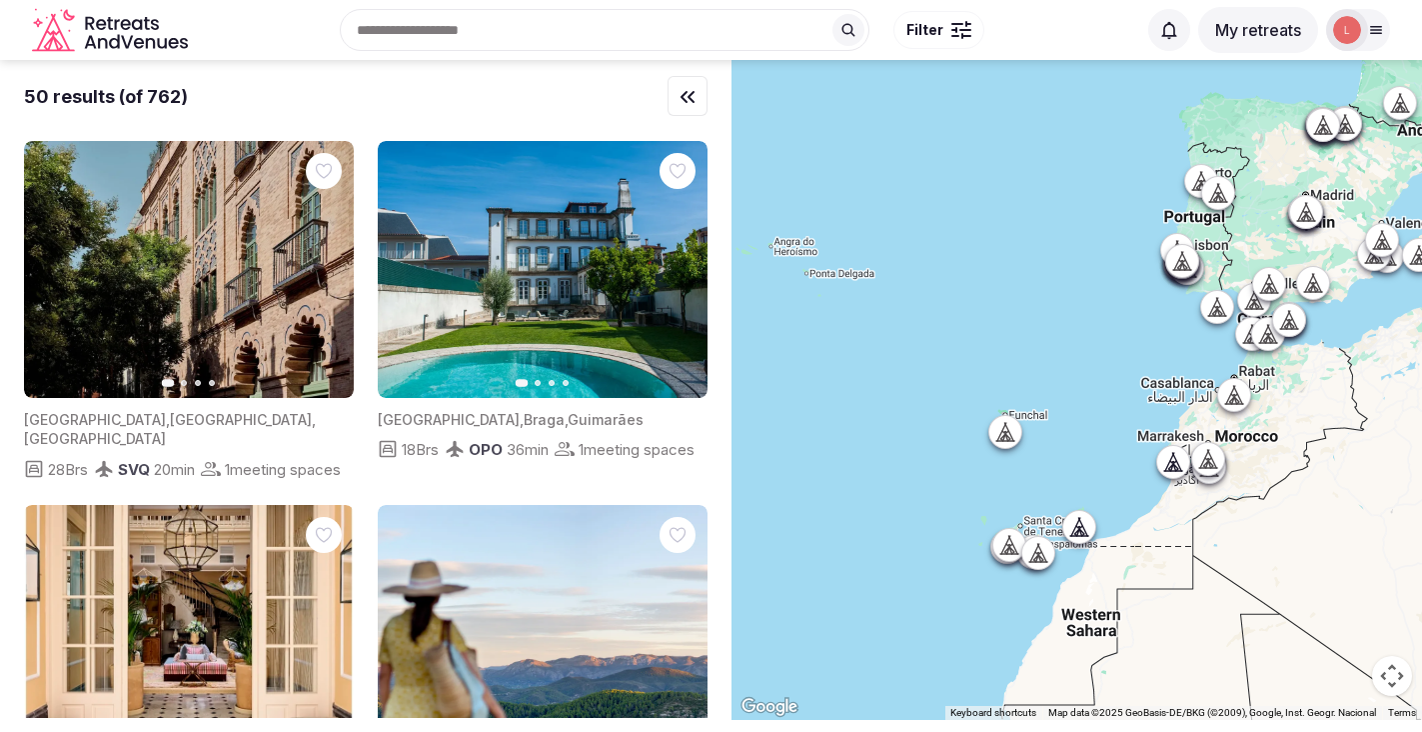
click at [670, 30] on input "text" at bounding box center [605, 30] width 530 height 42
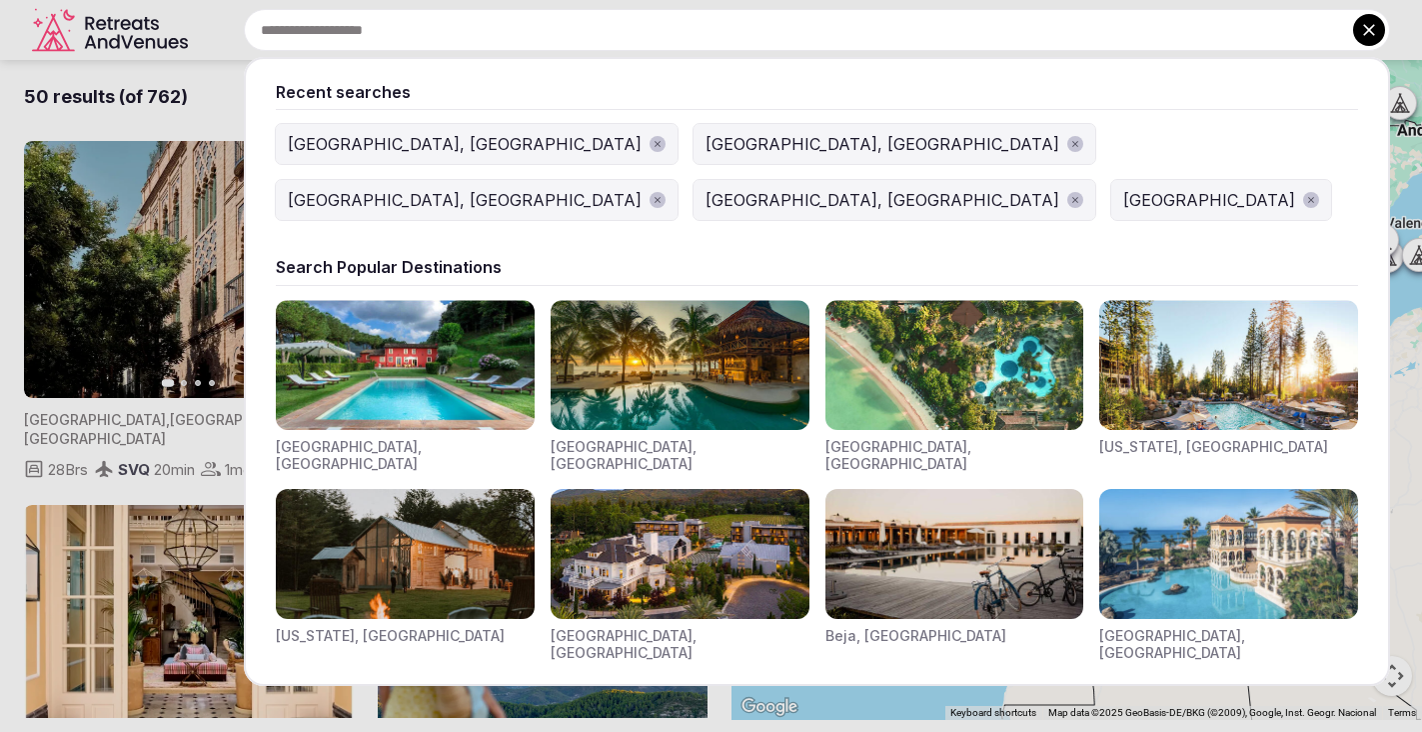
click at [893, 36] on input "text" at bounding box center [817, 30] width 1146 height 42
type input "*"
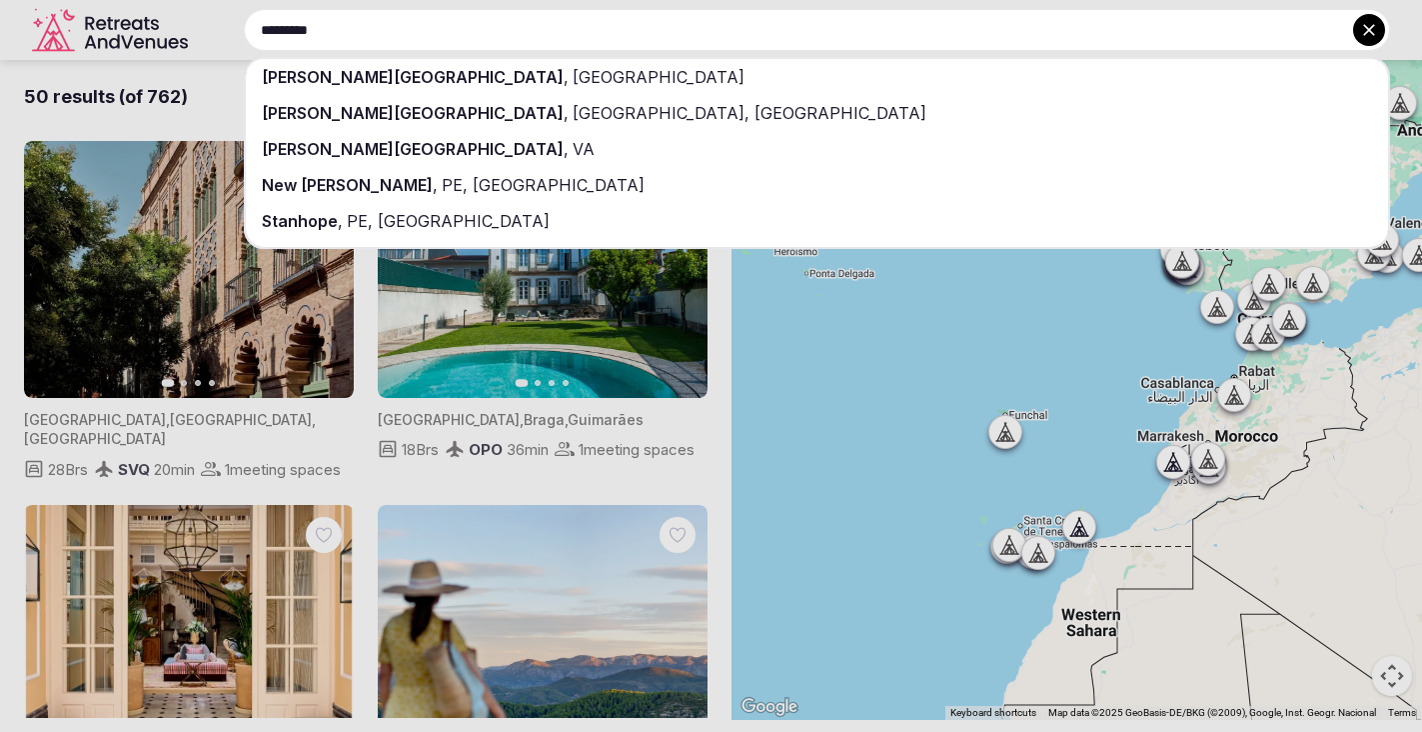
type input "*********"
click at [853, 91] on div "Prince Edward Island , Canada" at bounding box center [817, 77] width 1142 height 36
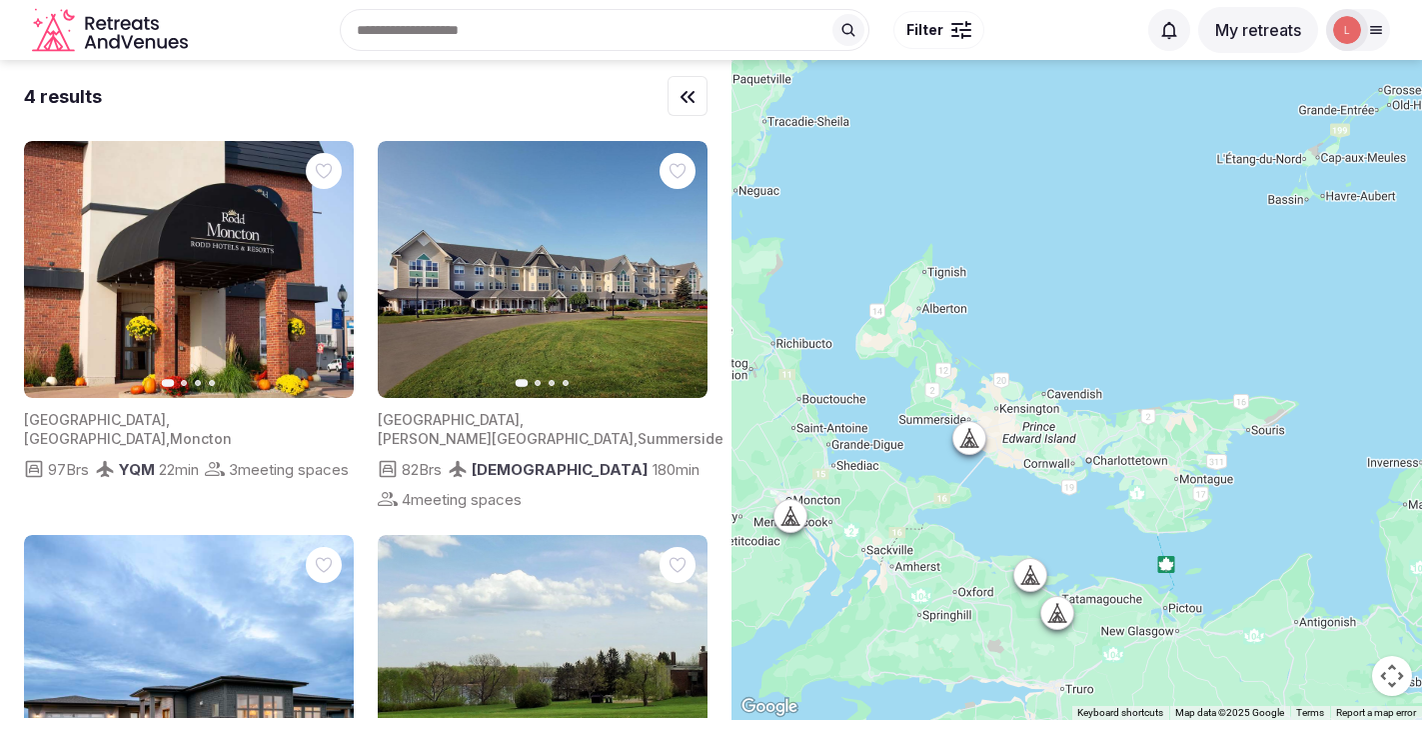
click at [463, 41] on div "Recent searches Prince Edward Island, Canada Madeira, Portugal Corfu, Greece Cr…" at bounding box center [666, 30] width 941 height 86
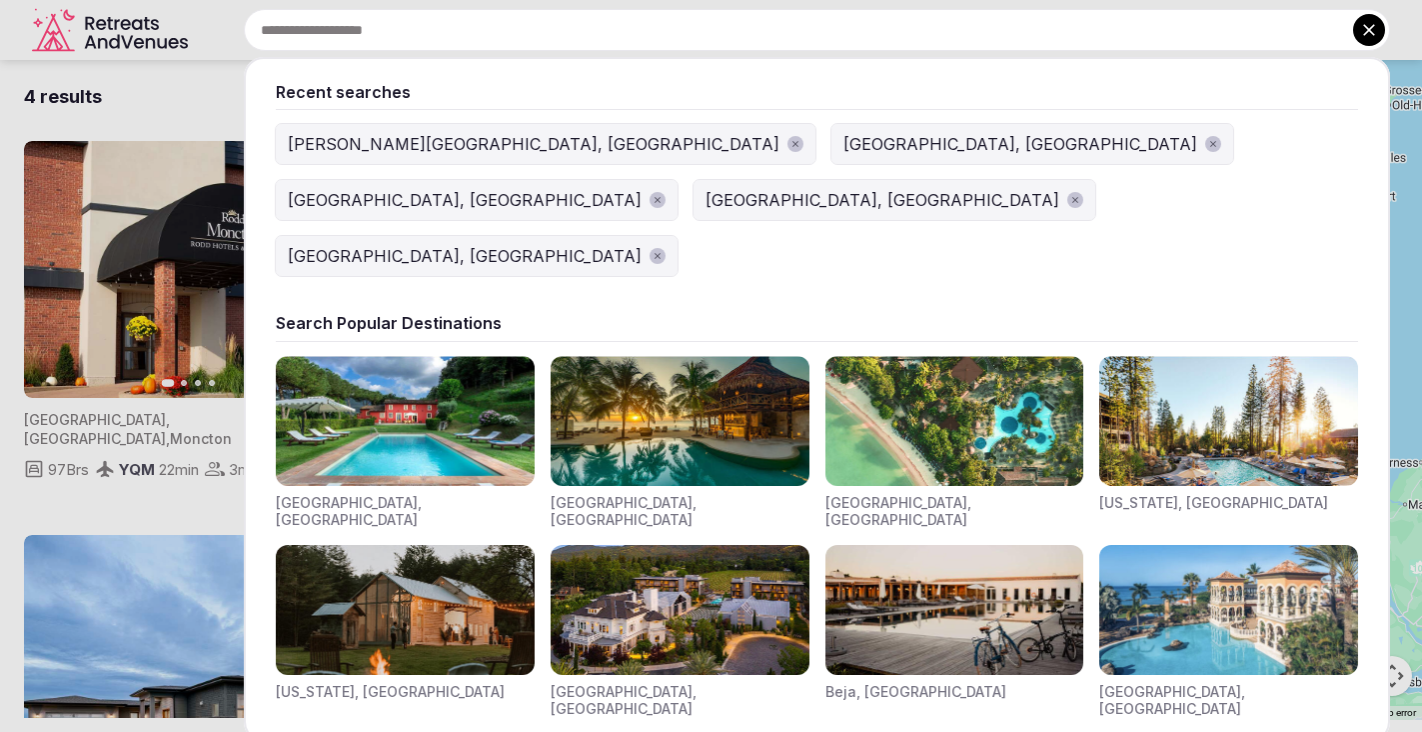
click at [719, 15] on input "text" at bounding box center [817, 30] width 1146 height 42
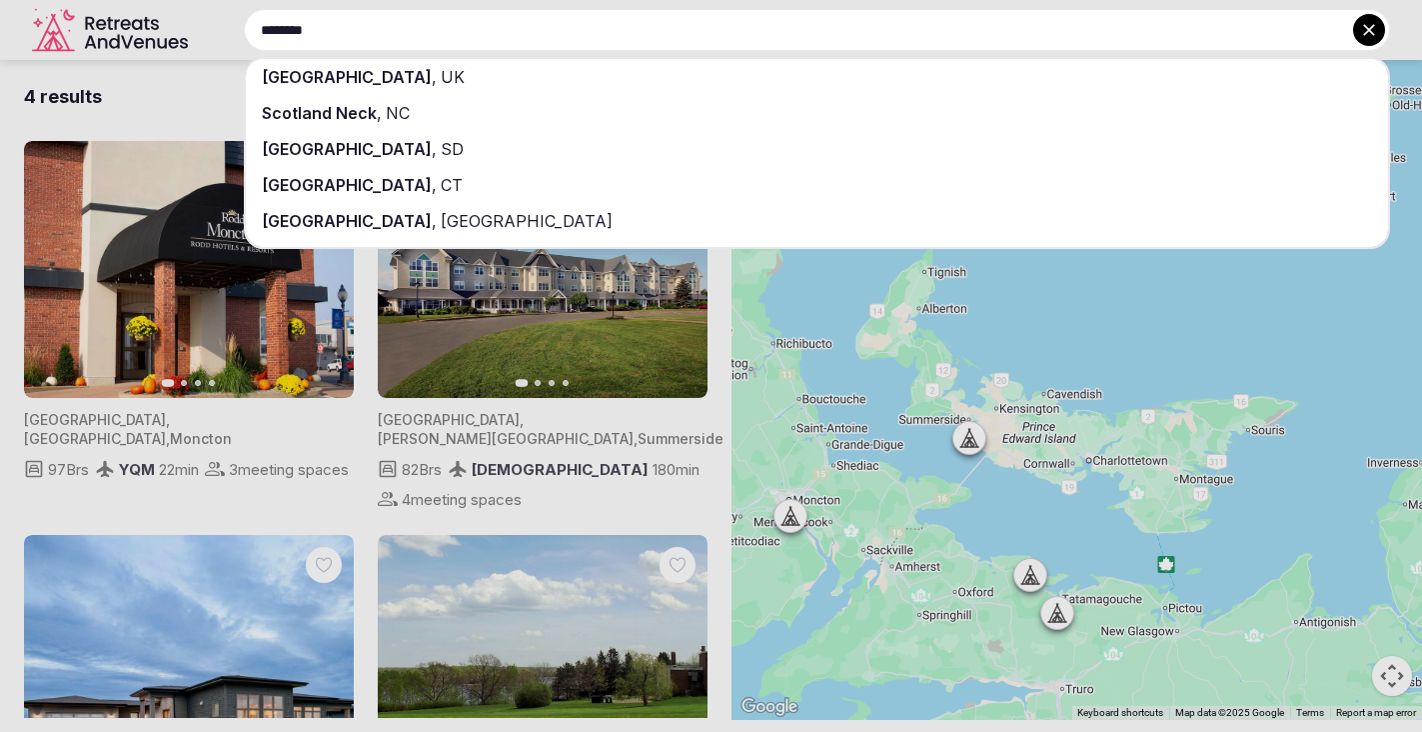
type input "********"
click at [656, 78] on div "Scotland , UK" at bounding box center [817, 77] width 1142 height 36
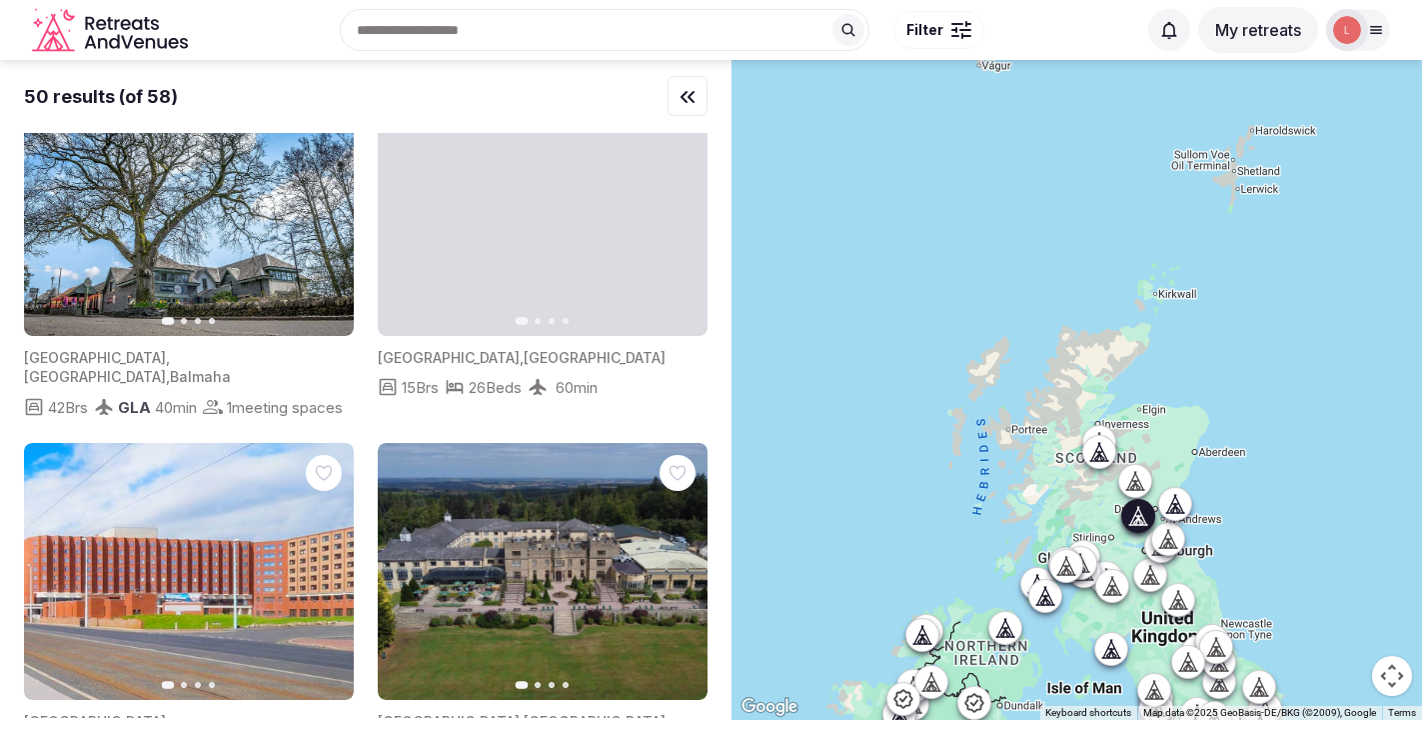
scroll to position [57, 0]
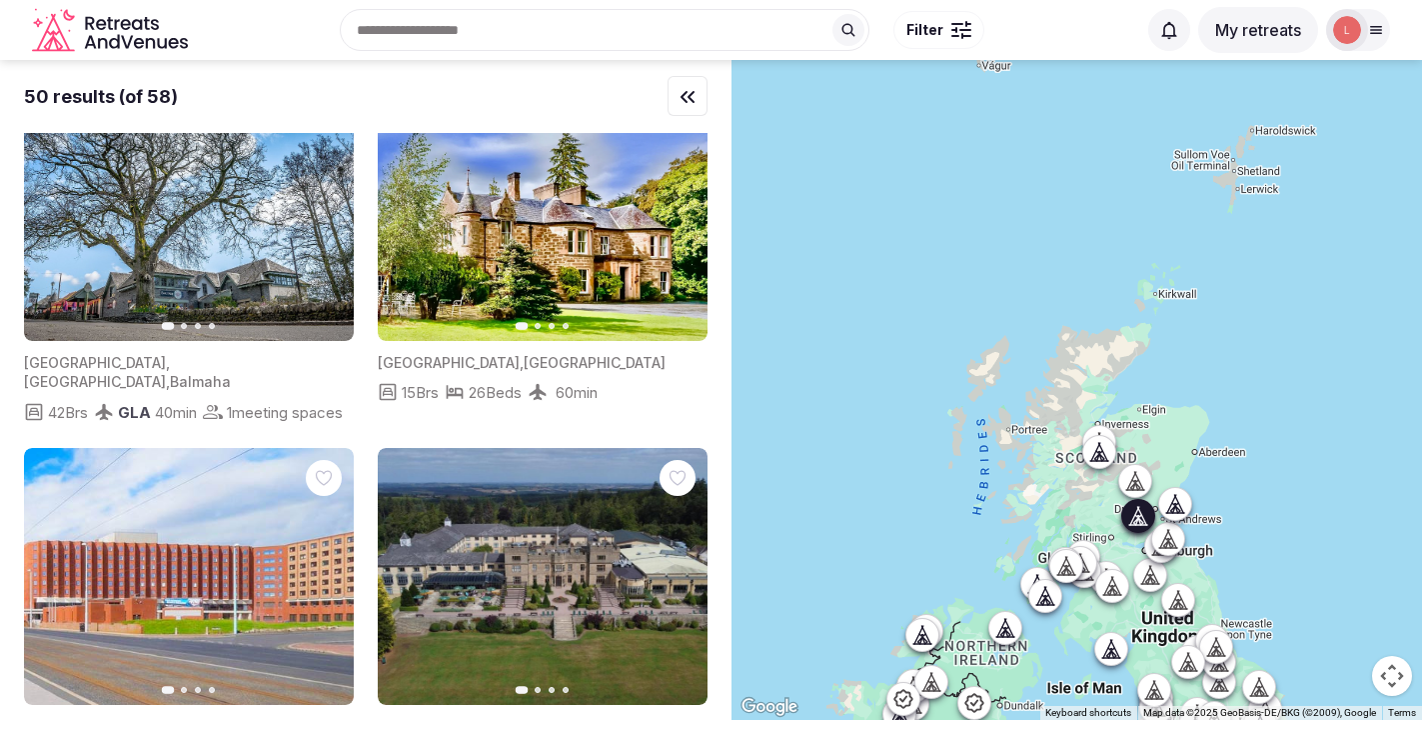
click at [593, 231] on img at bounding box center [543, 212] width 330 height 257
click at [600, 258] on img at bounding box center [543, 212] width 330 height 257
click at [580, 244] on img at bounding box center [543, 212] width 330 height 257
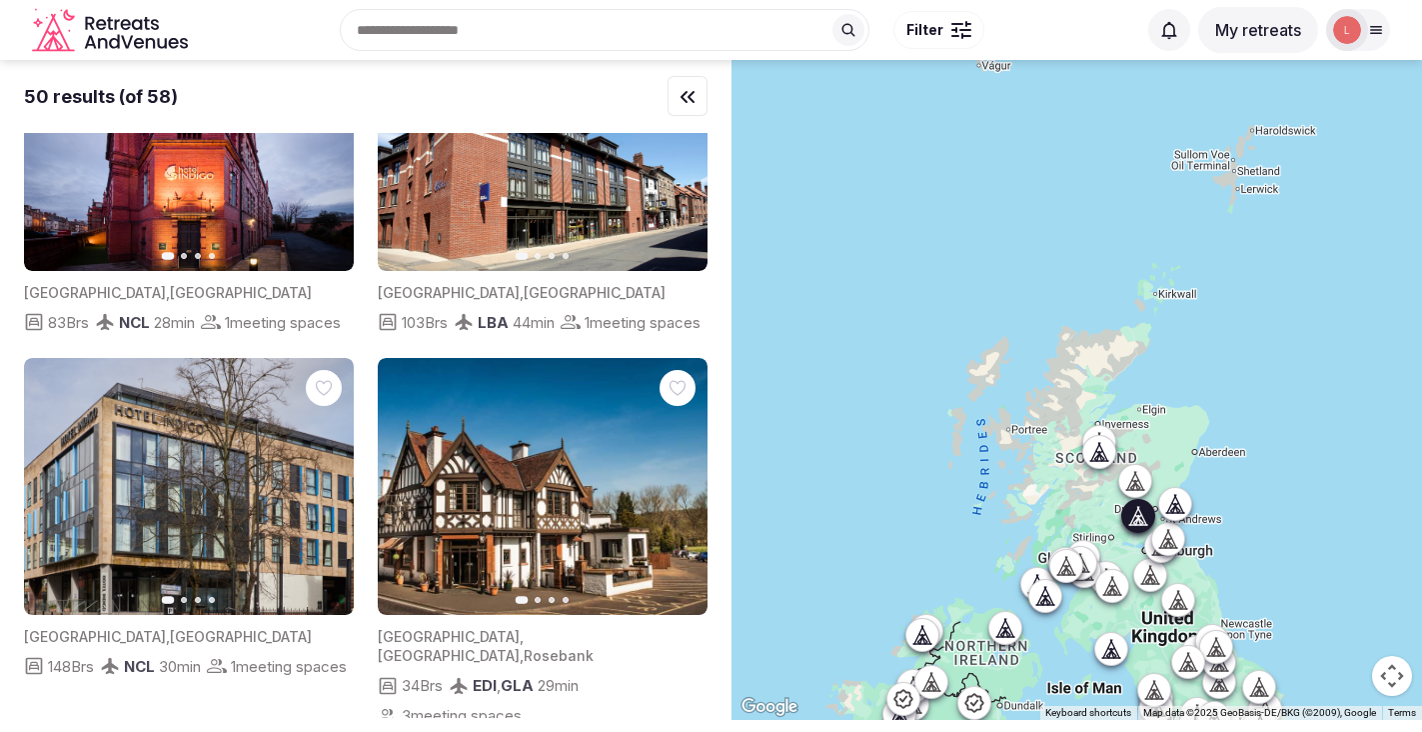
scroll to position [0, 0]
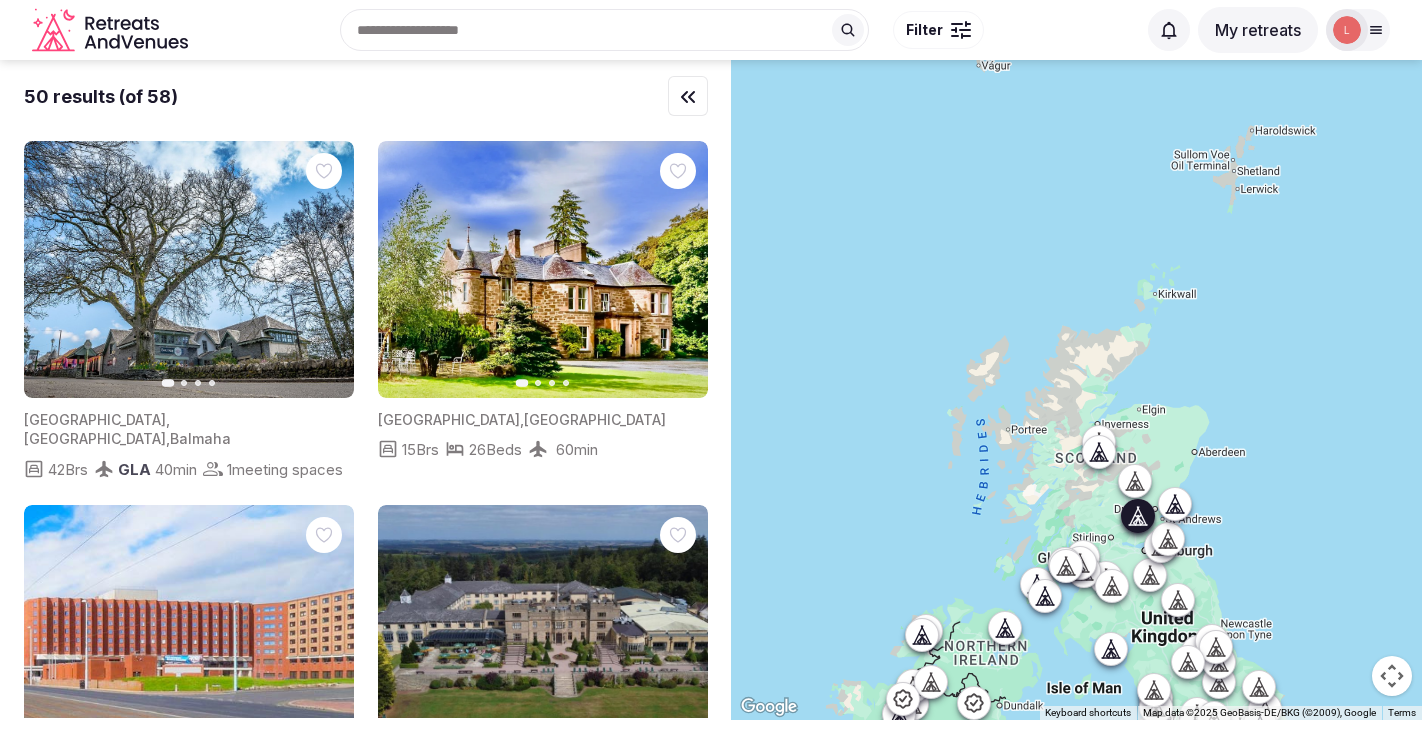
click at [639, 250] on img at bounding box center [543, 269] width 330 height 257
click at [0, 0] on icon "button" at bounding box center [0, 0] width 0 height 0
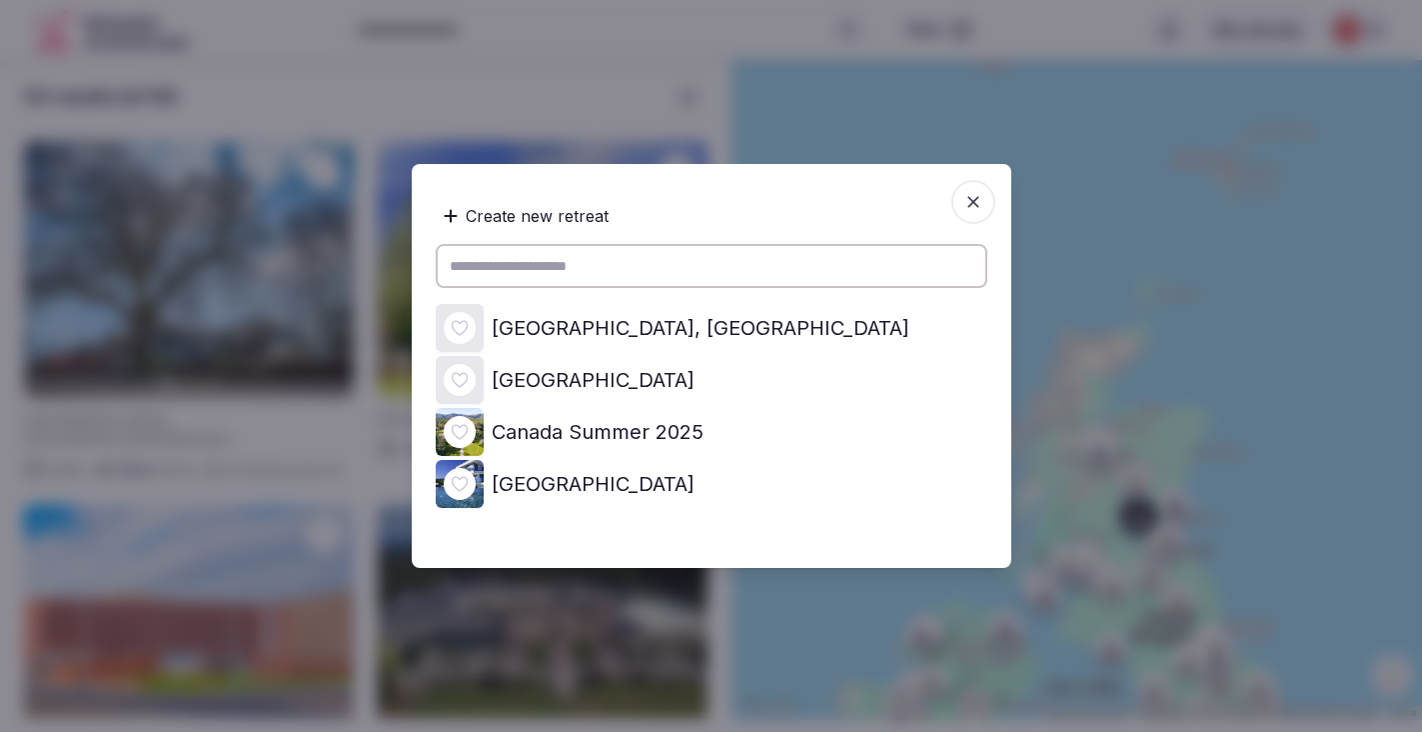
click at [479, 327] on div at bounding box center [460, 328] width 48 height 48
click at [0, 0] on icon at bounding box center [0, 0] width 0 height 0
click at [973, 202] on icon "button" at bounding box center [974, 202] width 12 height 12
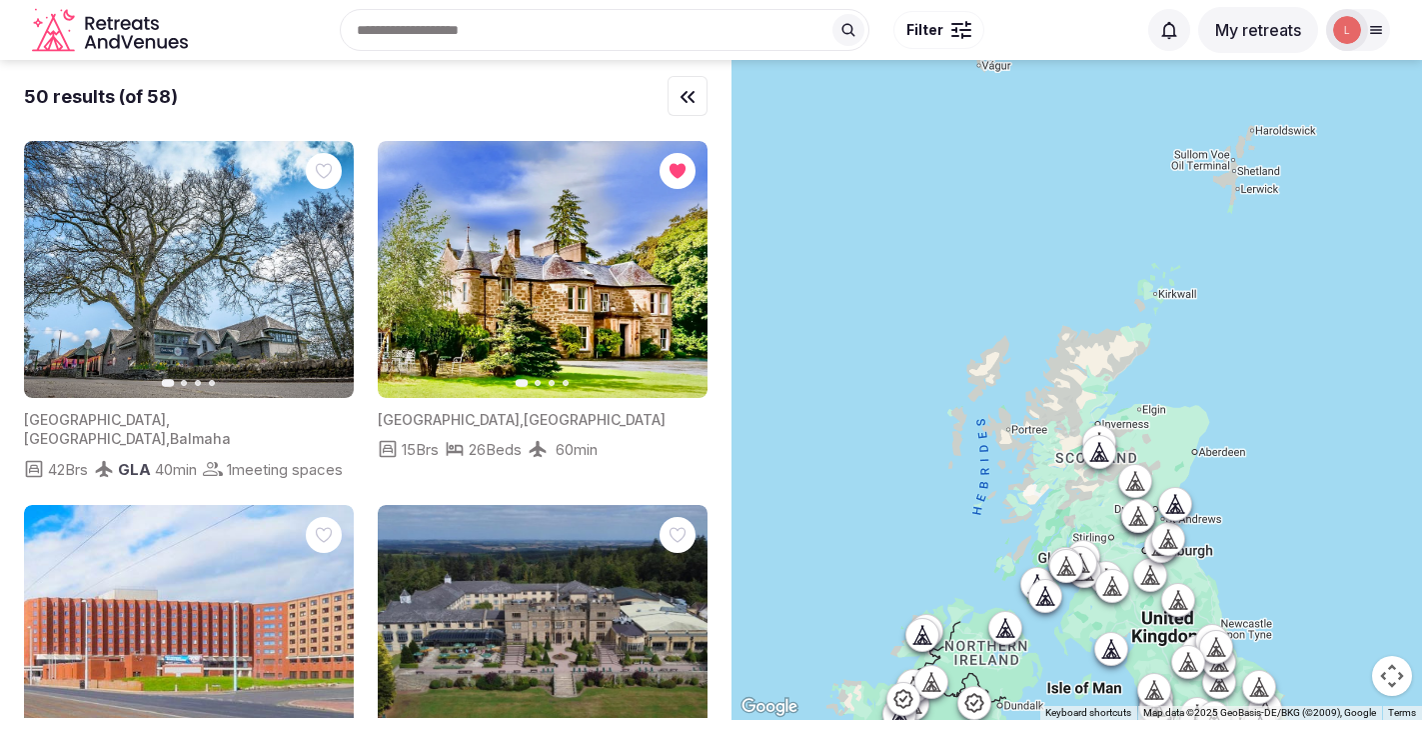
click at [568, 310] on img at bounding box center [543, 269] width 330 height 257
click at [681, 273] on icon "button" at bounding box center [680, 270] width 16 height 16
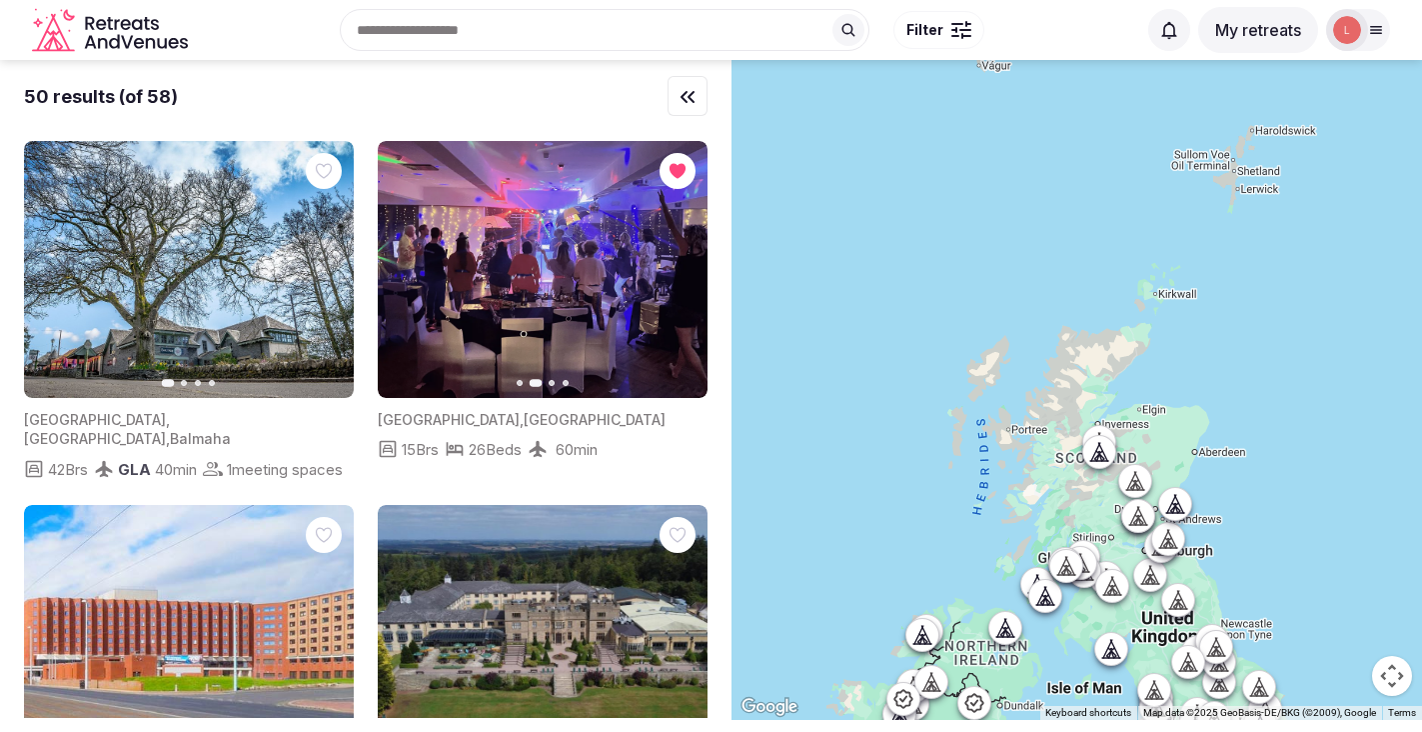
click at [476, 417] on span "United Kingdom" at bounding box center [449, 419] width 142 height 17
click at [474, 302] on img at bounding box center [543, 269] width 330 height 257
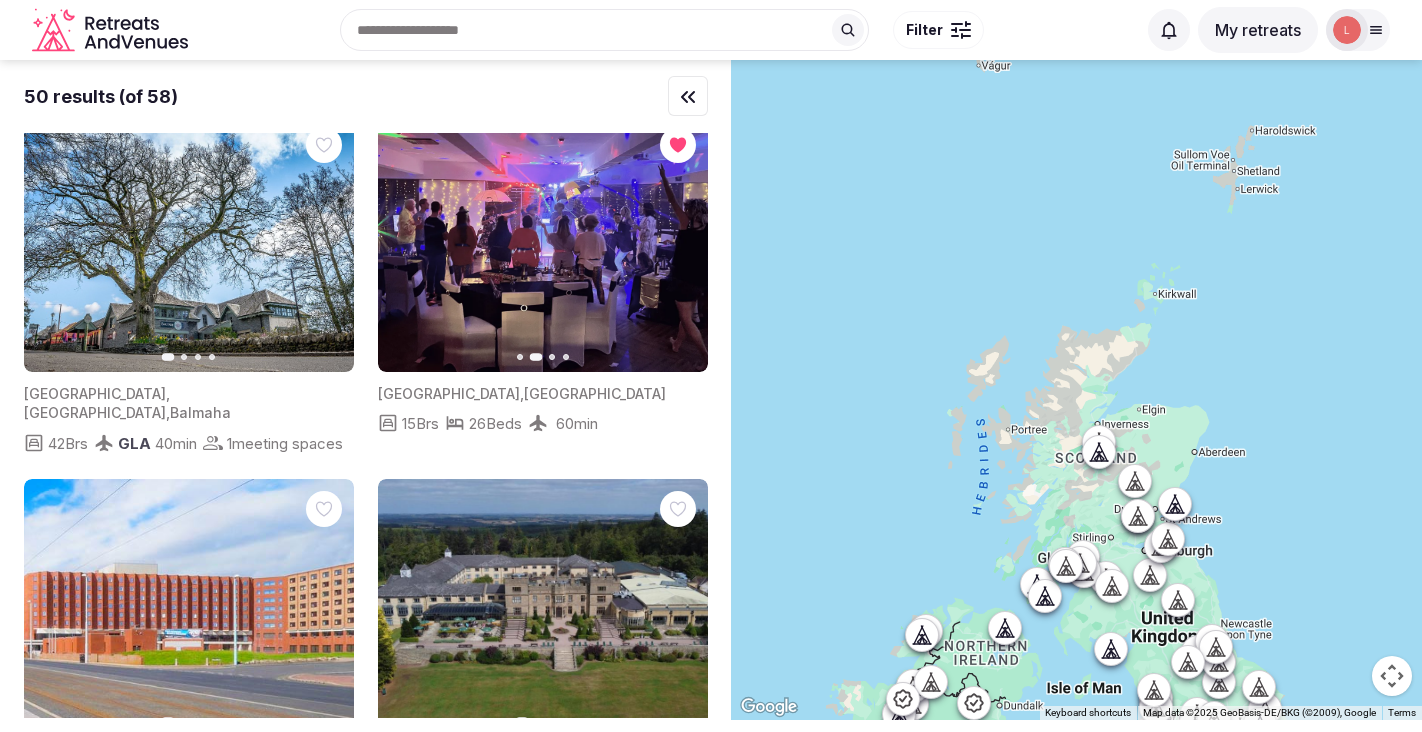
scroll to position [27, 0]
click at [533, 185] on img at bounding box center [543, 242] width 330 height 257
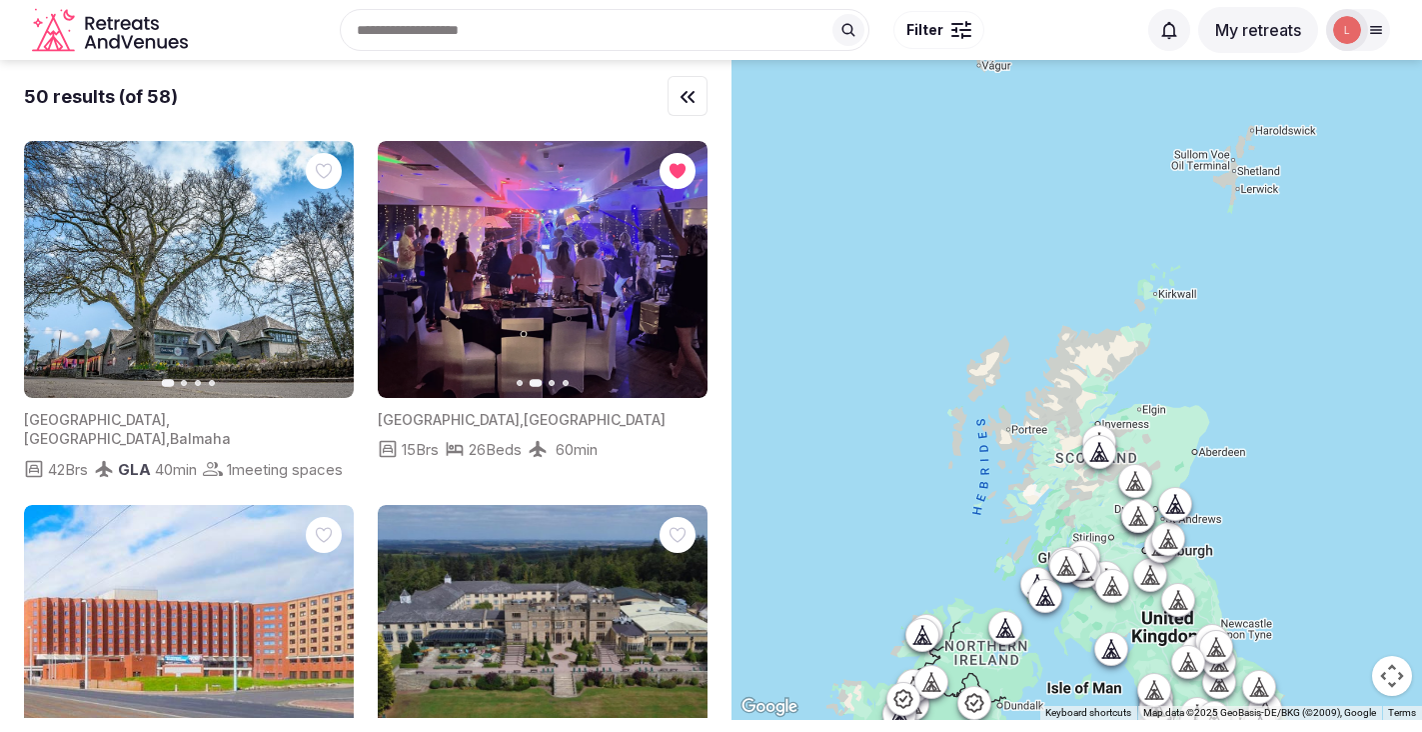
scroll to position [1, 0]
click at [681, 277] on button "Next slide" at bounding box center [680, 269] width 32 height 32
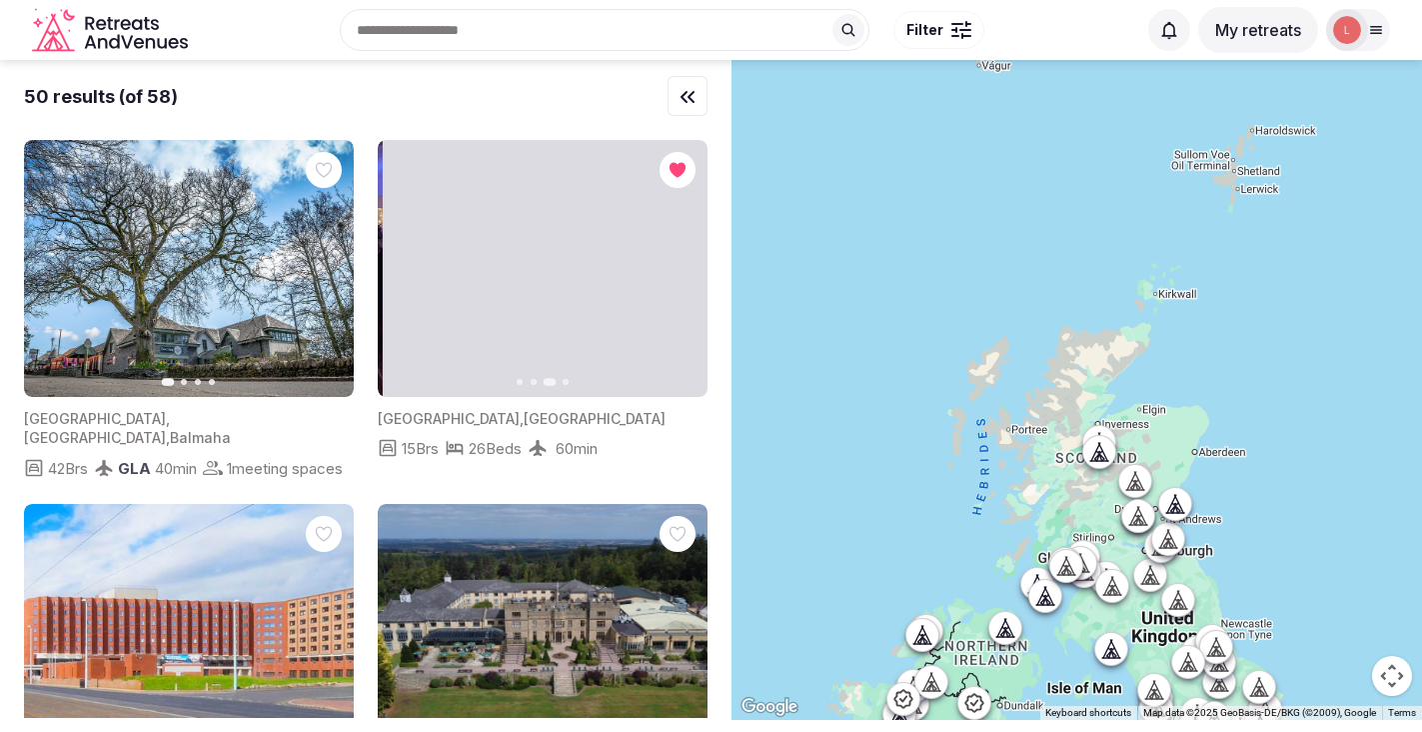
click at [681, 277] on button "Next slide" at bounding box center [680, 269] width 32 height 32
